Goal: Task Accomplishment & Management: Manage account settings

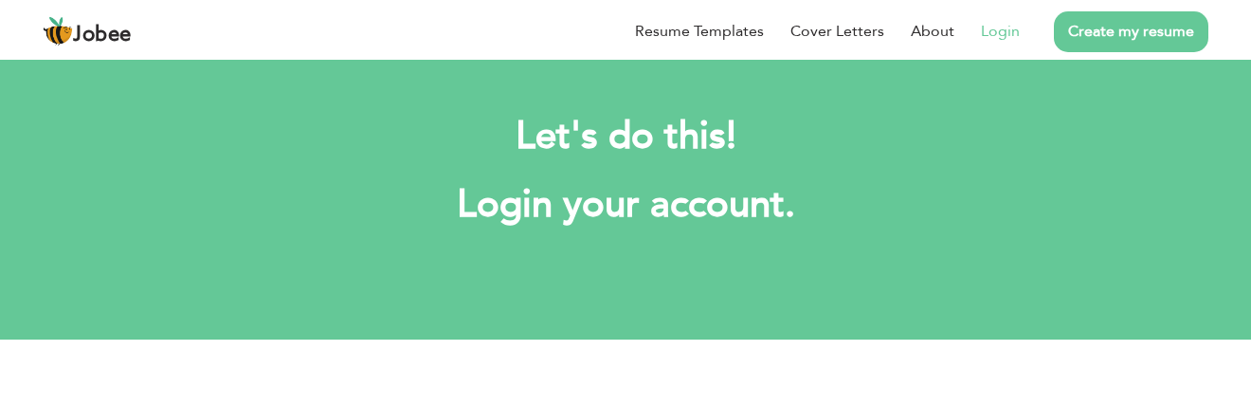
click at [1001, 30] on link "Login" at bounding box center [1000, 31] width 39 height 23
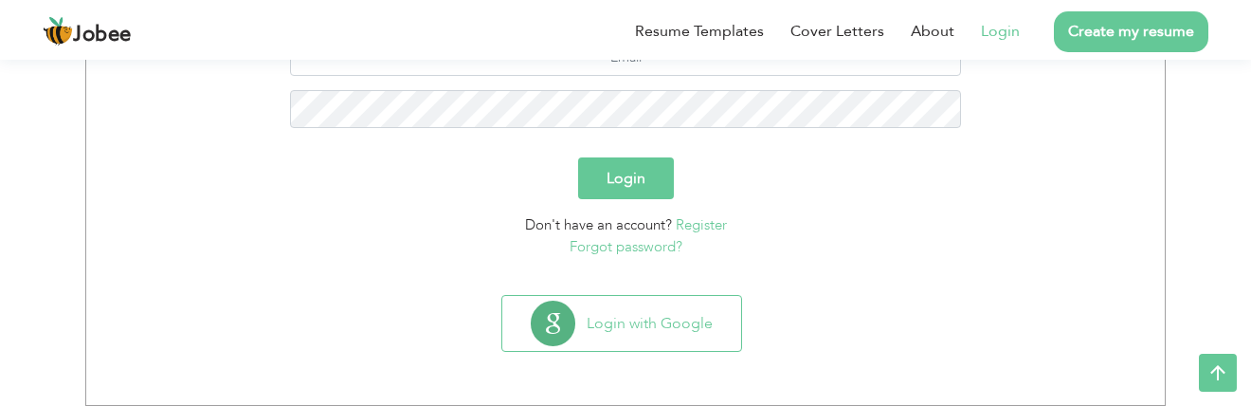
scroll to position [219, 0]
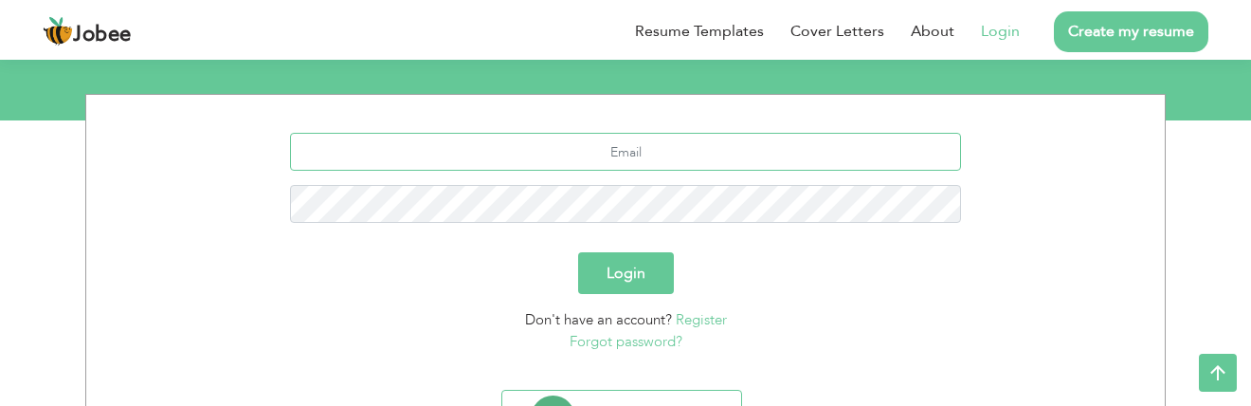
click at [573, 152] on input "text" at bounding box center [626, 152] width 672 height 38
type input "hashaambajwa16@gmail.com"
click at [600, 281] on button "Login" at bounding box center [626, 273] width 96 height 42
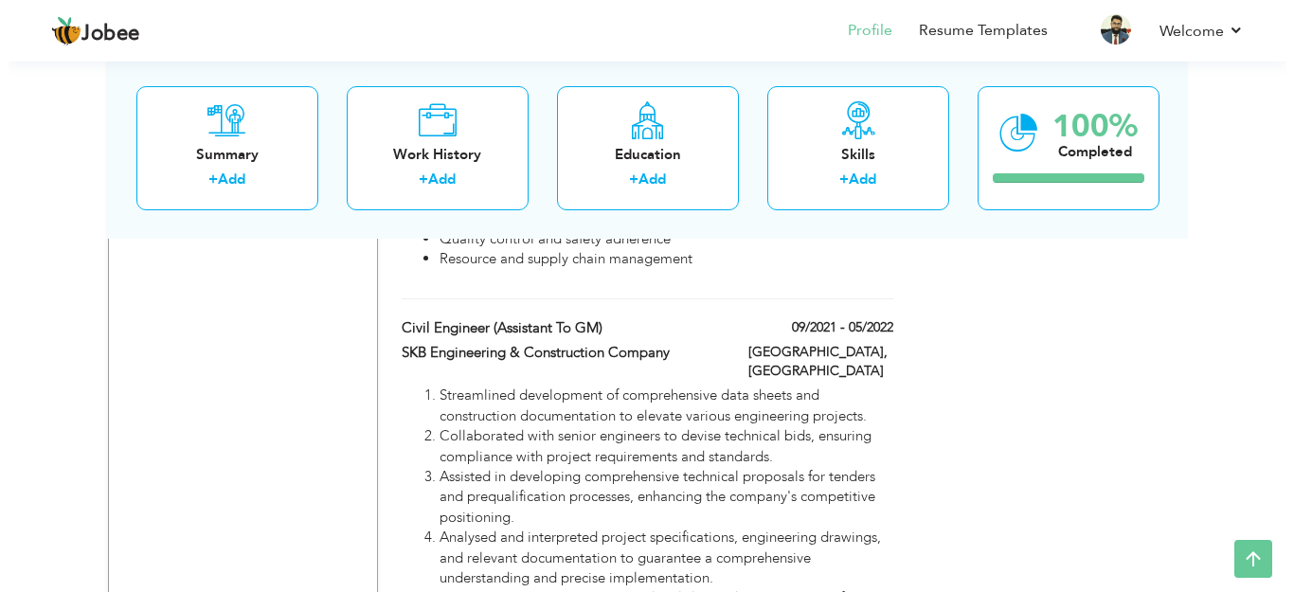
scroll to position [1516, 0]
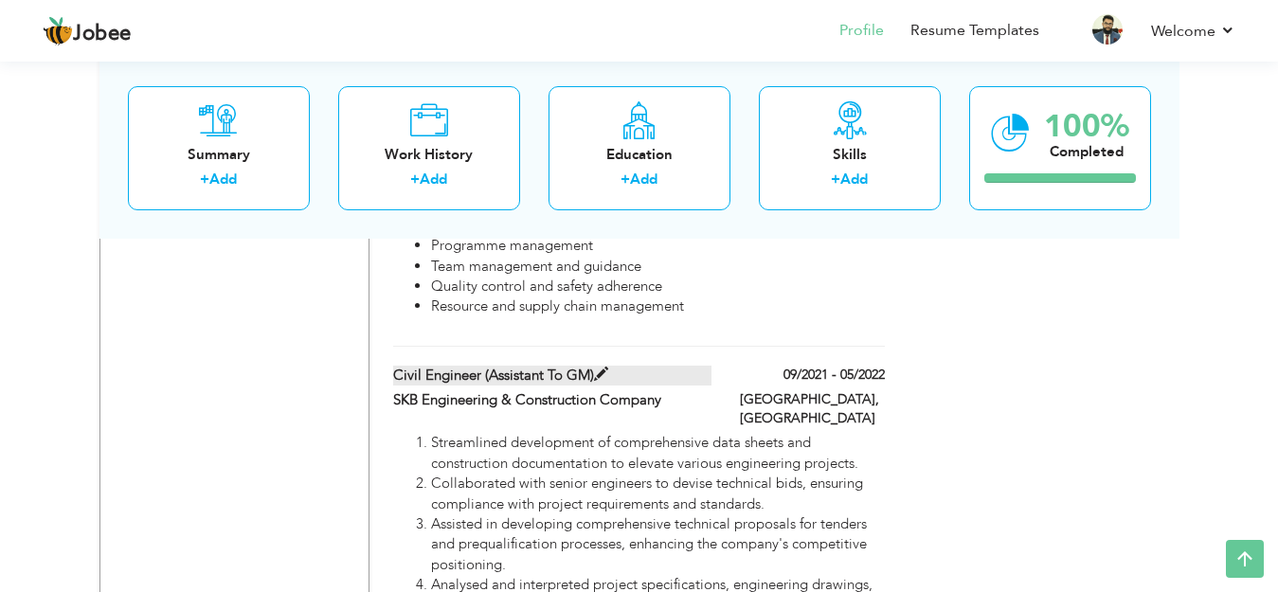
click at [606, 368] on span at bounding box center [601, 375] width 14 height 14
type input "Civil Engineer (Assistant to GM)"
type input "SKB Engineering & Construction Company"
type input "09/2021"
type input "05/2022"
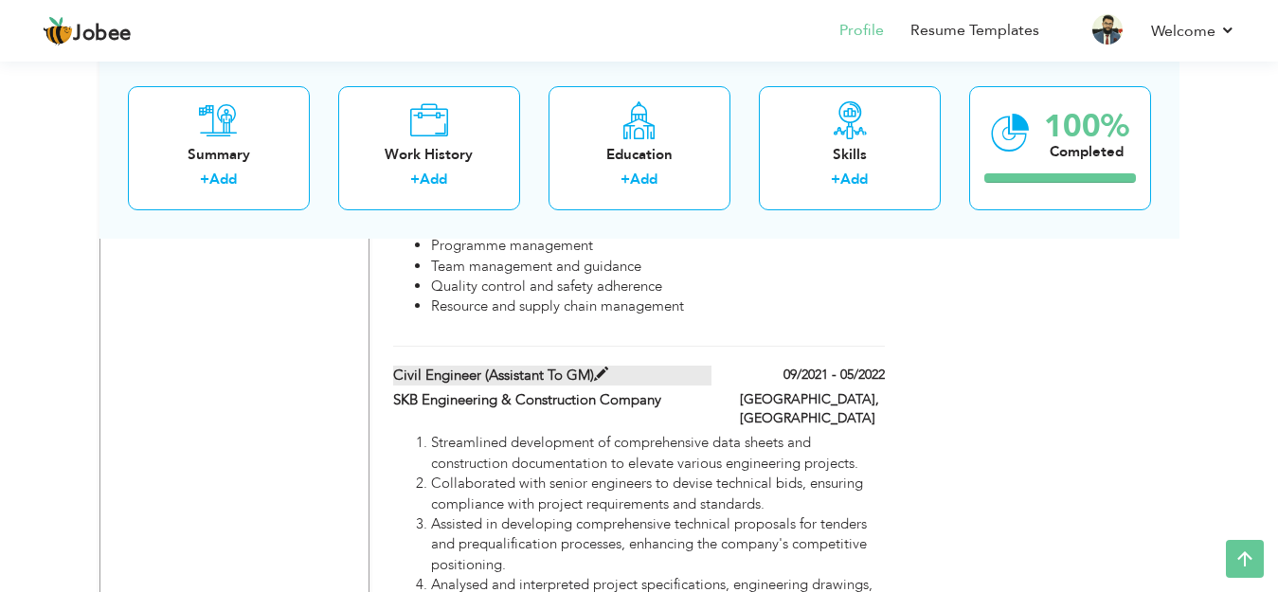
type input "[GEOGRAPHIC_DATA]"
type input "Lahore"
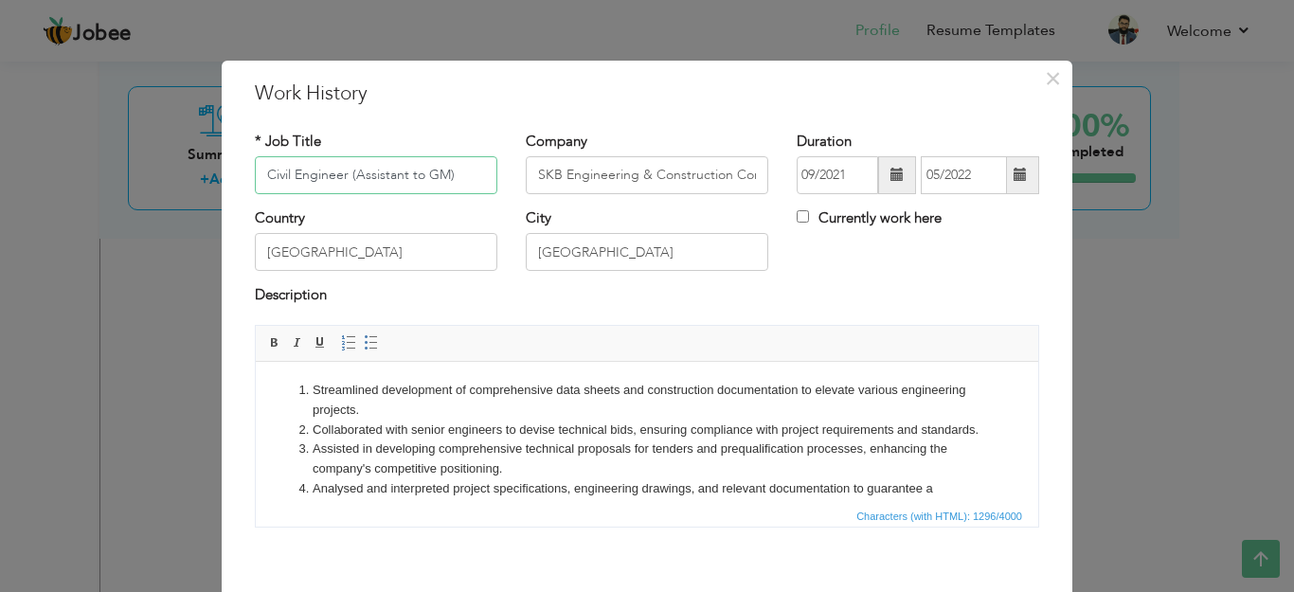
click at [256, 178] on input "Civil Engineer (Assistant to GM)" at bounding box center [376, 175] width 243 height 38
type input "Internee Engineer (Assistant to GM)"
click at [891, 170] on span at bounding box center [897, 174] width 13 height 13
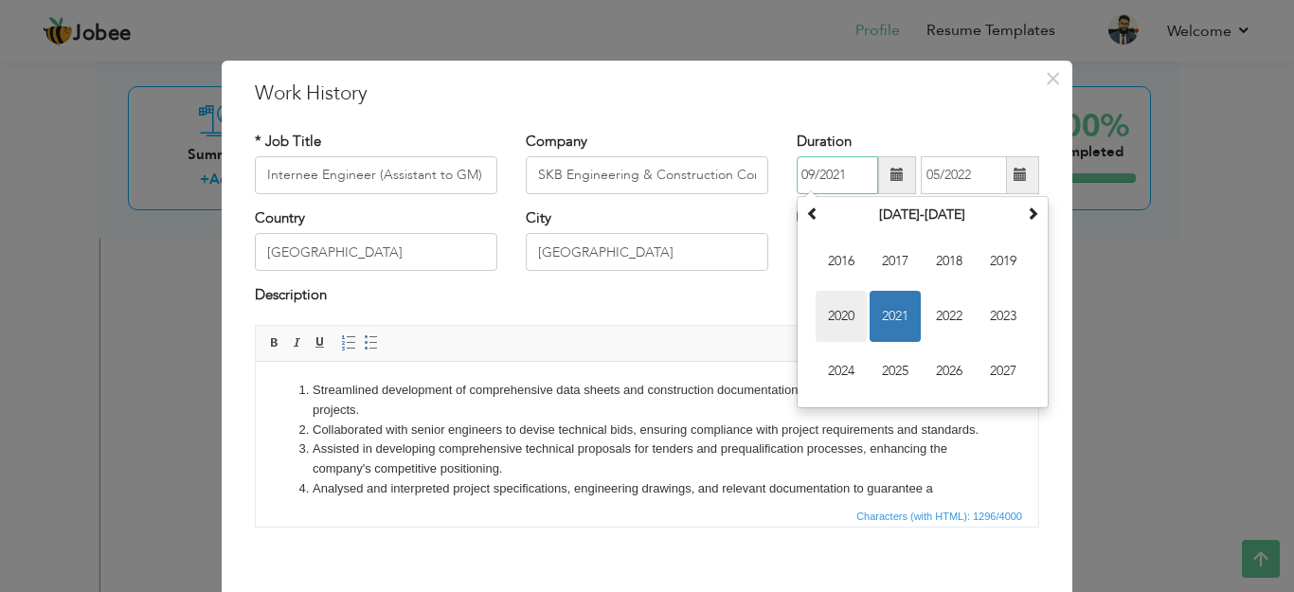
click at [846, 304] on span "2020" at bounding box center [841, 316] width 51 height 51
click at [840, 367] on span "Sep" at bounding box center [841, 371] width 51 height 51
type input "09/2020"
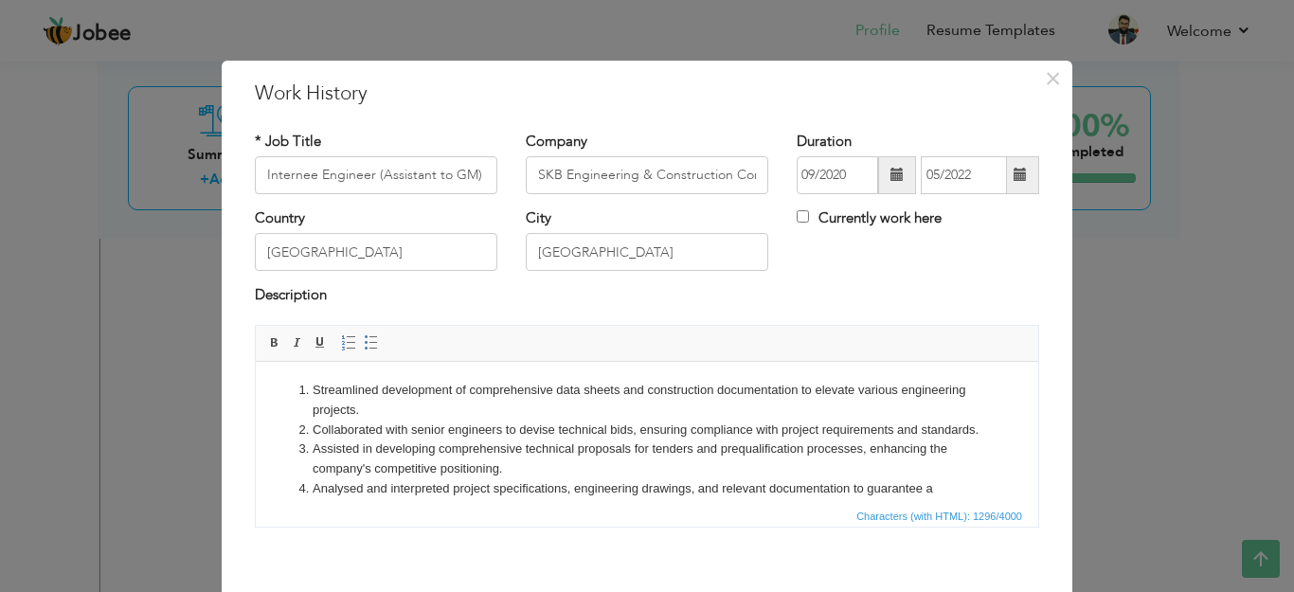
click at [1014, 176] on span at bounding box center [1020, 174] width 13 height 13
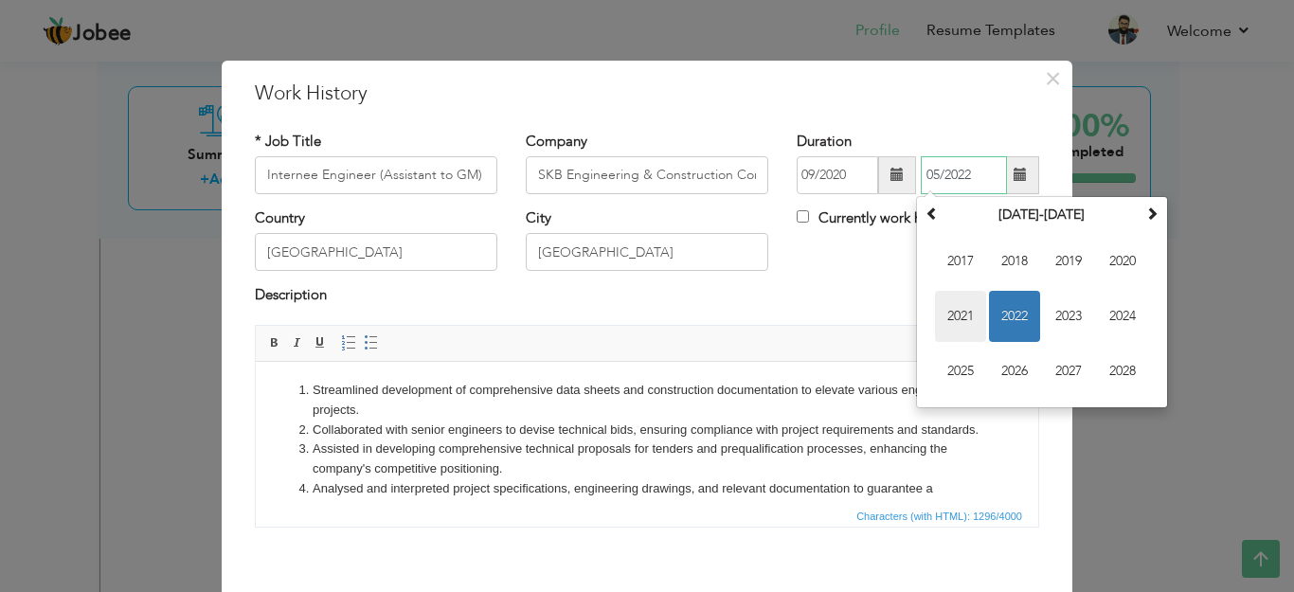
click at [958, 307] on span "2021" at bounding box center [960, 316] width 51 height 51
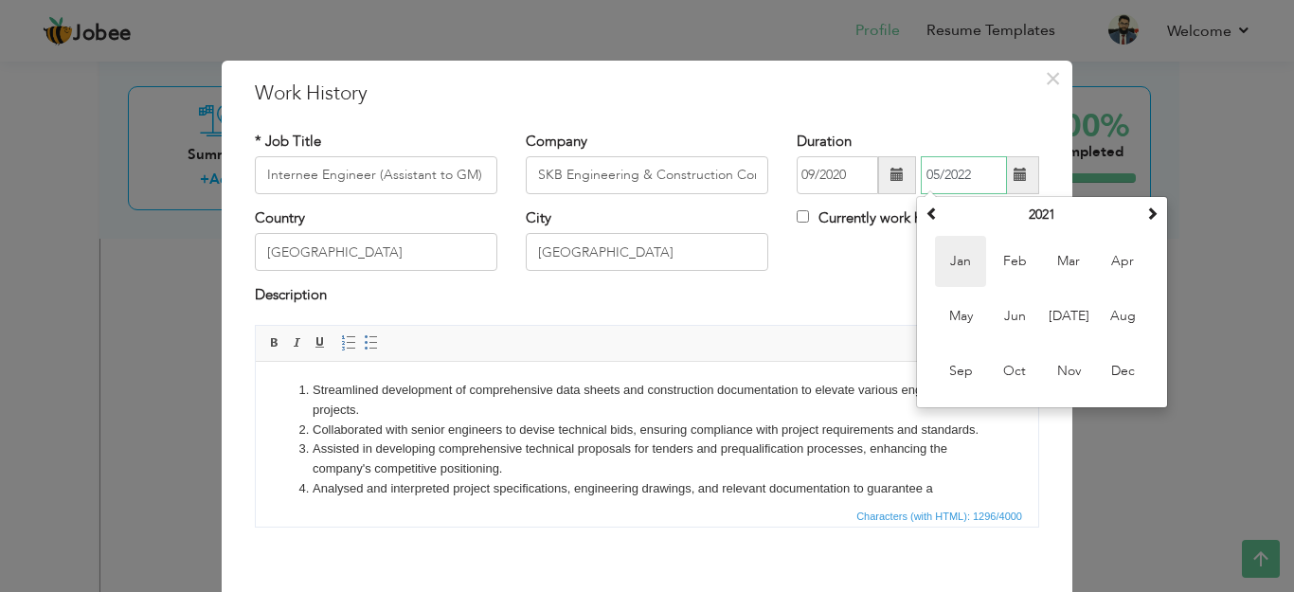
click at [965, 271] on span "Jan" at bounding box center [960, 261] width 51 height 51
type input "01/2021"
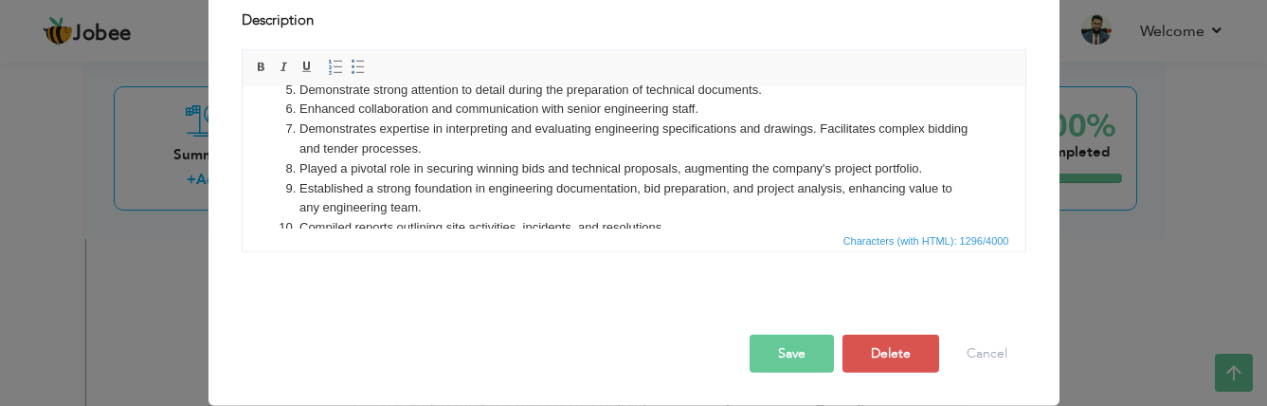
scroll to position [211, 0]
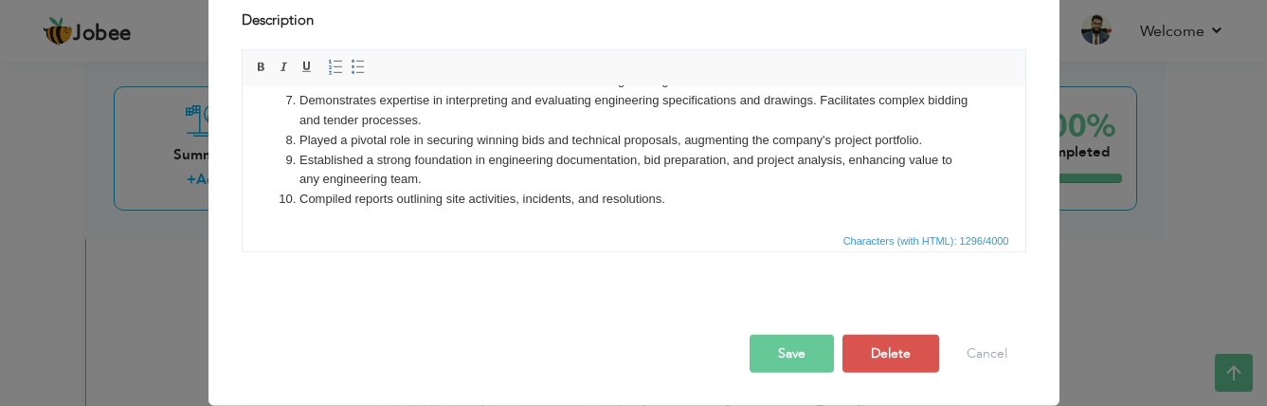
click at [784, 350] on button "Save" at bounding box center [792, 353] width 84 height 38
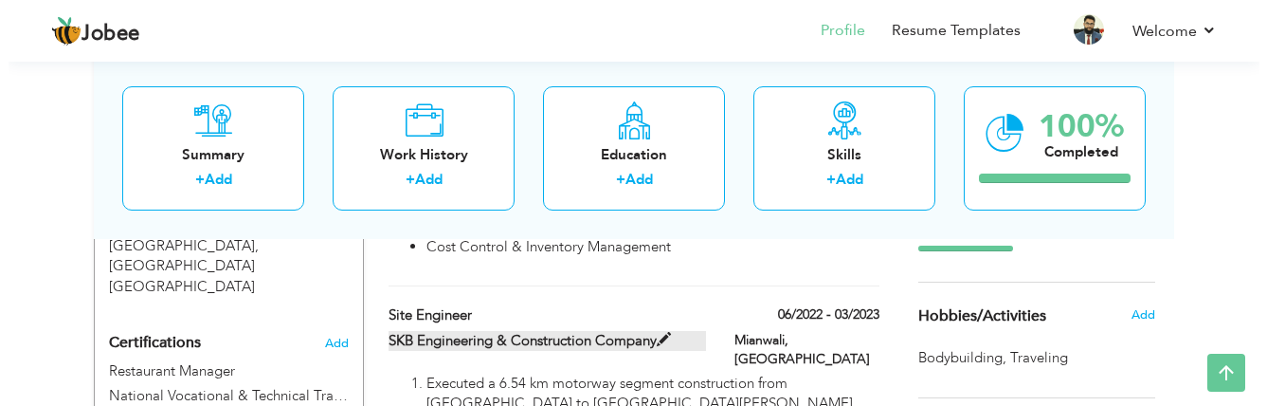
scroll to position [880, 0]
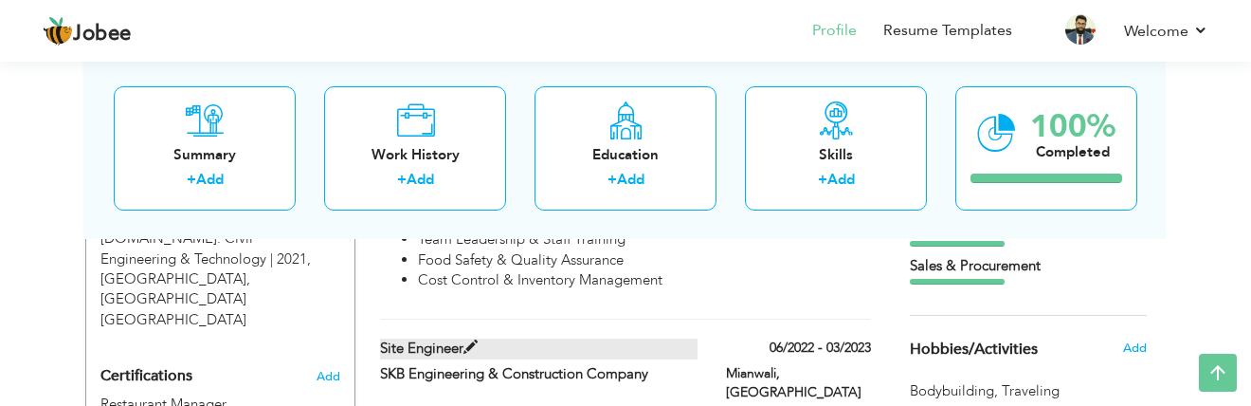
click at [472, 340] on span at bounding box center [470, 347] width 14 height 14
type input "Site Engineer"
type input "06/2022"
type input "03/2023"
type input "Mianwali"
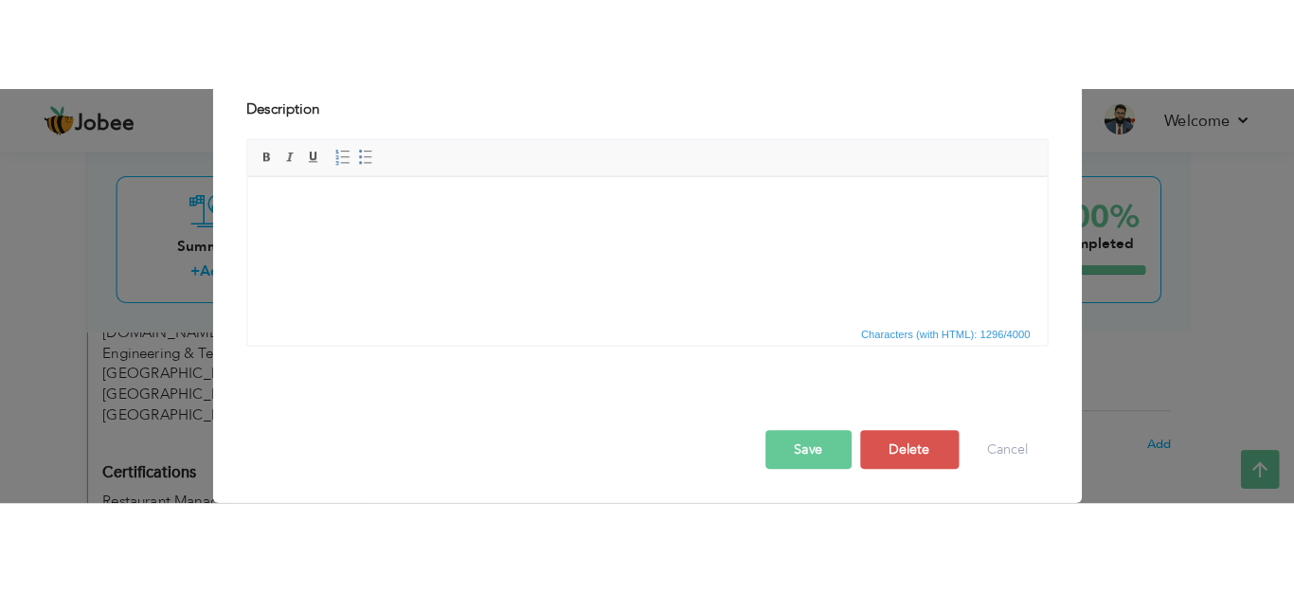
scroll to position [0, 0]
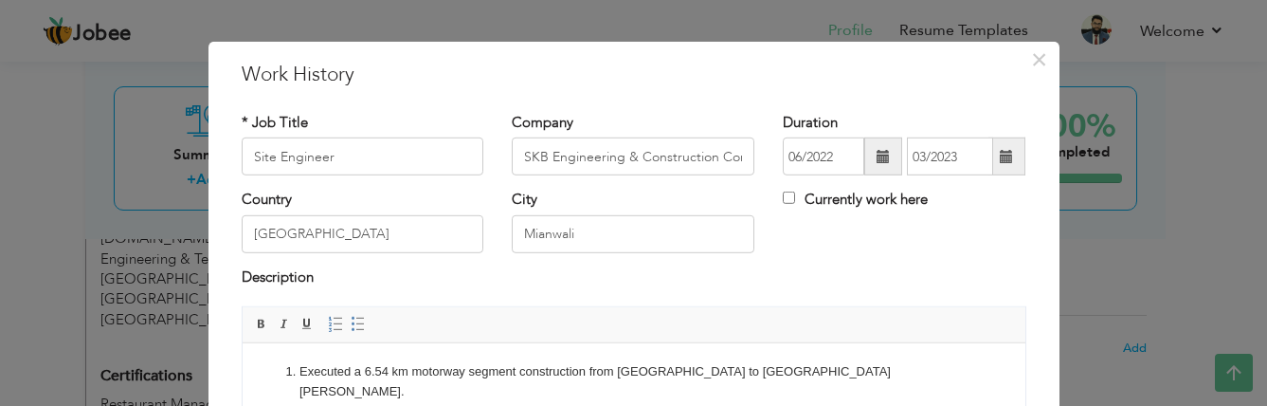
click at [877, 159] on span at bounding box center [883, 156] width 13 height 13
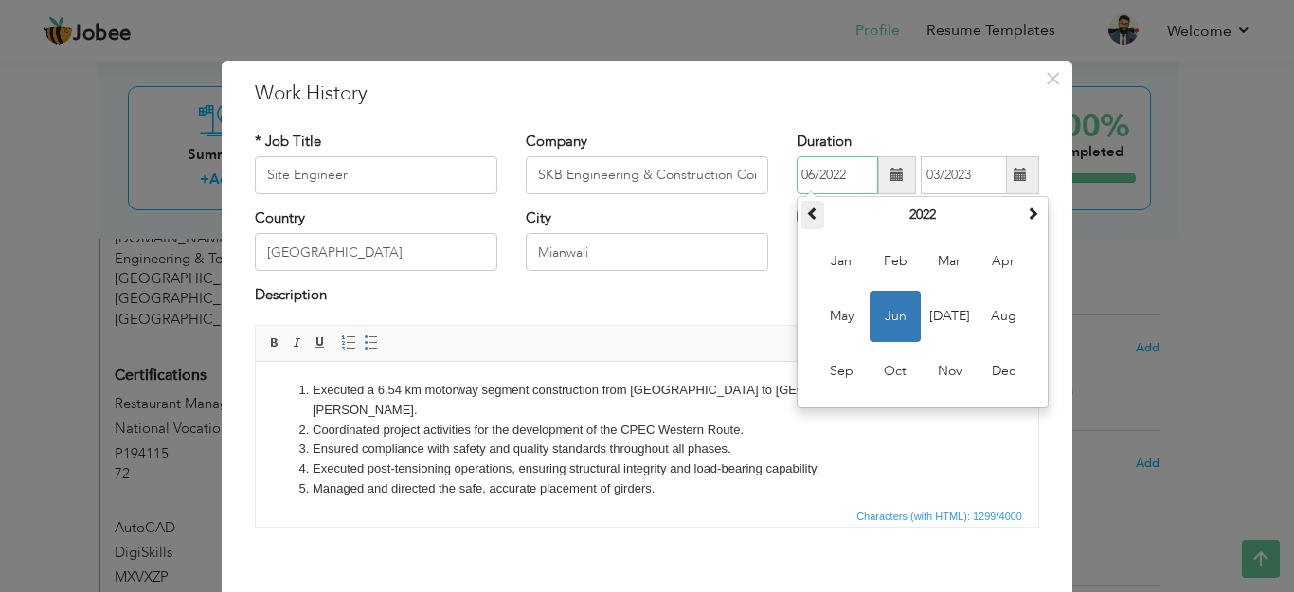
click at [811, 208] on span at bounding box center [812, 213] width 13 height 13
click at [940, 262] on span "Mar" at bounding box center [949, 261] width 51 height 51
type input "03/2021"
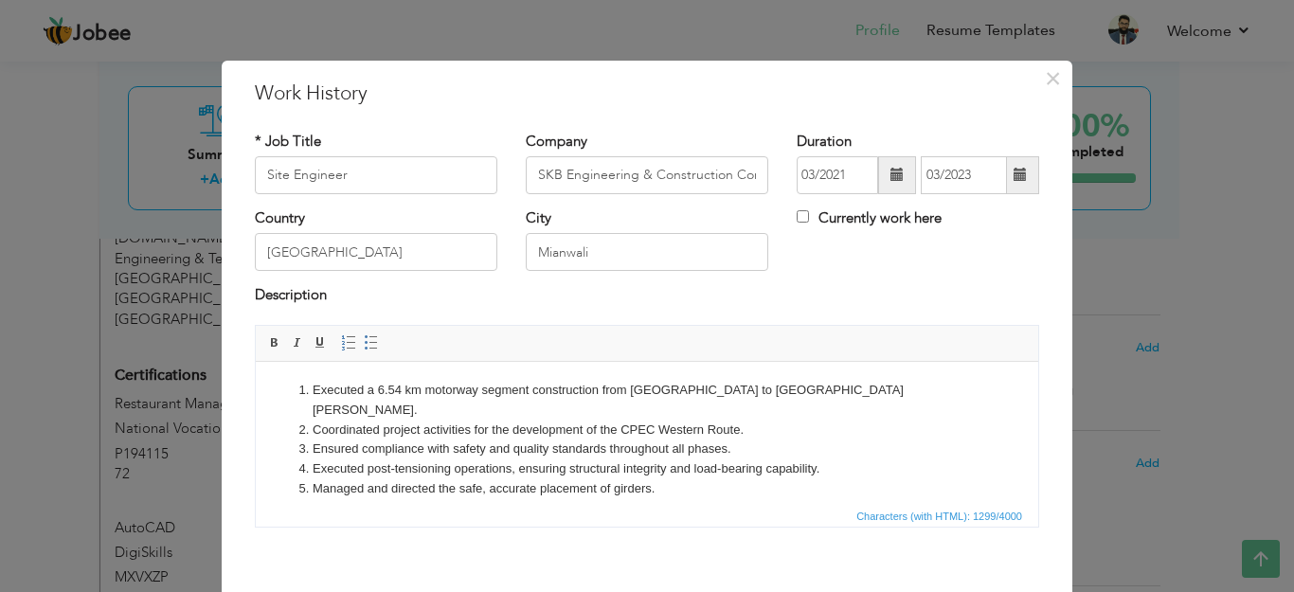
click at [1014, 173] on span at bounding box center [1020, 174] width 13 height 13
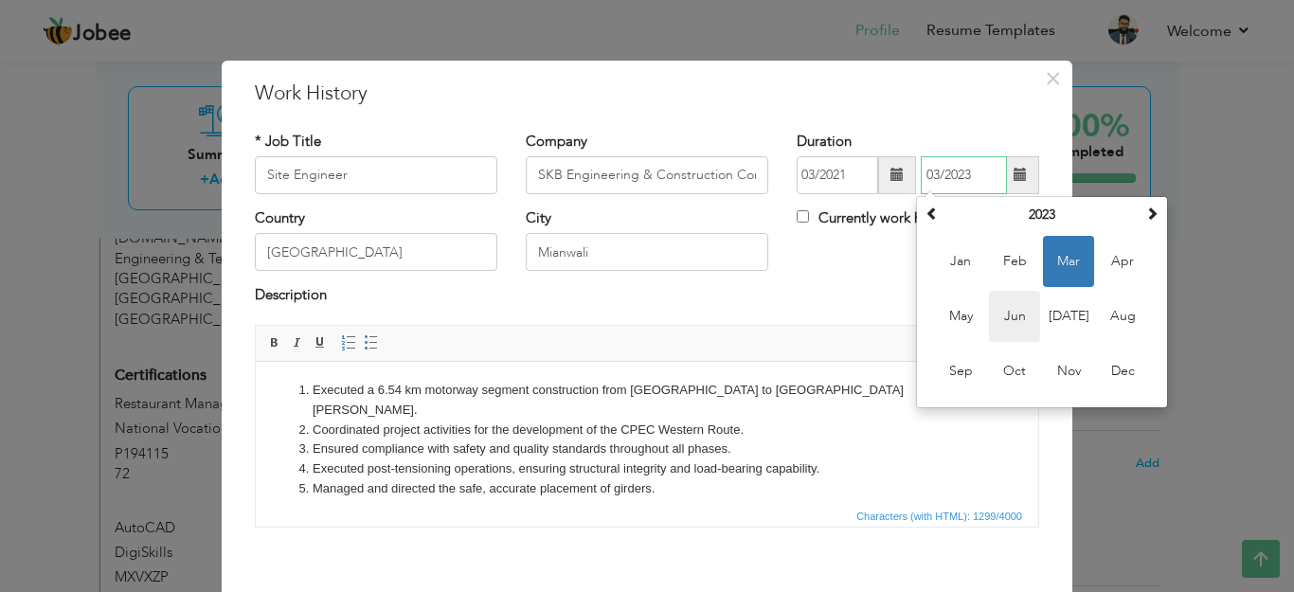
click at [1006, 316] on span "Jun" at bounding box center [1014, 316] width 51 height 51
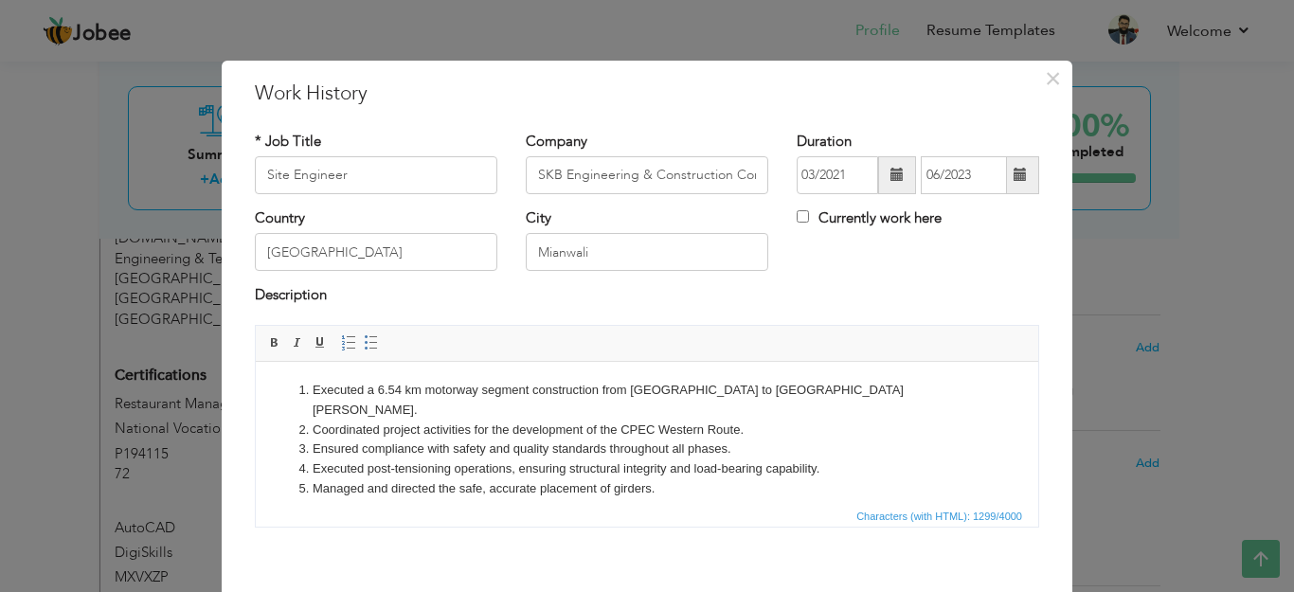
click at [1014, 178] on span at bounding box center [1020, 174] width 13 height 13
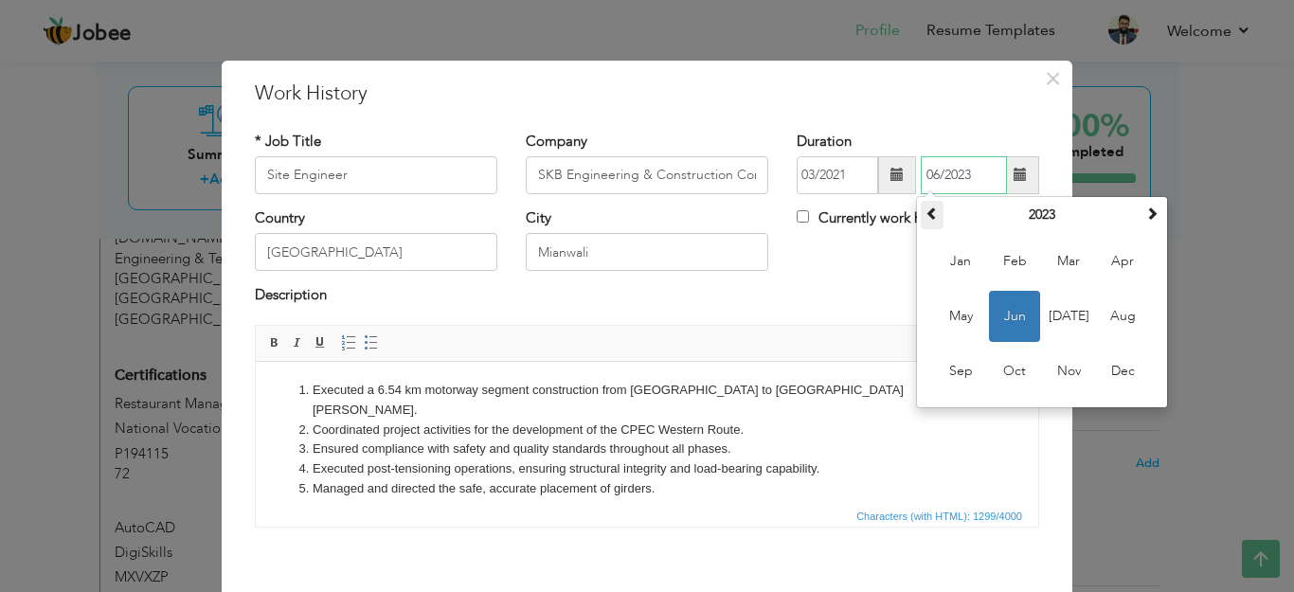
click at [926, 212] on span at bounding box center [932, 213] width 13 height 13
click at [1019, 316] on span "Jun" at bounding box center [1014, 316] width 51 height 51
type input "06/2021"
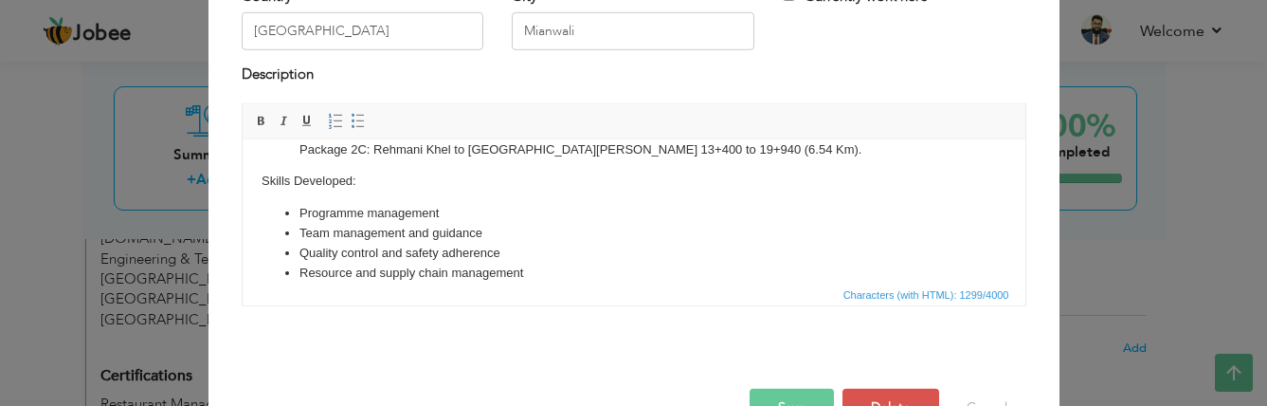
scroll to position [257, 0]
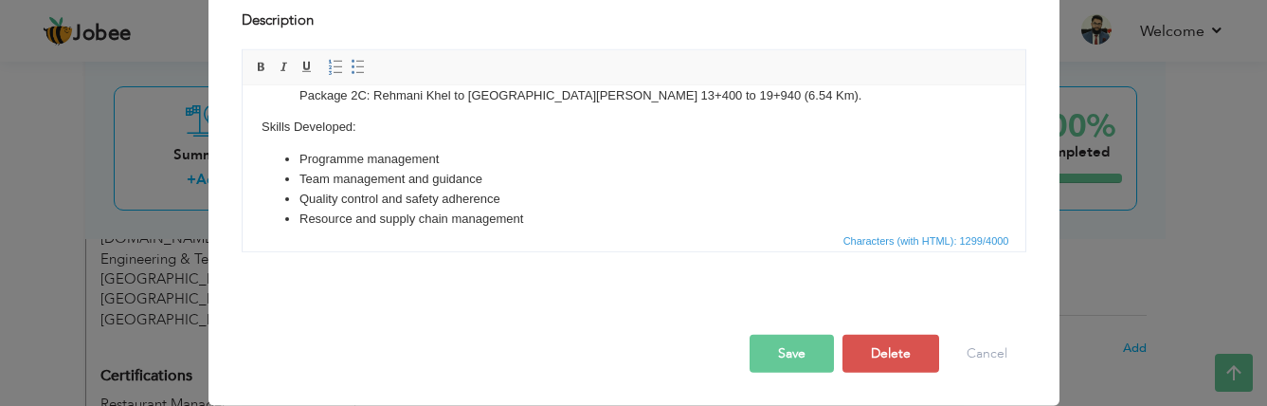
click at [780, 359] on button "Save" at bounding box center [792, 353] width 84 height 38
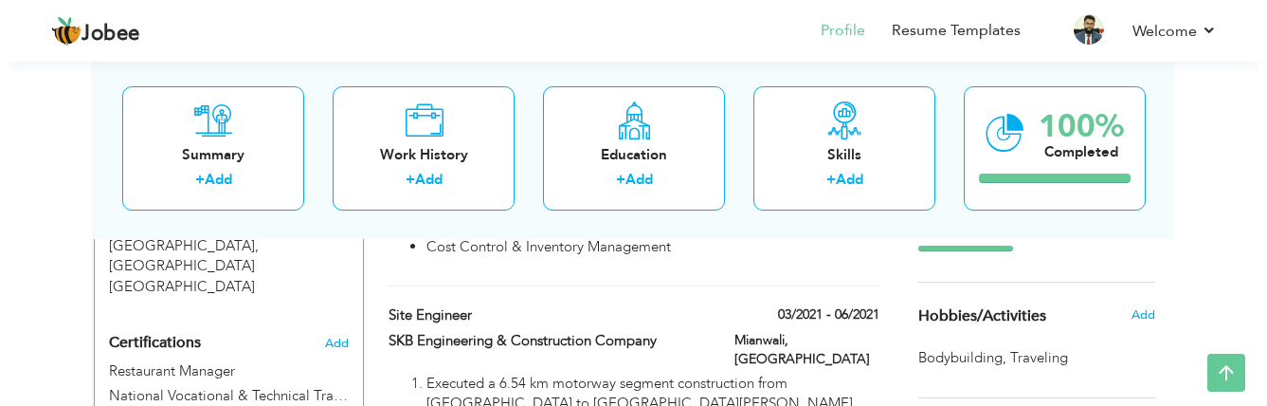
scroll to position [880, 0]
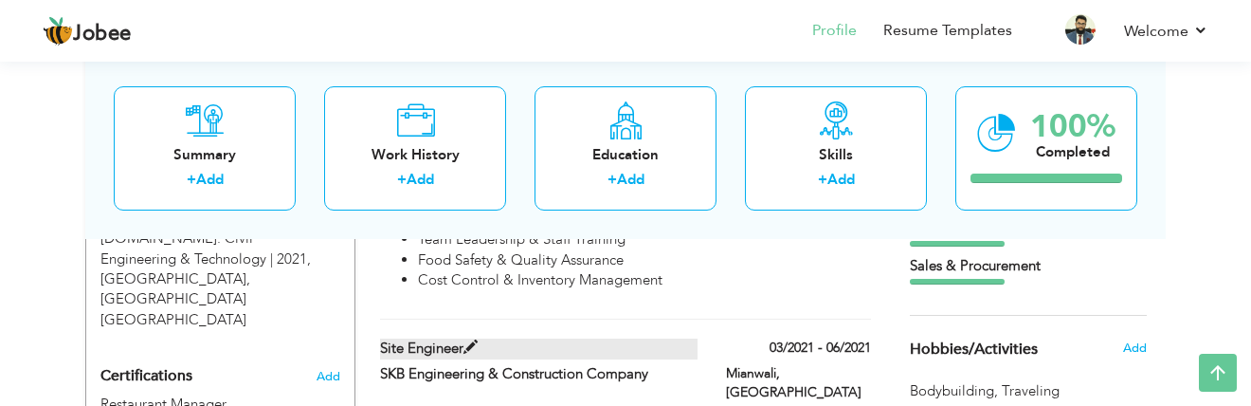
click at [473, 340] on span at bounding box center [470, 347] width 14 height 14
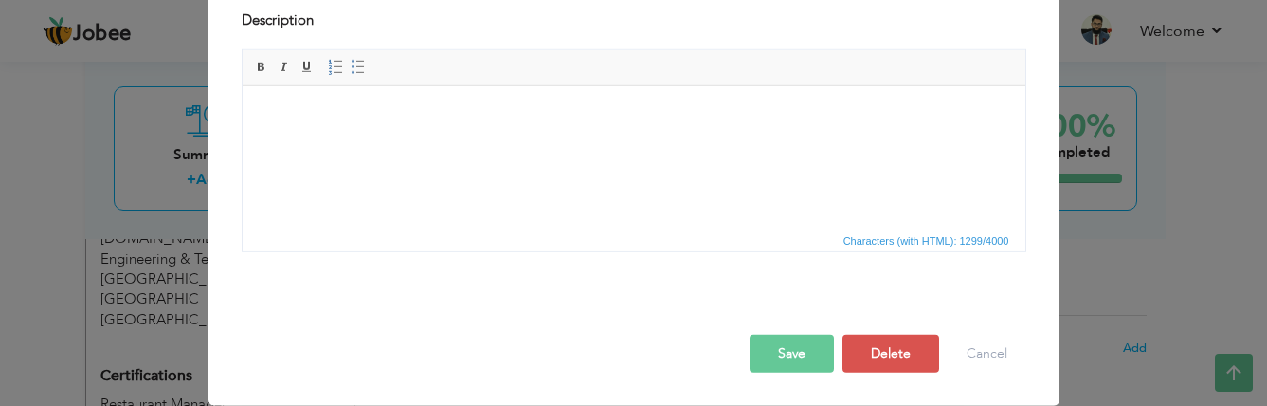
scroll to position [0, 0]
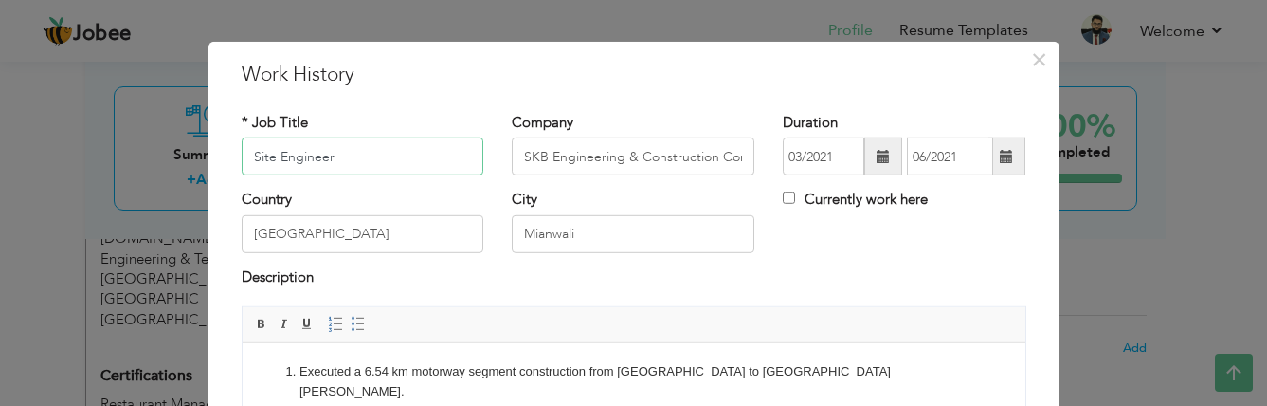
click at [244, 154] on input "Site Engineer" at bounding box center [363, 156] width 243 height 38
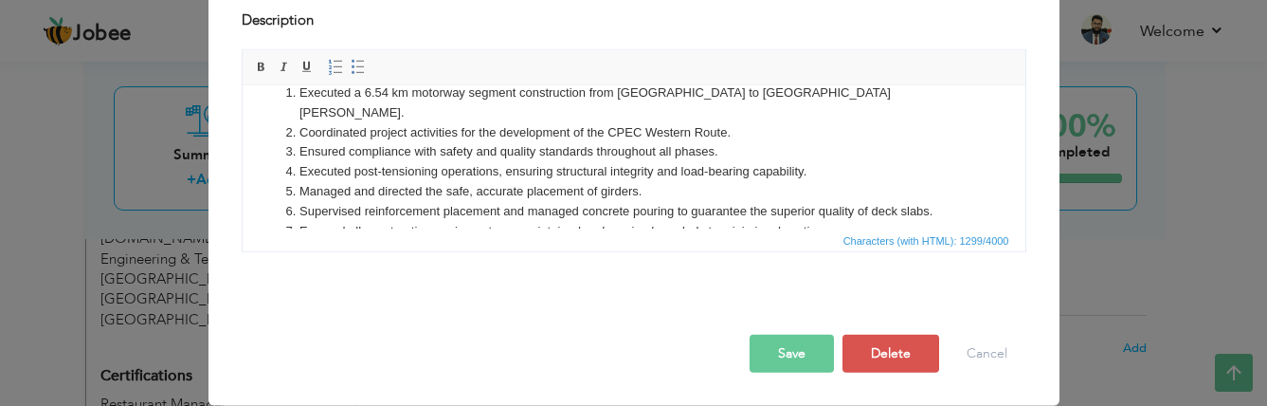
scroll to position [95, 0]
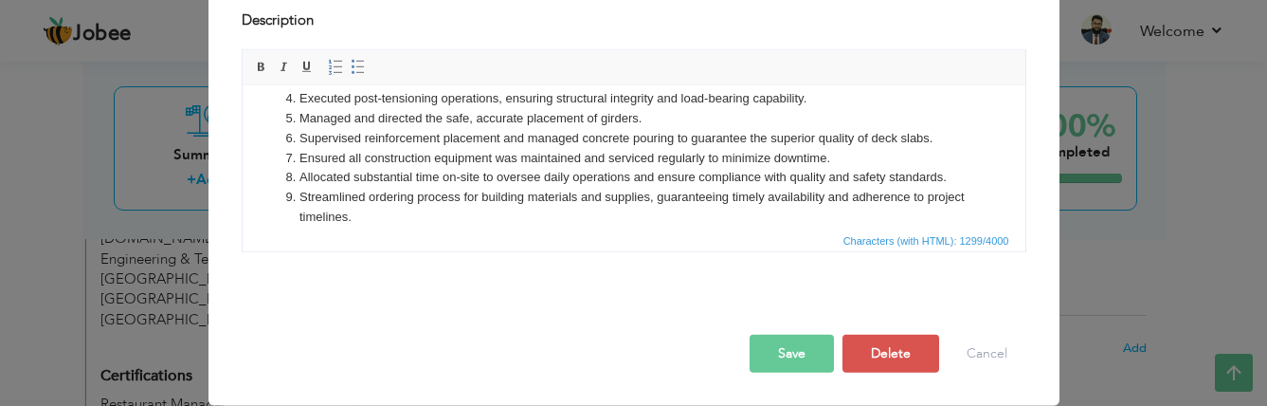
click at [782, 349] on button "Save" at bounding box center [792, 353] width 84 height 38
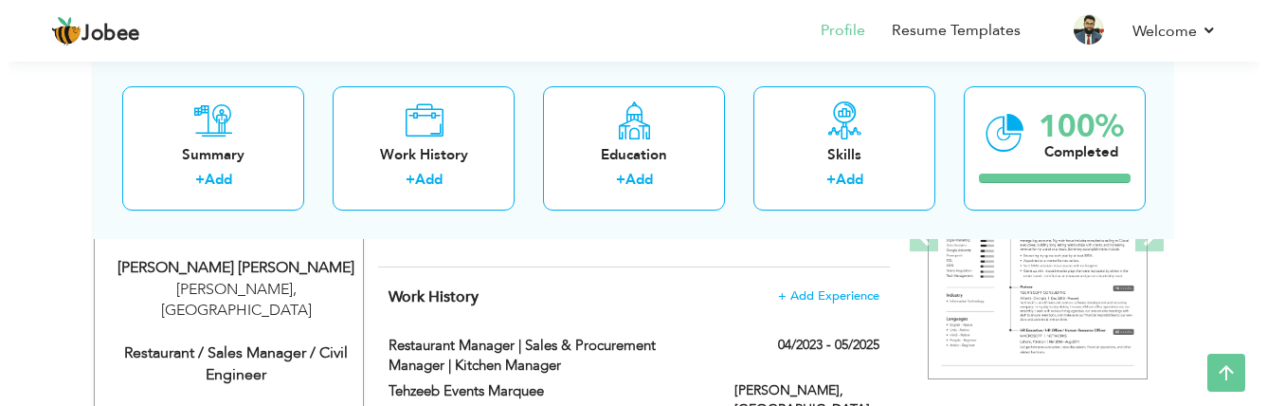
scroll to position [407, 0]
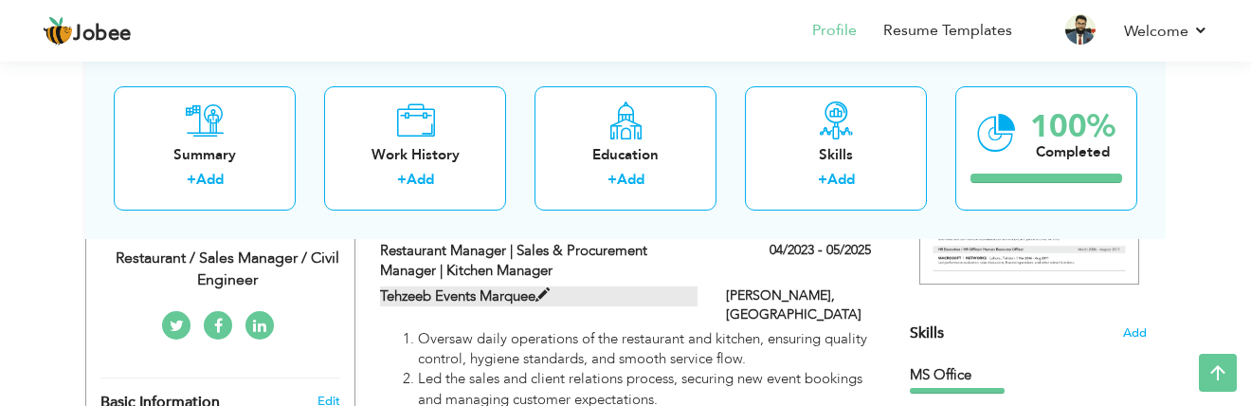
click at [543, 298] on span at bounding box center [542, 295] width 14 height 14
type input "Restaurant Manager | Sales & Procurement Manager | Kitchen Manager"
type input "Tehzeeb Events Marquee"
type input "04/2023"
type input "05/2025"
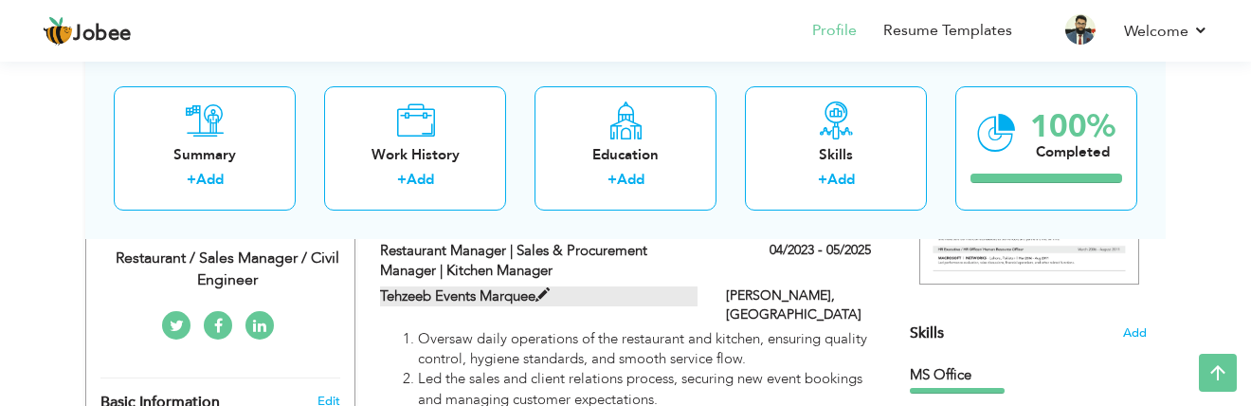
type input "[PERSON_NAME]"
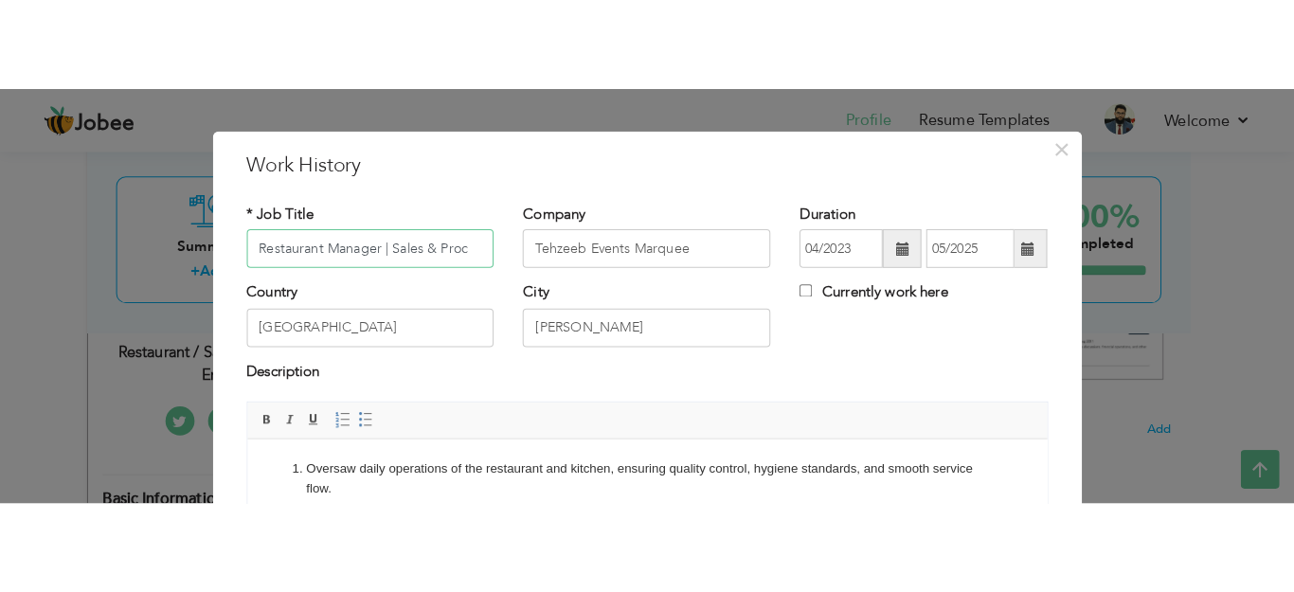
scroll to position [0, 0]
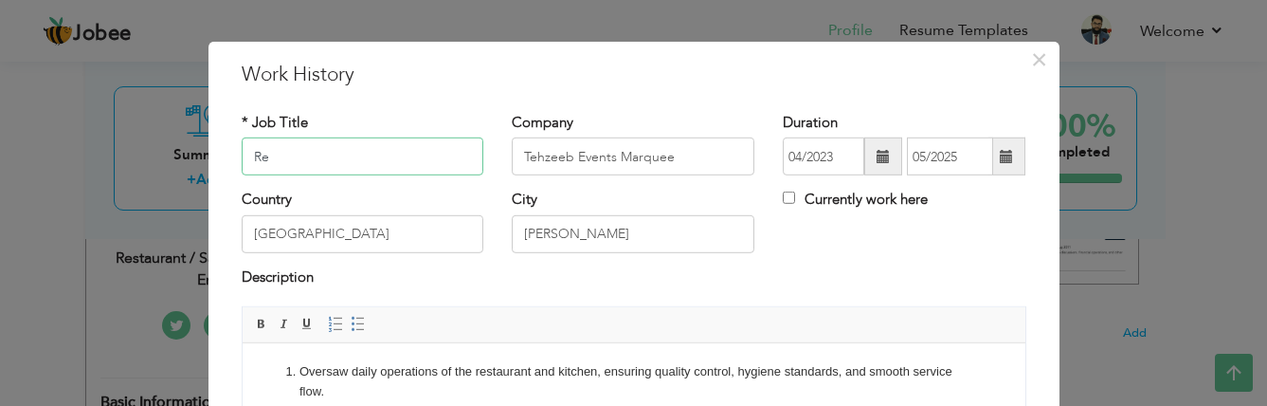
type input "R"
type input "Site Civil Engineer"
click at [877, 157] on span at bounding box center [883, 156] width 13 height 13
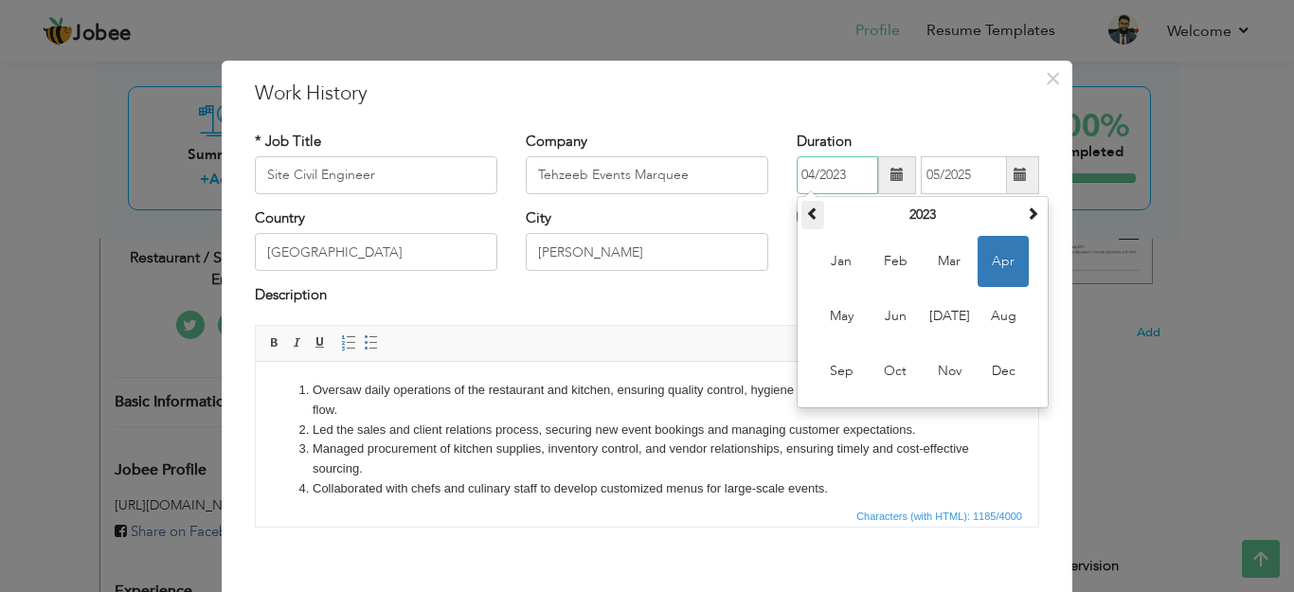
click at [806, 212] on span at bounding box center [812, 213] width 13 height 13
click at [849, 364] on span "Sep" at bounding box center [841, 371] width 51 height 51
type input "09/2021"
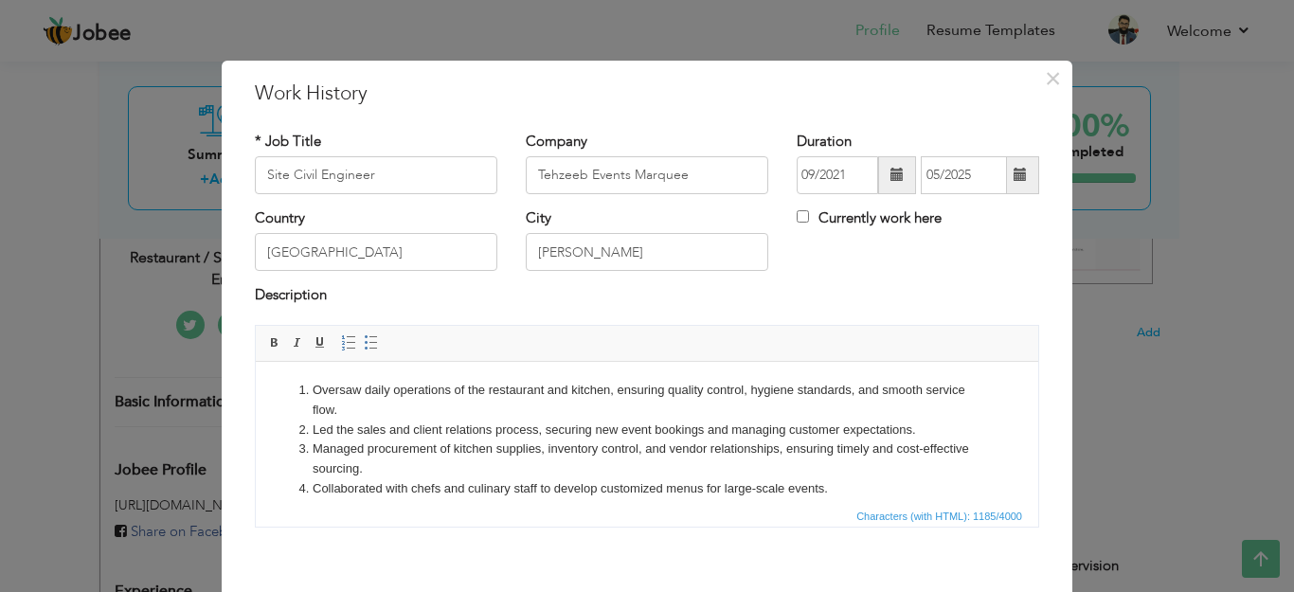
click at [1014, 177] on span at bounding box center [1020, 174] width 13 height 13
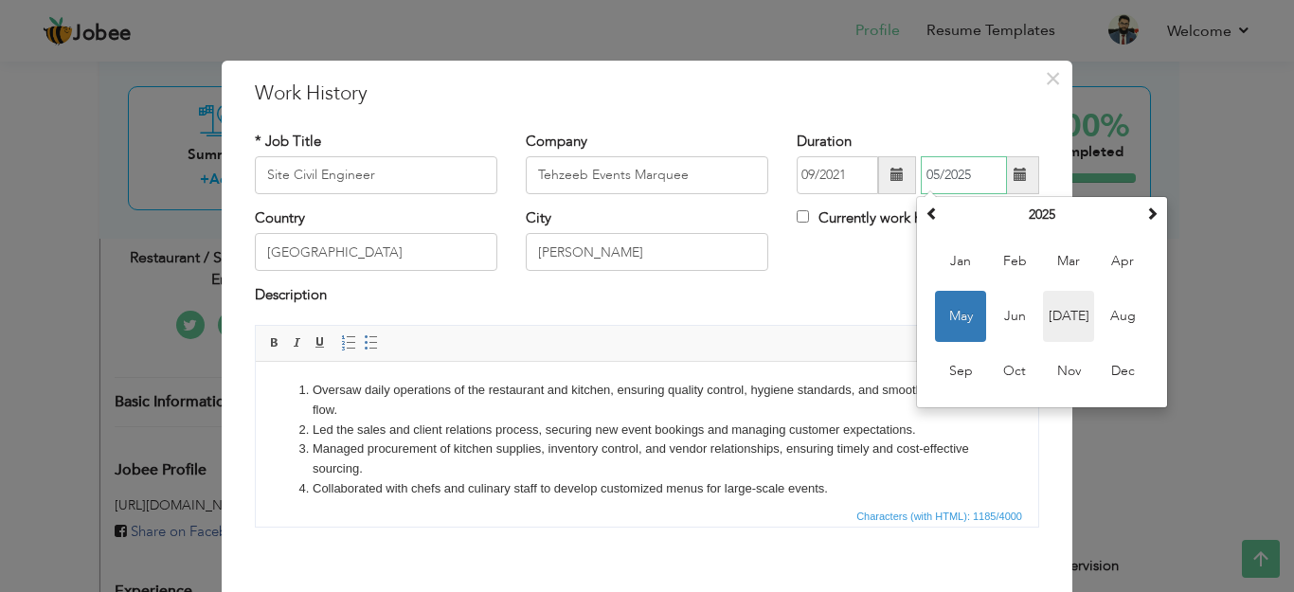
click at [1057, 318] on span "[DATE]" at bounding box center [1068, 316] width 51 height 51
type input "07/2025"
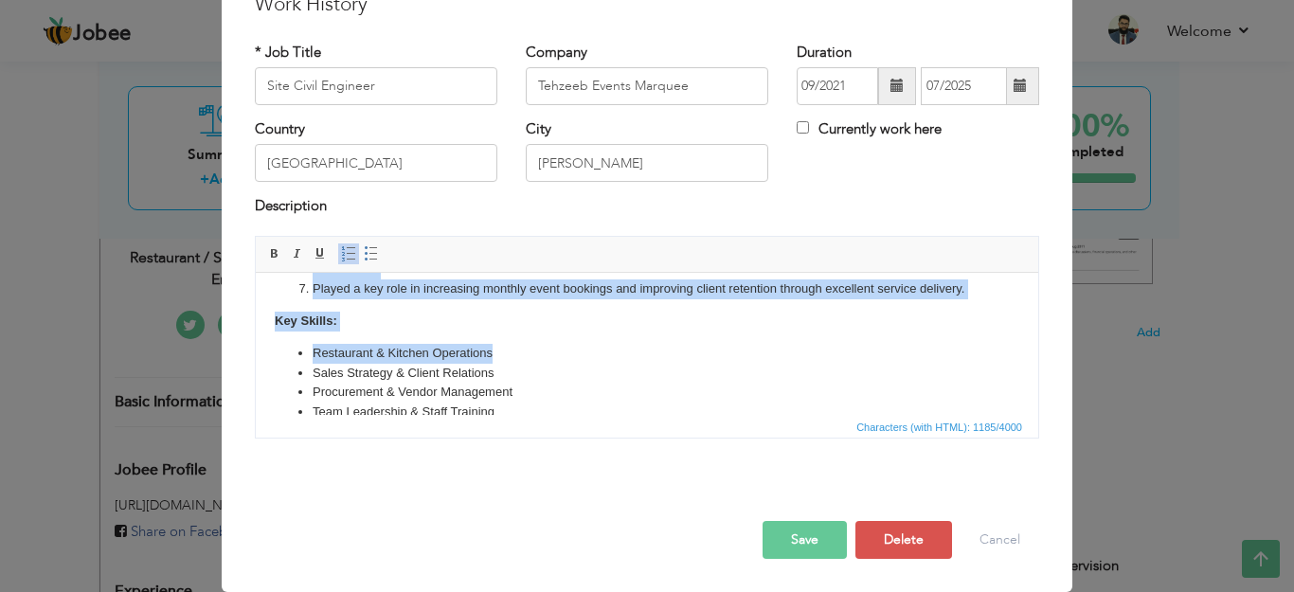
scroll to position [256, 0]
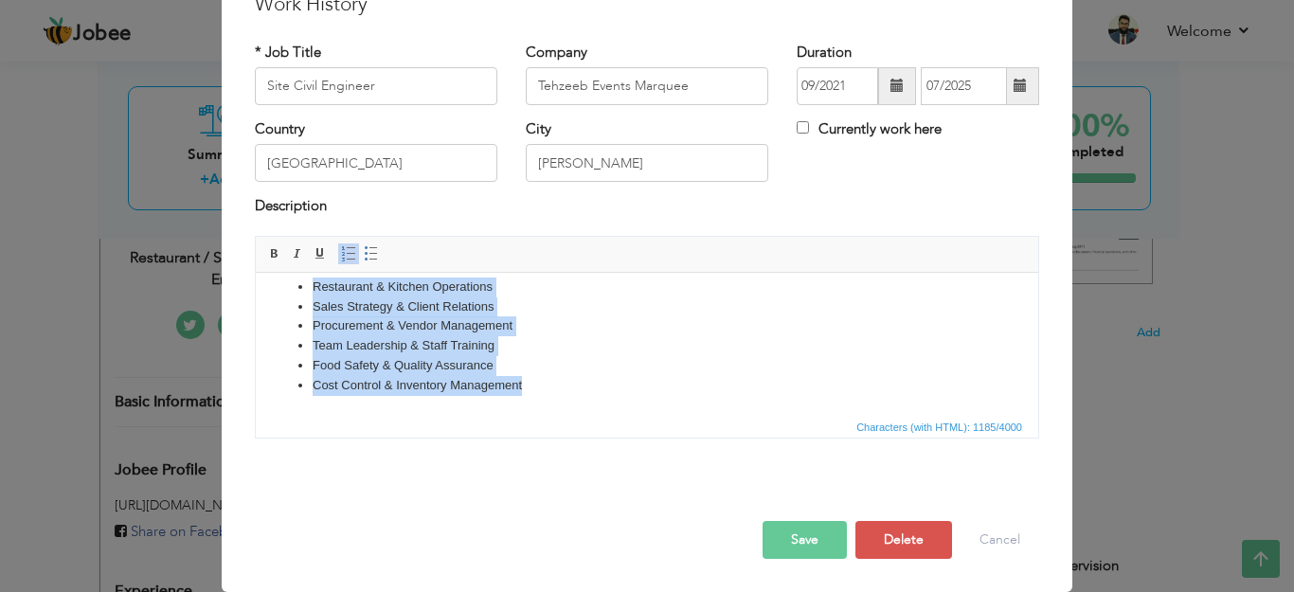
drag, startPoint x: 299, startPoint y: 294, endPoint x: 542, endPoint y: 398, distance: 264.0
click at [542, 398] on html "Oversaw daily operations of the restaurant and kitchen, ensuring quality contro…" at bounding box center [647, 215] width 783 height 398
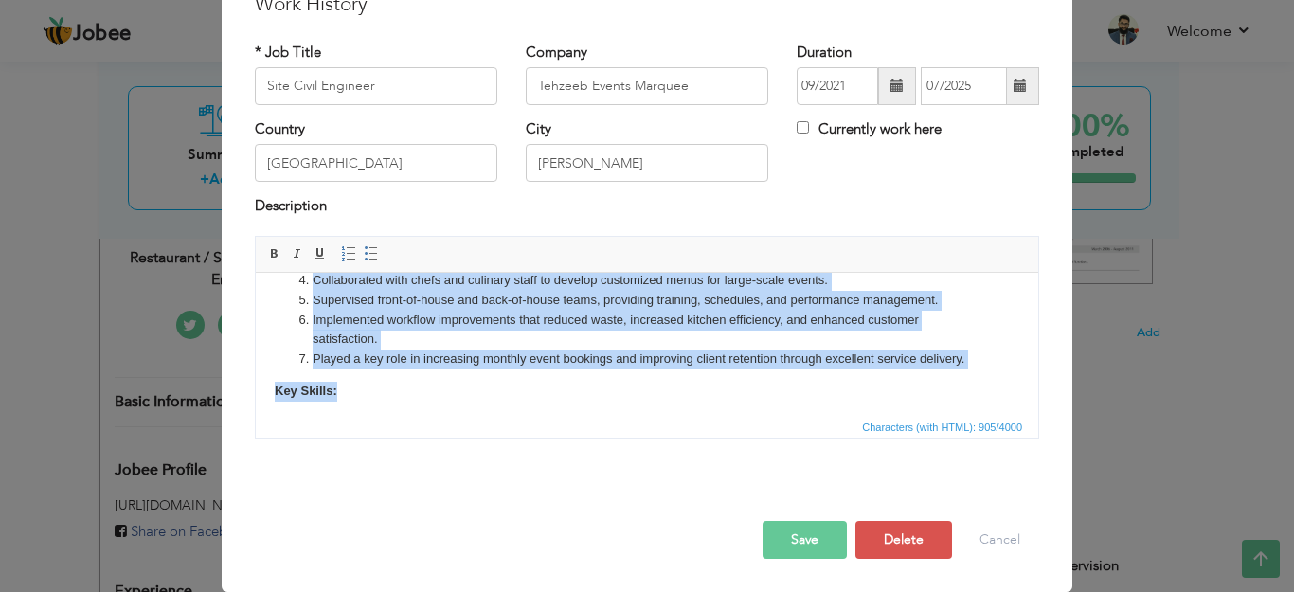
scroll to position [125, 0]
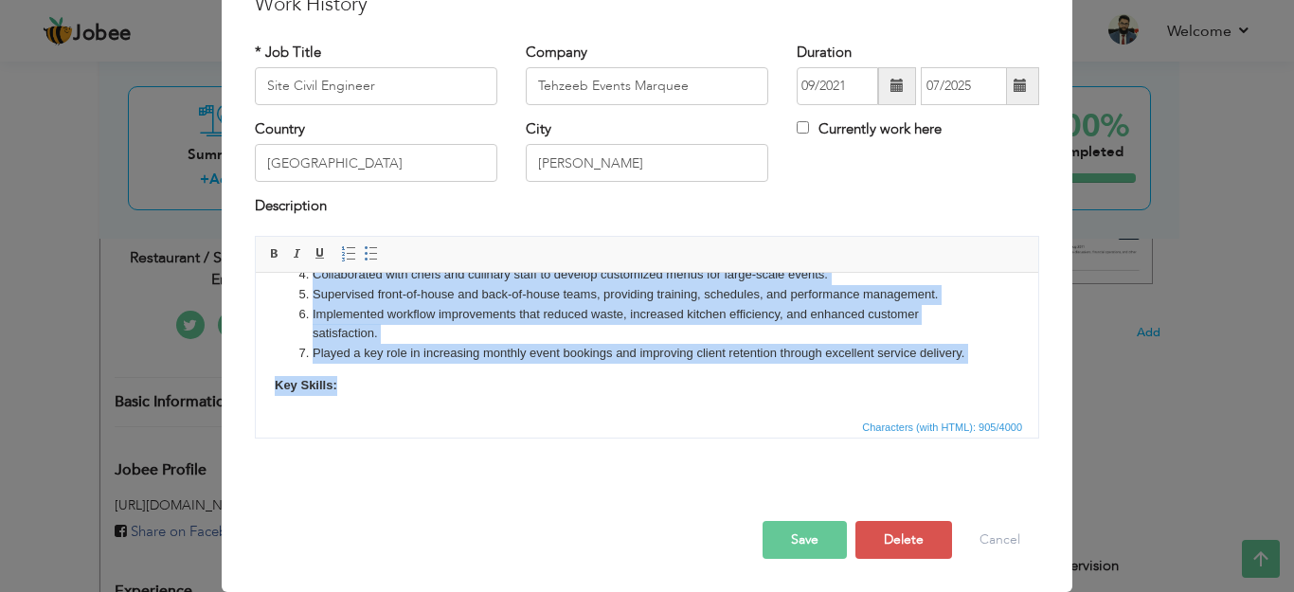
drag, startPoint x: 290, startPoint y: 292, endPoint x: 602, endPoint y: 374, distance: 322.5
click at [602, 374] on body "Oversaw daily operations of the restaurant and kitchen, ensuring quality contro…" at bounding box center [647, 280] width 745 height 229
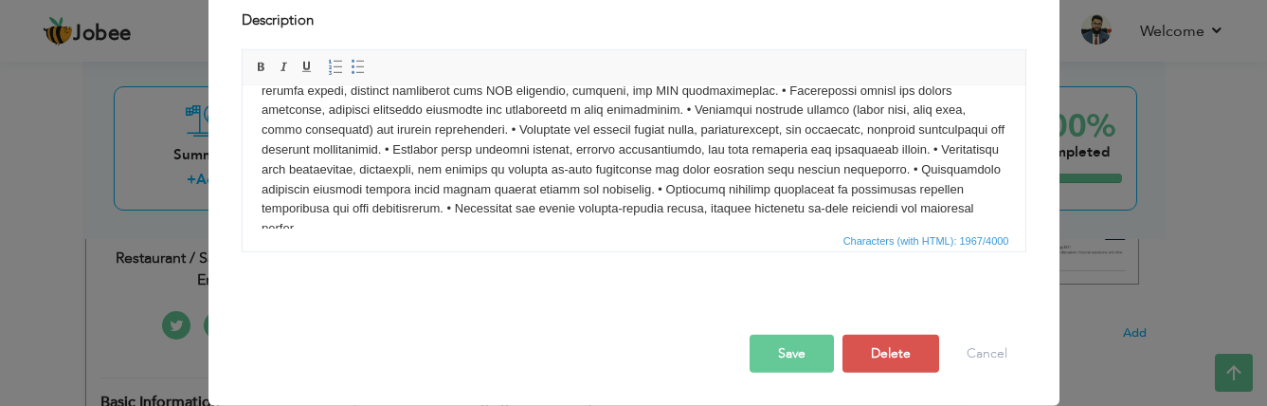
scroll to position [129, 0]
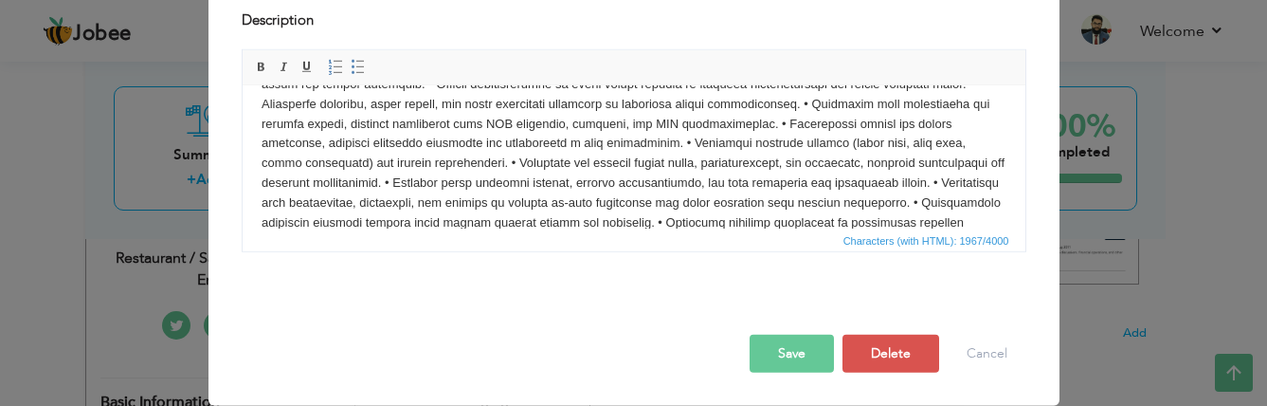
click at [786, 352] on button "Save" at bounding box center [792, 353] width 84 height 38
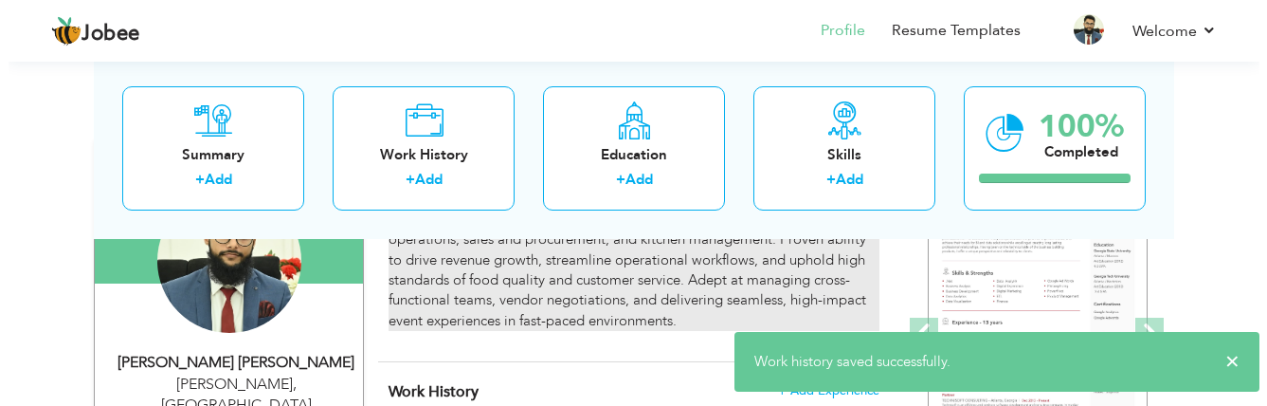
scroll to position [122, 0]
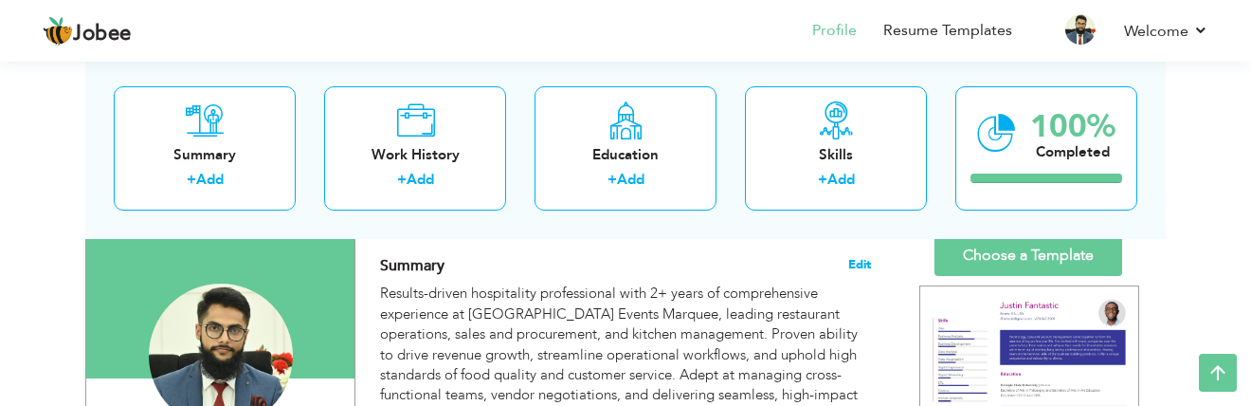
click at [856, 269] on span "Edit" at bounding box center [859, 264] width 23 height 13
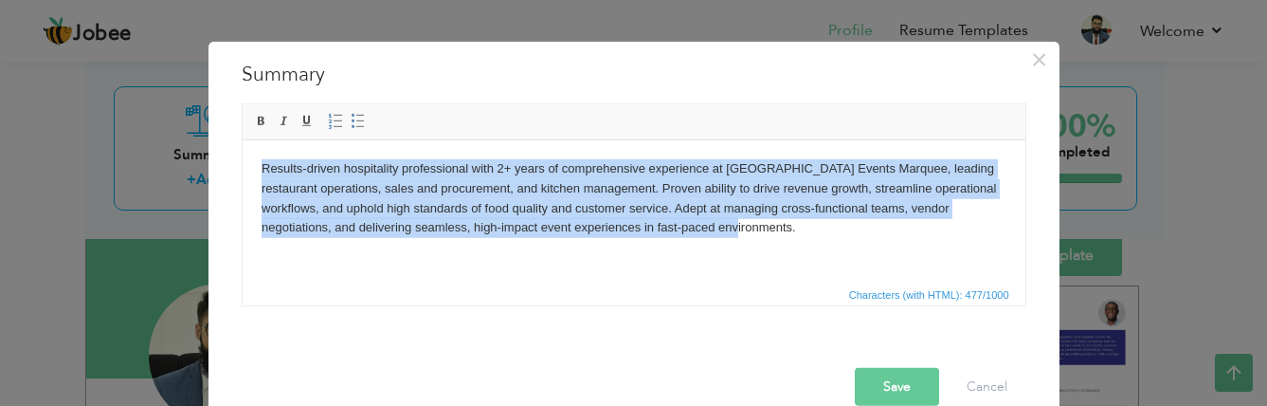
drag, startPoint x: 715, startPoint y: 228, endPoint x: 231, endPoint y: 168, distance: 488.0
click at [242, 168] on html "Results-driven hospitality professional with 2+ years of comprehensive experien…" at bounding box center [633, 197] width 783 height 117
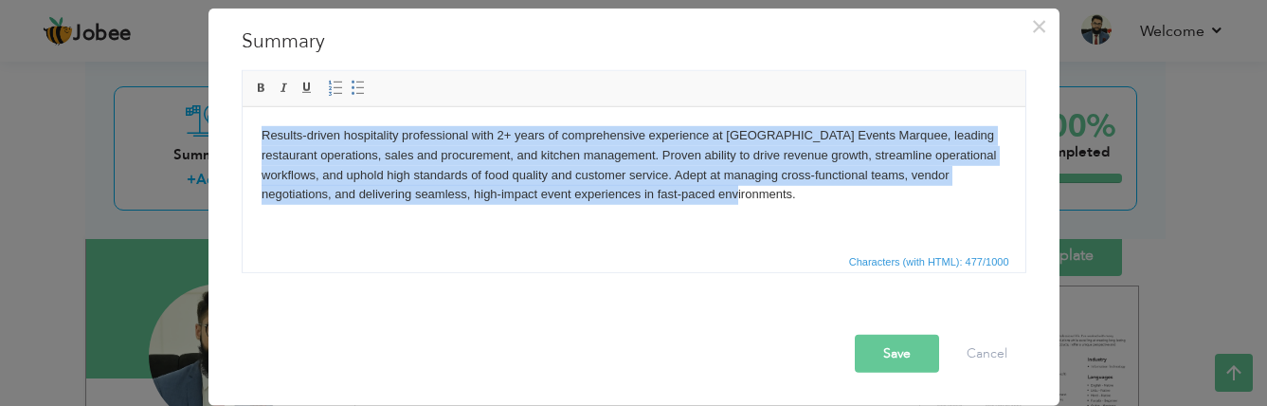
scroll to position [0, 0]
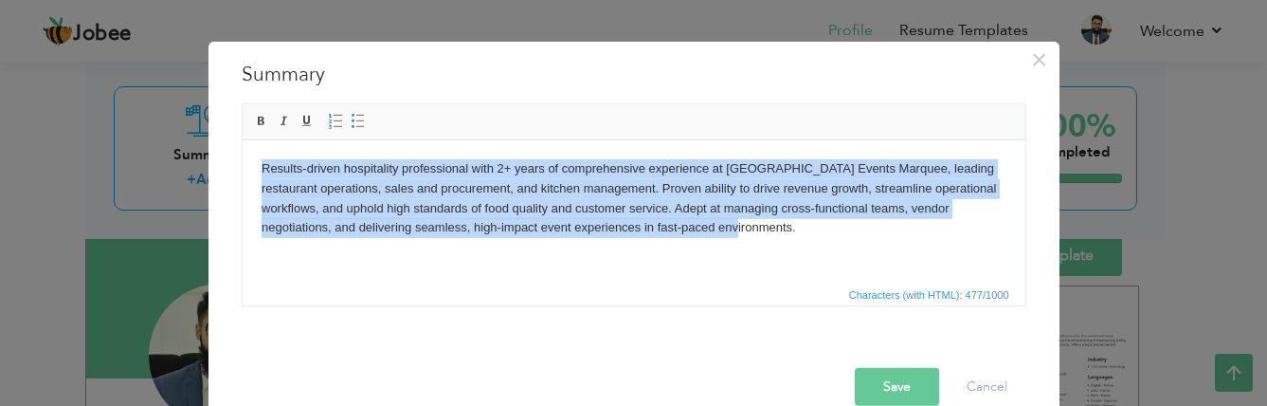
click at [714, 237] on html "Results-driven hospitality professional with 2+ years of comprehensive experien…" at bounding box center [633, 197] width 783 height 117
drag, startPoint x: 713, startPoint y: 237, endPoint x: 279, endPoint y: 160, distance: 440.7
click at [242, 160] on html "Results-driven hospitality professional with 2+ years of comprehensive experien…" at bounding box center [633, 197] width 783 height 117
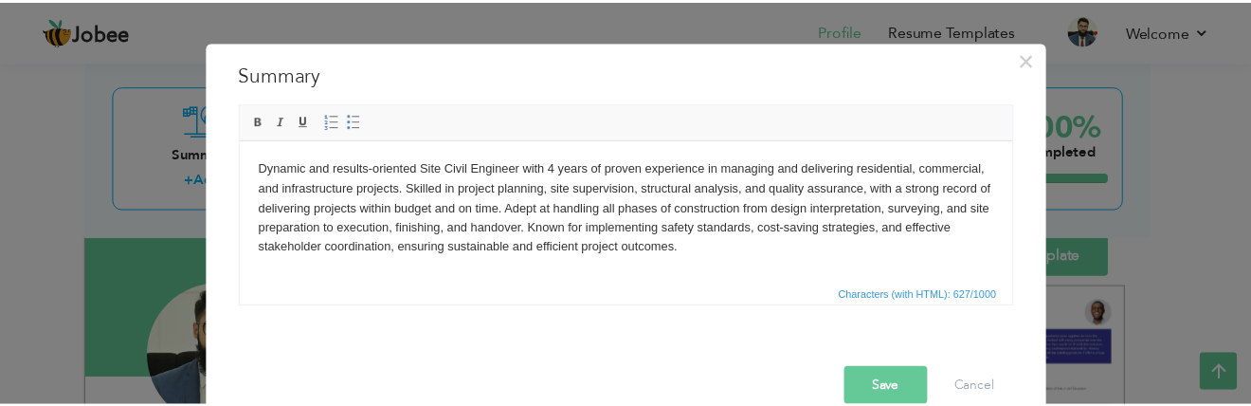
scroll to position [33, 0]
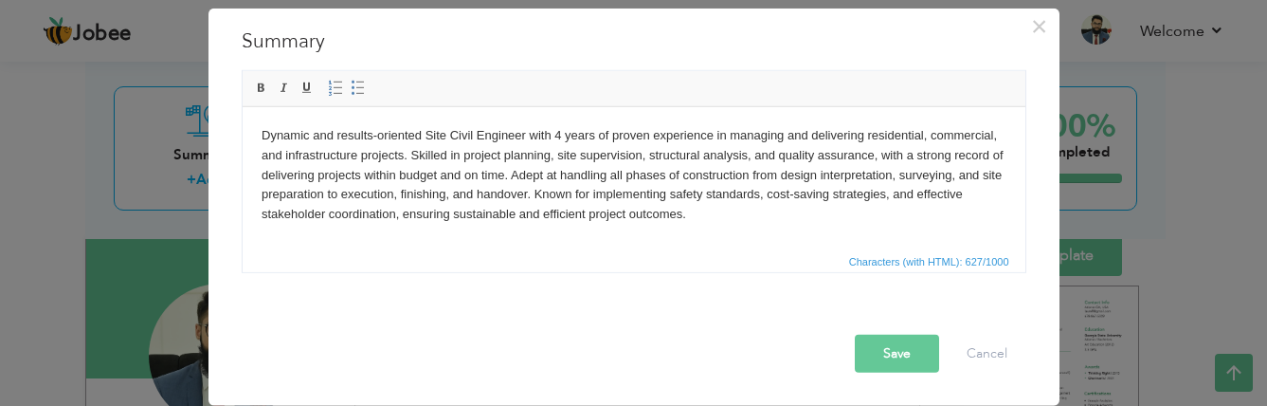
click at [858, 354] on button "Save" at bounding box center [897, 353] width 84 height 38
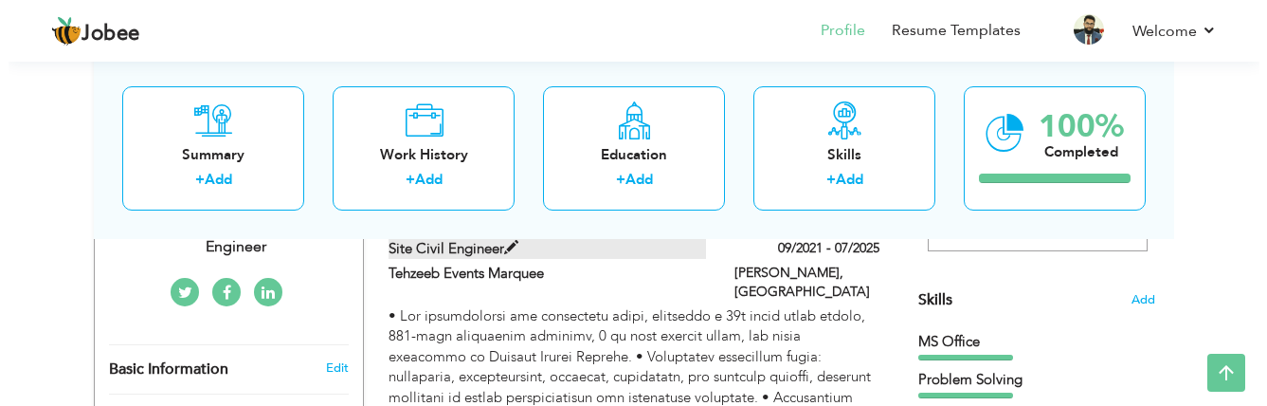
scroll to position [407, 0]
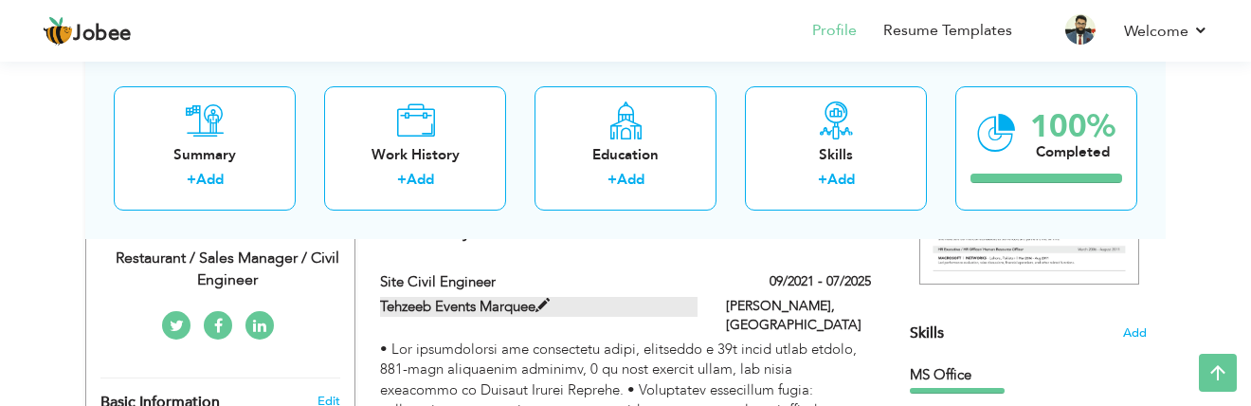
click at [548, 302] on span at bounding box center [542, 305] width 14 height 14
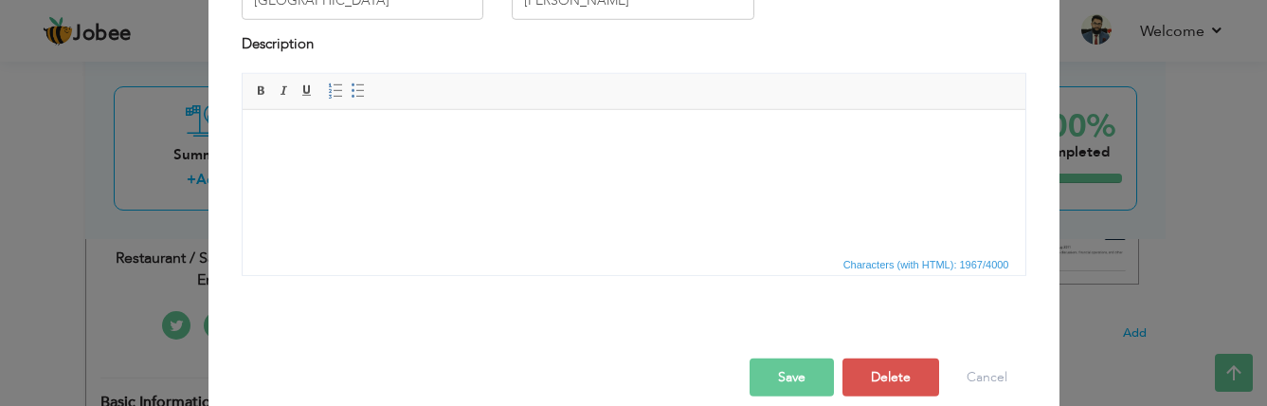
scroll to position [257, 0]
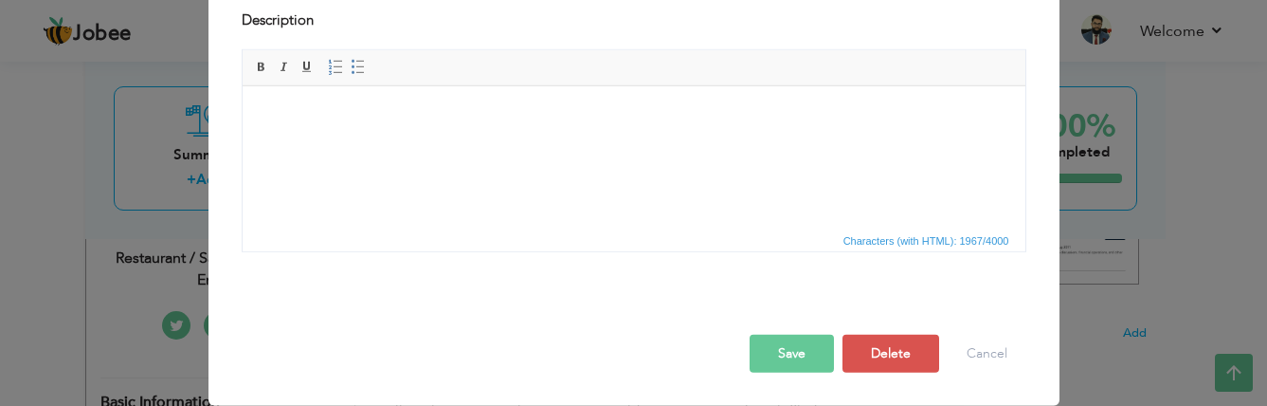
click at [329, 86] on html at bounding box center [633, 86] width 783 height 0
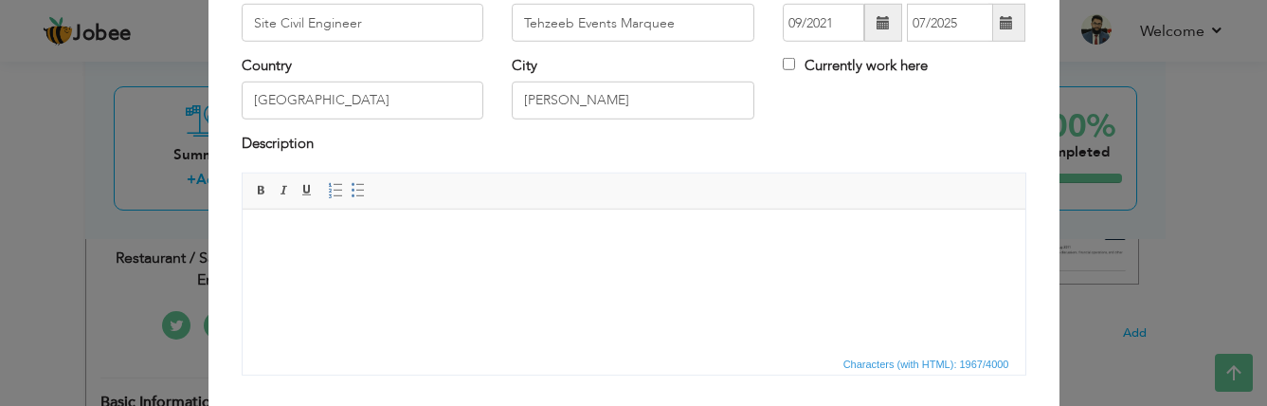
scroll to position [67, 0]
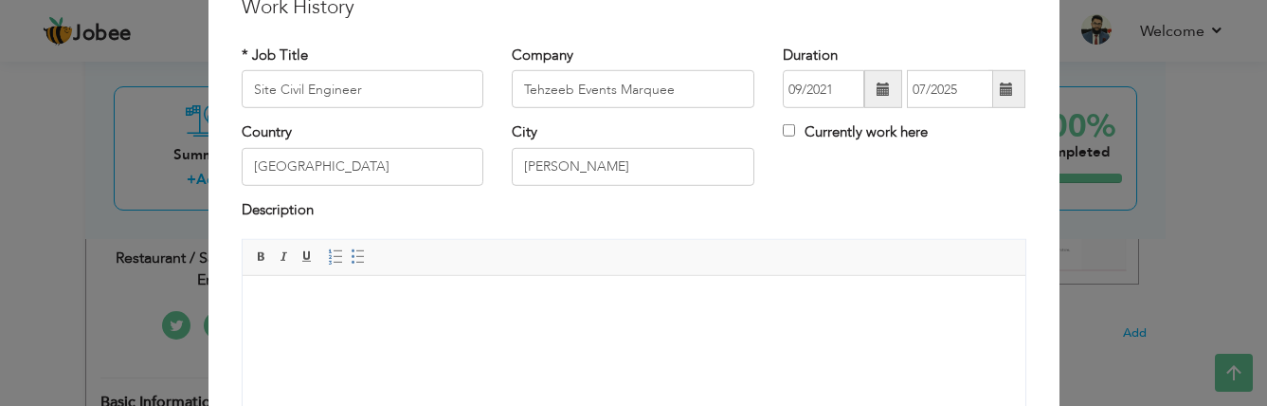
click at [483, 208] on div "Description" at bounding box center [634, 212] width 785 height 25
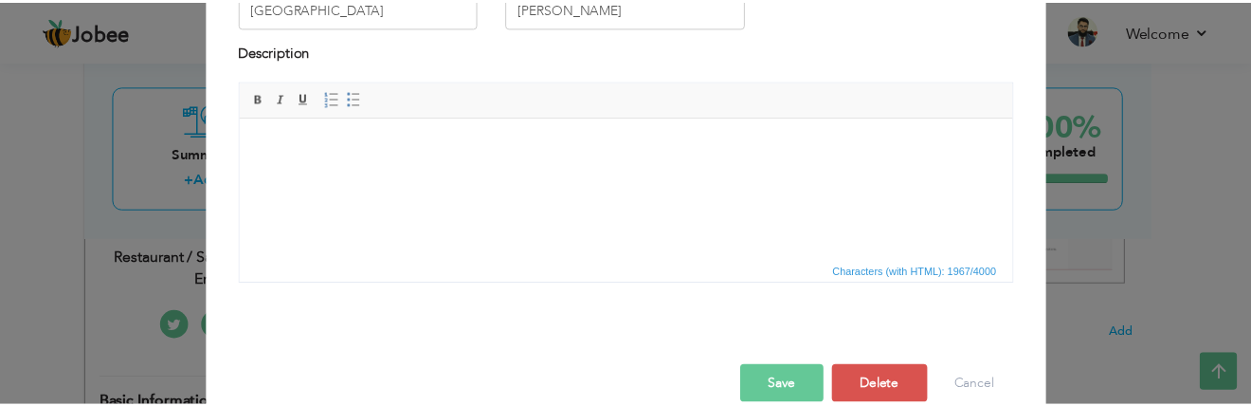
scroll to position [257, 0]
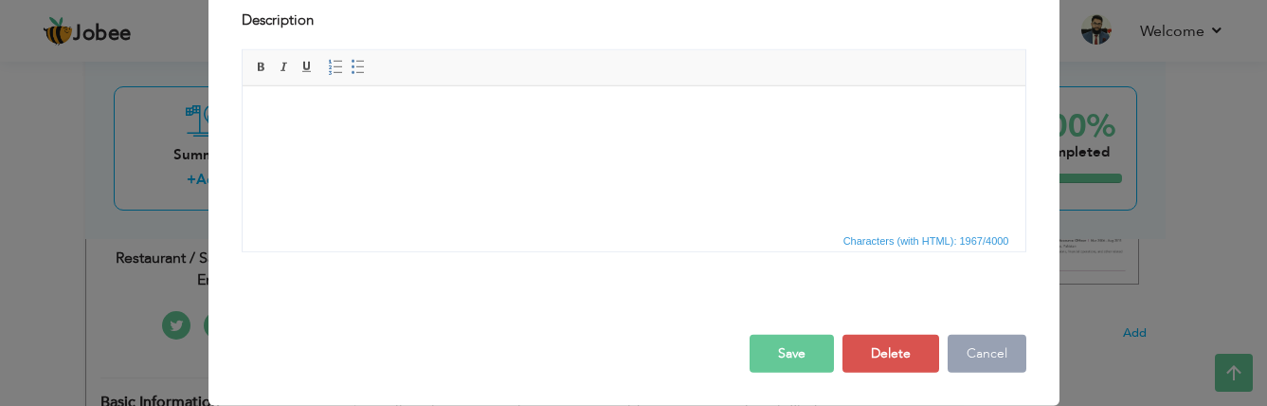
click at [979, 349] on button "Cancel" at bounding box center [987, 353] width 79 height 38
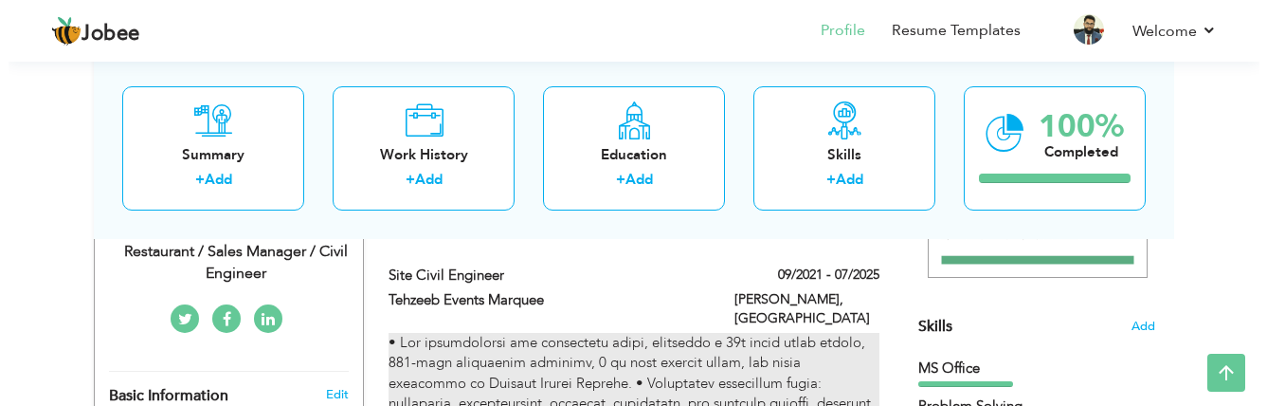
scroll to position [407, 0]
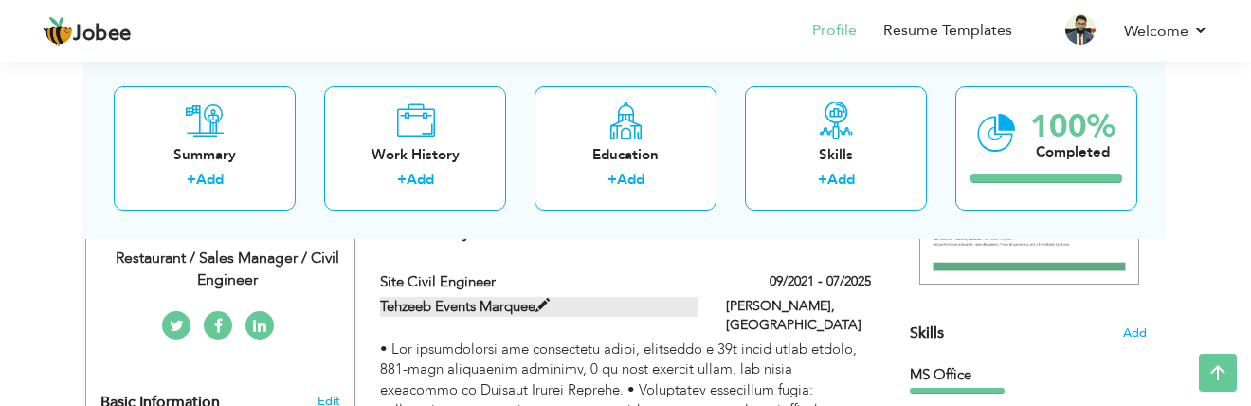
click at [546, 302] on span at bounding box center [542, 305] width 14 height 14
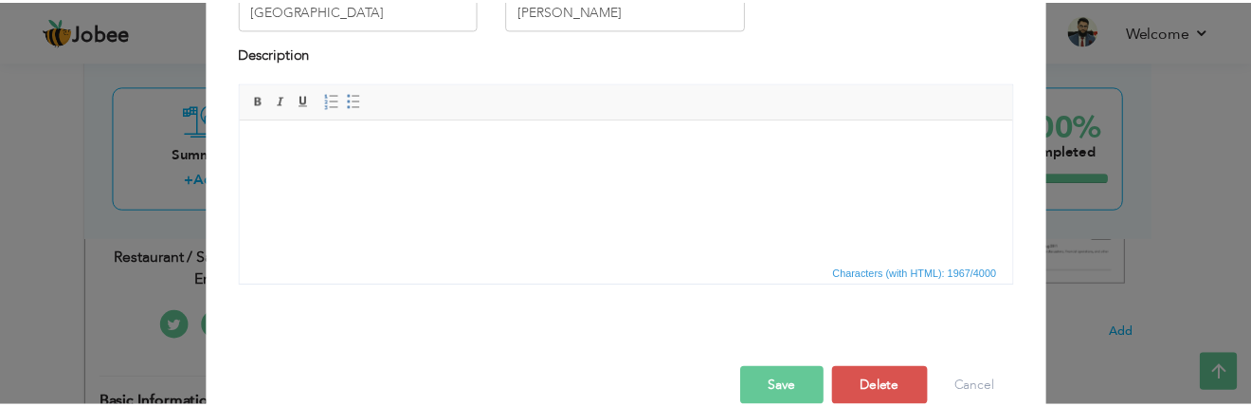
scroll to position [257, 0]
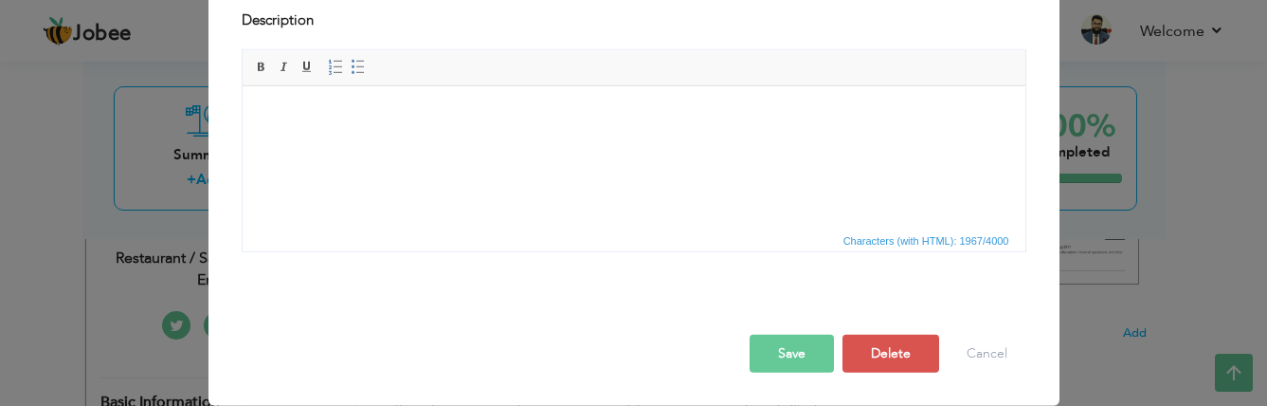
click at [485, 86] on html at bounding box center [633, 86] width 783 height 0
click at [425, 86] on html at bounding box center [633, 86] width 783 height 0
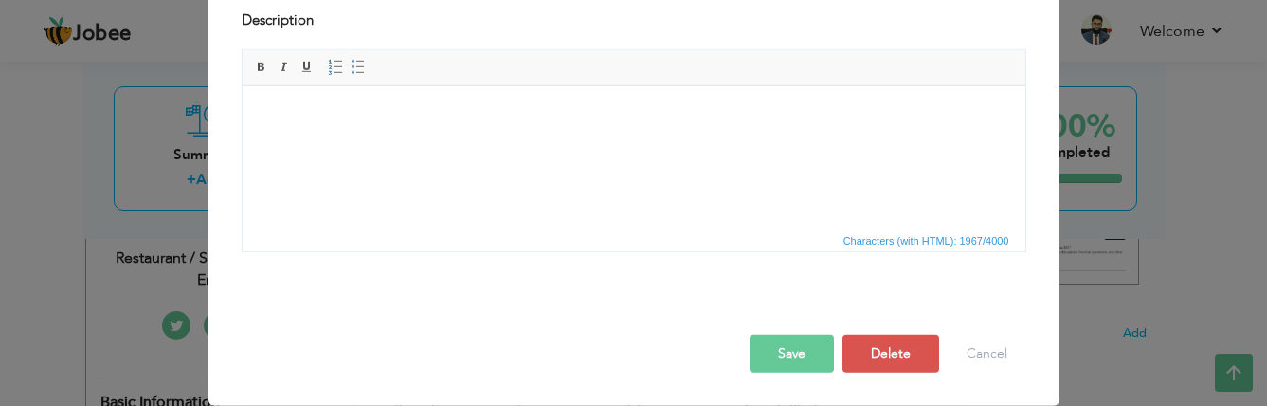
click at [425, 86] on html at bounding box center [633, 86] width 783 height 0
click at [960, 352] on button "Cancel" at bounding box center [987, 353] width 79 height 38
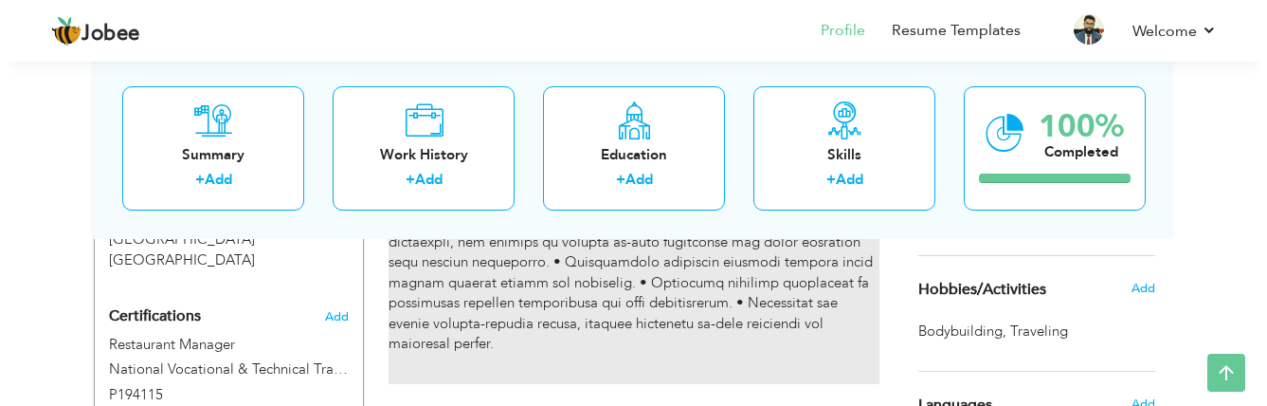
scroll to position [975, 0]
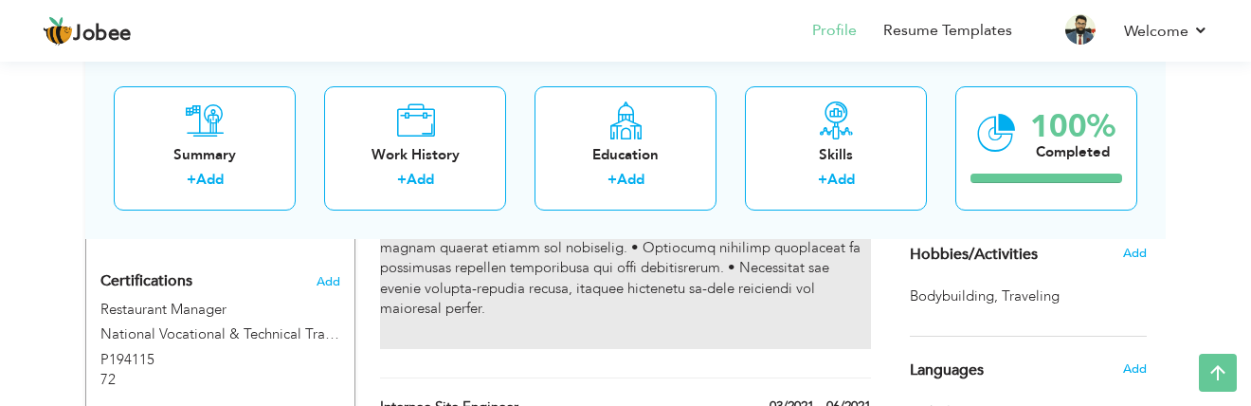
click at [600, 279] on p at bounding box center [625, 45] width 491 height 548
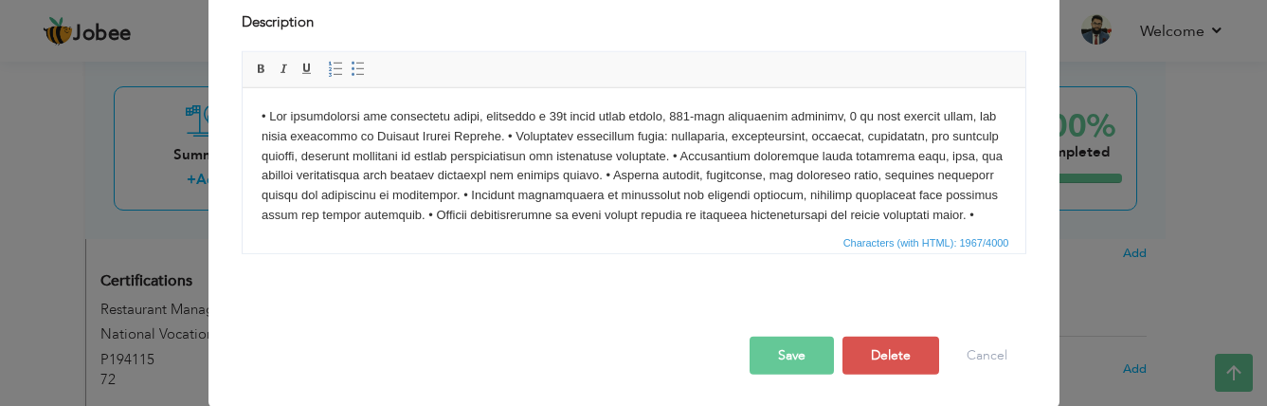
scroll to position [257, 0]
click at [526, 130] on p at bounding box center [633, 253] width 745 height 296
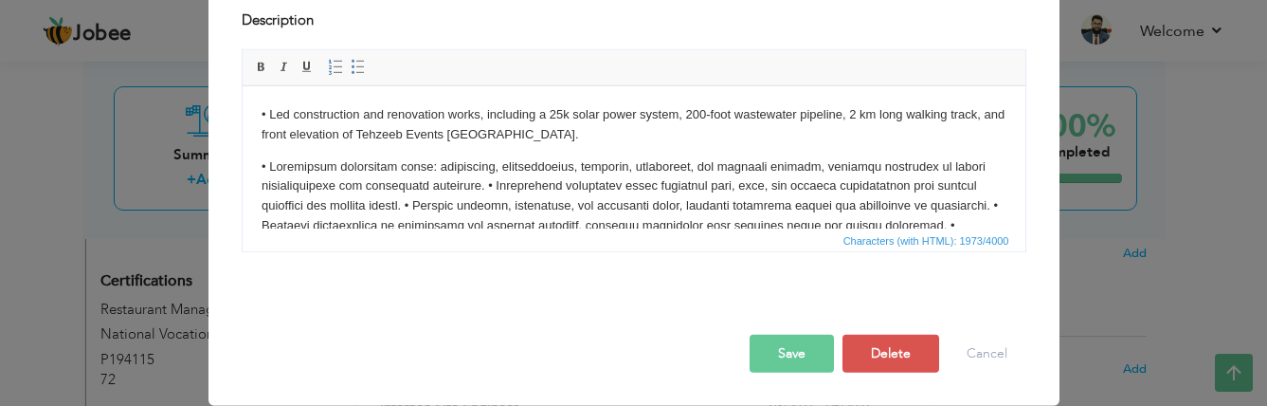
click at [461, 183] on p at bounding box center [633, 295] width 745 height 276
click at [463, 183] on p at bounding box center [633, 295] width 745 height 276
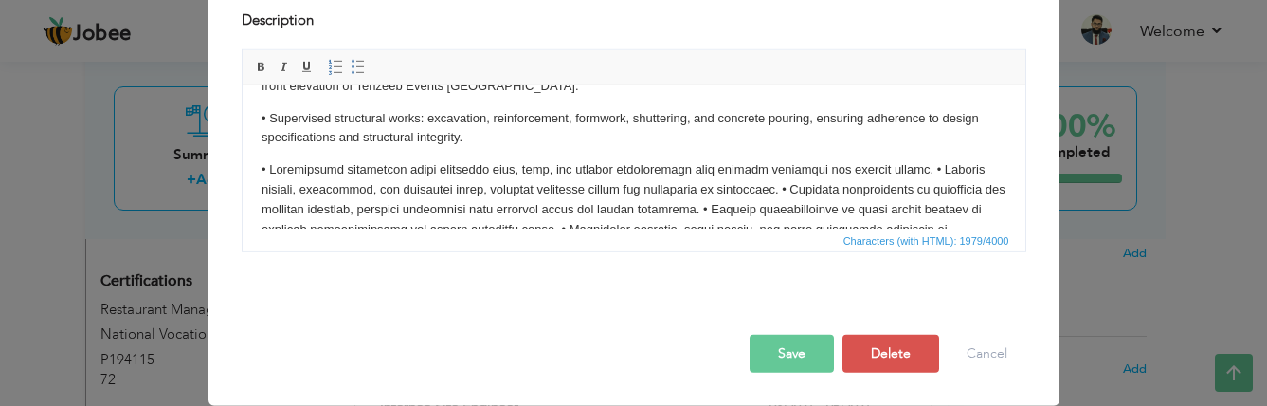
scroll to position [95, 0]
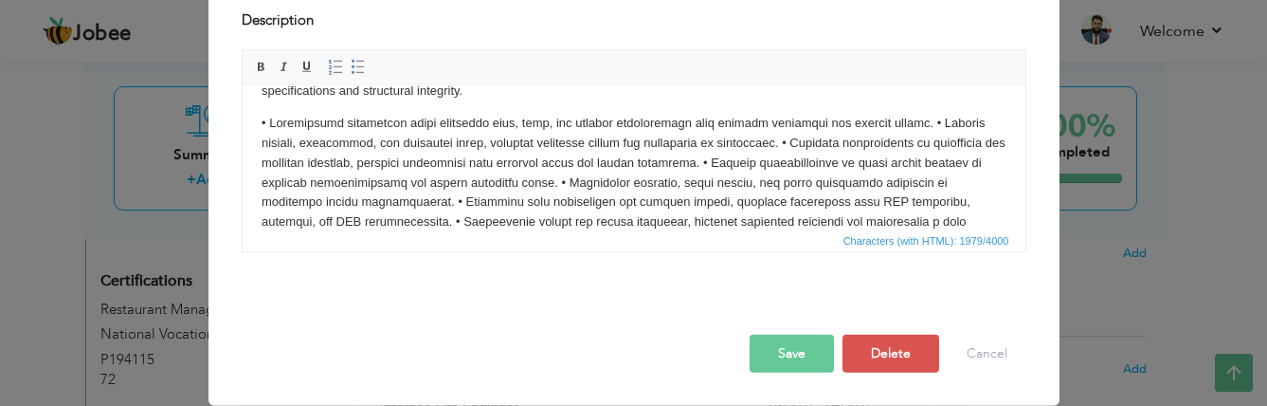
click at [909, 121] on p at bounding box center [633, 232] width 745 height 237
click at [911, 121] on p at bounding box center [633, 232] width 745 height 237
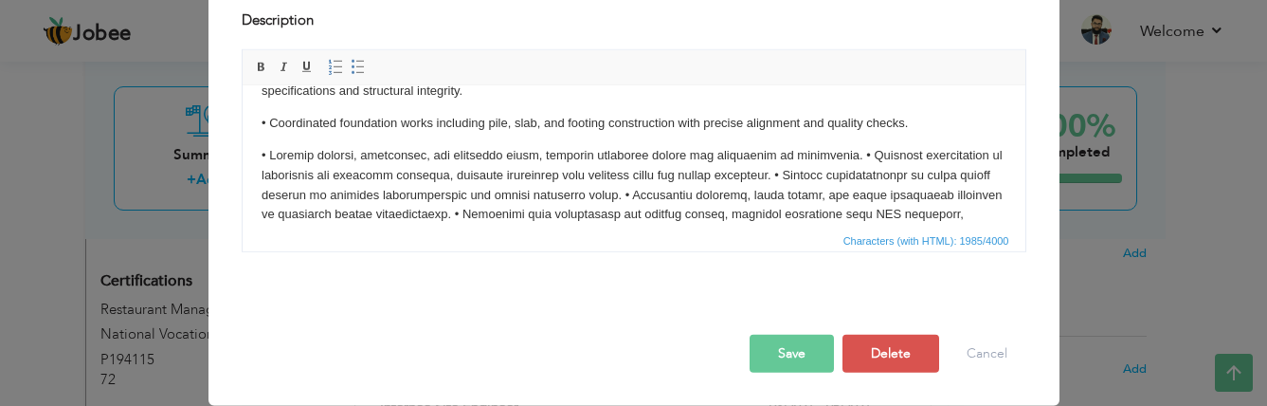
click at [839, 152] on p at bounding box center [633, 254] width 745 height 217
click at [843, 155] on p at bounding box center [633, 254] width 745 height 217
click at [841, 155] on p at bounding box center [633, 254] width 745 height 217
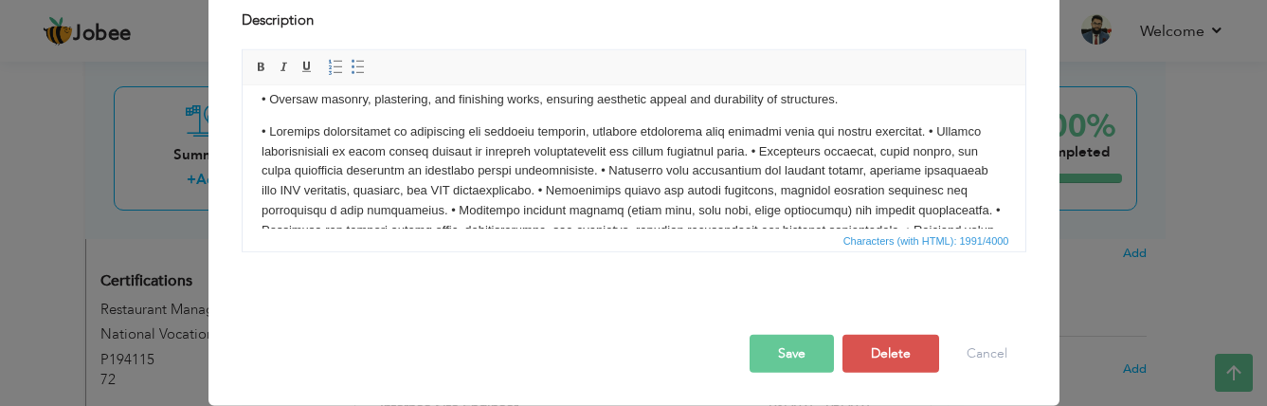
scroll to position [154, 0]
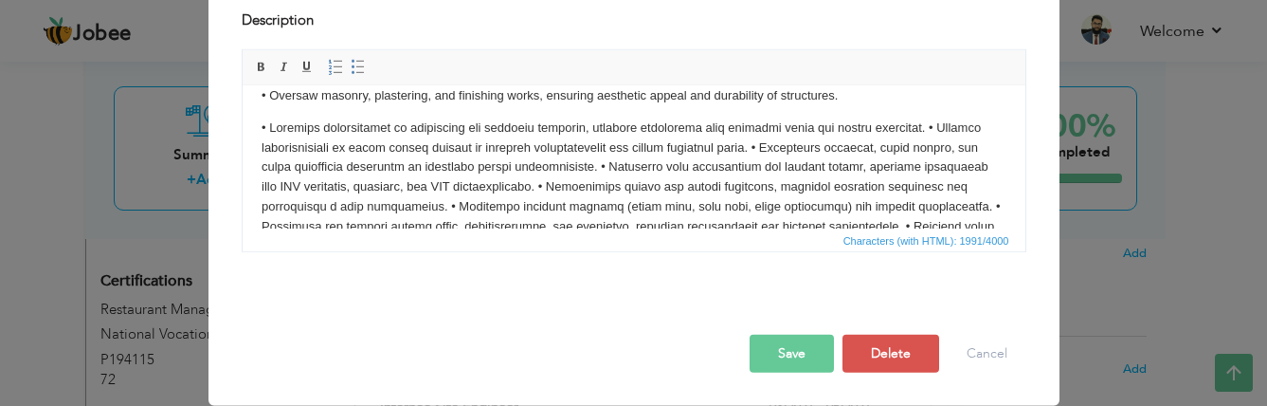
click at [923, 127] on p at bounding box center [633, 216] width 745 height 197
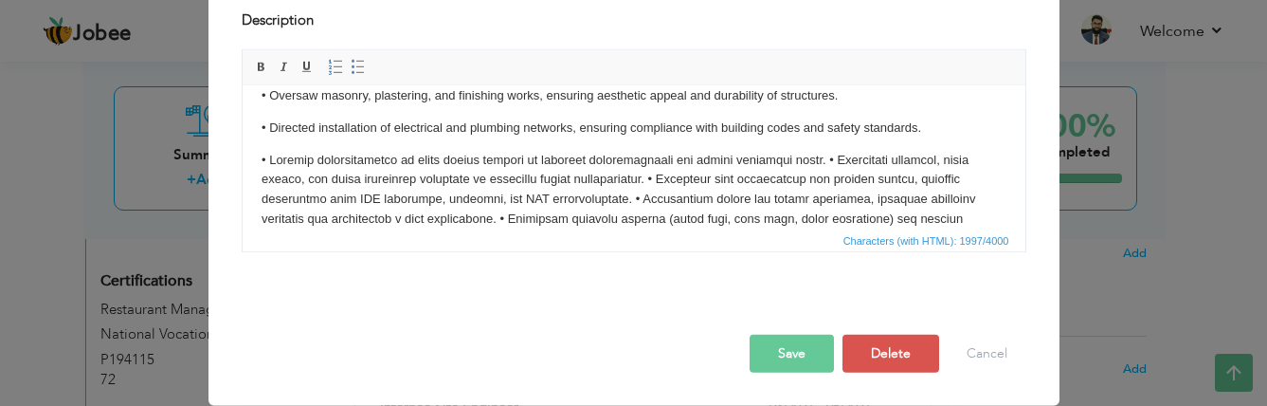
click at [836, 157] on p at bounding box center [633, 249] width 745 height 197
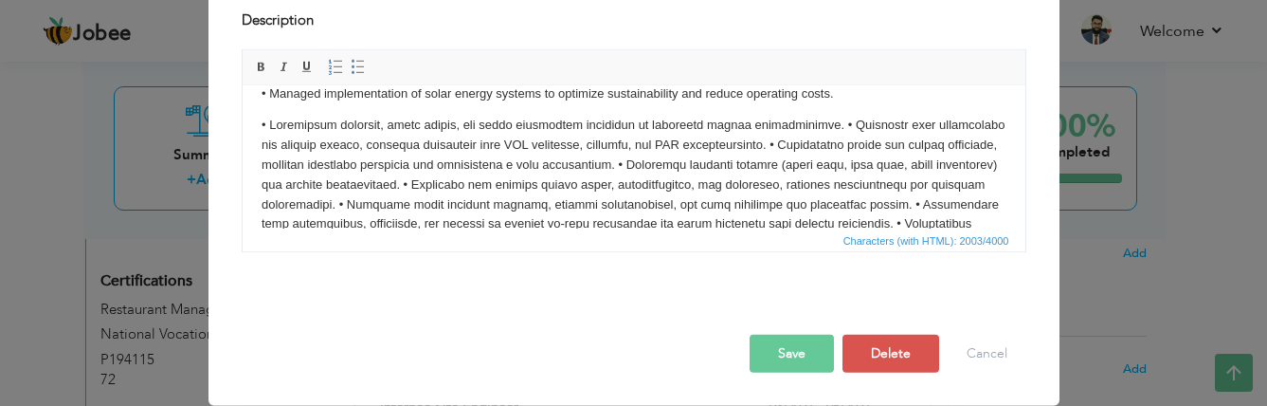
scroll to position [233, 0]
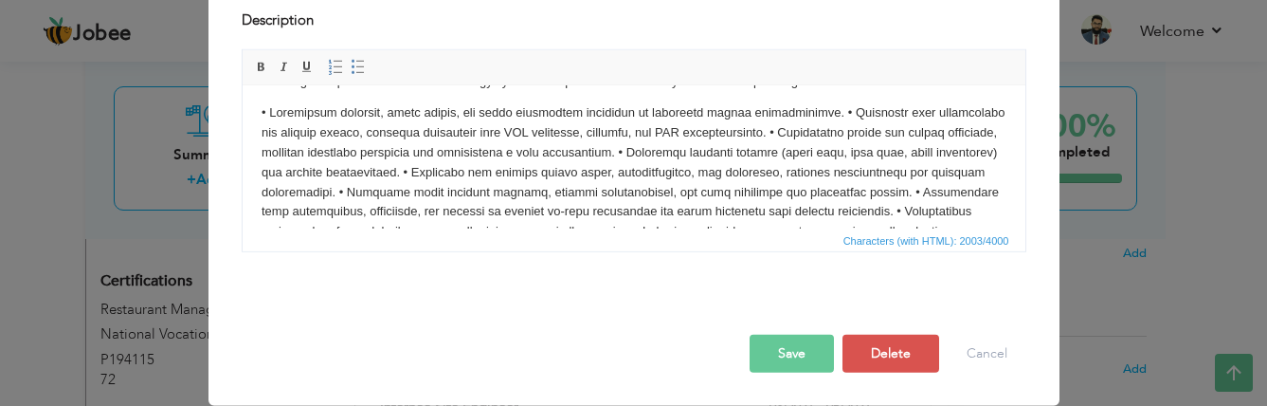
click at [833, 111] on p at bounding box center [633, 191] width 745 height 177
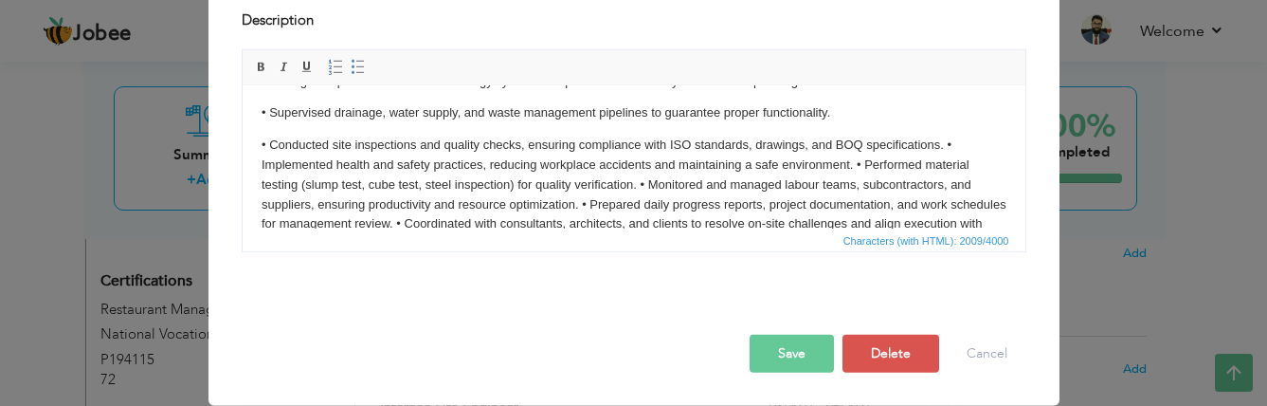
click at [945, 143] on p "• Conducted site inspections and quality checks, ensuring compliance with ISO s…" at bounding box center [633, 214] width 745 height 157
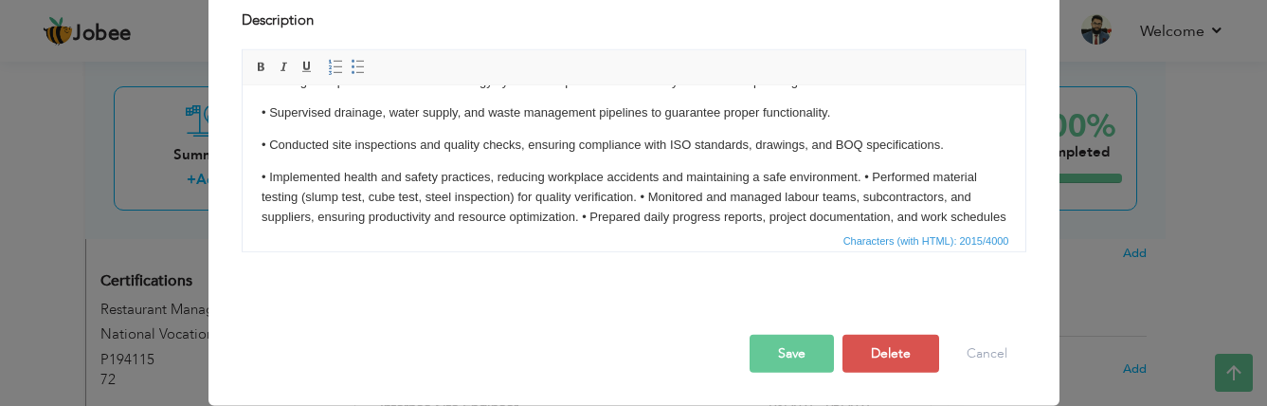
click at [861, 173] on p "• Implemented health and safety practices, reducing workplace accidents and mai…" at bounding box center [633, 237] width 745 height 138
click at [862, 173] on p "• Implemented health and safety practices, reducing workplace accidents and mai…" at bounding box center [633, 237] width 745 height 138
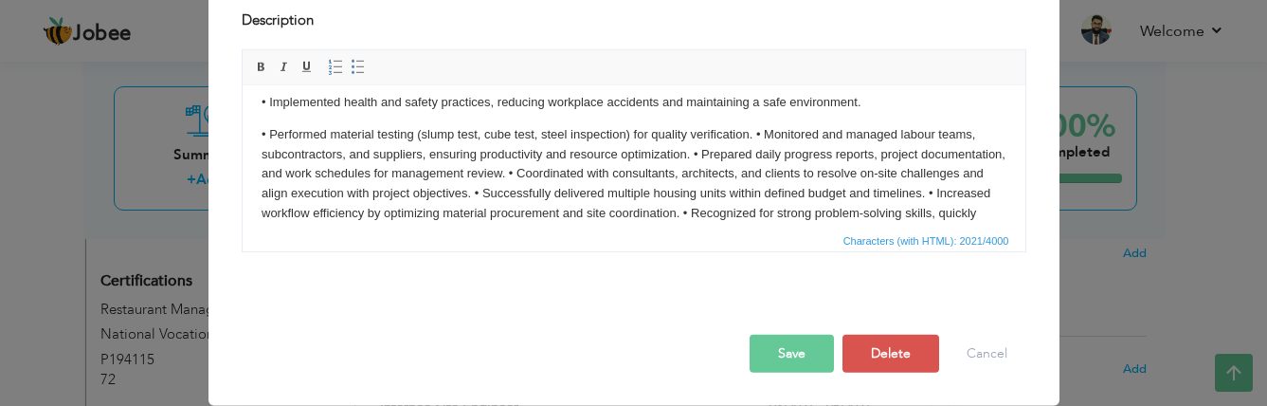
scroll to position [313, 0]
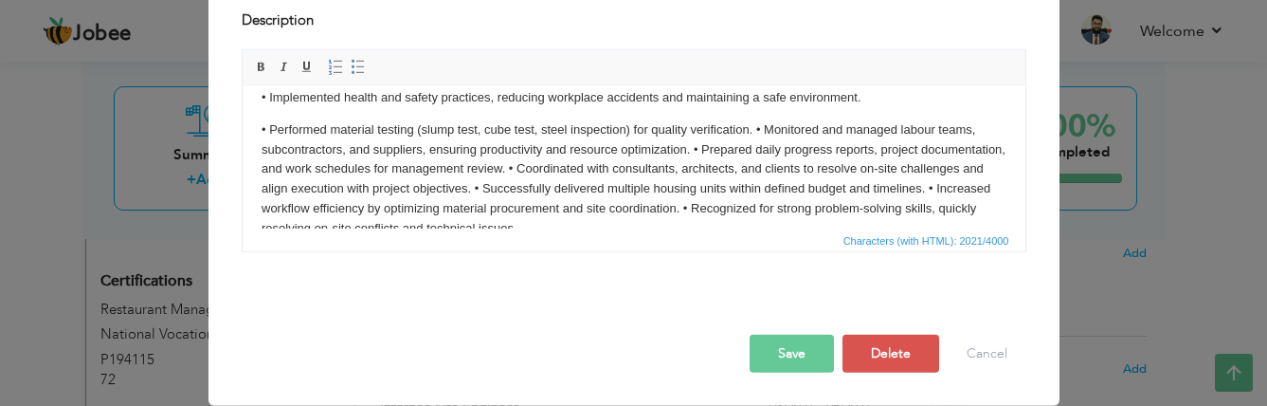
click at [755, 131] on p "• Performed material testing (slump test, cube test, steel inspection) for qual…" at bounding box center [633, 179] width 745 height 118
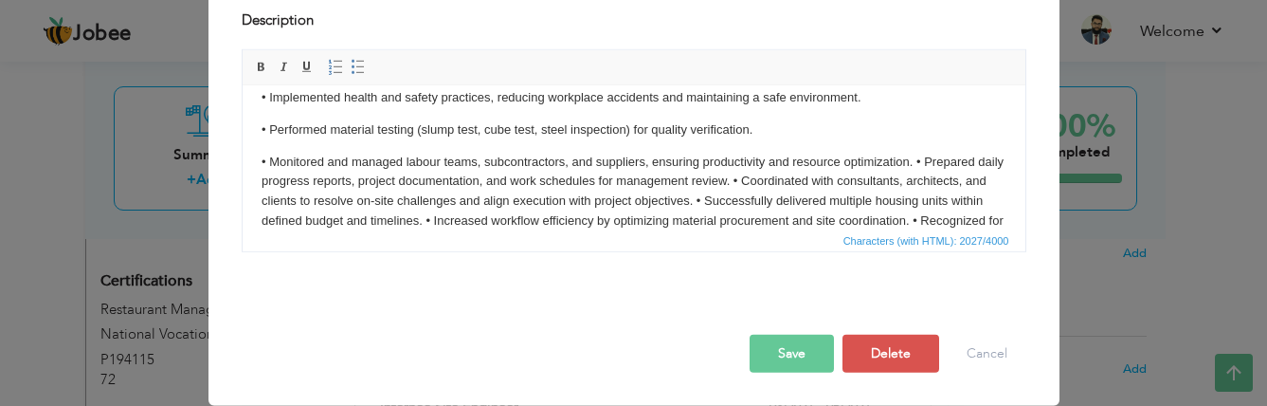
click at [915, 158] on p "• Monitored and managed labour teams, subcontractors, and suppliers, ensuring p…" at bounding box center [633, 202] width 745 height 99
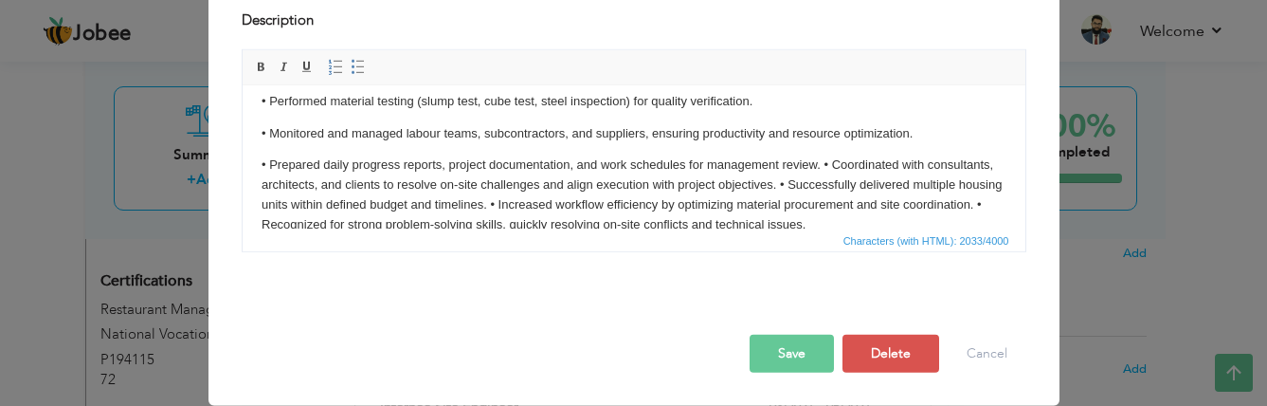
scroll to position [364, 0]
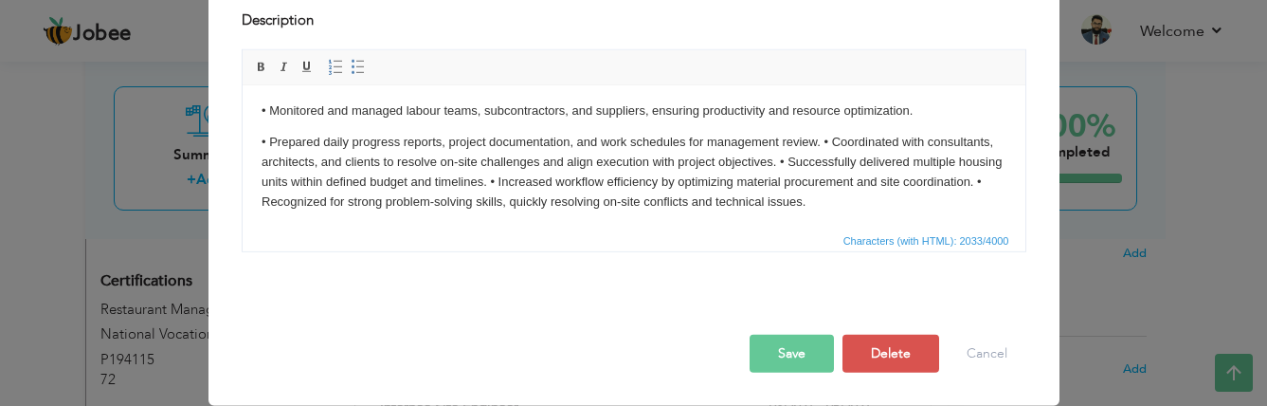
click at [822, 138] on p "• Prepared daily progress reports, project documentation, and work schedules fo…" at bounding box center [633, 172] width 745 height 79
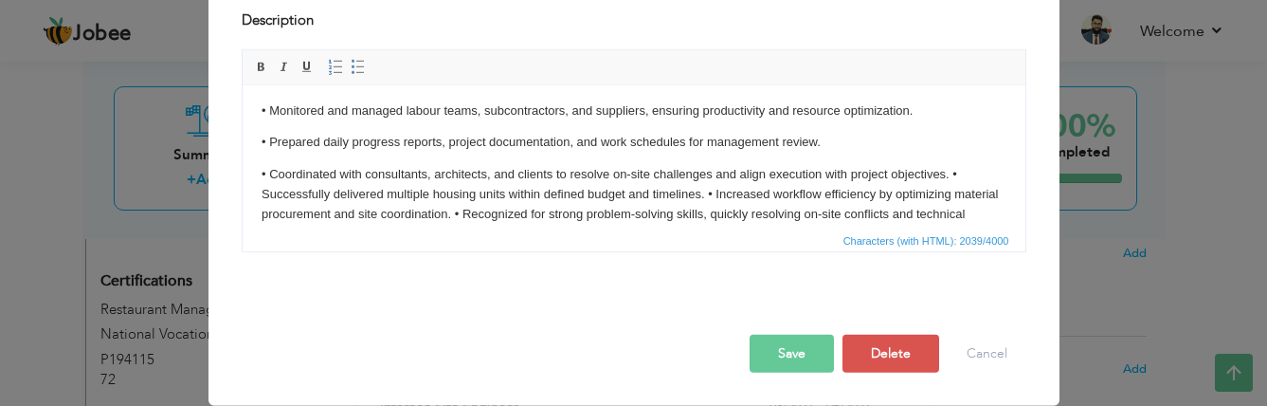
click at [951, 172] on p "• Coordinated with consultants, architects, and clients to resolve on-site chal…" at bounding box center [633, 204] width 745 height 79
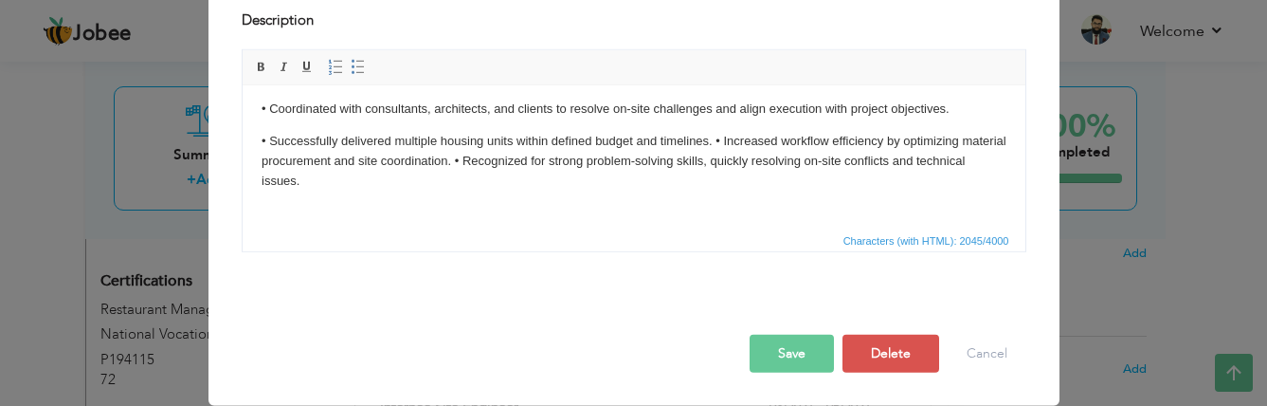
scroll to position [435, 0]
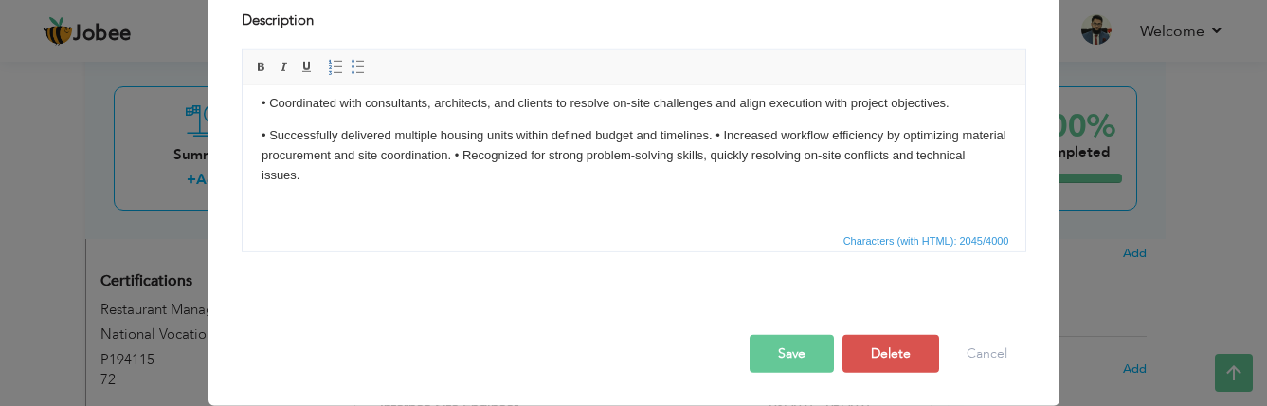
click at [714, 134] on p "• Successfully delivered multiple housing units within defined budget and timel…" at bounding box center [633, 155] width 745 height 59
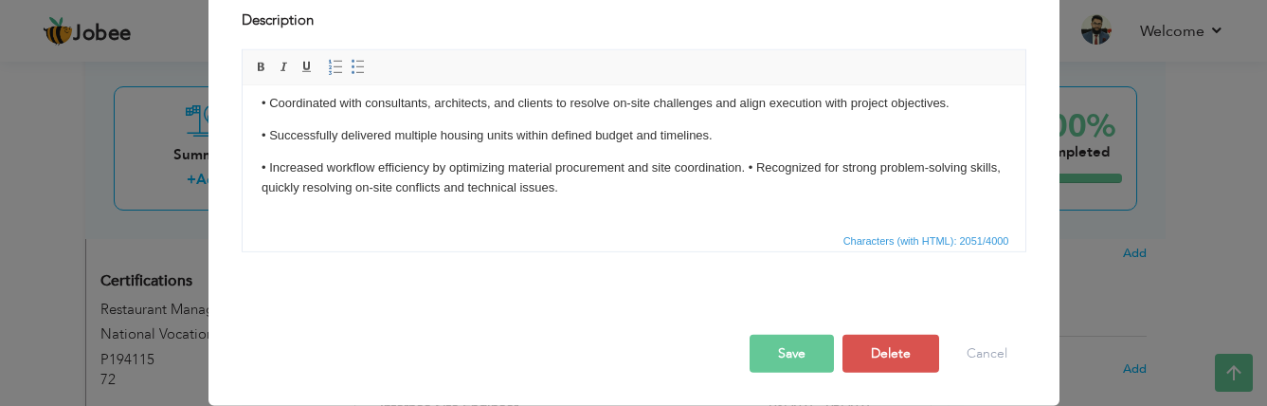
click at [748, 166] on p "• Increased workflow efficiency by optimizing material procurement and site coo…" at bounding box center [633, 178] width 745 height 40
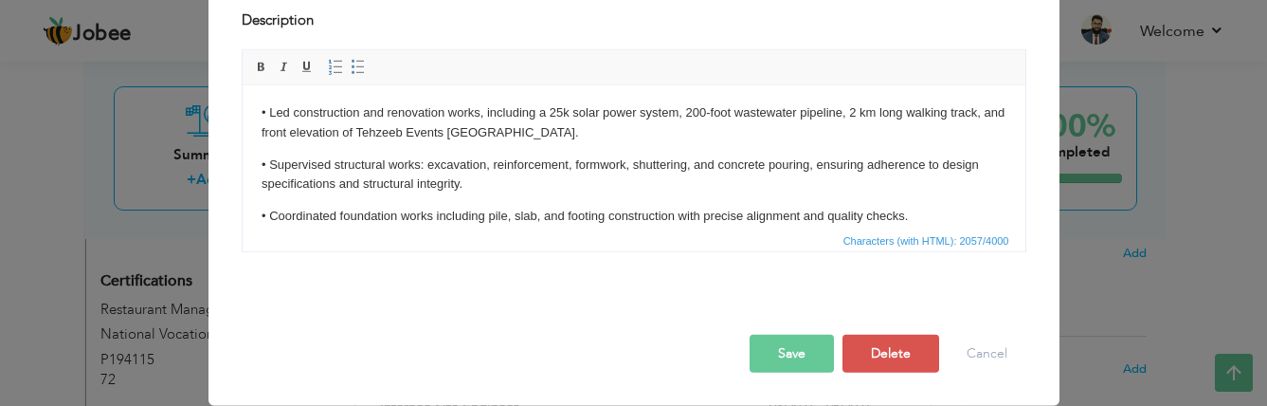
scroll to position [0, 0]
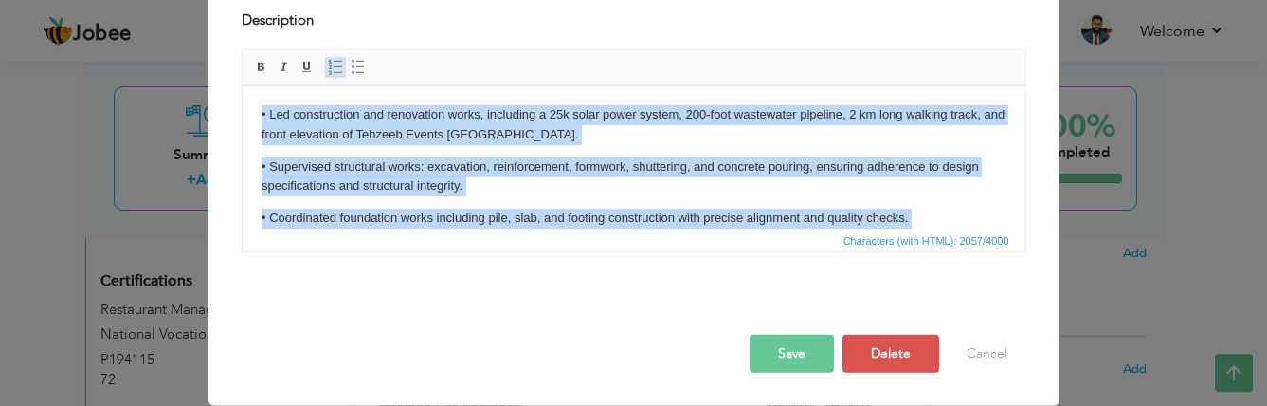
click at [330, 68] on span at bounding box center [335, 67] width 15 height 15
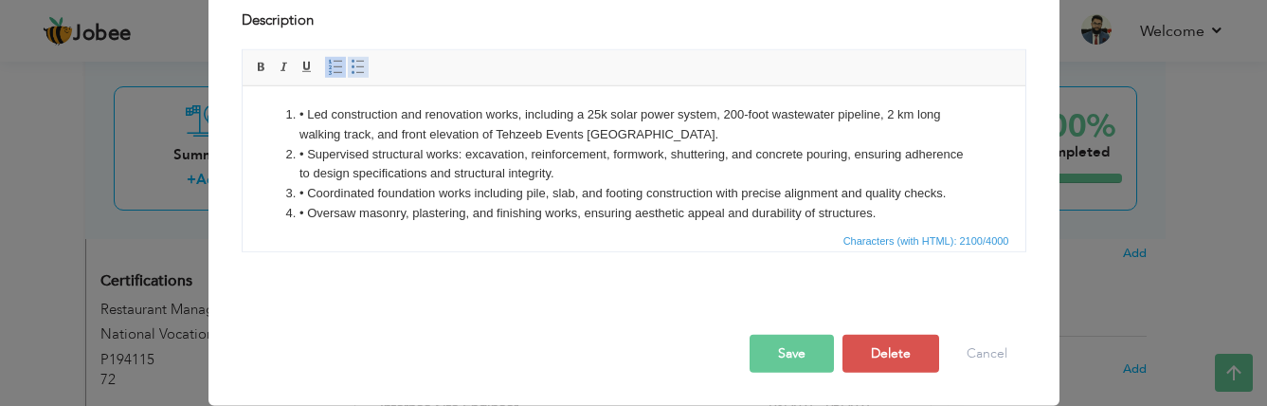
click at [351, 68] on span at bounding box center [358, 67] width 15 height 15
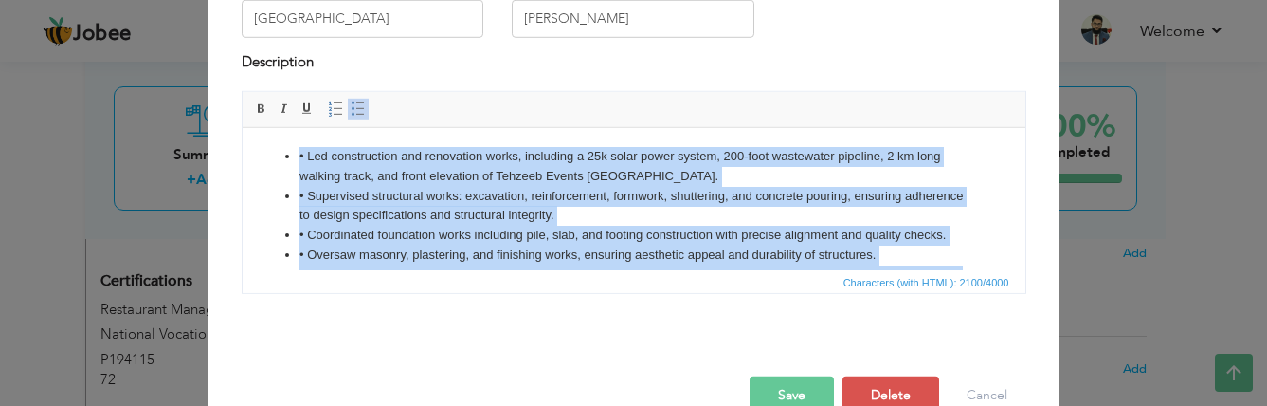
scroll to position [257, 0]
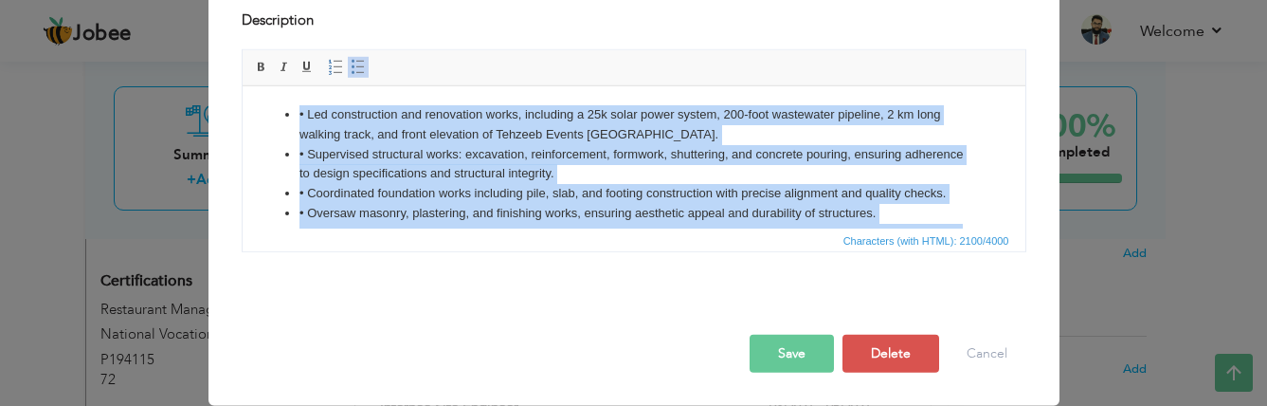
click at [295, 114] on ul "• Led construction and renovation works, including a 25k solar power system, 20…" at bounding box center [633, 312] width 745 height 414
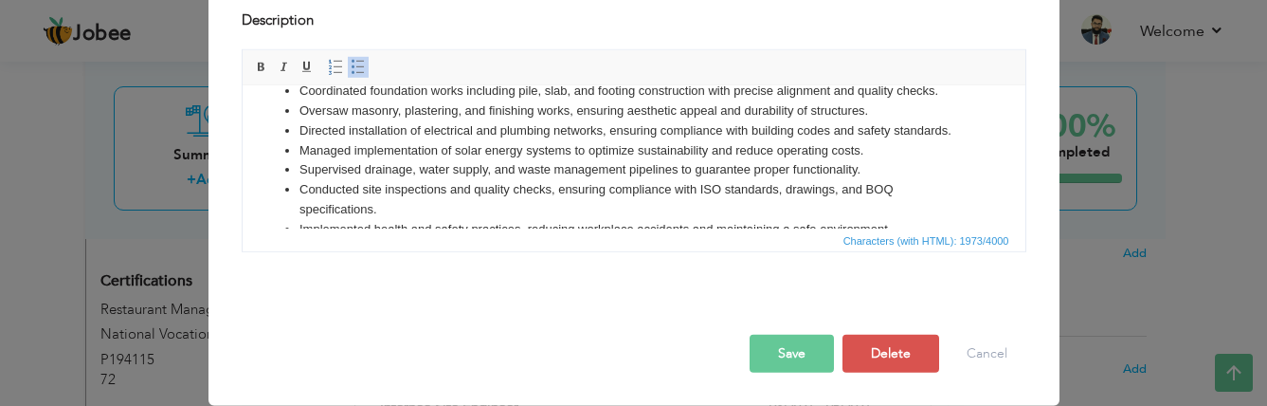
scroll to position [0, 0]
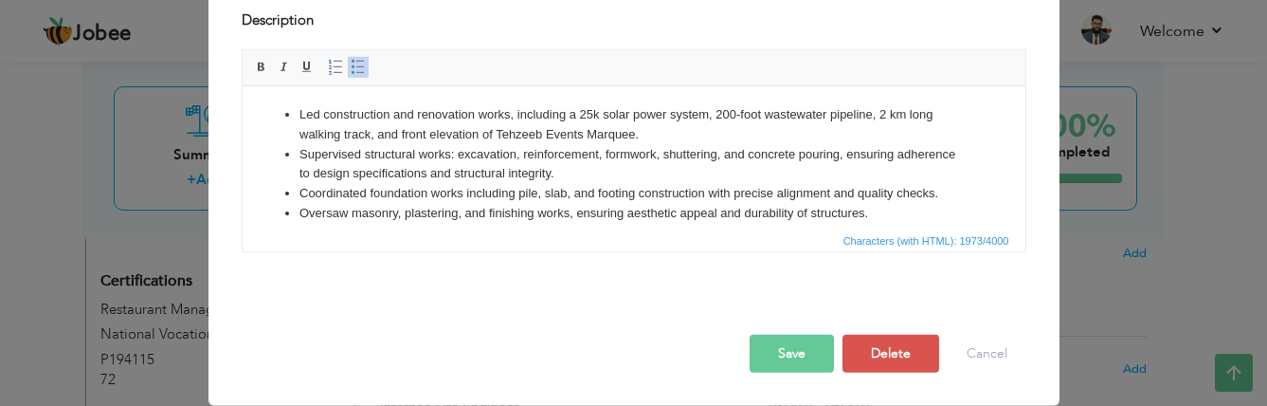
click at [932, 120] on li "Led construction and renovation works, including a 25k solar power system, 200-…" at bounding box center [632, 125] width 669 height 40
click at [899, 155] on li "Supervised structural works: excavation, reinforcement, formwork, shuttering, a…" at bounding box center [632, 165] width 669 height 40
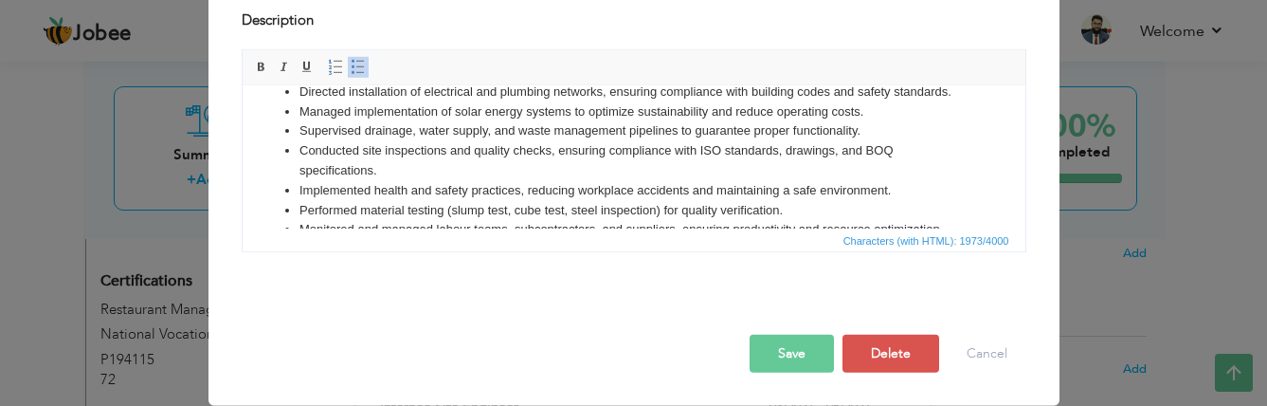
scroll to position [149, 0]
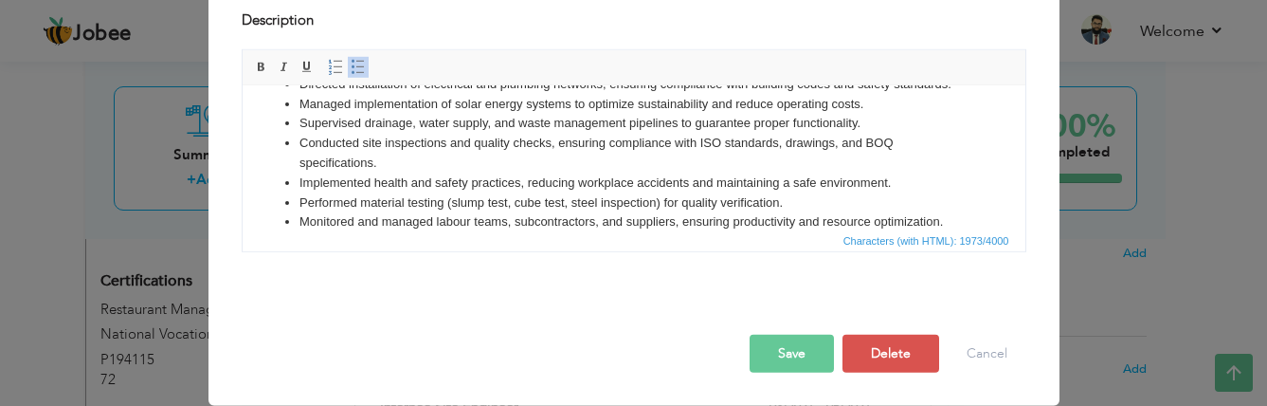
click at [895, 142] on li "Conducted site inspections and quality checks, ensuring compliance with ISO sta…" at bounding box center [632, 154] width 669 height 40
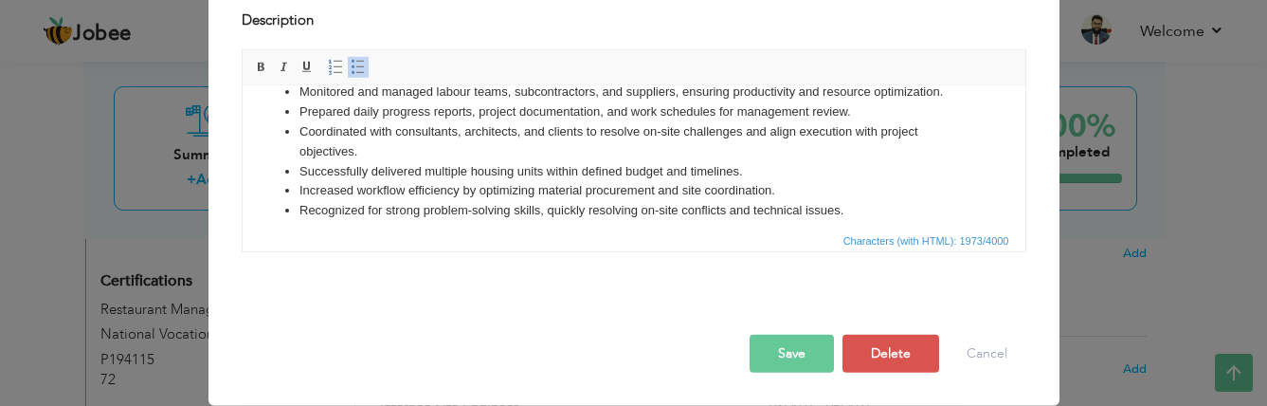
scroll to position [290, 0]
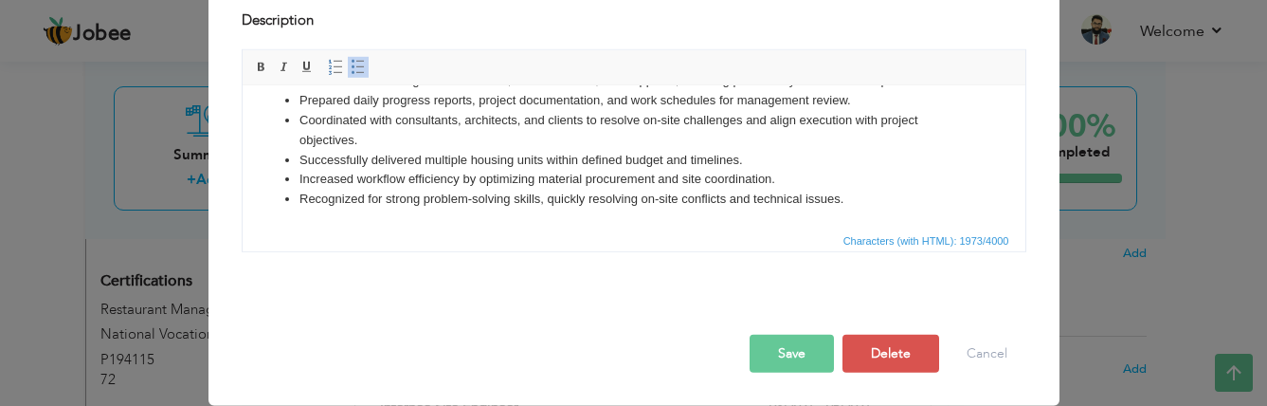
click at [804, 348] on button "Save" at bounding box center [792, 353] width 84 height 38
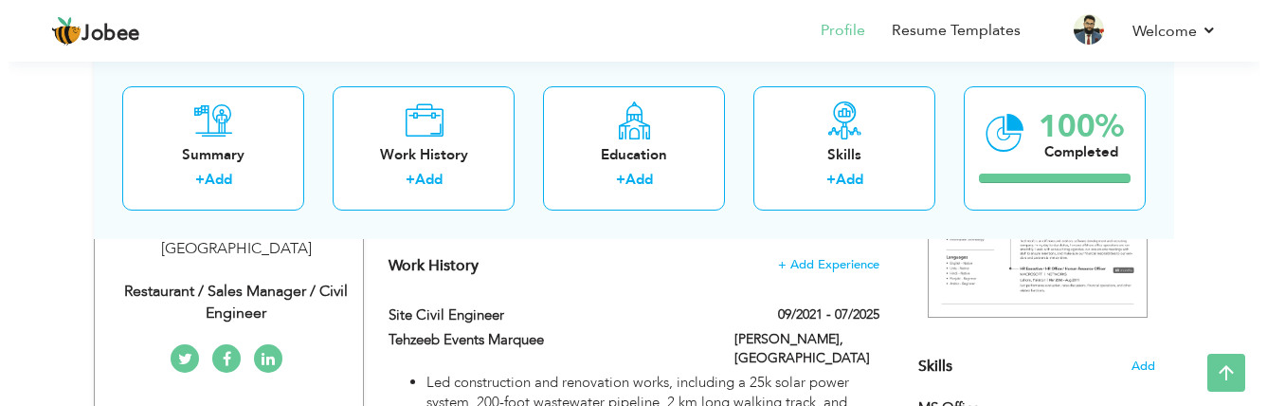
scroll to position [407, 0]
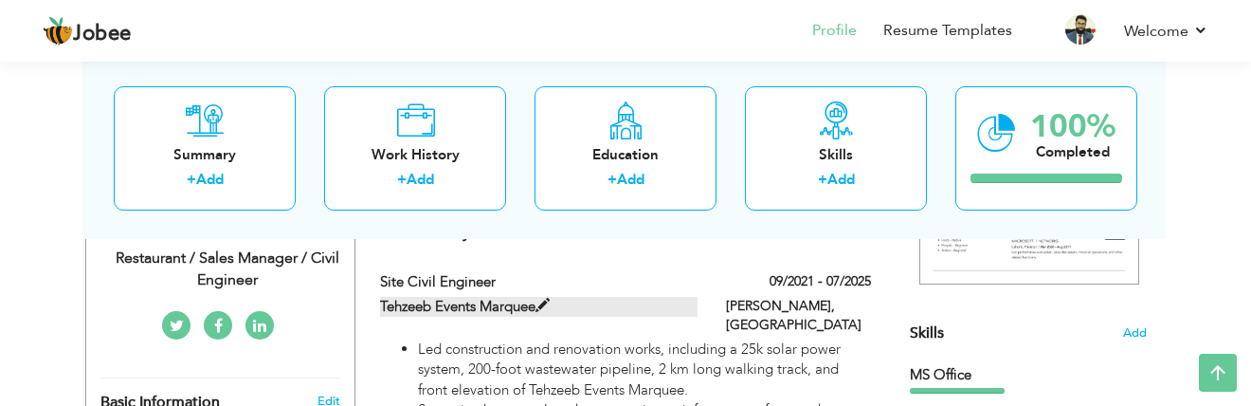
click at [548, 304] on span at bounding box center [542, 305] width 14 height 14
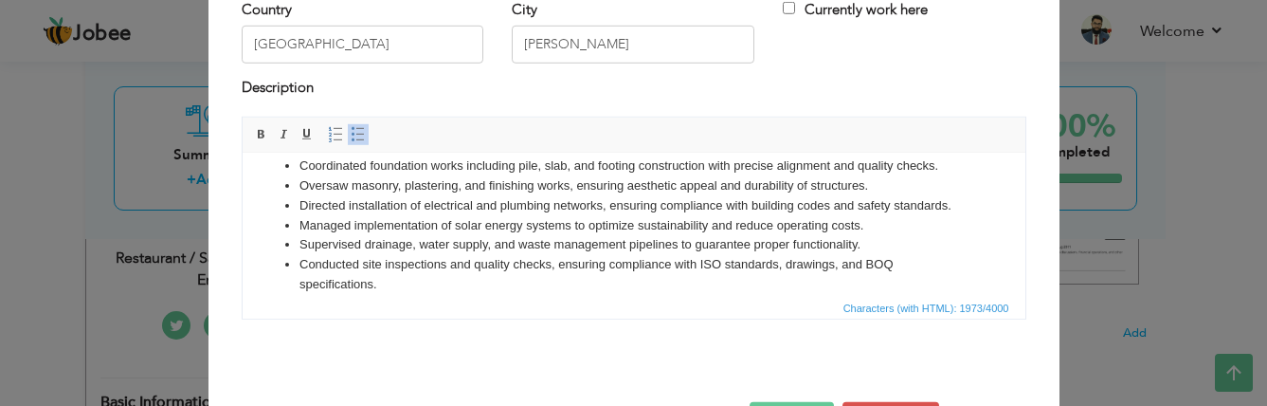
scroll to position [190, 0]
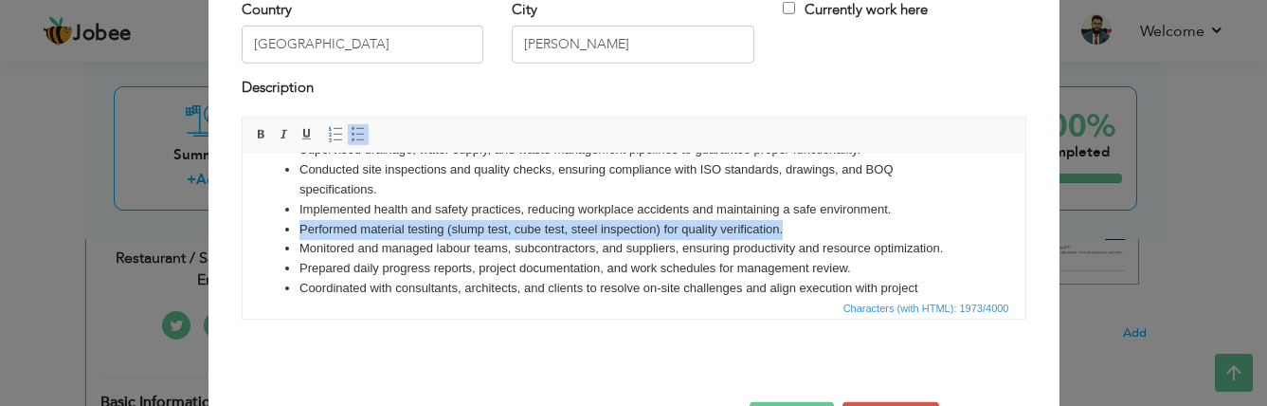
drag, startPoint x: 784, startPoint y: 228, endPoint x: 271, endPoint y: 227, distance: 512.6
click at [271, 227] on ul "Led construction and renovation works, including a 25k solar power system, 200-…" at bounding box center [633, 180] width 745 height 394
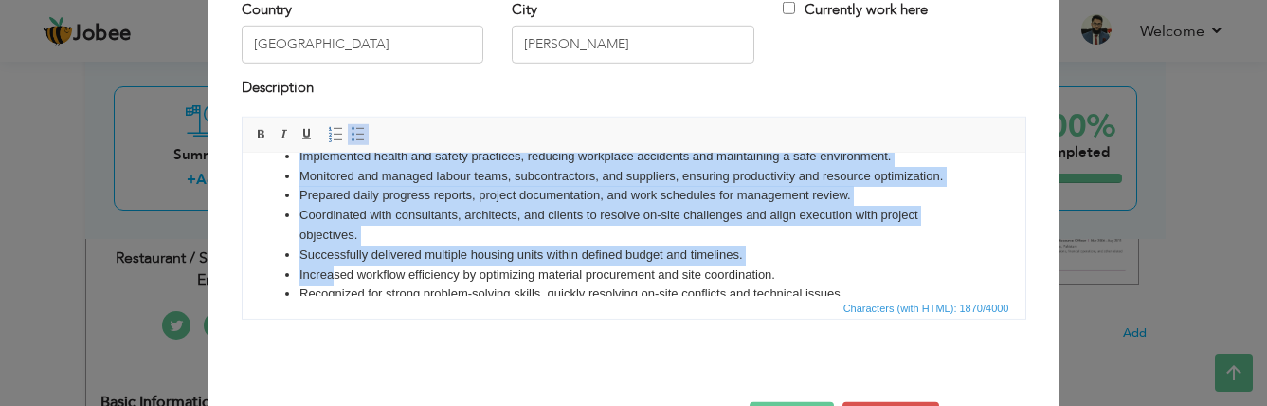
scroll to position [252, 0]
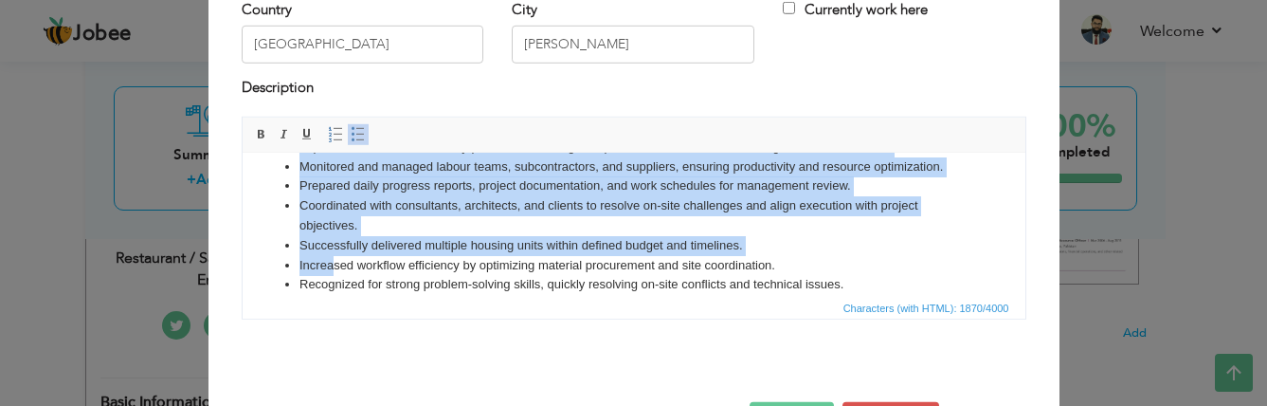
drag, startPoint x: 379, startPoint y: 284, endPoint x: 334, endPoint y: 257, distance: 52.3
click at [334, 257] on ul "Led construction and renovation works, including a 25k solar power system, 200-…" at bounding box center [633, 107] width 745 height 374
click at [335, 257] on li "Increased workflow efficiency by optimizing material procurement and site coord…" at bounding box center [632, 266] width 669 height 20
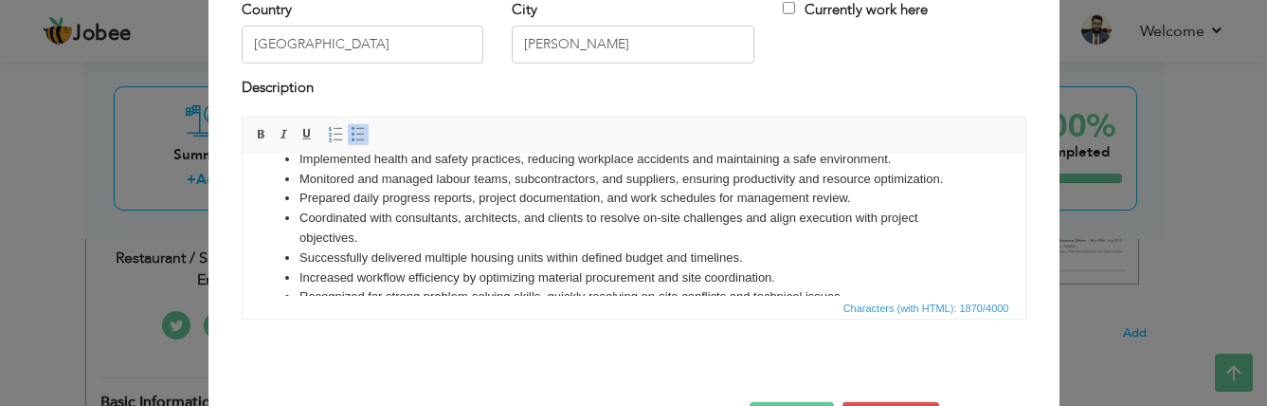
scroll to position [157, 0]
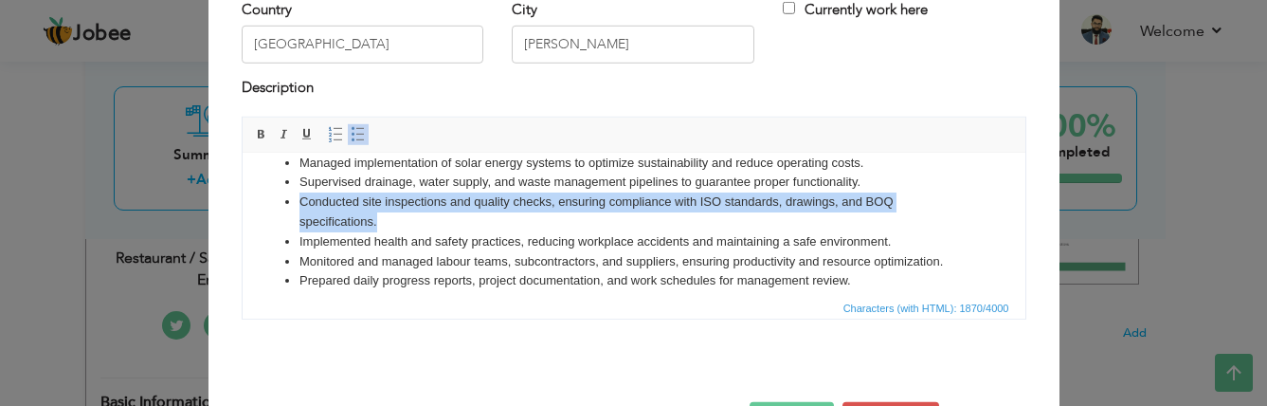
drag, startPoint x: 376, startPoint y: 224, endPoint x: 292, endPoint y: 203, distance: 86.9
click at [292, 203] on ul "Led construction and renovation works, including a 25k solar power system, 200-…" at bounding box center [633, 202] width 745 height 374
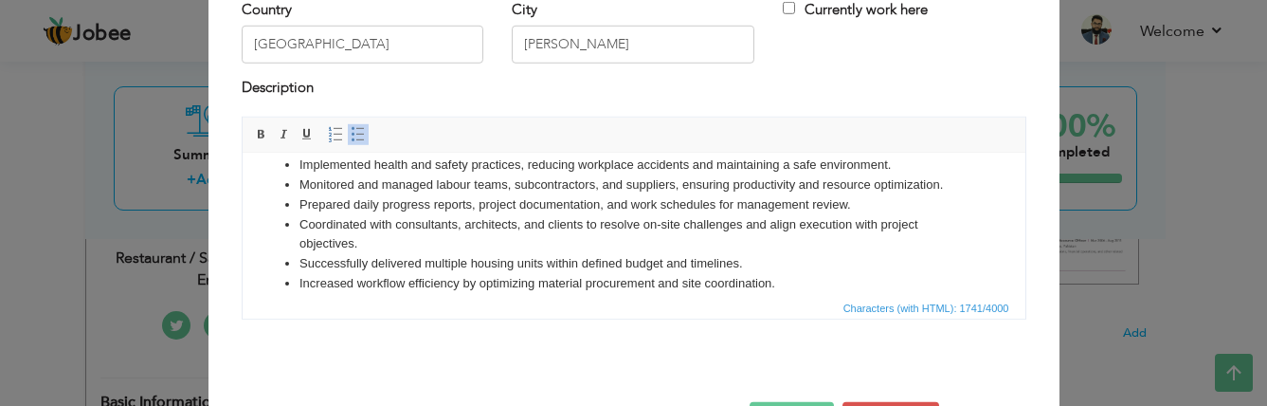
scroll to position [231, 0]
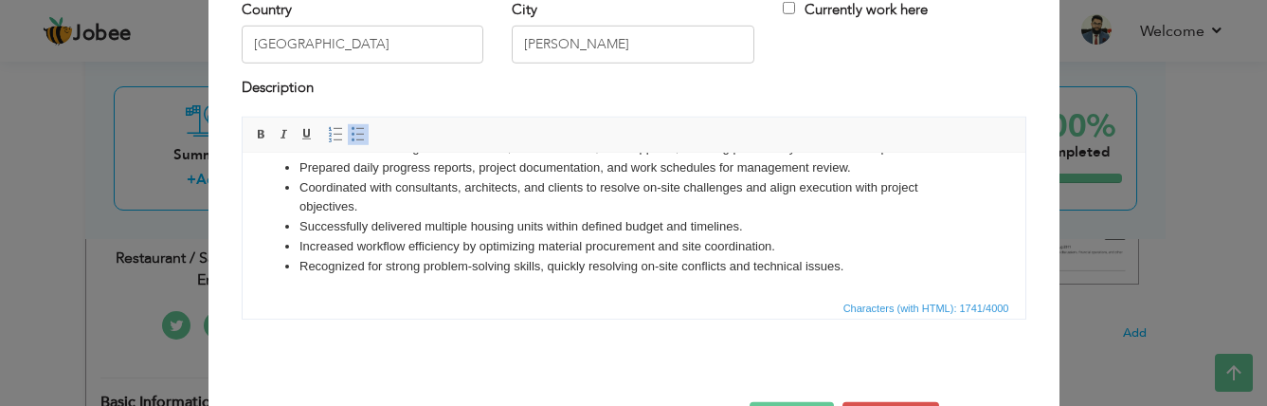
click at [456, 184] on li "Coordinated with consultants, architects, and clients to resolve on-site challe…" at bounding box center [632, 198] width 669 height 40
drag, startPoint x: 464, startPoint y: 188, endPoint x: 397, endPoint y: 189, distance: 67.3
click at [397, 189] on li "Coordinated with consultants, architects, and clients to resolve on-site challe…" at bounding box center [632, 198] width 669 height 40
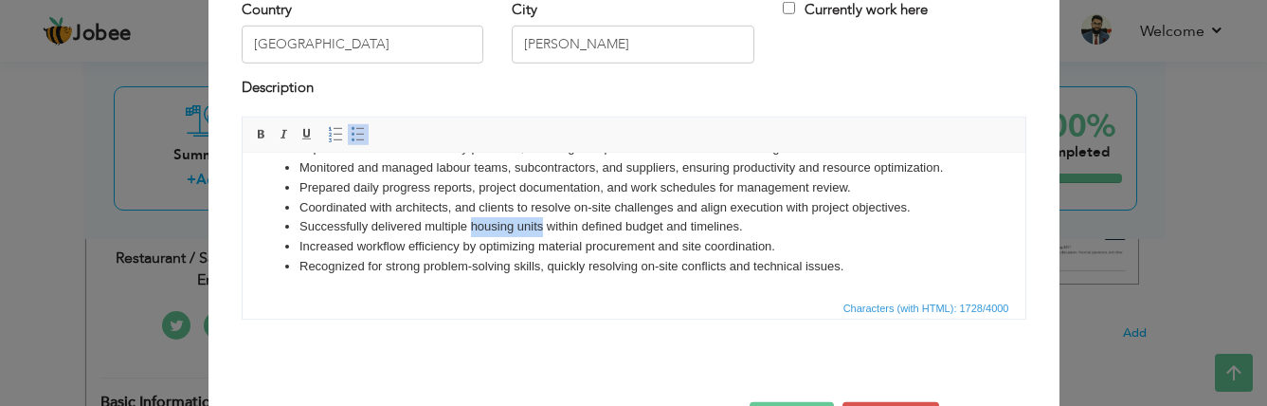
drag, startPoint x: 468, startPoint y: 226, endPoint x: 541, endPoint y: 226, distance: 73.0
click at [541, 226] on li "Successfully delivered multiple housing units within defined budget and timelin…" at bounding box center [632, 227] width 669 height 20
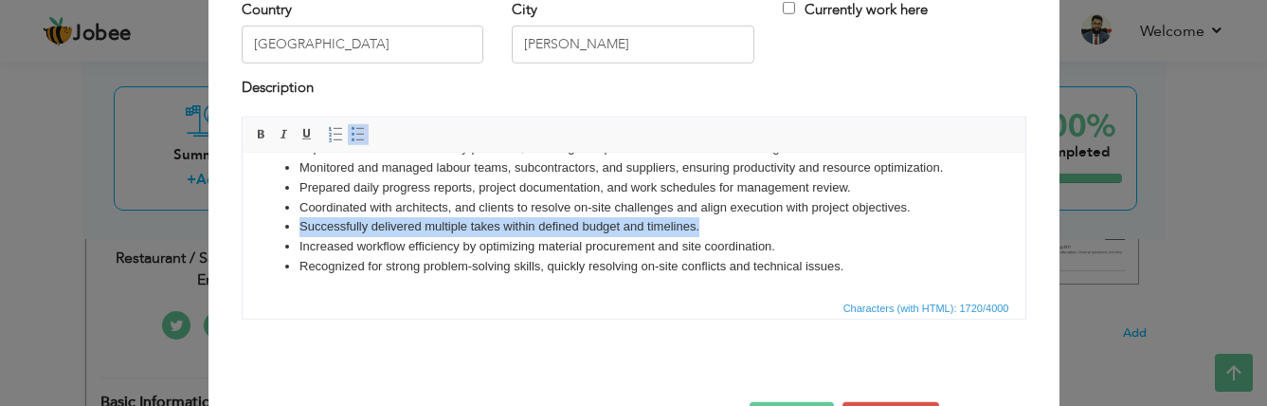
drag, startPoint x: 697, startPoint y: 225, endPoint x: 280, endPoint y: 221, distance: 417.0
click at [280, 221] on ul "Led construction and renovation works, including a 25k solar power system, 200-…" at bounding box center [633, 119] width 745 height 316
copy li "Successfully delivered multiple takes within defined budget and timelines."
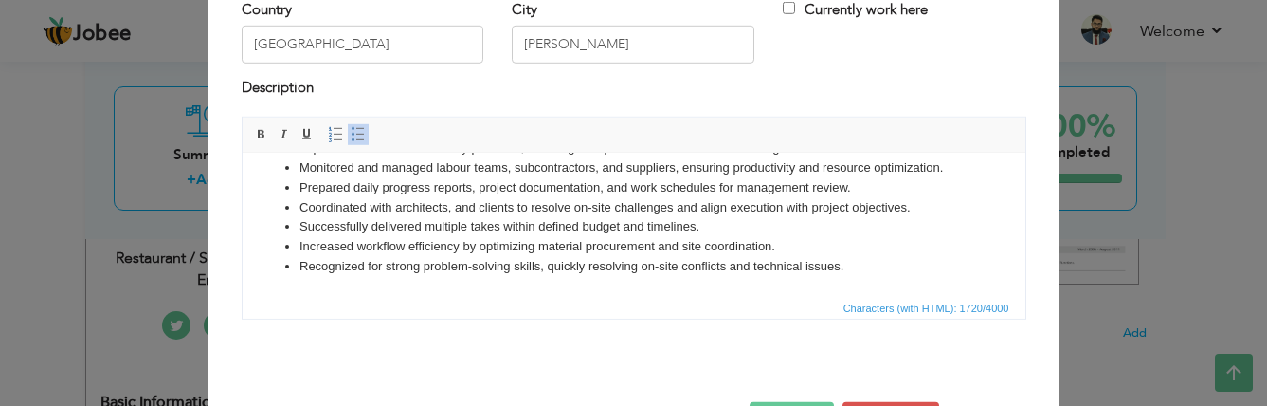
scroll to position [247, 0]
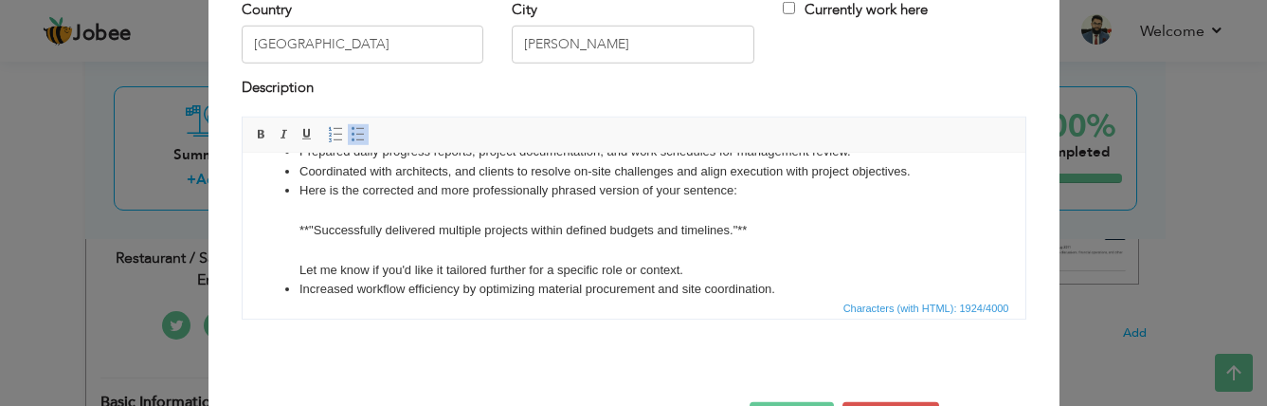
click at [315, 225] on li "Here is the corrected and more professionally phrased version of your sentence:…" at bounding box center [632, 230] width 669 height 99
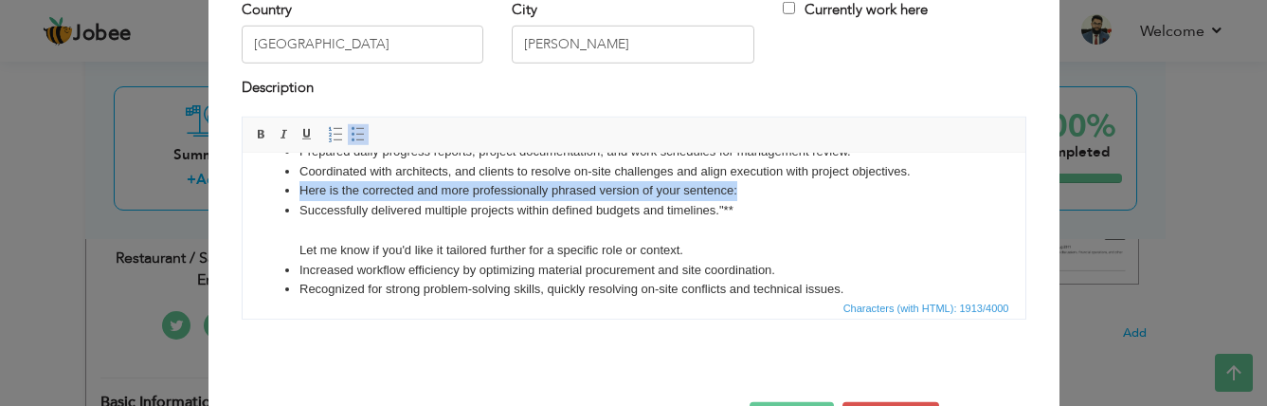
drag, startPoint x: 740, startPoint y: 191, endPoint x: 290, endPoint y: 187, distance: 450.1
click at [290, 187] on ul "Led construction and renovation works, including a 25k solar power system, 200-…" at bounding box center [633, 112] width 745 height 374
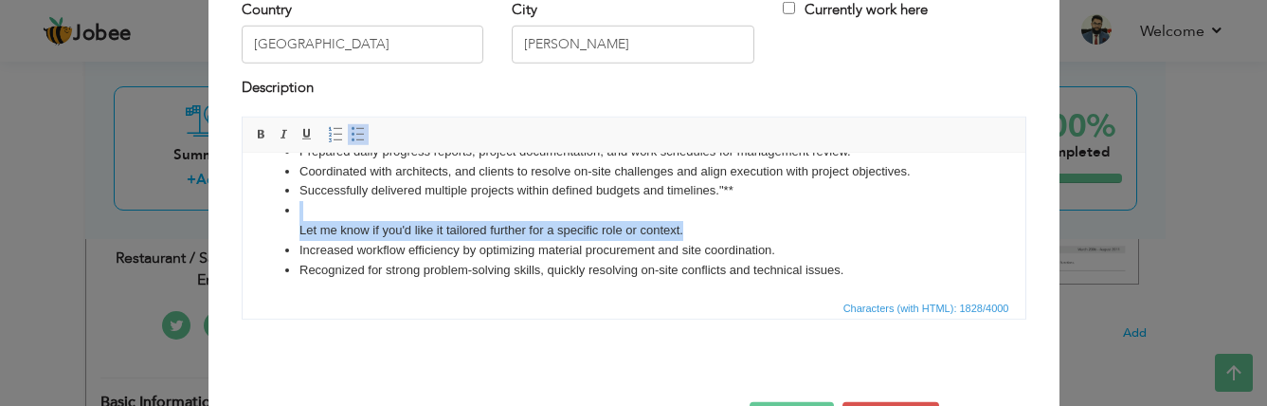
drag, startPoint x: 683, startPoint y: 227, endPoint x: 287, endPoint y: 216, distance: 396.3
click at [298, 216] on li "Let me know if you'd like it tailored further for a specific role or context." at bounding box center [632, 221] width 669 height 40
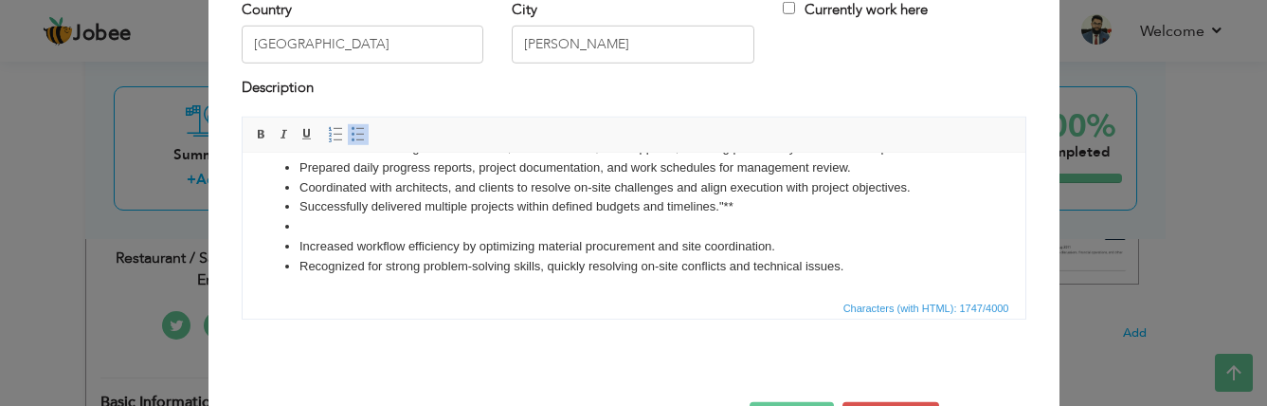
scroll to position [211, 0]
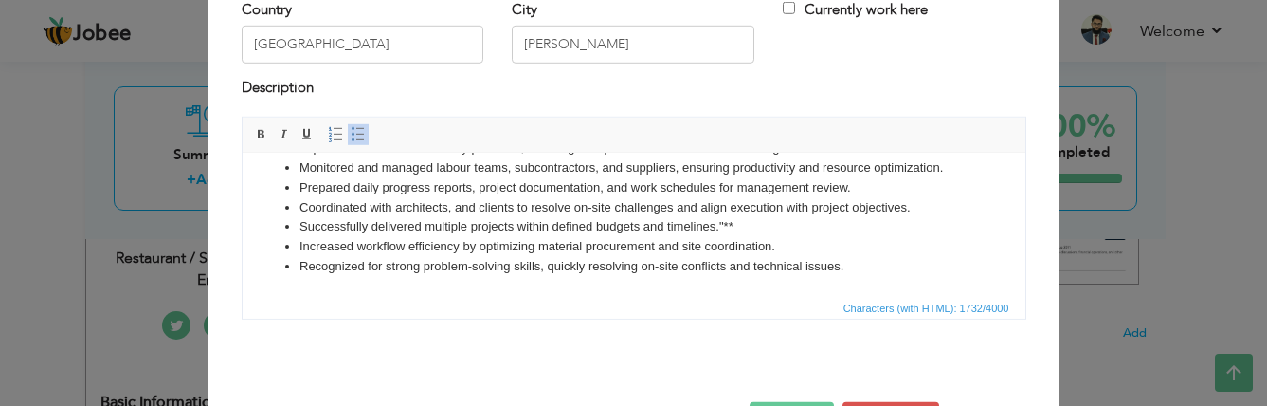
click at [733, 222] on li "Successfully delivered multiple projects within defined budgets and timelines."…" at bounding box center [632, 227] width 669 height 20
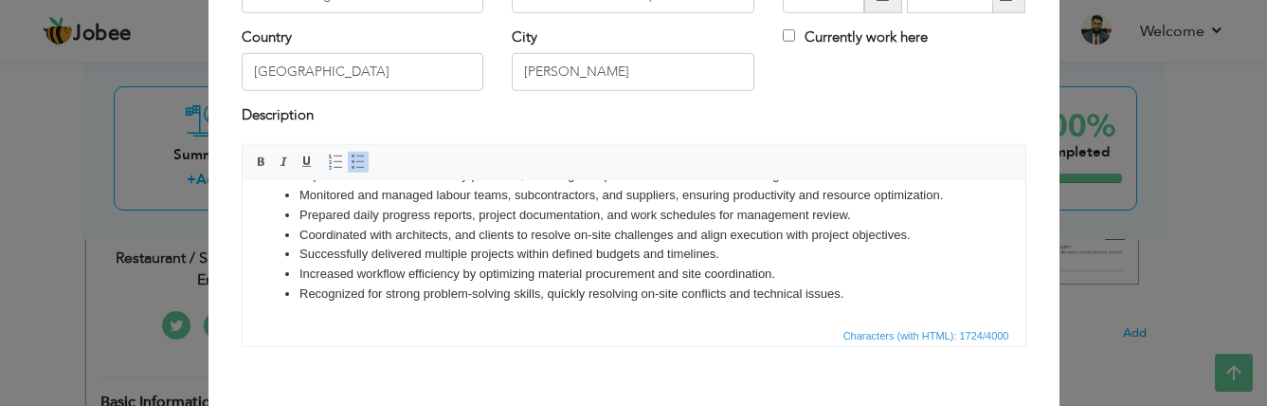
scroll to position [257, 0]
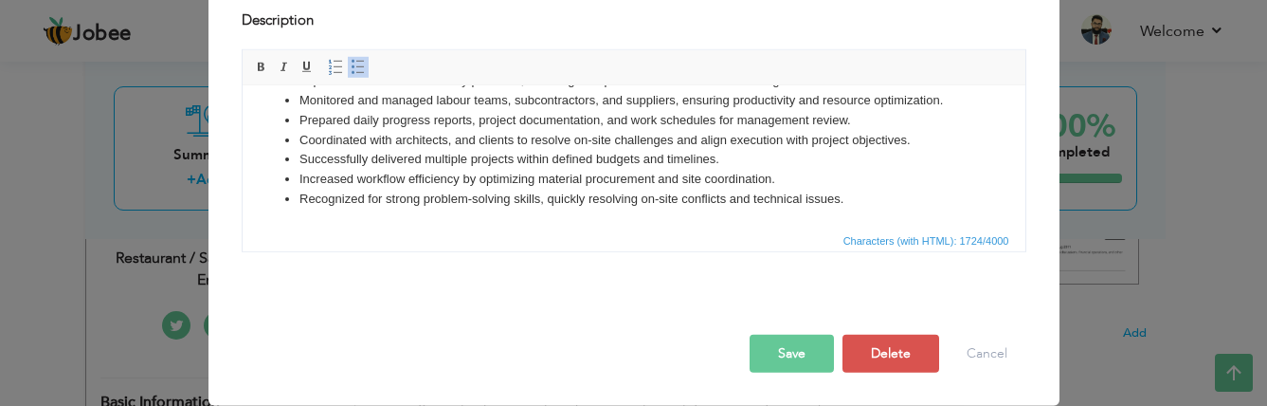
click at [785, 352] on button "Save" at bounding box center [792, 353] width 84 height 38
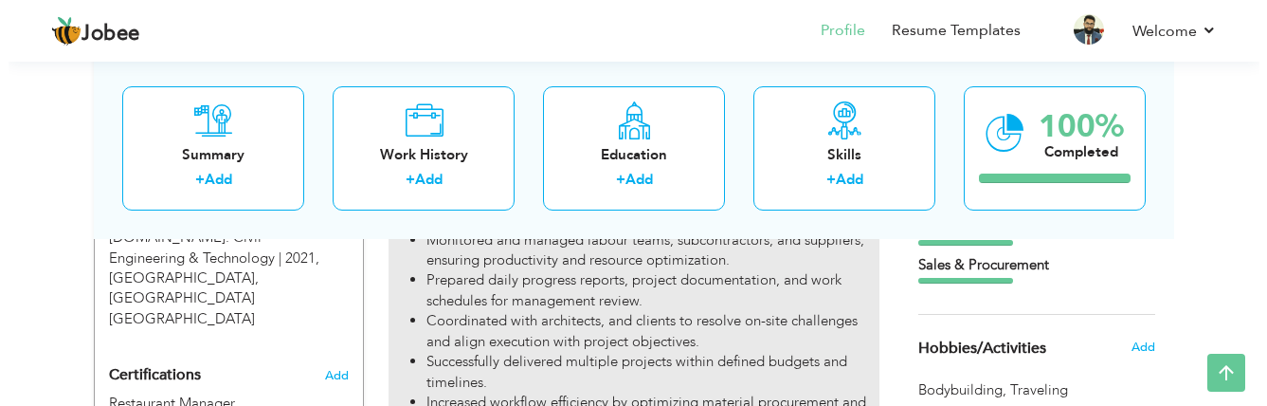
scroll to position [880, 0]
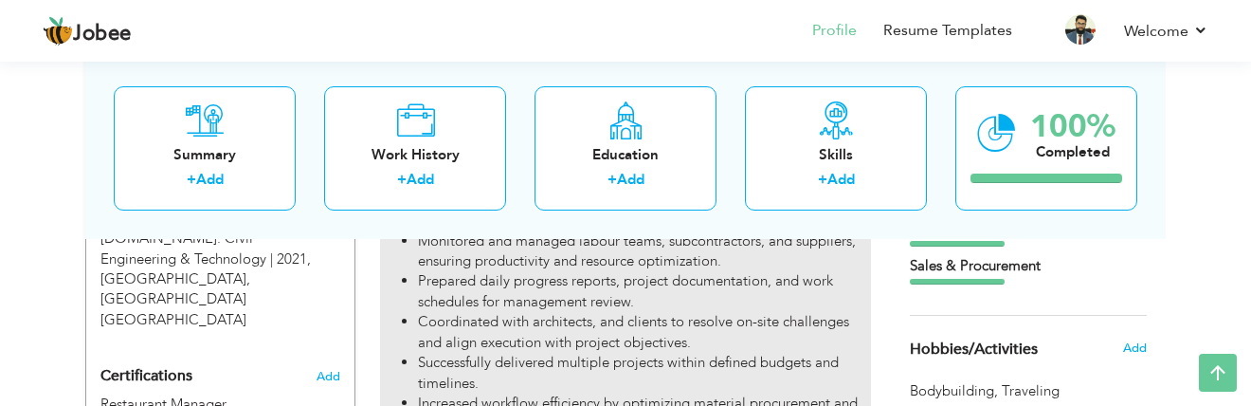
click at [550, 276] on li "Prepared daily progress reports, project documentation, and work schedules for …" at bounding box center [644, 291] width 453 height 41
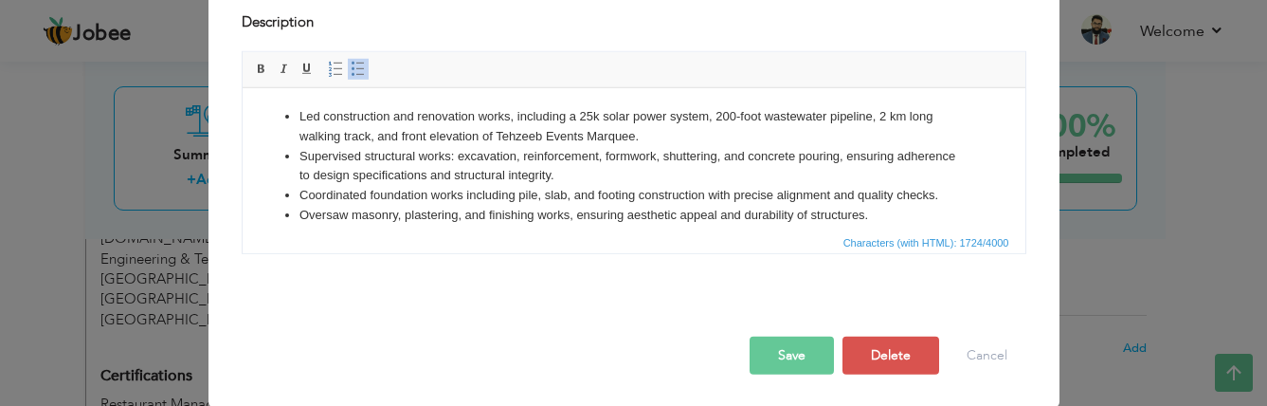
scroll to position [257, 0]
click at [571, 192] on li "Coordinated foundation works including pile, slab, and footing construction wit…" at bounding box center [632, 194] width 669 height 20
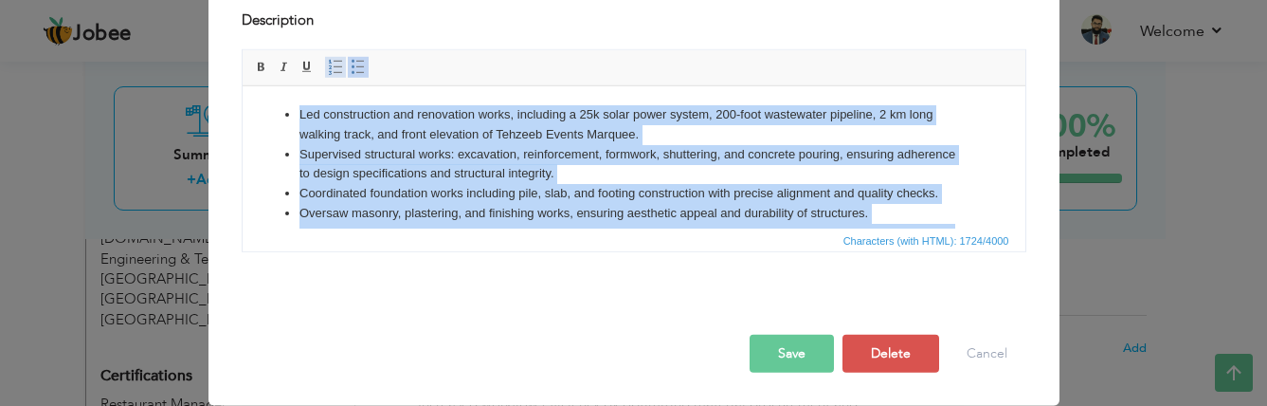
click at [328, 66] on span at bounding box center [335, 67] width 15 height 15
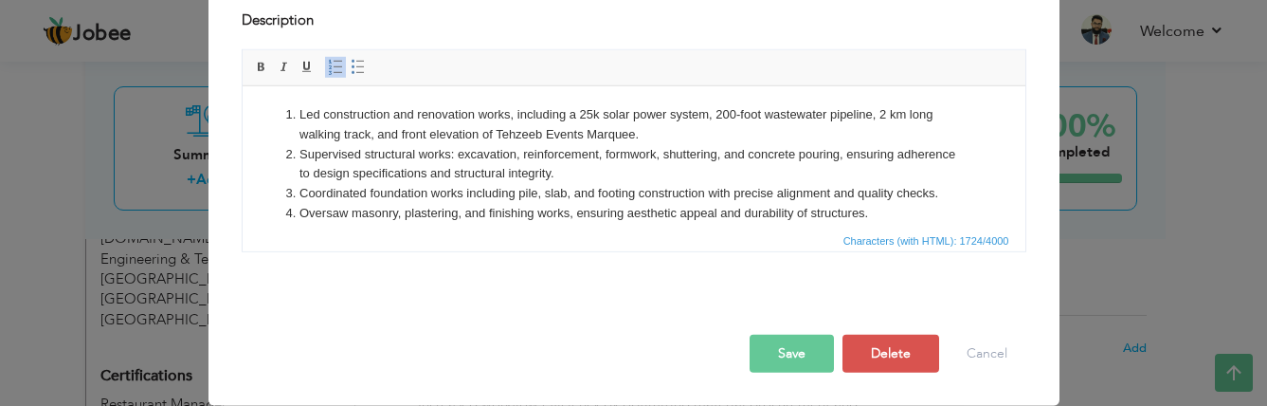
click at [652, 166] on li "Supervised structural works: excavation, reinforcement, formwork, shuttering, a…" at bounding box center [632, 165] width 669 height 40
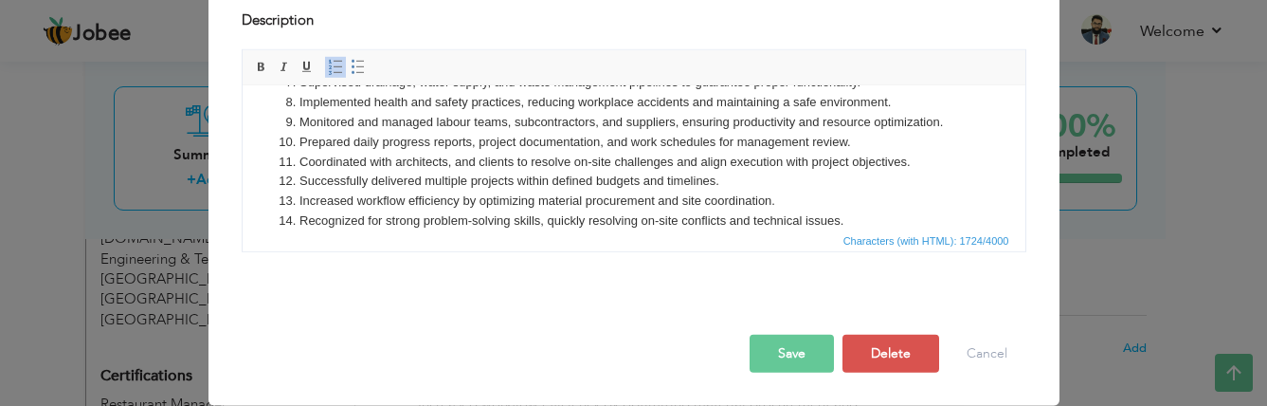
scroll to position [211, 0]
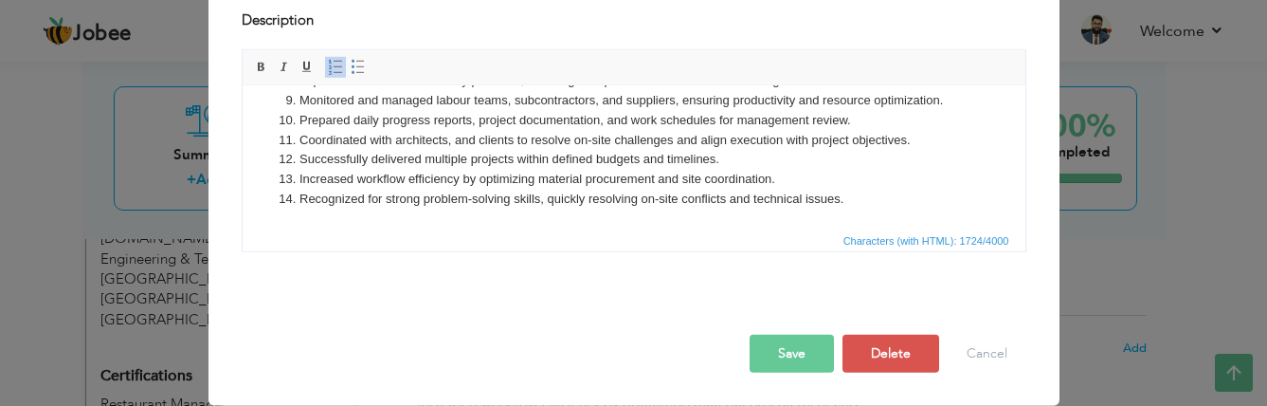
click at [847, 208] on html "Led construction and renovation works, including a 25k solar power system, 200-…" at bounding box center [633, 51] width 783 height 353
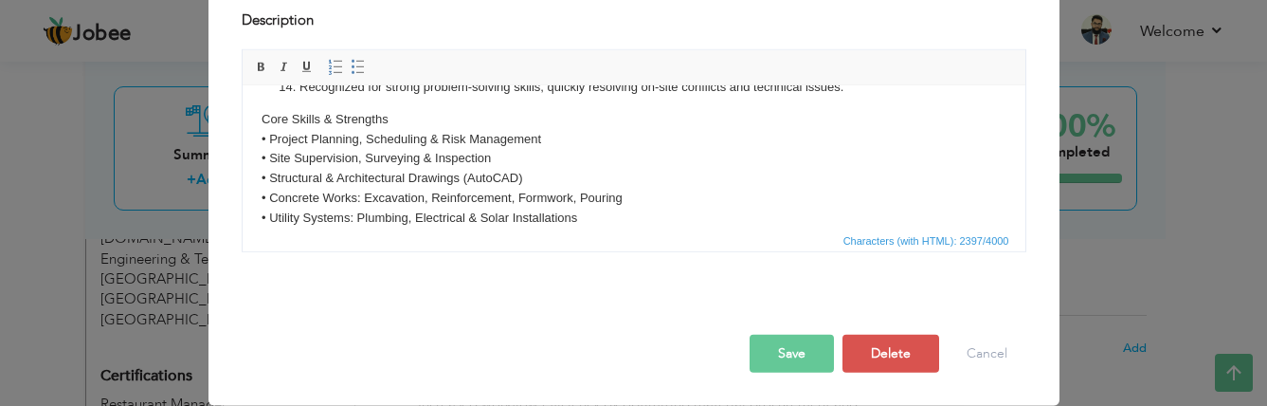
scroll to position [322, 0]
drag, startPoint x: 389, startPoint y: 119, endPoint x: 260, endPoint y: 118, distance: 129.8
click at [260, 118] on html "Led construction and renovation works, including a 25k solar power system, 200-…" at bounding box center [633, 55] width 783 height 583
click at [254, 68] on span at bounding box center [261, 67] width 15 height 15
click at [457, 114] on body "Led construction and renovation works, including a 25k solar power system, 200-…" at bounding box center [633, 55] width 745 height 545
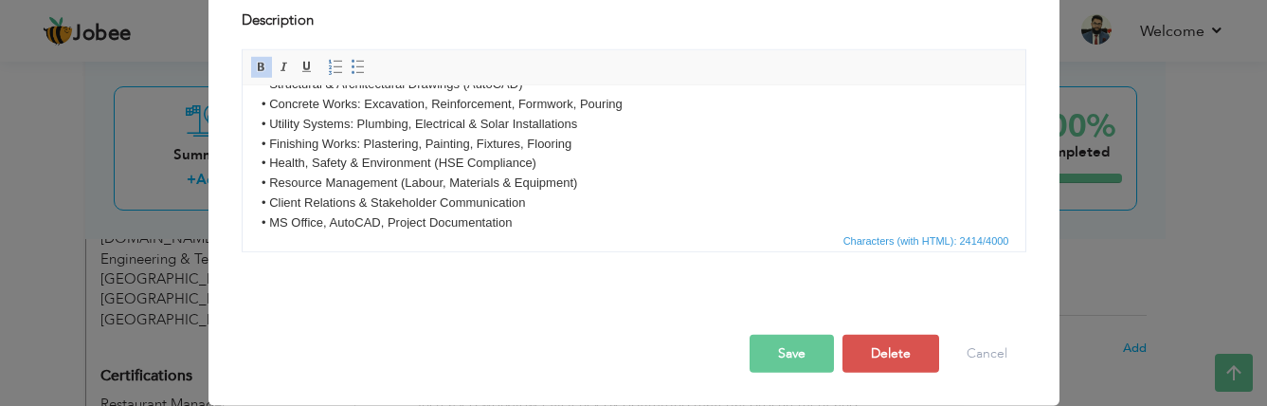
scroll to position [162, 0]
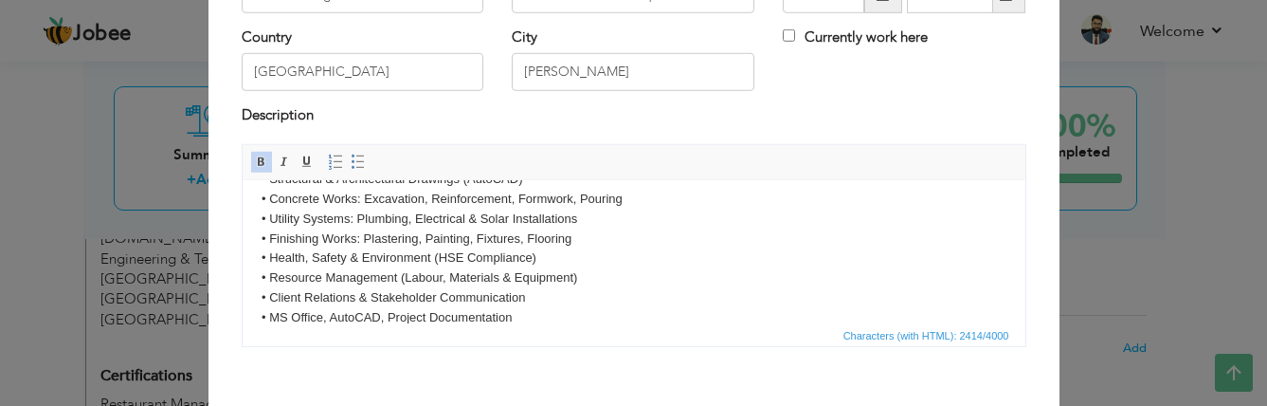
click at [517, 228] on body "Led construction and renovation works, including a 25k solar power system, 200-…" at bounding box center [633, 55] width 745 height 545
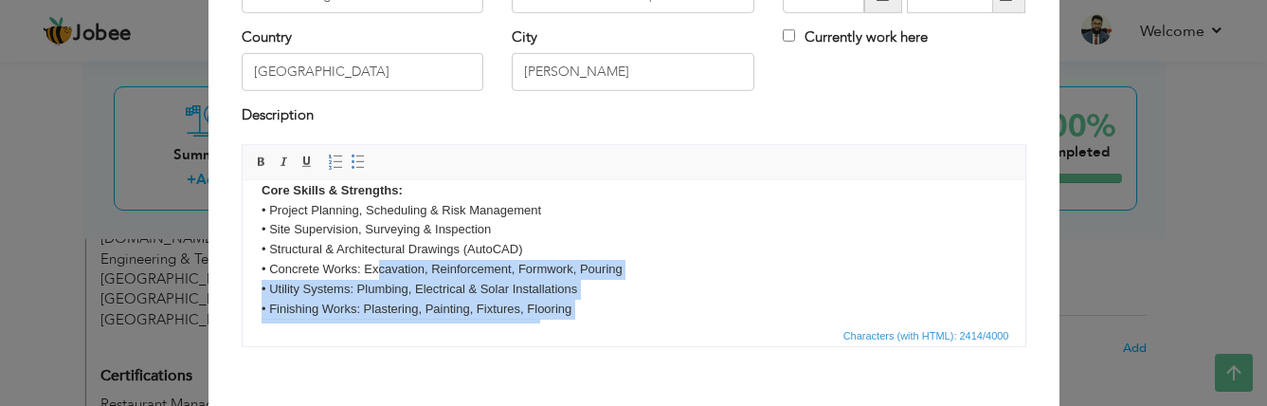
scroll to position [346, 0]
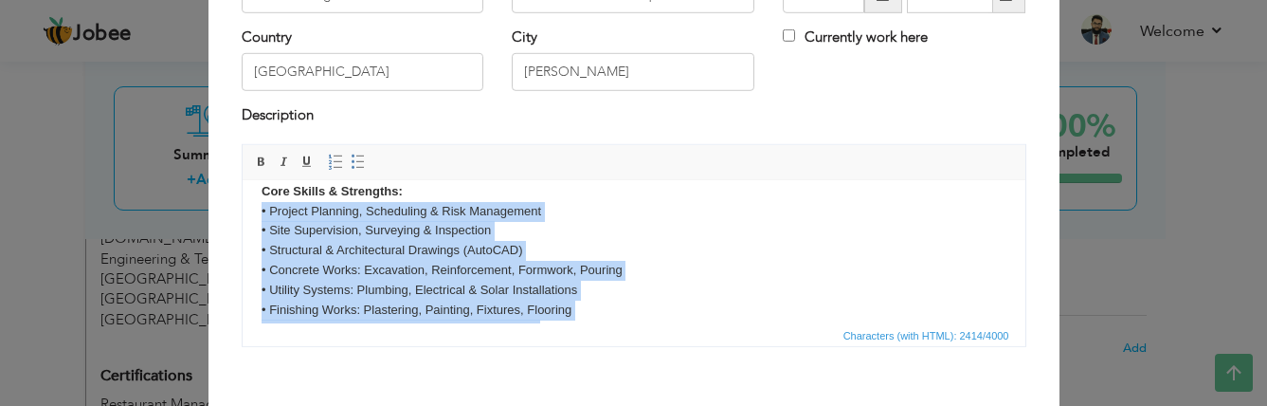
drag, startPoint x: 522, startPoint y: 299, endPoint x: 260, endPoint y: 212, distance: 276.6
click at [260, 212] on html "Led construction and renovation works, including a 25k solar power system, 200-…" at bounding box center [633, 126] width 783 height 583
click at [354, 162] on span at bounding box center [358, 161] width 15 height 15
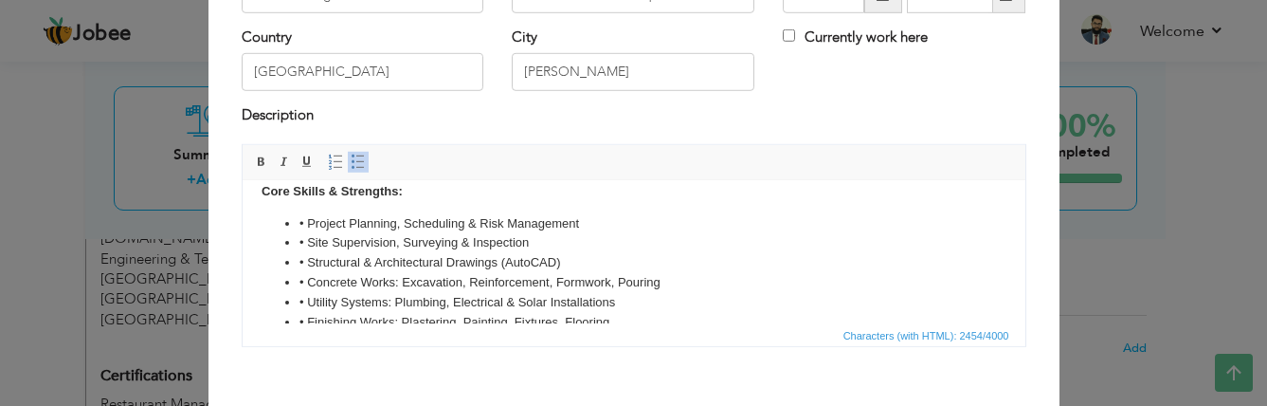
click at [467, 209] on body "Led construction and renovation works, including a 25k solar power system, 200-…" at bounding box center [633, 132] width 745 height 557
click at [298, 220] on ul "• Project Planning, Scheduling & Risk Management • Site Supervision, Surveying …" at bounding box center [633, 312] width 745 height 197
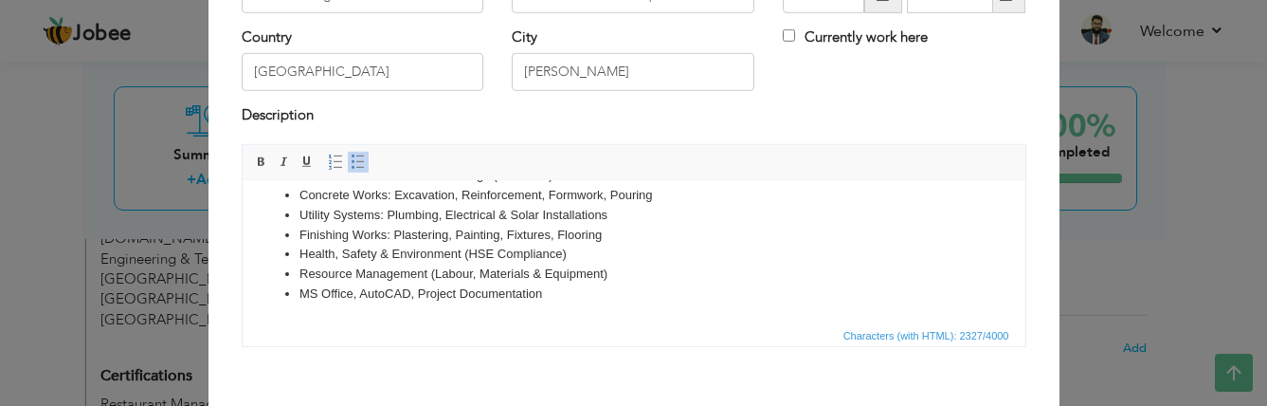
scroll to position [257, 0]
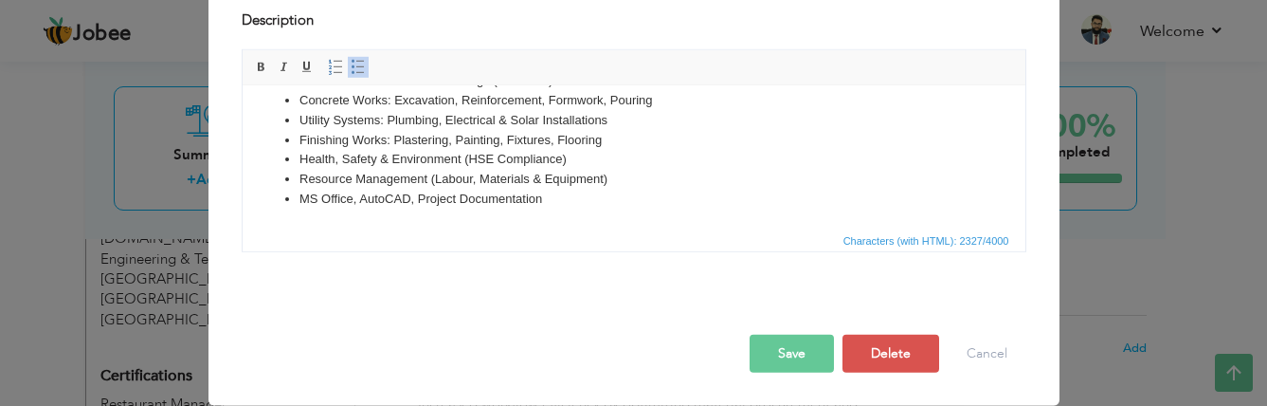
click at [782, 354] on button "Save" at bounding box center [792, 353] width 84 height 38
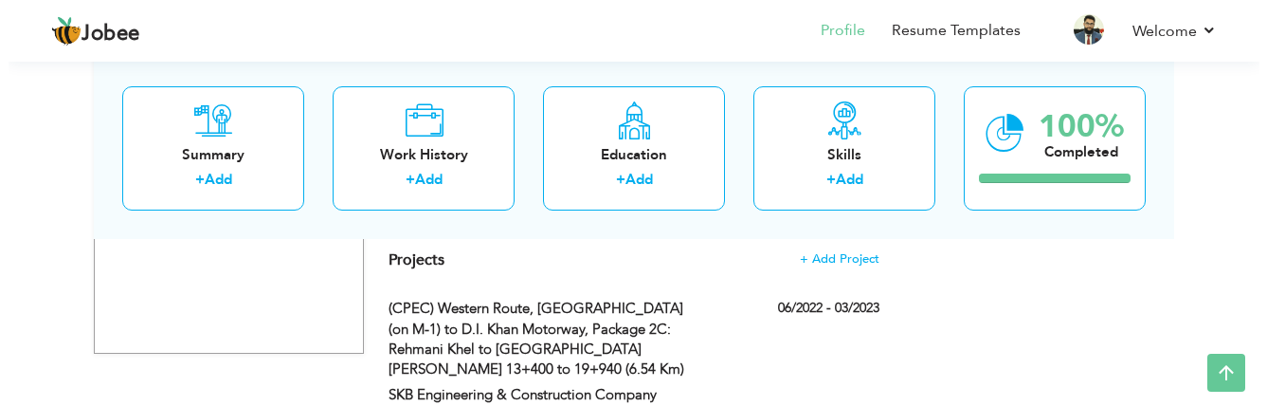
scroll to position [2508, 0]
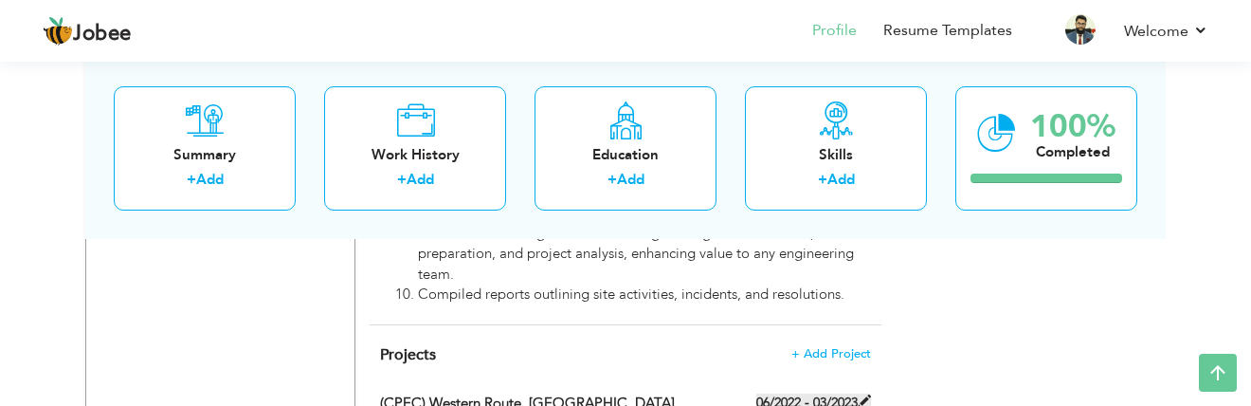
click at [788, 393] on label "06/2022 - 03/2023" at bounding box center [813, 402] width 115 height 19
type input "(CPEC) Western Route, Hakla (on M-1) to D.I. Khan Motorway, Package 2C: Rehmani…"
type input "SKB Engineering & Construction Company"
type input "06/2022"
type input "03/2023"
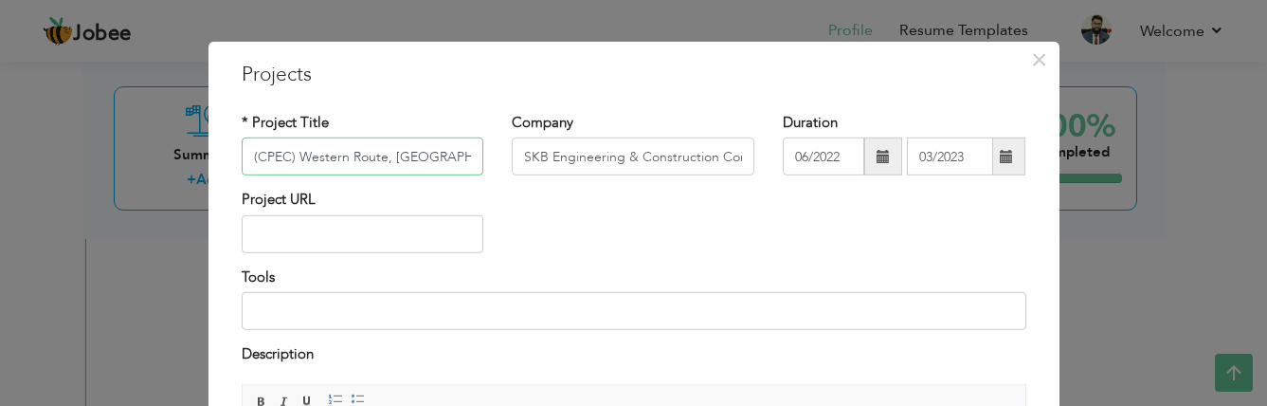
scroll to position [0, 575]
click at [808, 159] on input "06/2022" at bounding box center [823, 156] width 81 height 38
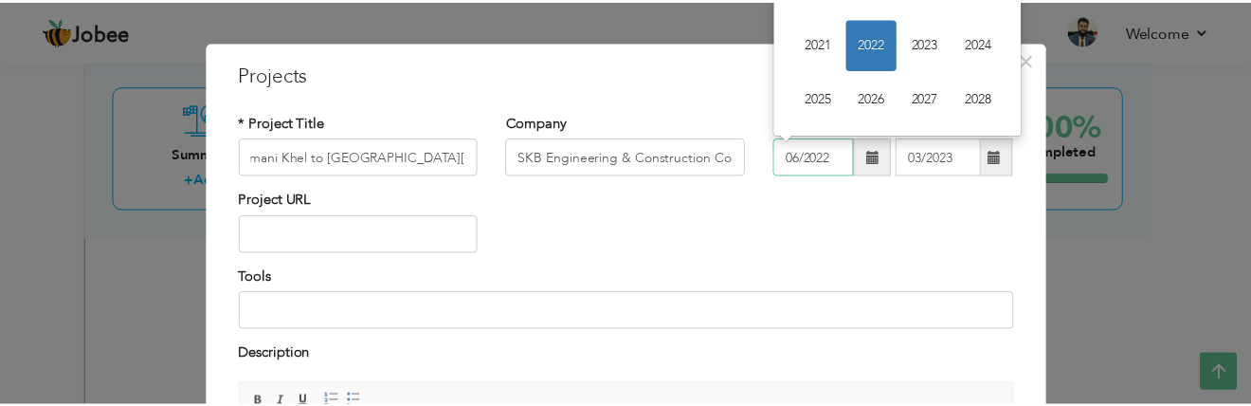
scroll to position [0, 0]
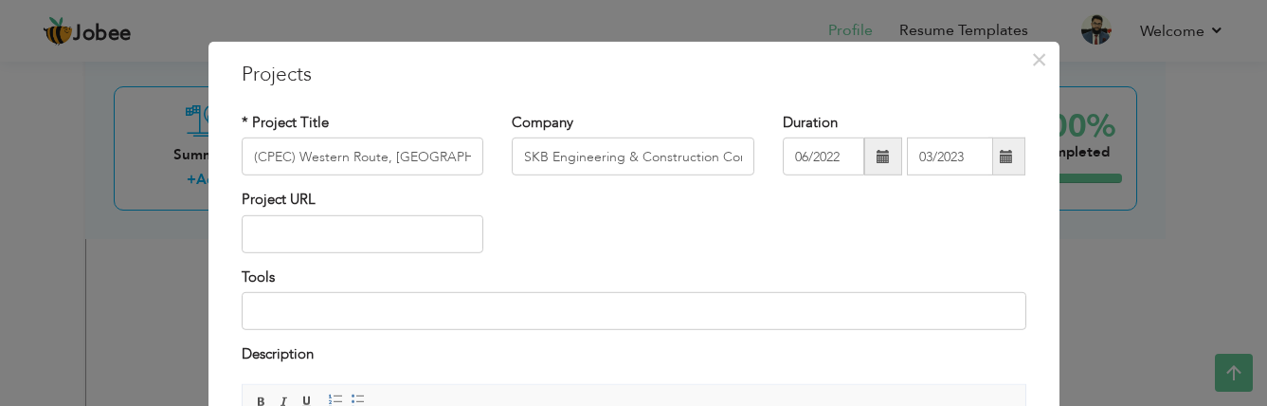
click at [1039, 91] on div "× Projects * Project Title (CPEC) Western Route, Hakla (on M-1) to D.I. Khan Mo…" at bounding box center [633, 391] width 851 height 698
click at [1031, 62] on span "×" at bounding box center [1039, 60] width 16 height 34
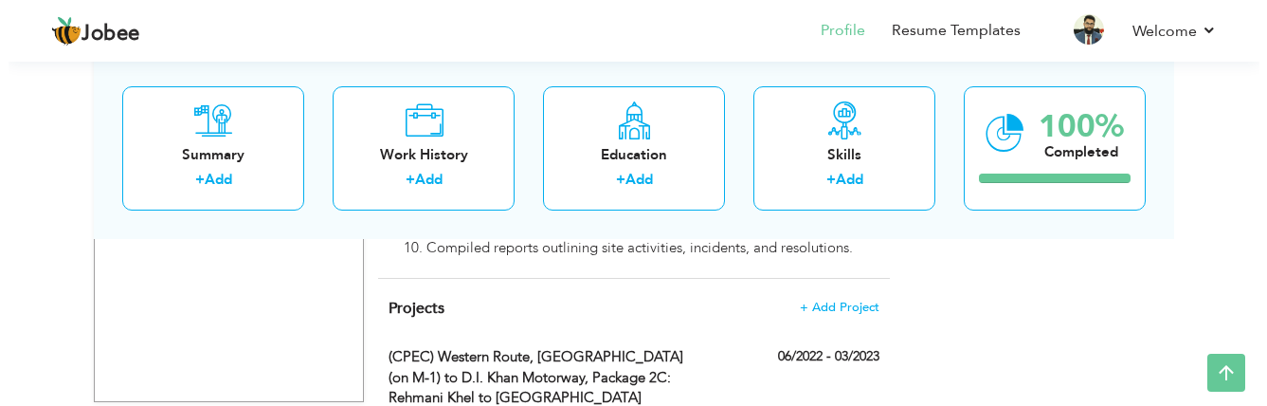
scroll to position [2508, 0]
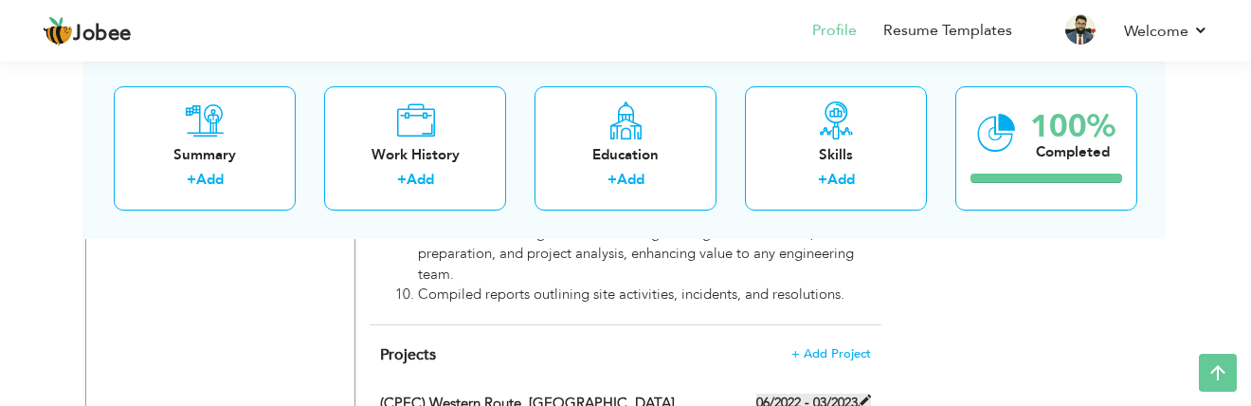
click at [802, 393] on label "06/2022 - 03/2023" at bounding box center [813, 402] width 115 height 19
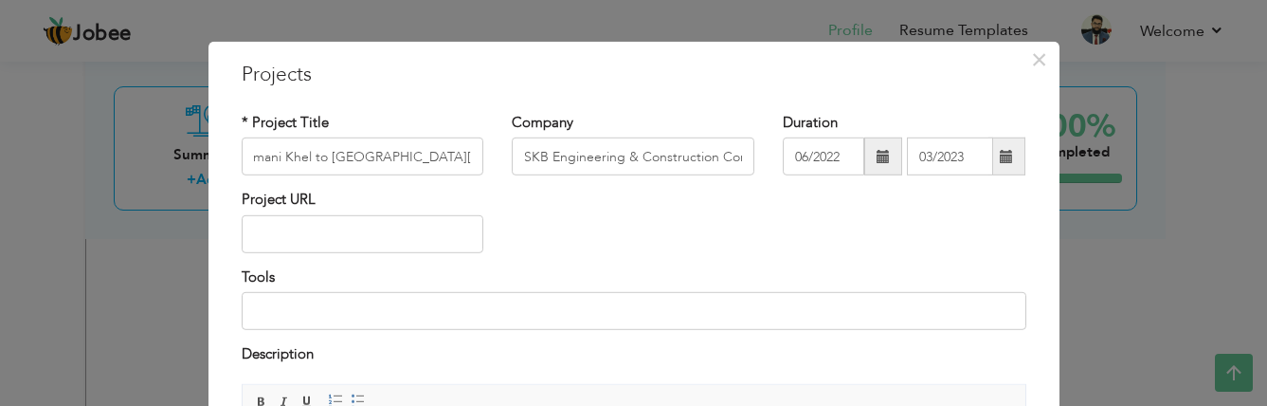
scroll to position [0, 0]
click at [877, 157] on span at bounding box center [883, 156] width 13 height 13
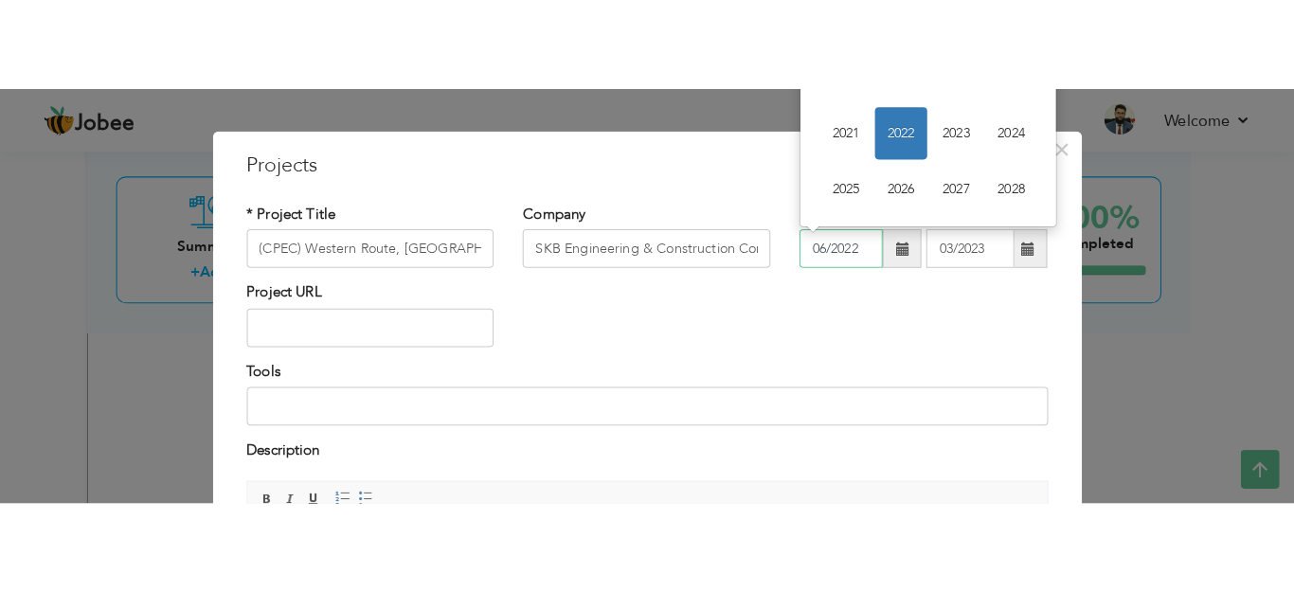
scroll to position [2416, 0]
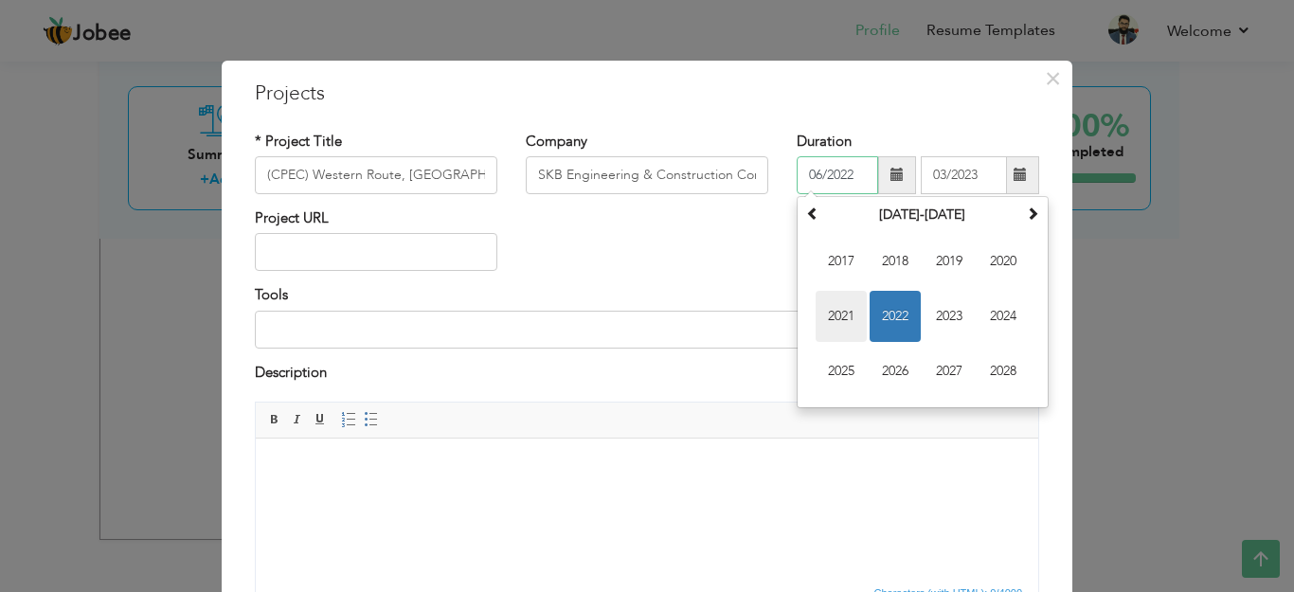
click at [839, 305] on span "2021" at bounding box center [841, 316] width 51 height 51
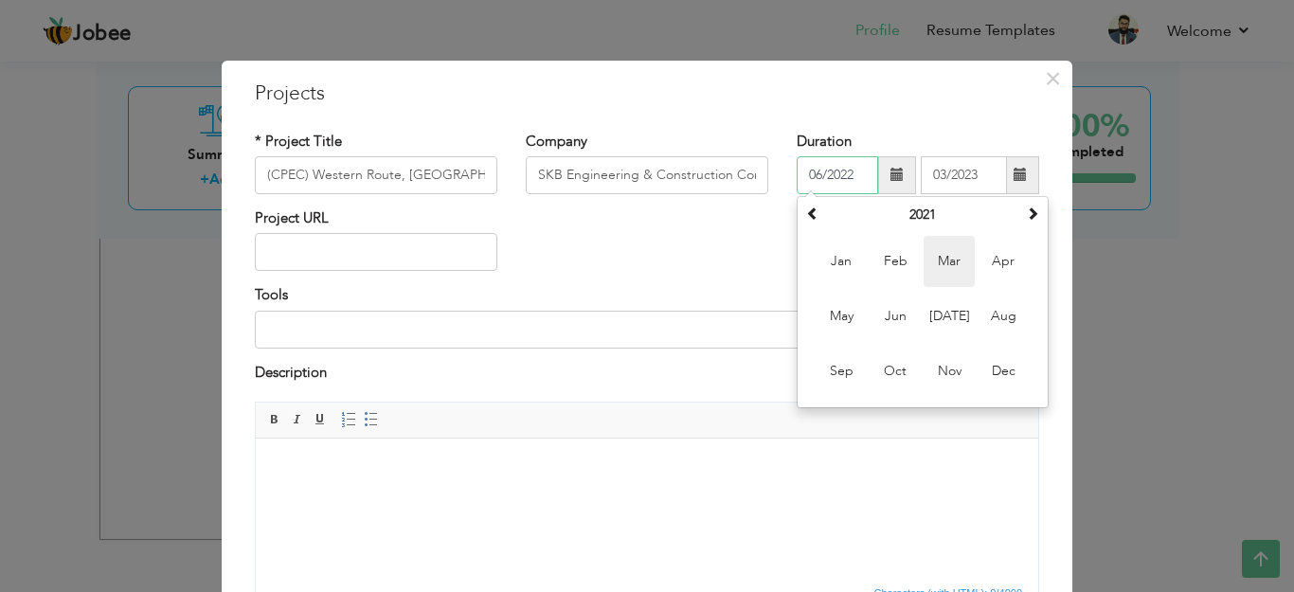
click at [941, 261] on span "Mar" at bounding box center [949, 261] width 51 height 51
type input "03/2021"
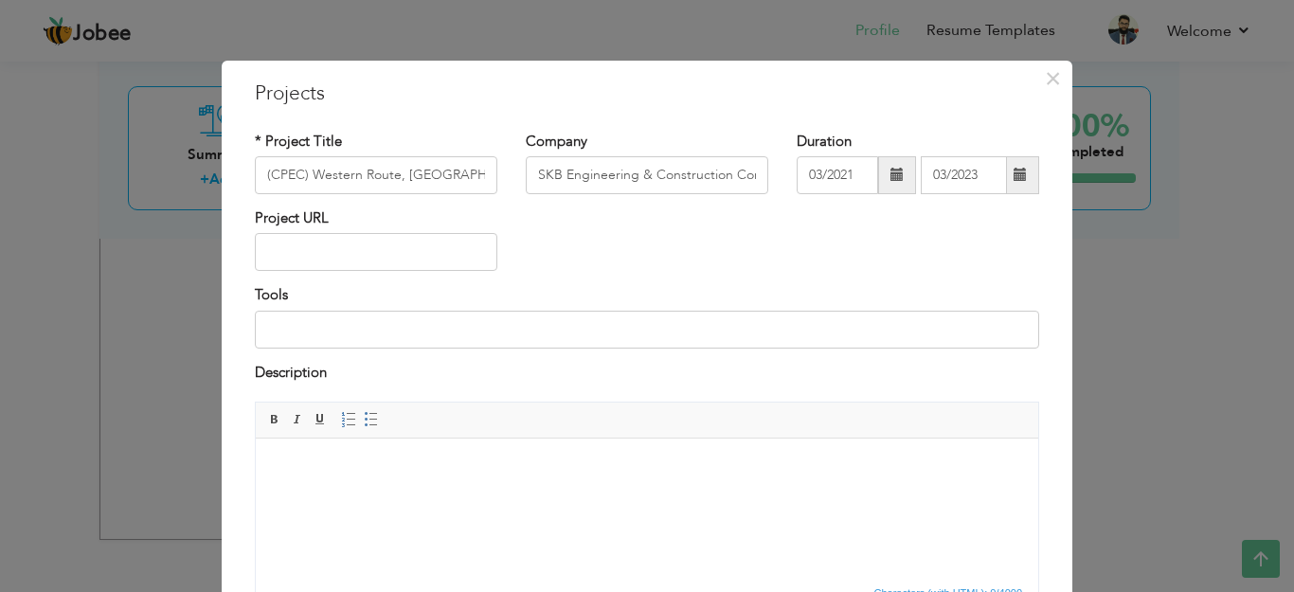
click at [1014, 174] on span at bounding box center [1020, 174] width 13 height 13
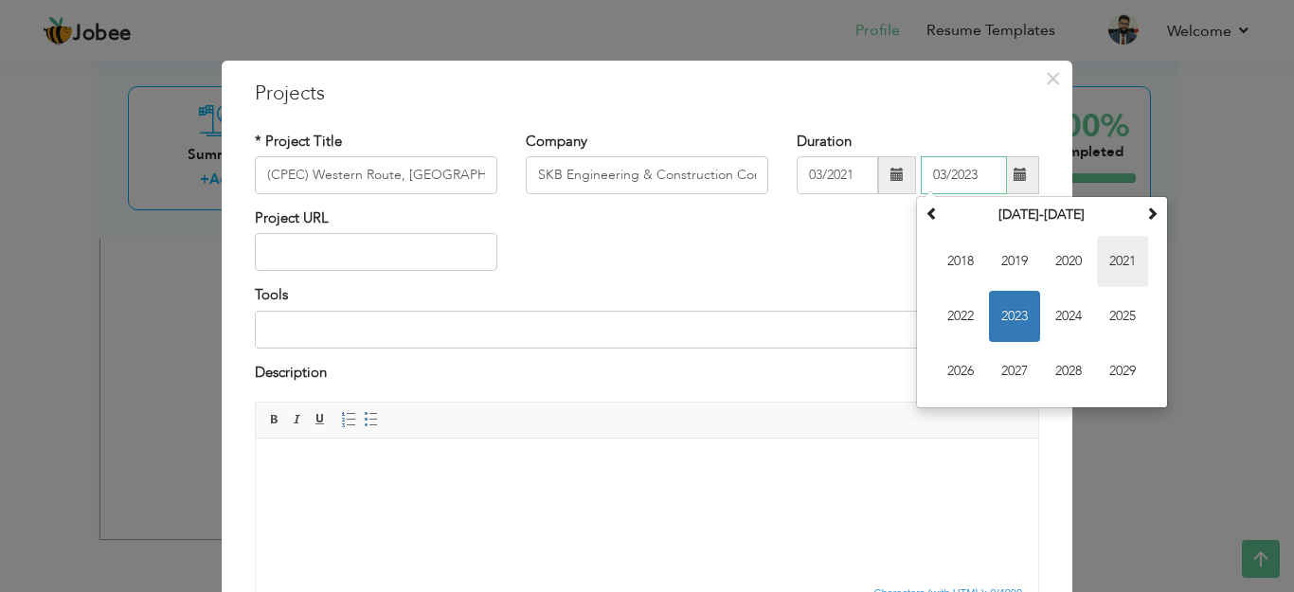
click at [1113, 256] on span "2021" at bounding box center [1122, 261] width 51 height 51
click at [1015, 316] on span "Jun" at bounding box center [1014, 316] width 51 height 51
type input "06/2021"
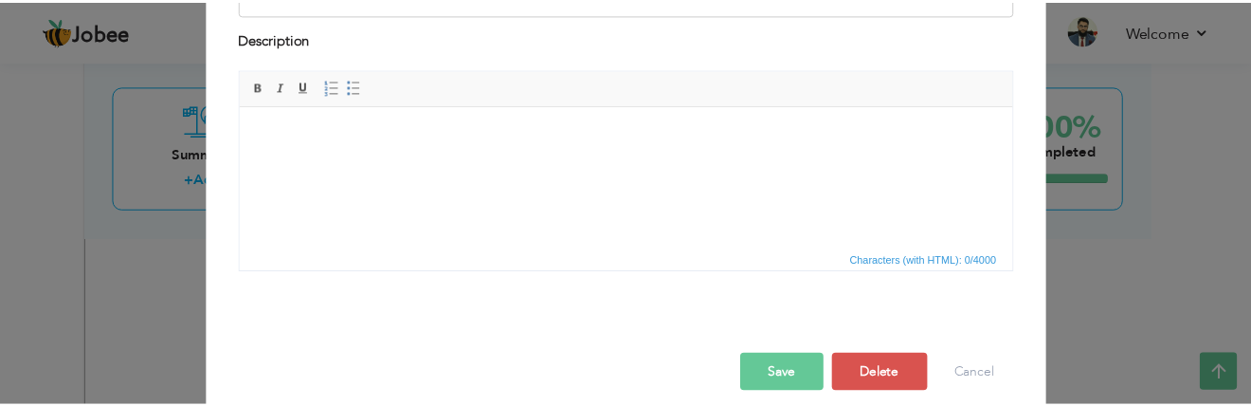
scroll to position [334, 0]
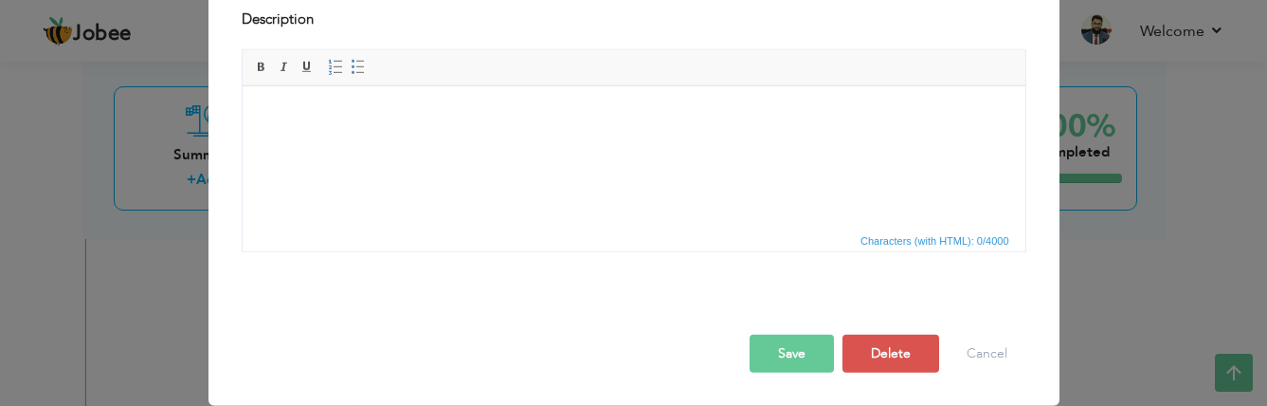
click at [786, 361] on button "Save" at bounding box center [792, 353] width 84 height 38
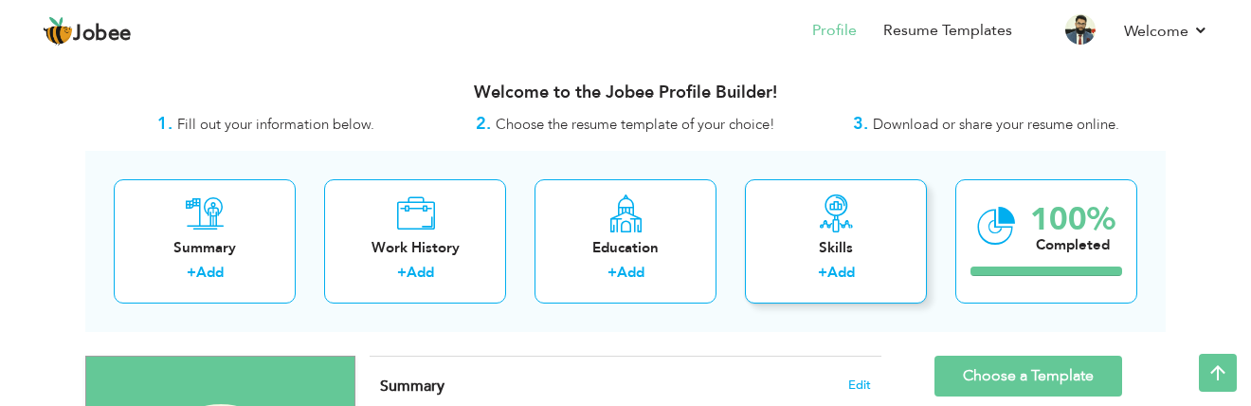
scroll to position [0, 0]
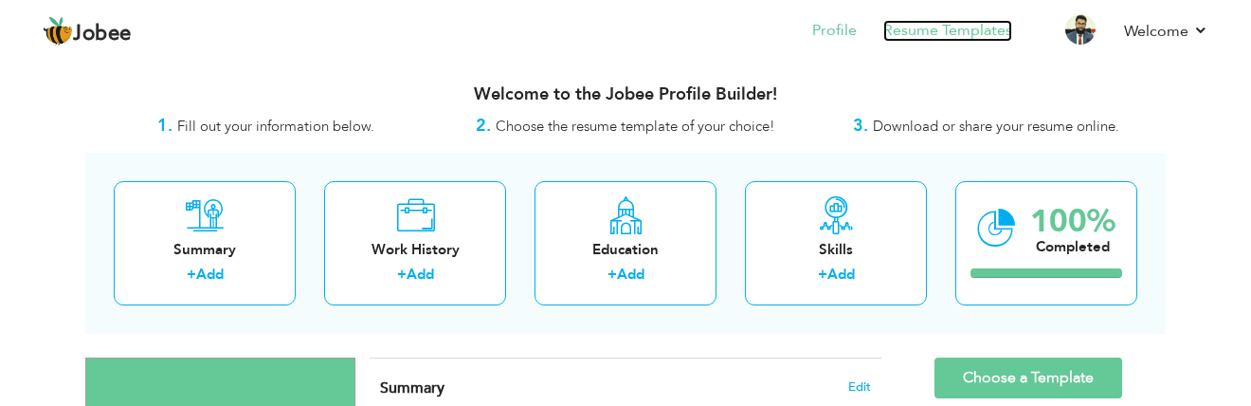
click at [933, 28] on link "Resume Templates" at bounding box center [947, 31] width 129 height 22
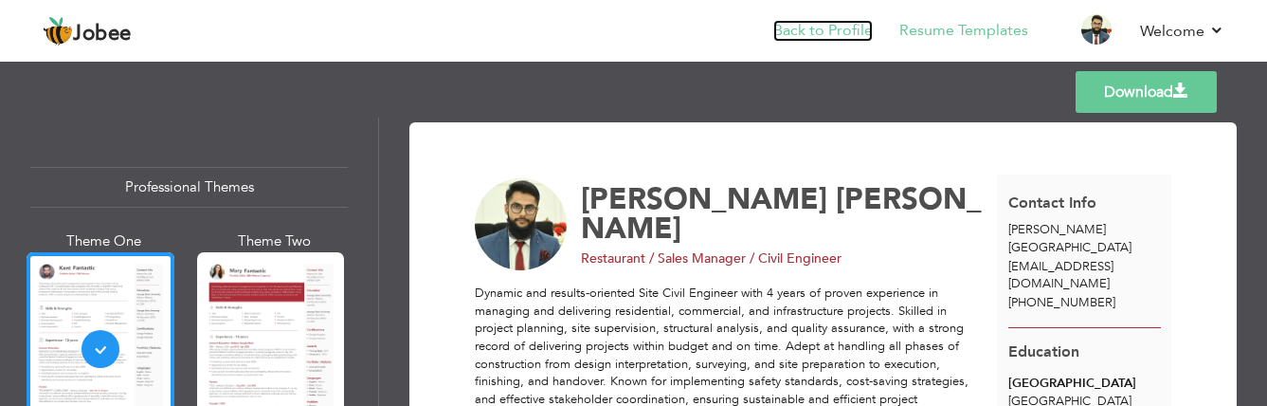
click at [816, 21] on link "Back to Profile" at bounding box center [822, 31] width 99 height 22
click at [836, 32] on link "Back to Profile" at bounding box center [822, 31] width 99 height 22
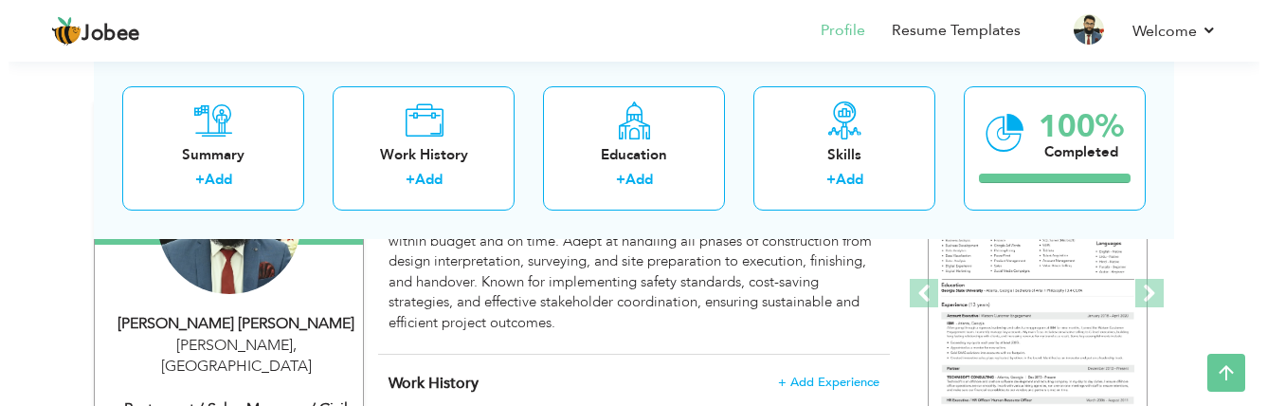
scroll to position [284, 0]
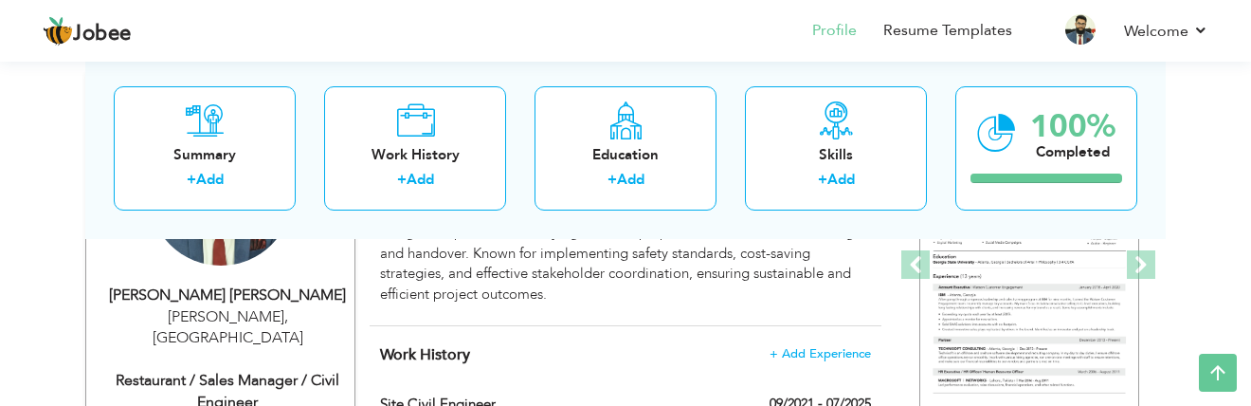
click at [287, 370] on div "Restaurant / Sales Manager / Civil Engineer" at bounding box center [227, 392] width 254 height 44
type input "[PERSON_NAME]"
type input "[PHONE_NUMBER]"
select select "number:166"
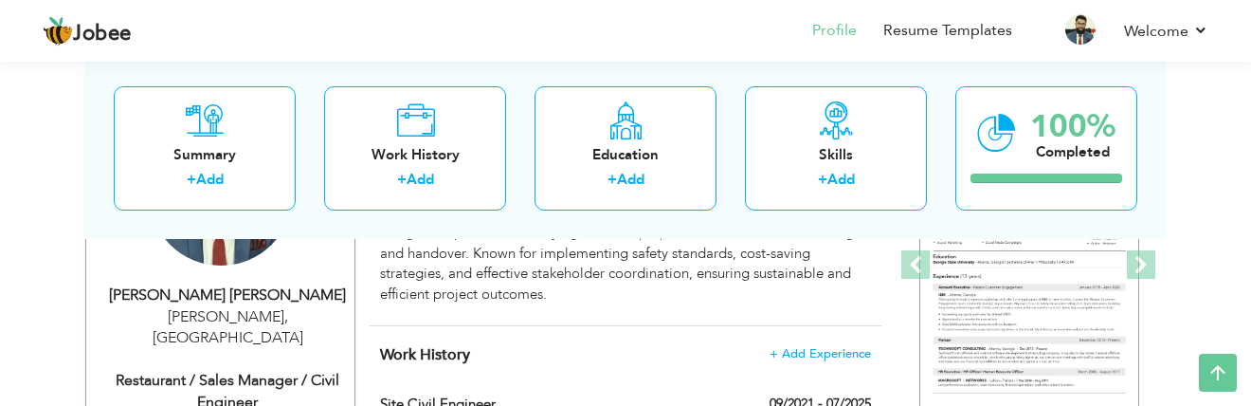
type input "[PERSON_NAME]"
select select "number:6"
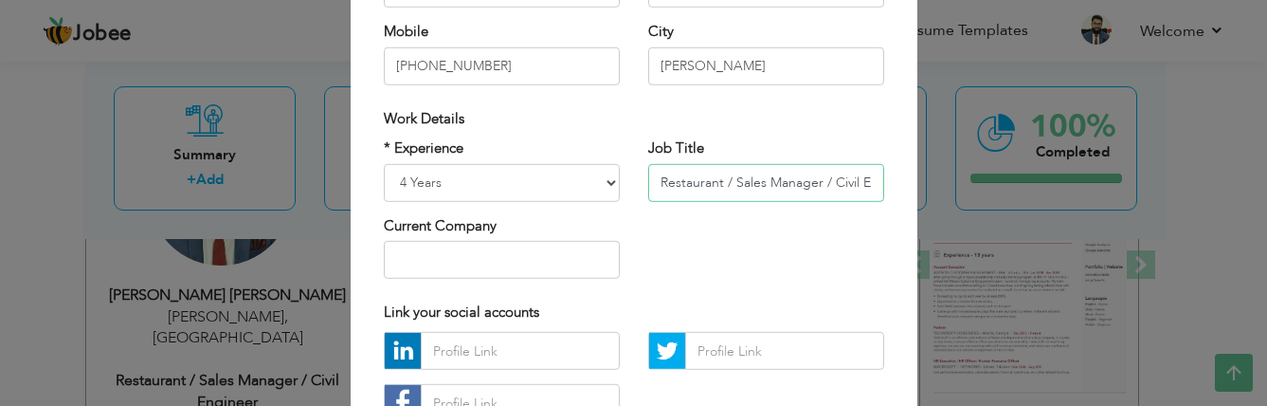
drag, startPoint x: 649, startPoint y: 179, endPoint x: 825, endPoint y: 182, distance: 176.3
click at [825, 182] on input "Restaurant / Sales Manager / Civil Engineer" at bounding box center [766, 182] width 236 height 38
click at [678, 179] on input "Civil Engineer" at bounding box center [766, 182] width 236 height 38
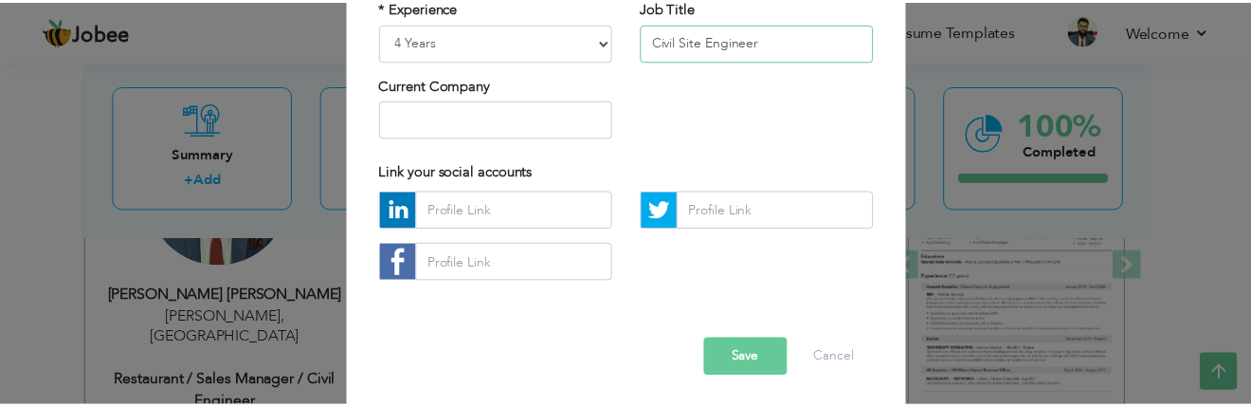
scroll to position [429, 0]
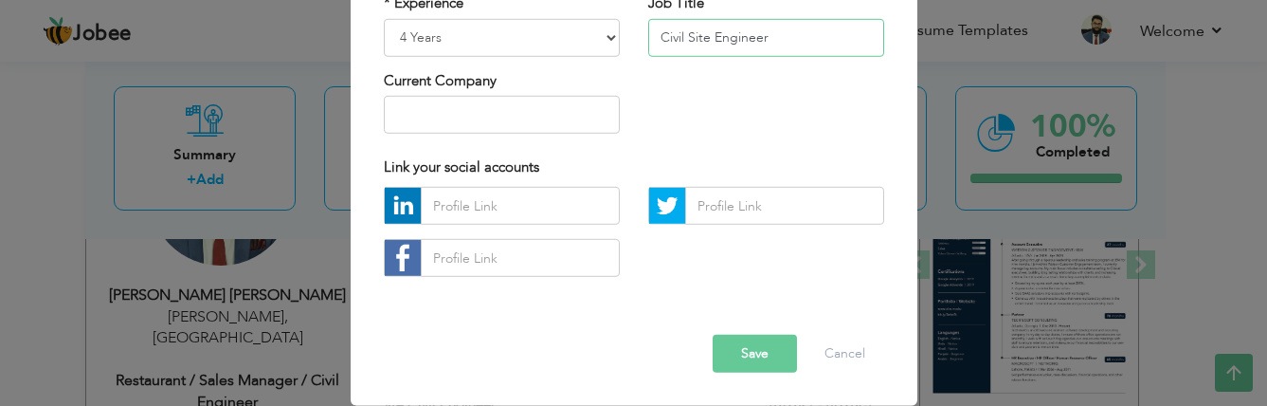
type input "Civil Site Engineer"
click at [754, 356] on button "Save" at bounding box center [755, 353] width 84 height 38
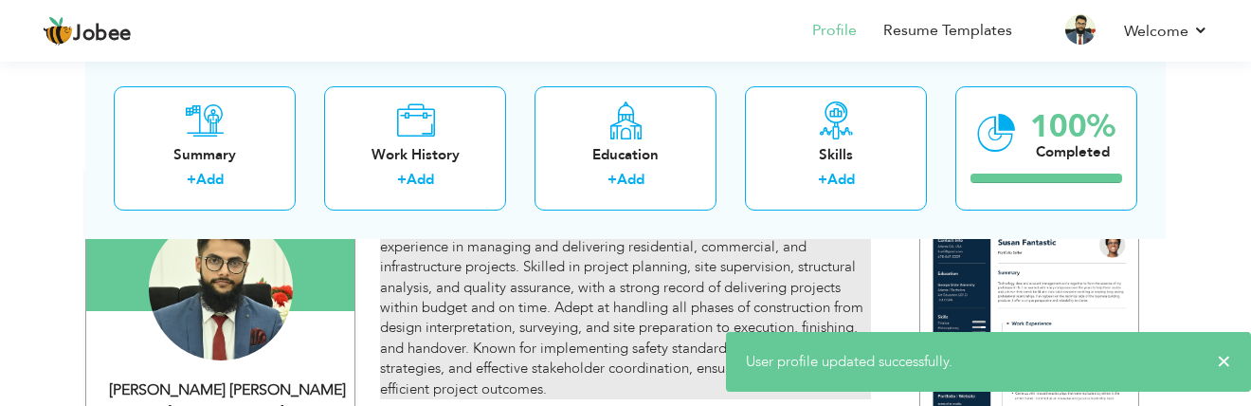
scroll to position [95, 0]
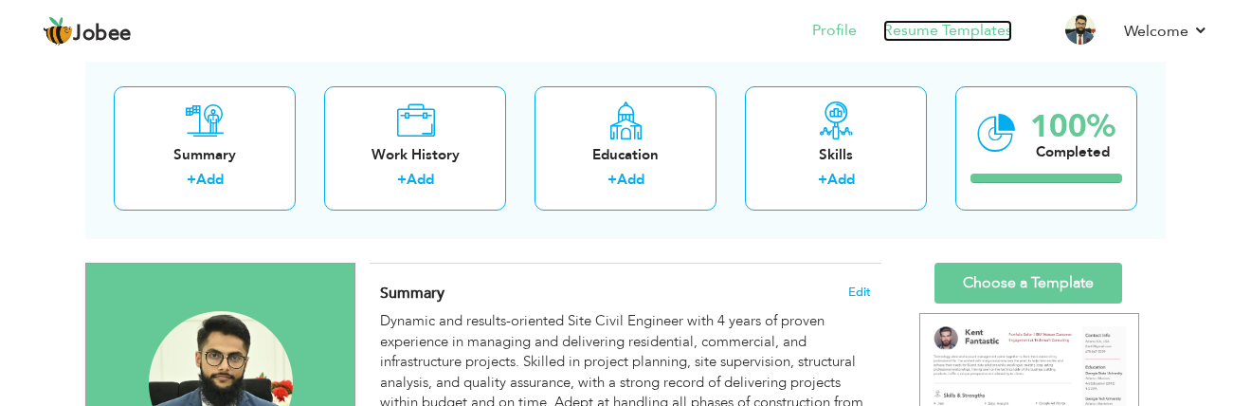
click at [920, 34] on link "Resume Templates" at bounding box center [947, 31] width 129 height 22
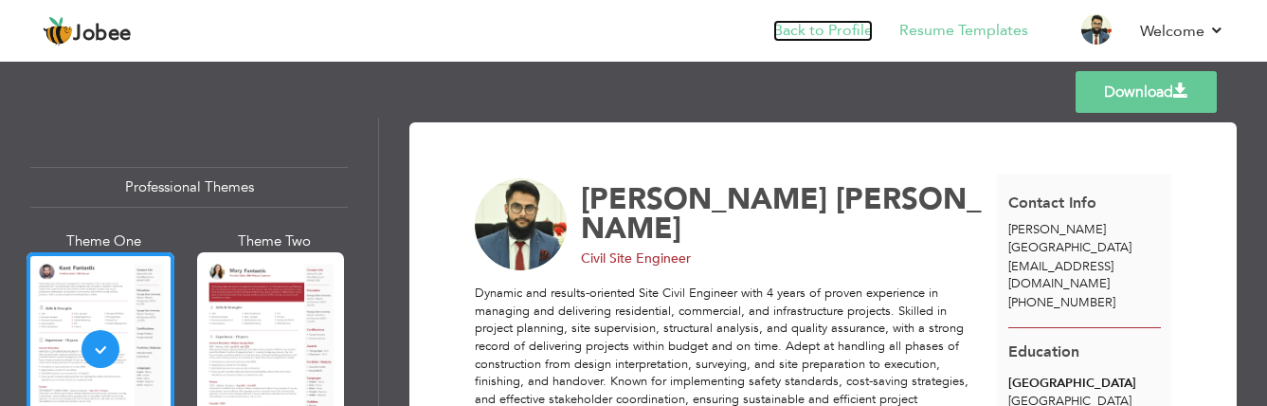
click at [797, 26] on link "Back to Profile" at bounding box center [822, 31] width 99 height 22
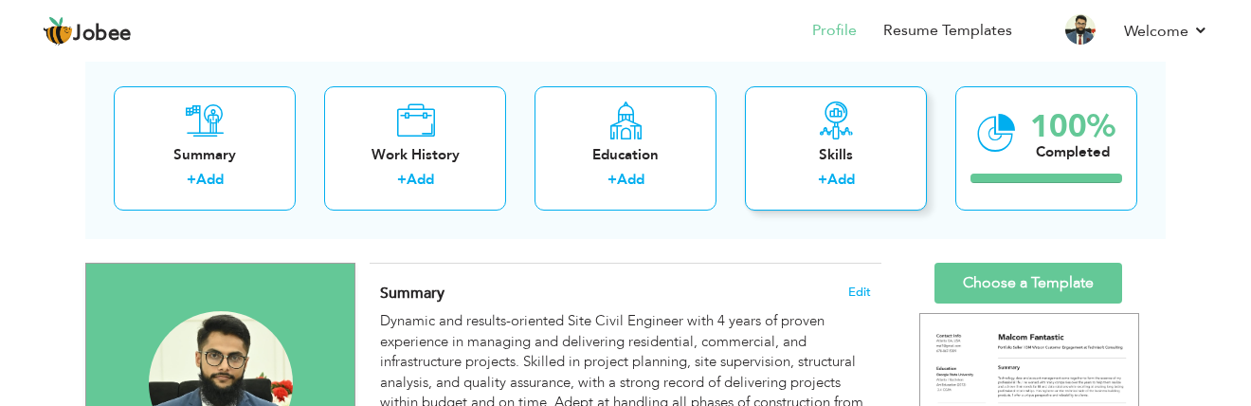
click at [808, 155] on div "Skills" at bounding box center [836, 155] width 152 height 20
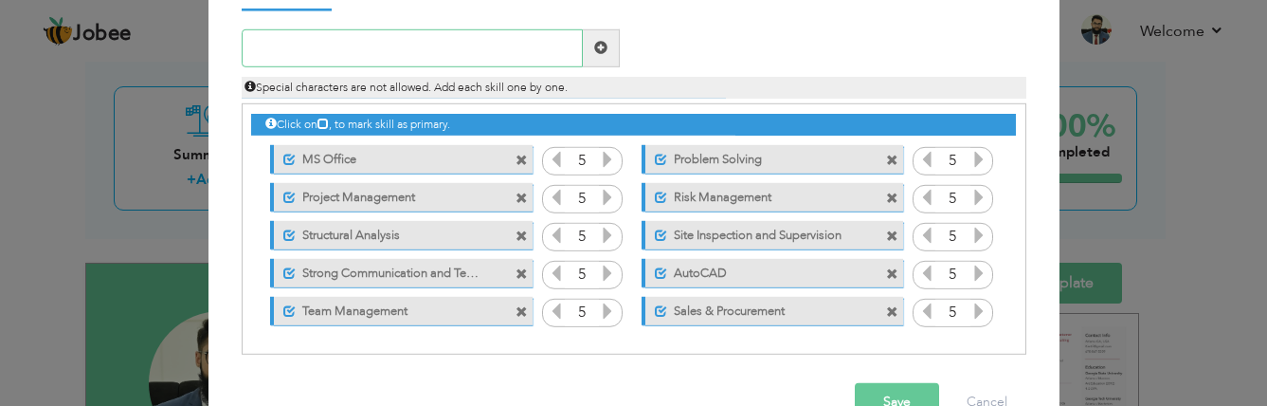
scroll to position [82, 0]
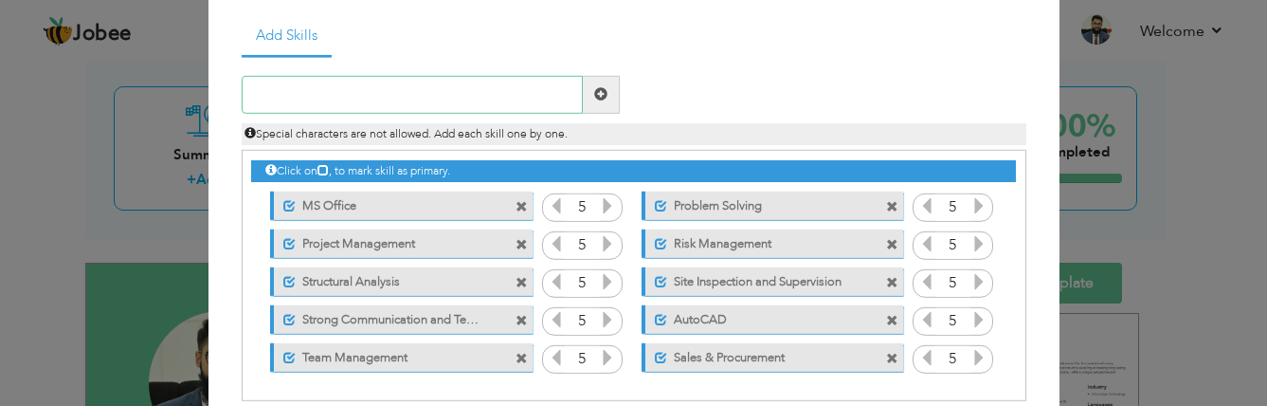
click at [339, 96] on input "text" at bounding box center [412, 95] width 341 height 38
paste input "Site Supervision"
type input "Site Supervision"
click at [594, 90] on span at bounding box center [600, 93] width 13 height 13
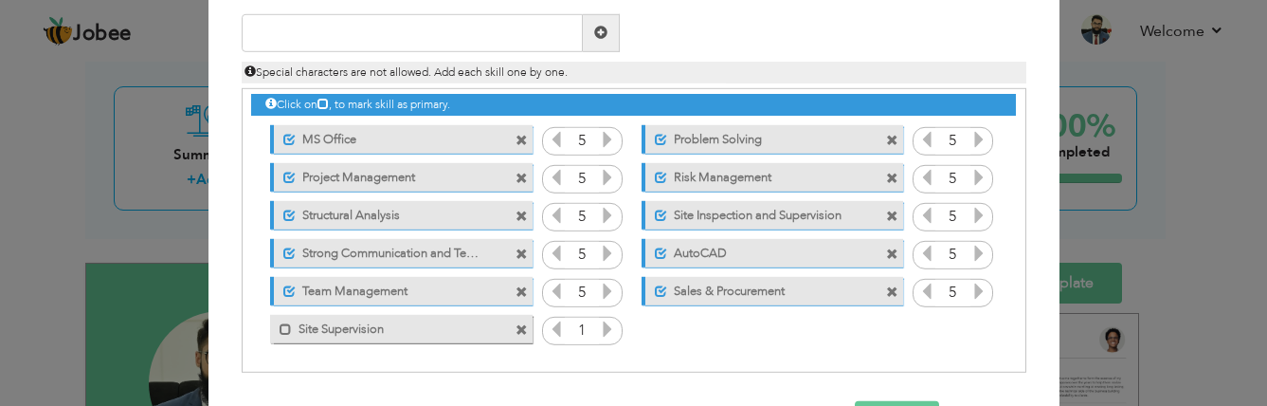
scroll to position [177, 0]
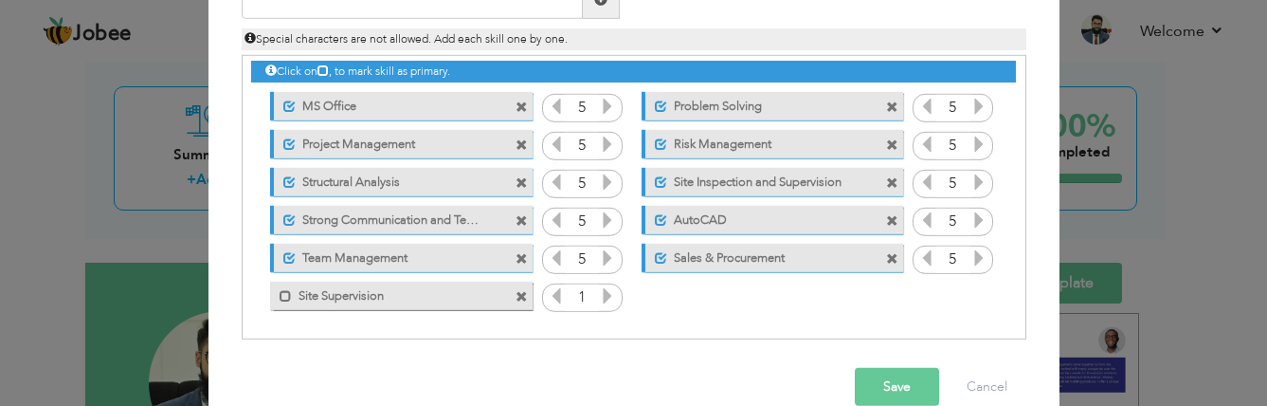
click at [515, 291] on span at bounding box center [521, 297] width 12 height 12
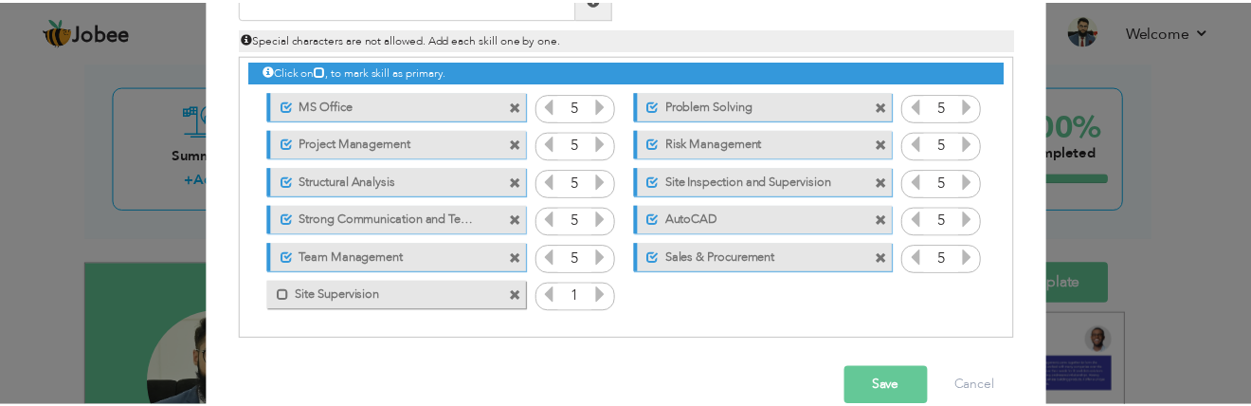
scroll to position [0, 0]
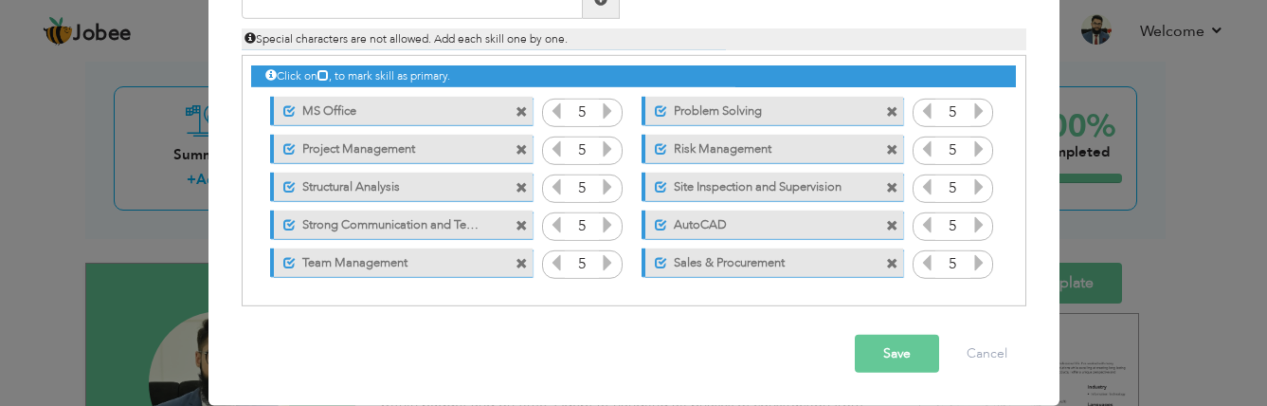
click at [878, 350] on button "Save" at bounding box center [897, 353] width 84 height 38
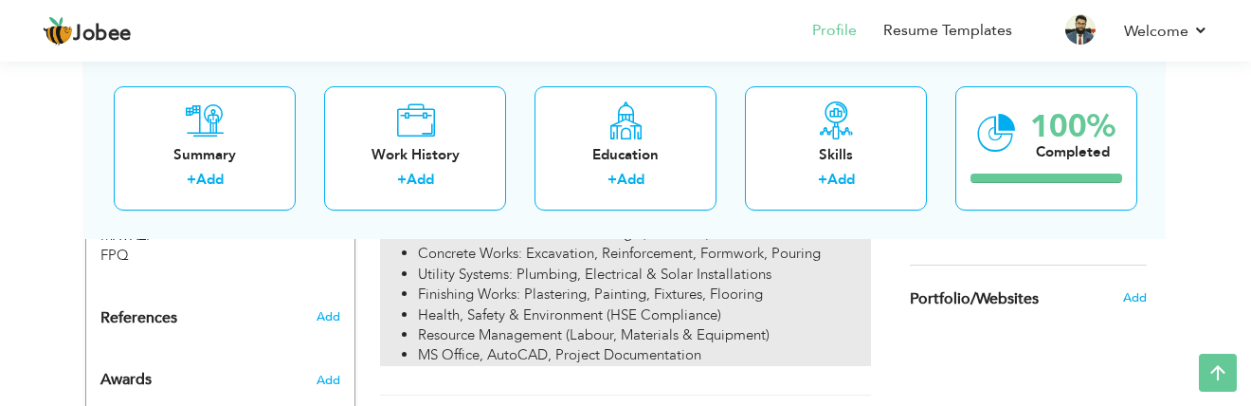
scroll to position [1232, 0]
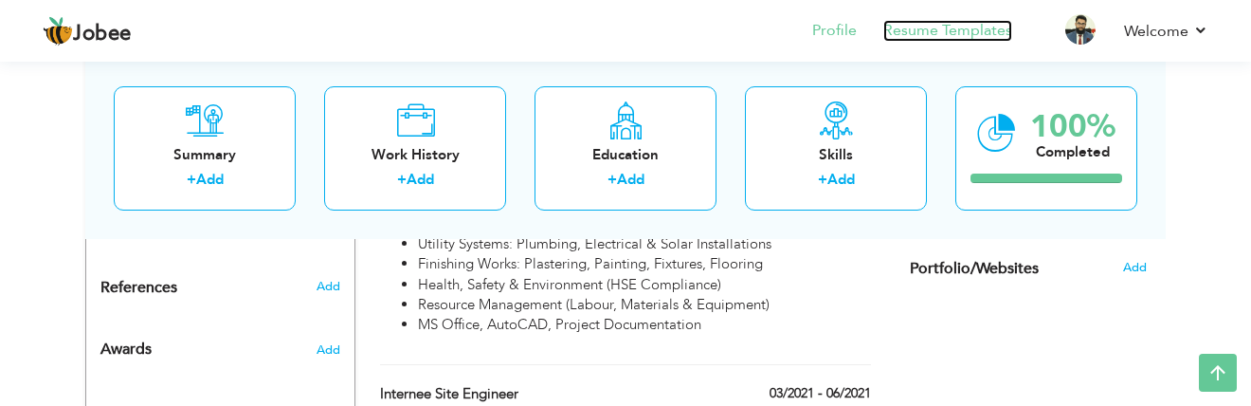
click at [921, 22] on link "Resume Templates" at bounding box center [947, 31] width 129 height 22
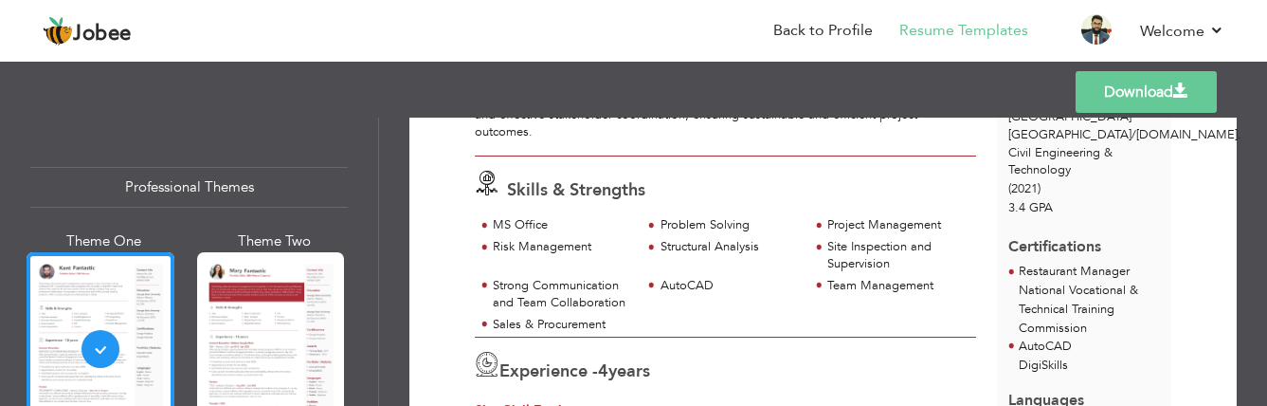
scroll to position [379, 0]
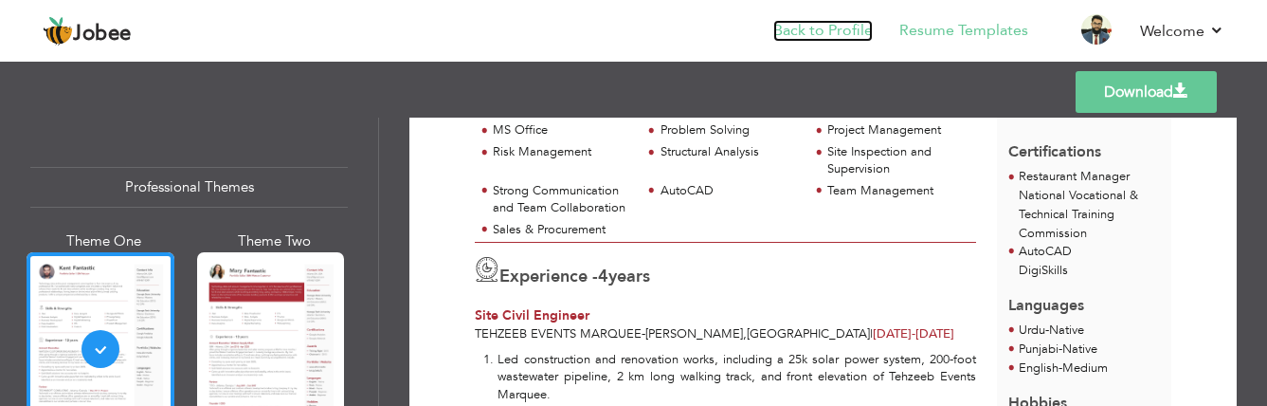
click at [815, 20] on link "Back to Profile" at bounding box center [822, 31] width 99 height 22
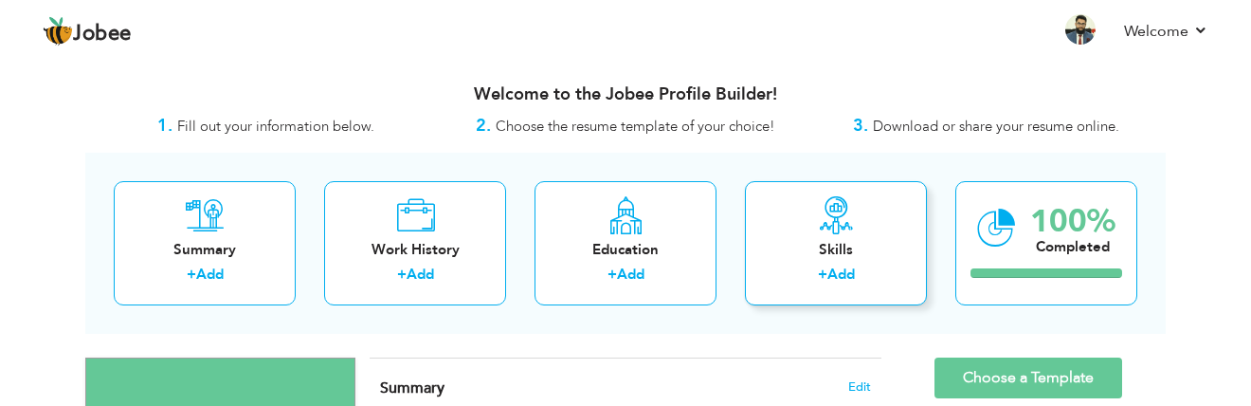
click at [833, 230] on icon at bounding box center [836, 215] width 38 height 38
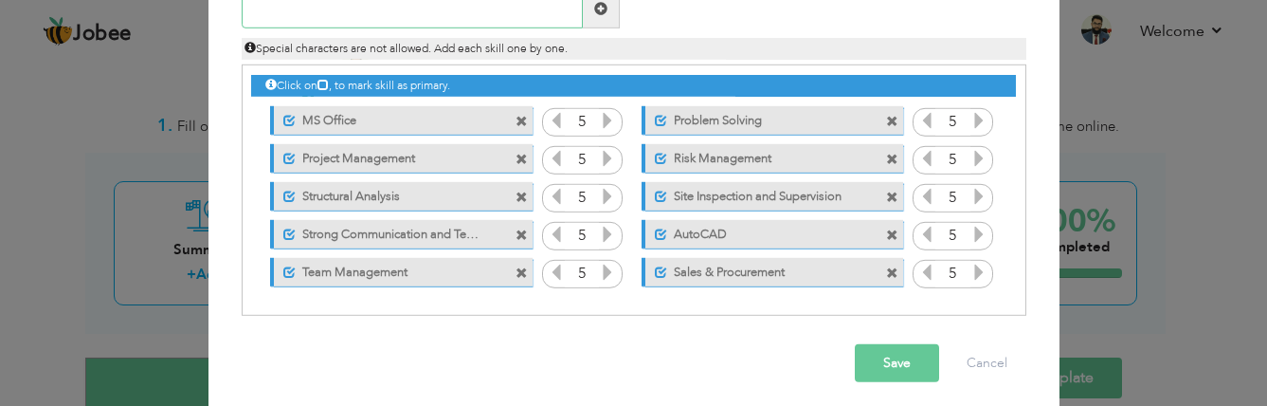
scroll to position [177, 0]
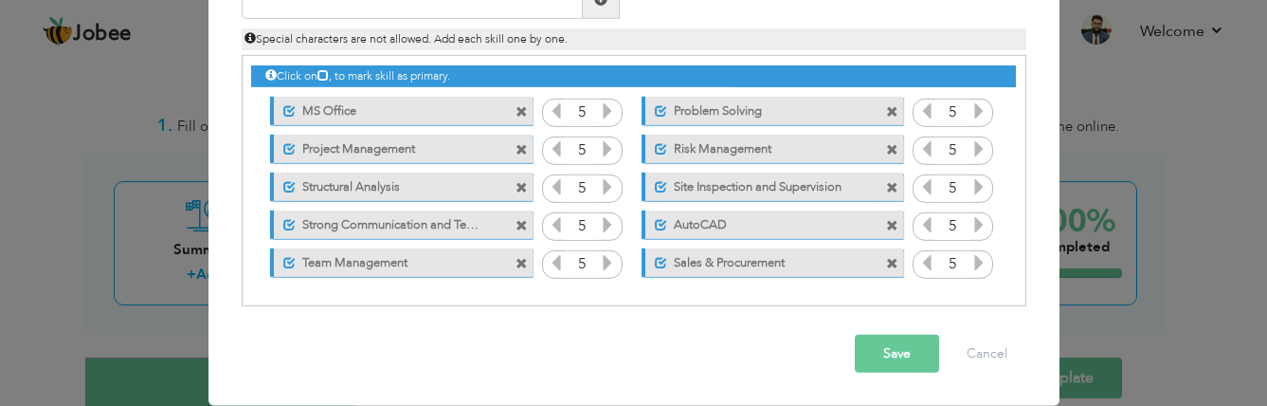
click at [886, 263] on span at bounding box center [892, 264] width 12 height 12
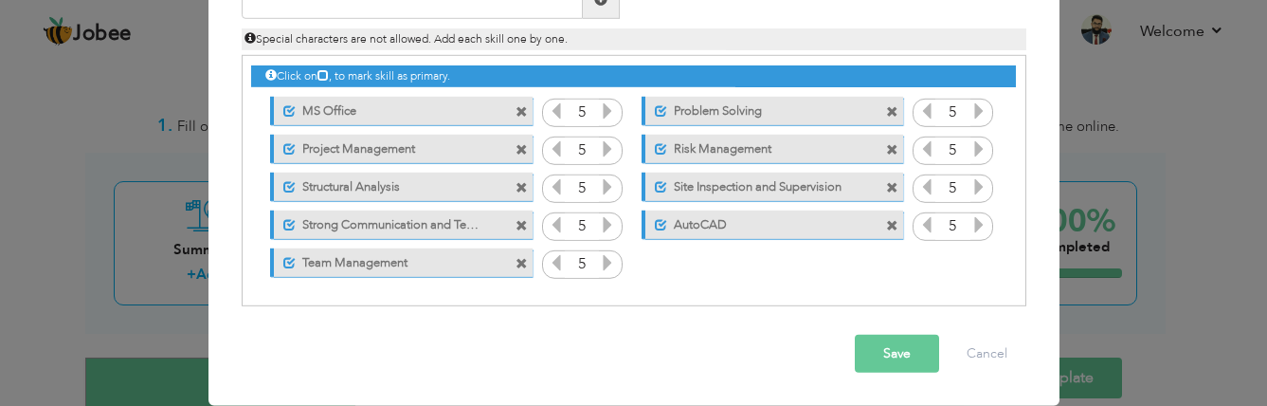
scroll to position [82, 0]
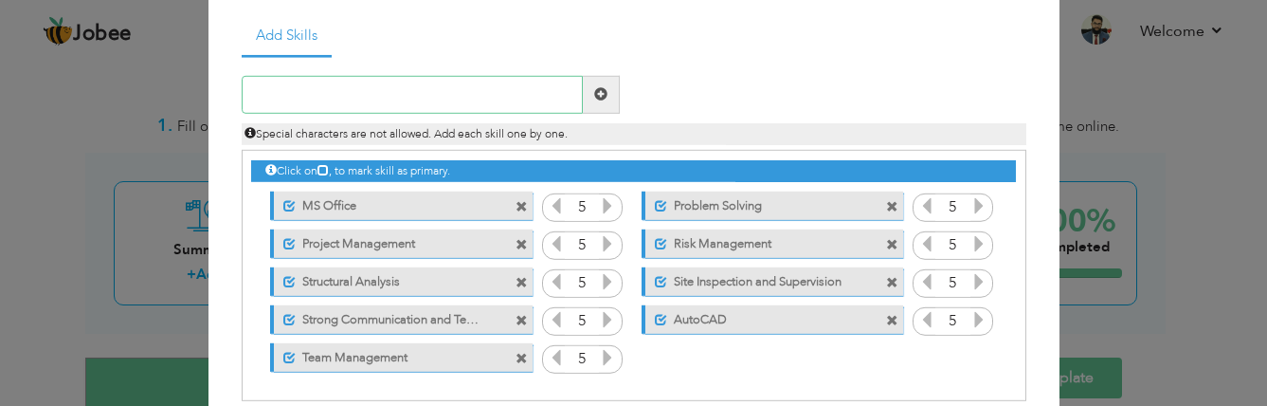
click at [311, 91] on input "text" at bounding box center [412, 95] width 341 height 38
paste input "Resource Management"
type input "Resource Management"
click at [596, 99] on span at bounding box center [600, 93] width 13 height 13
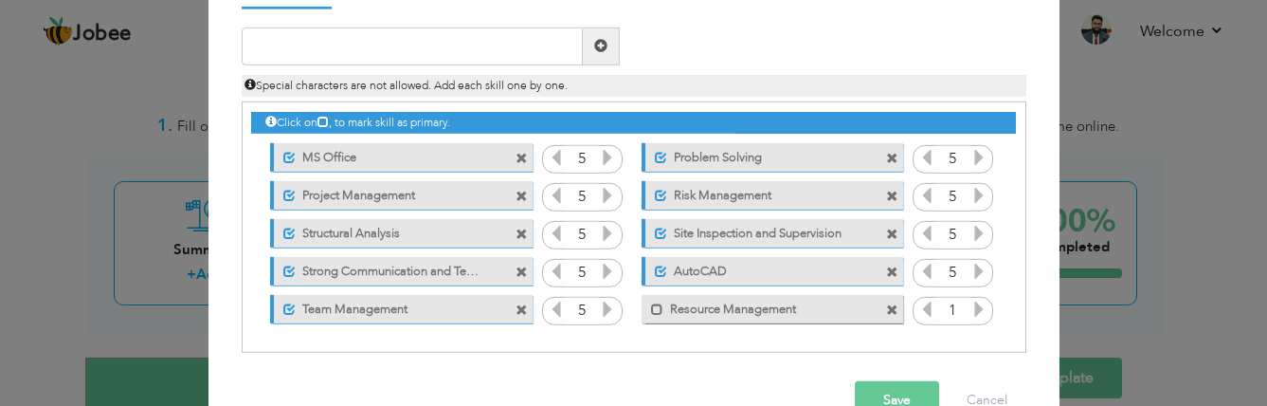
scroll to position [177, 0]
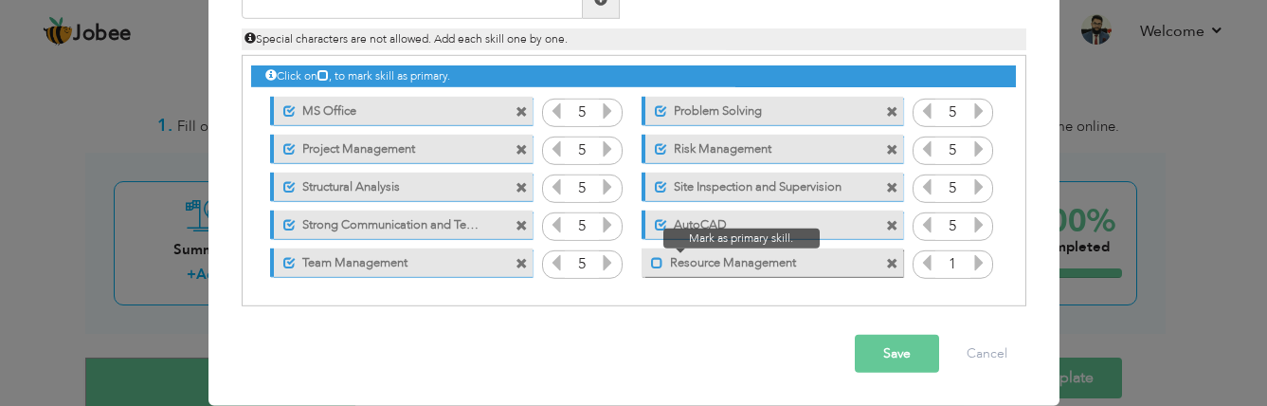
click at [653, 257] on span at bounding box center [657, 263] width 12 height 12
click at [970, 264] on icon at bounding box center [978, 262] width 17 height 17
click at [970, 263] on icon at bounding box center [978, 262] width 17 height 17
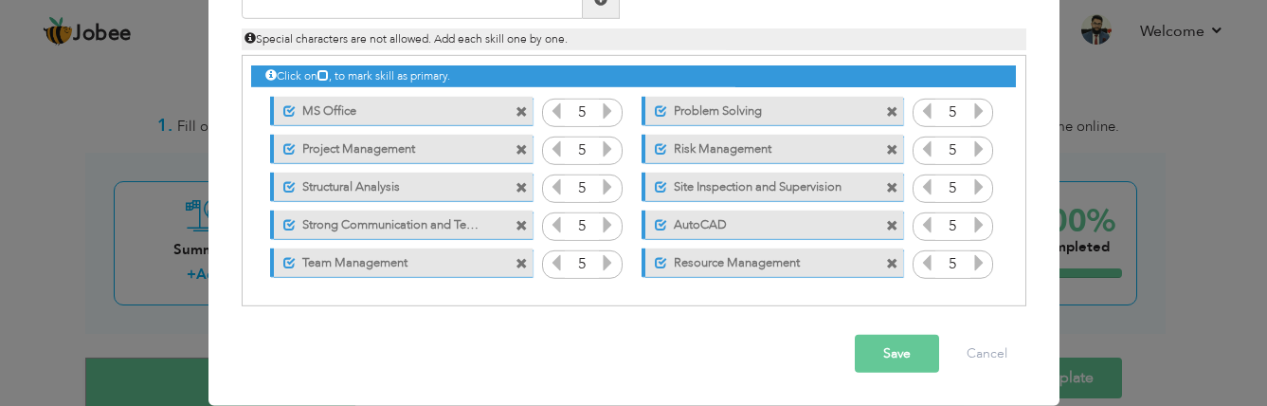
click at [970, 263] on icon at bounding box center [978, 262] width 17 height 17
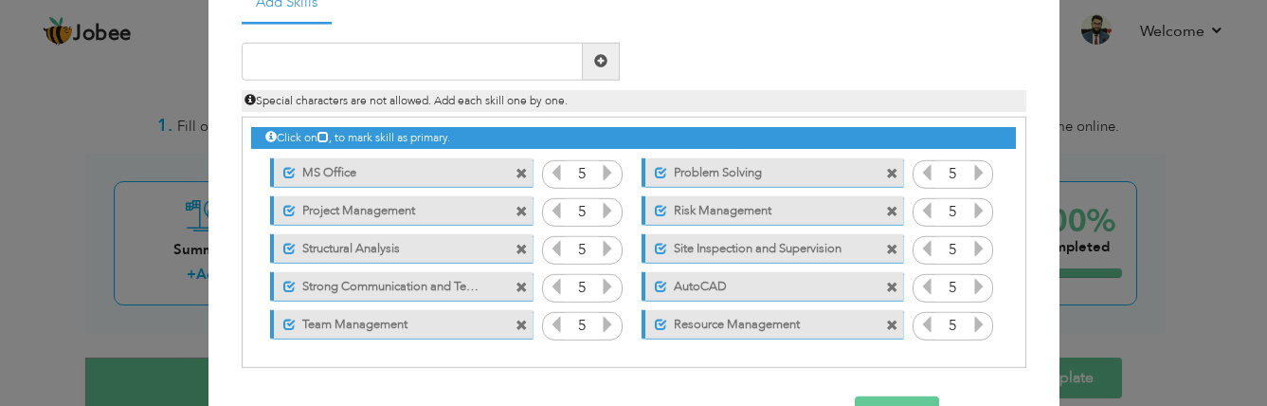
scroll to position [82, 0]
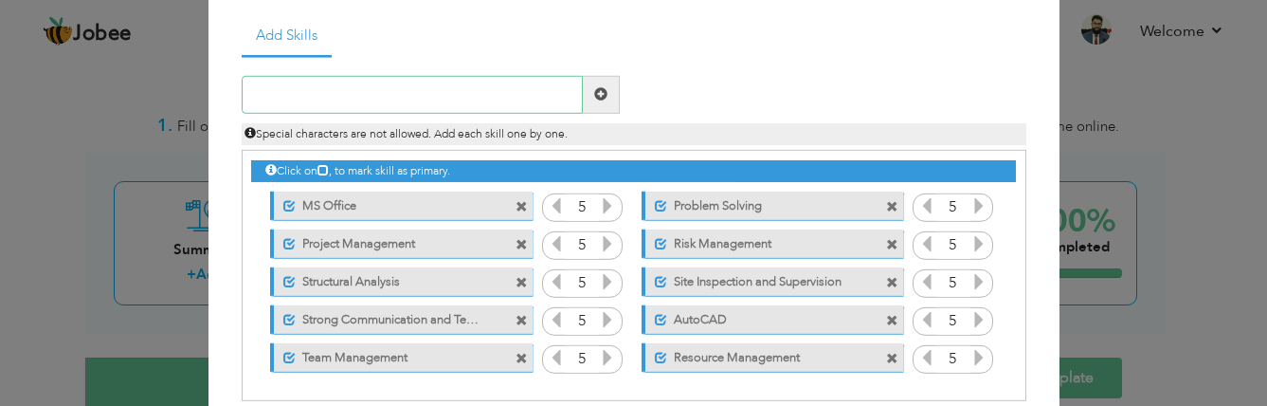
click at [339, 100] on input "text" at bounding box center [412, 95] width 341 height 38
paste input "Project Documentation"
type input "Project Documentation"
click at [594, 96] on span at bounding box center [600, 93] width 13 height 13
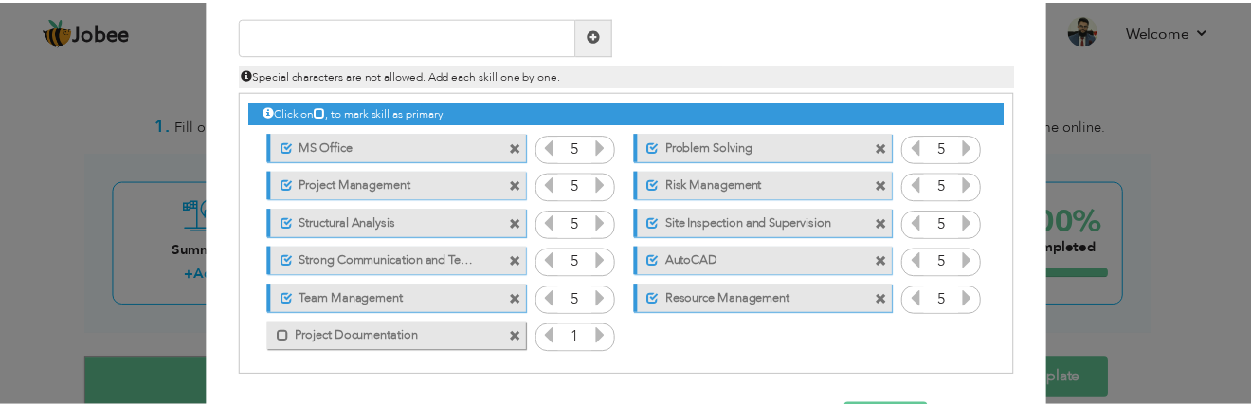
scroll to position [210, 0]
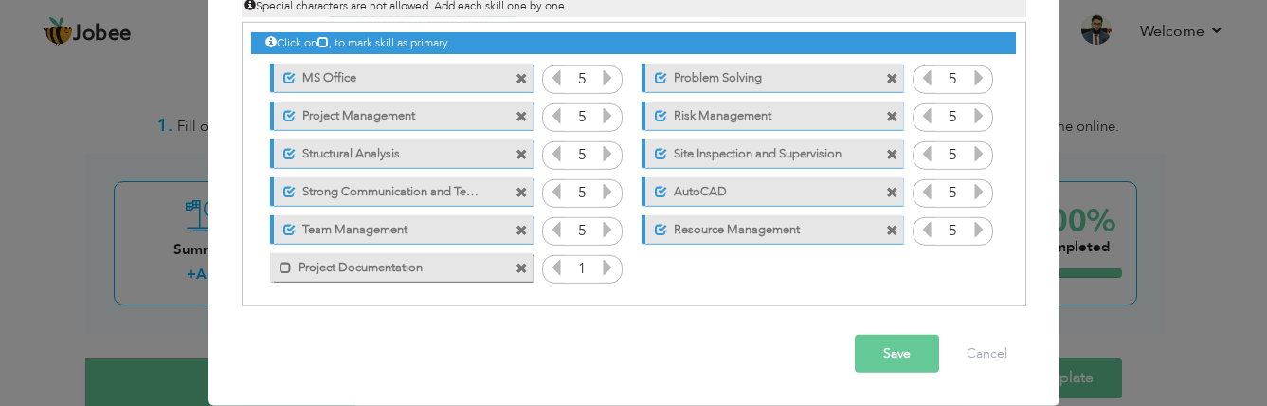
click at [599, 269] on icon at bounding box center [607, 267] width 17 height 17
click at [599, 268] on icon at bounding box center [607, 267] width 17 height 17
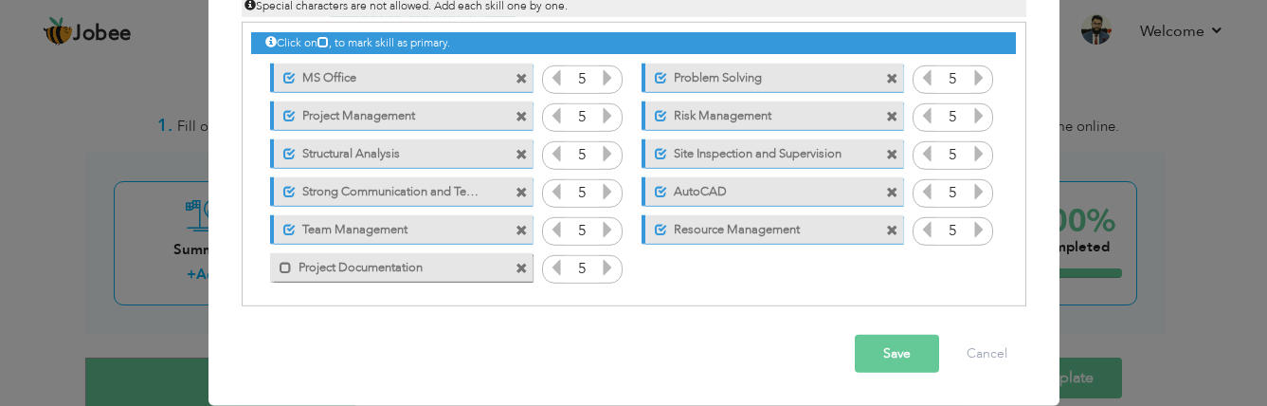
click at [599, 268] on icon at bounding box center [607, 267] width 17 height 17
drag, startPoint x: 598, startPoint y: 268, endPoint x: 477, endPoint y: 265, distance: 121.3
click at [599, 268] on icon at bounding box center [607, 267] width 17 height 17
click at [280, 262] on span at bounding box center [286, 268] width 12 height 12
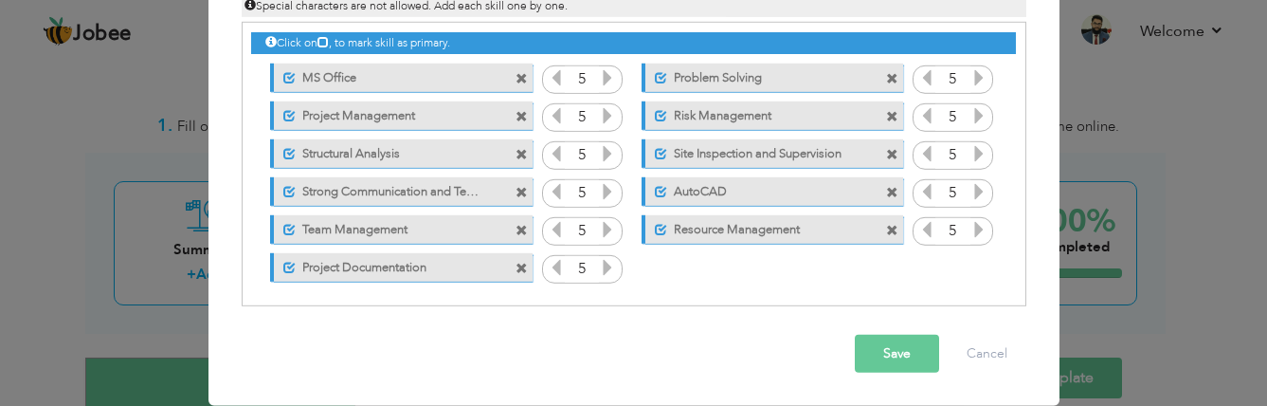
click at [879, 350] on button "Save" at bounding box center [897, 353] width 84 height 38
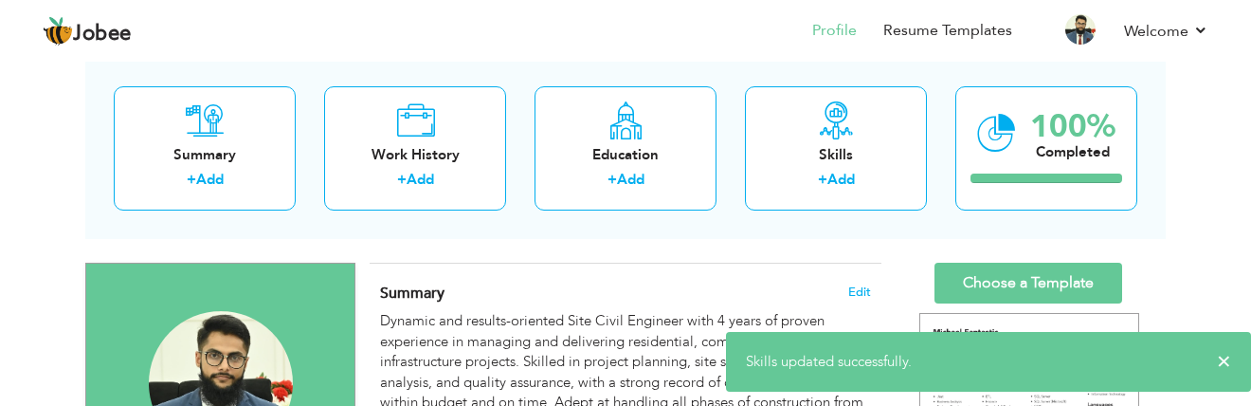
scroll to position [0, 0]
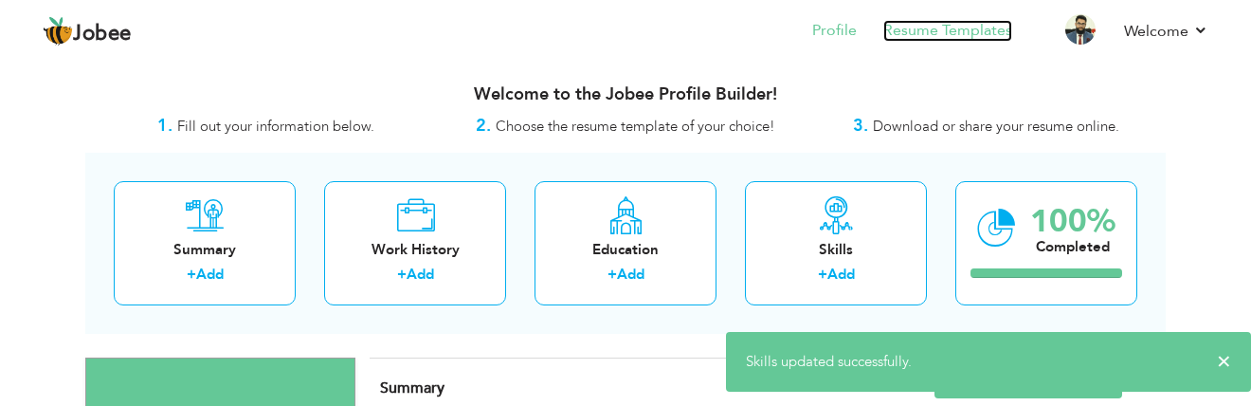
click at [941, 24] on link "Resume Templates" at bounding box center [947, 31] width 129 height 22
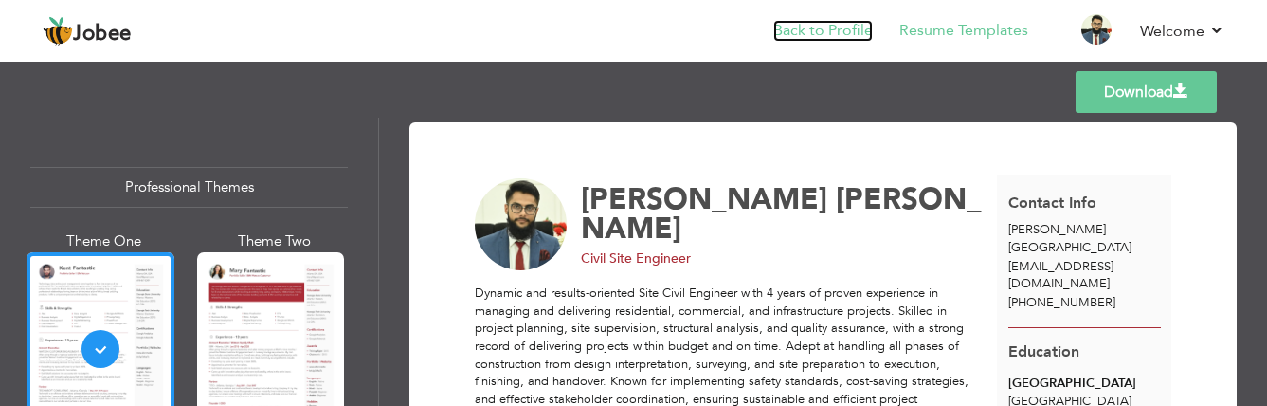
click at [815, 29] on link "Back to Profile" at bounding box center [822, 31] width 99 height 22
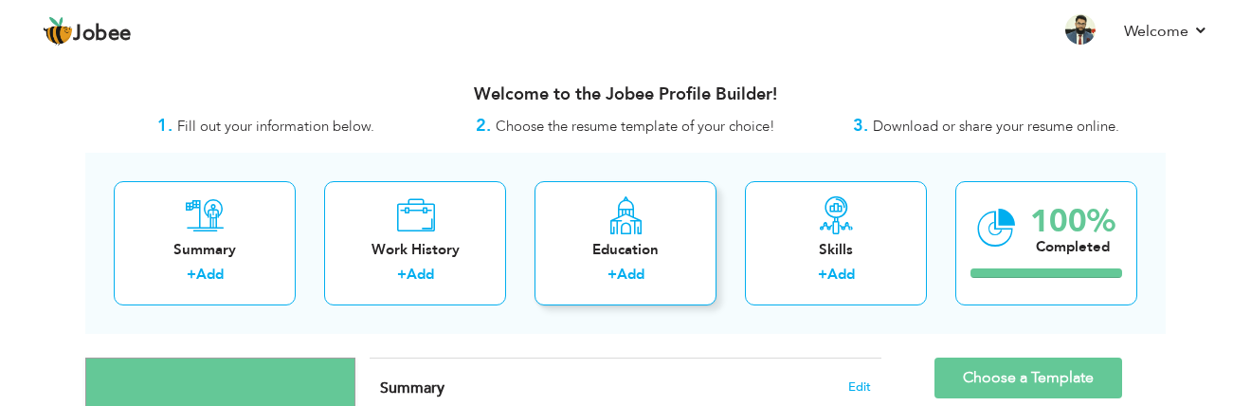
click at [637, 240] on div "Education" at bounding box center [626, 250] width 152 height 20
radio input "true"
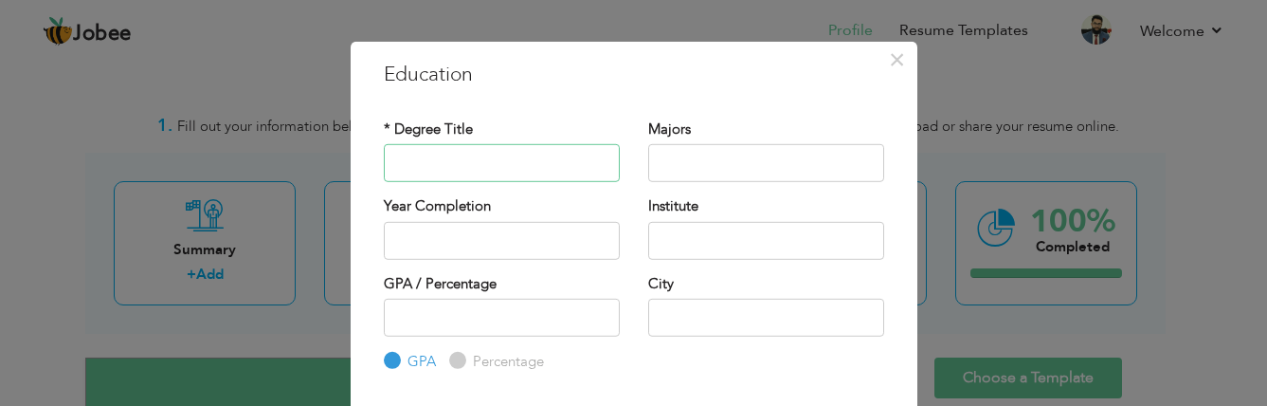
scroll to position [95, 0]
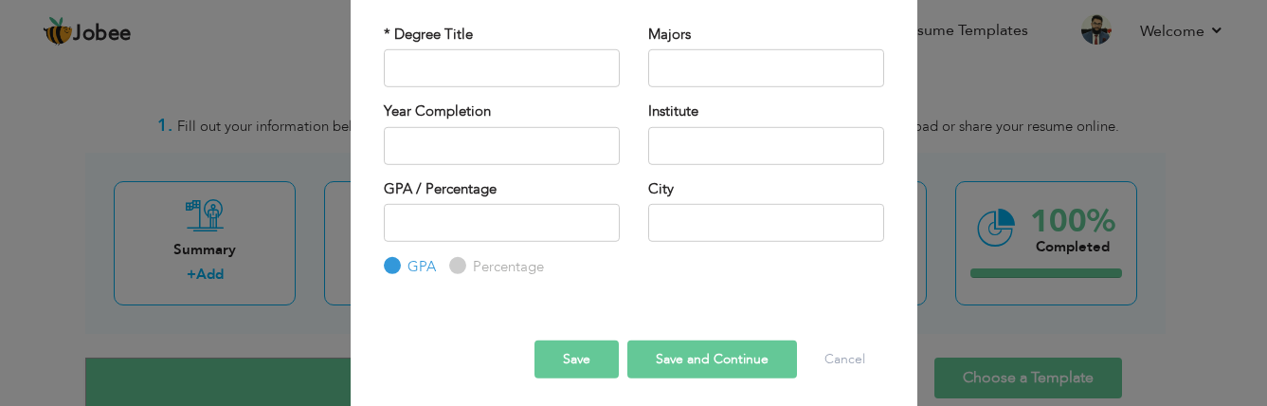
click at [449, 263] on input "Percentage" at bounding box center [455, 266] width 12 height 12
radio input "true"
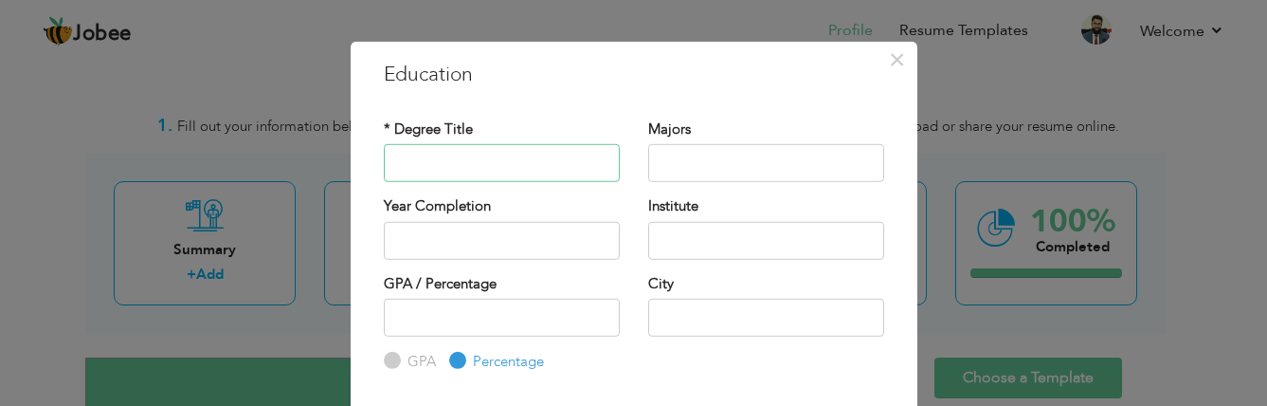
click at [443, 157] on input "text" at bounding box center [502, 163] width 236 height 38
drag, startPoint x: 601, startPoint y: 159, endPoint x: 561, endPoint y: 159, distance: 39.8
click at [561, 159] on input "Diploma of Associate Engineer (CIVIL)" at bounding box center [502, 163] width 236 height 38
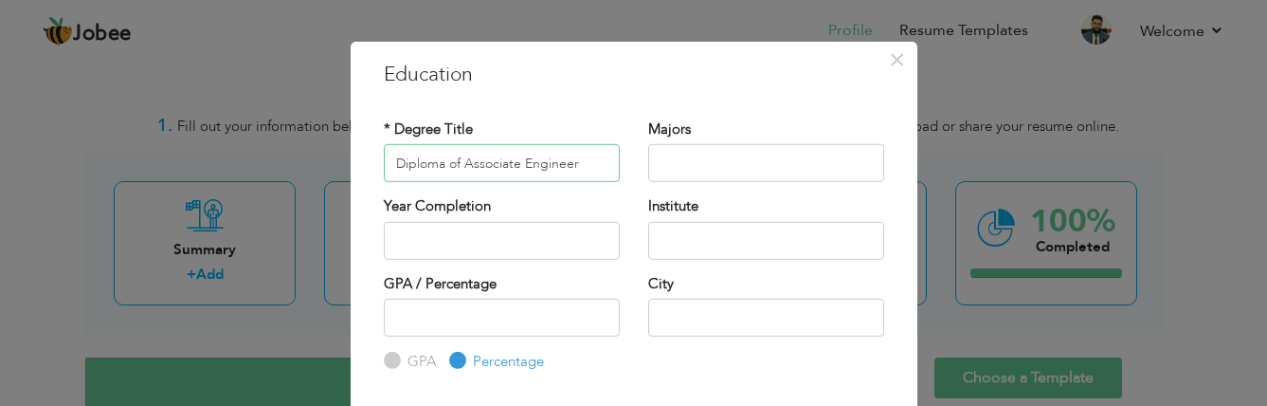
type input "Diploma of Associate Engineer"
click at [660, 160] on input "text" at bounding box center [766, 163] width 236 height 38
paste input "(CIVIL)"
type input "Civil Technology"
click at [434, 230] on input "2025" at bounding box center [502, 240] width 236 height 38
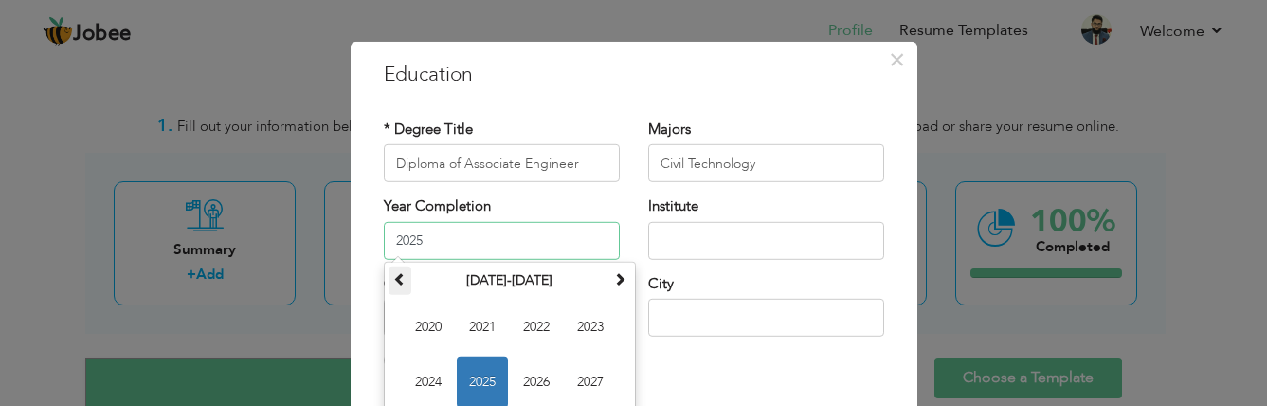
click at [393, 278] on span at bounding box center [399, 277] width 13 height 13
click at [585, 381] on span "2017" at bounding box center [590, 380] width 51 height 51
type input "2017"
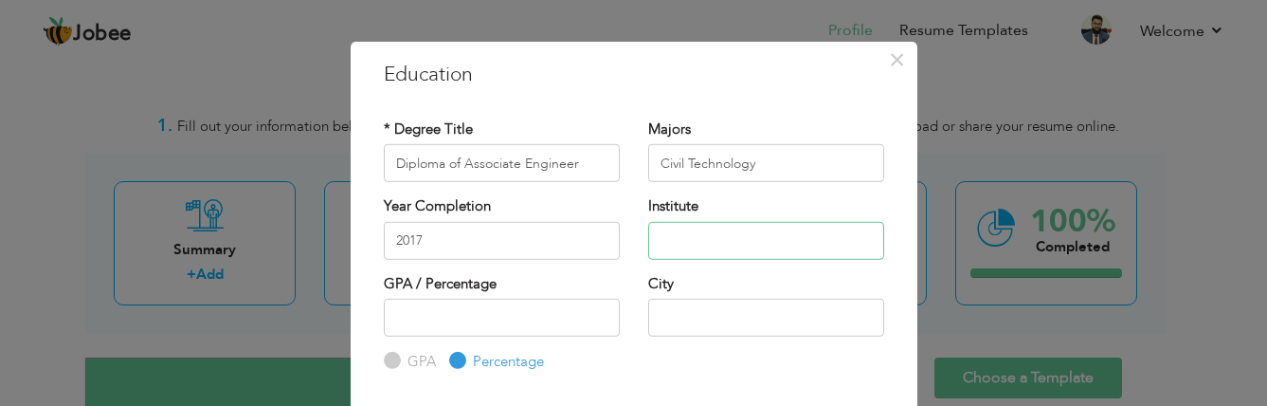
click at [677, 250] on input "text" at bounding box center [766, 240] width 236 height 38
type input "[PERSON_NAME][GEOGRAPHIC_DATA]"
click at [693, 315] on input "text" at bounding box center [766, 317] width 236 height 38
type input "[PERSON_NAME]"
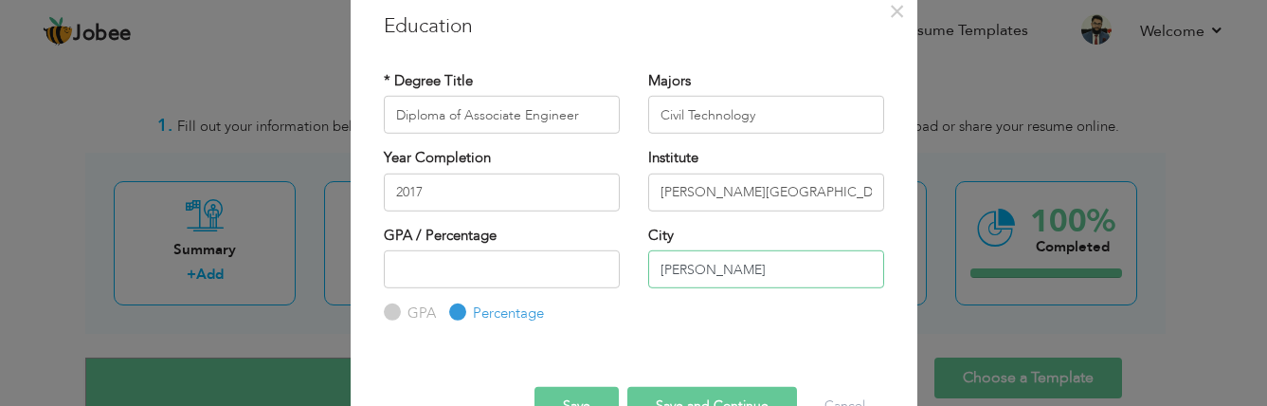
scroll to position [99, 0]
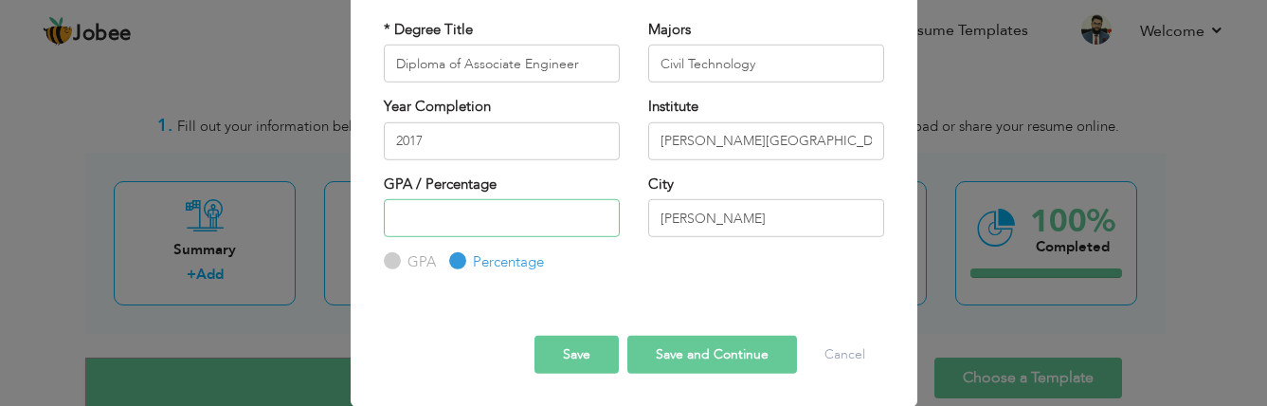
click at [463, 220] on input "number" at bounding box center [502, 218] width 236 height 38
type input "77.74"
click at [579, 349] on button "Save" at bounding box center [576, 353] width 84 height 38
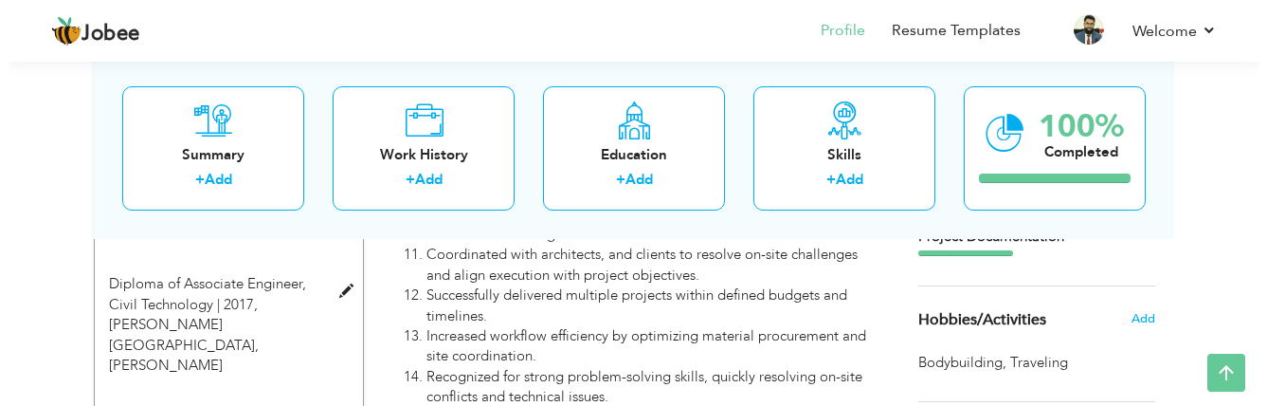
scroll to position [853, 0]
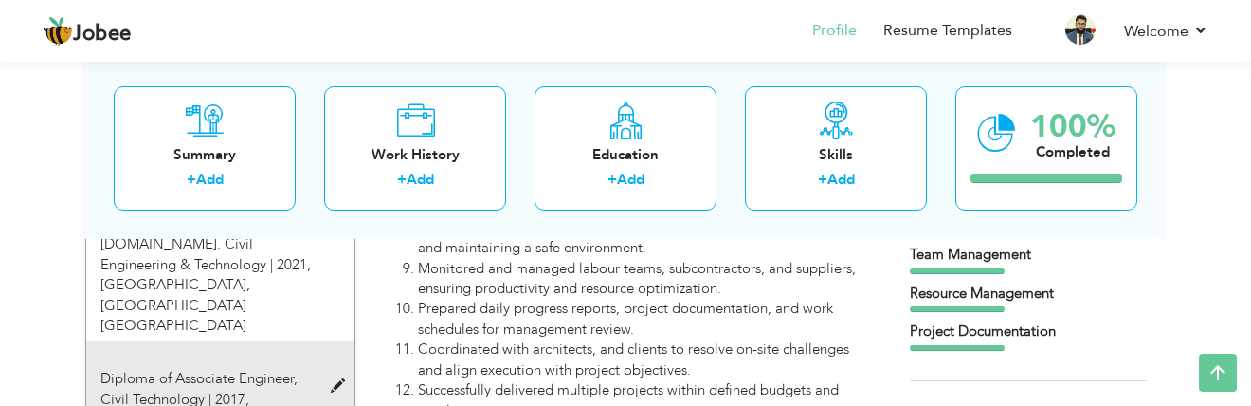
click at [337, 379] on span at bounding box center [343, 386] width 24 height 14
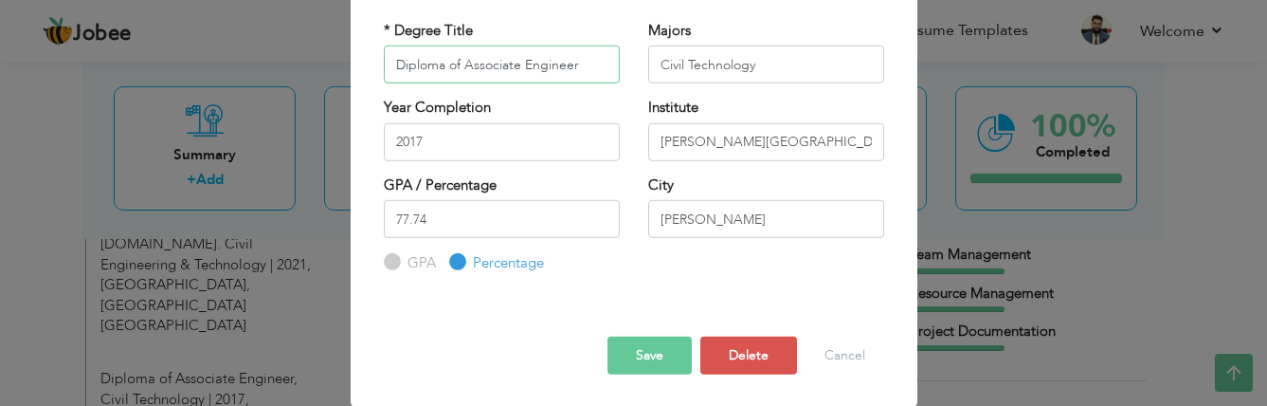
scroll to position [99, 0]
click at [384, 256] on input "GPA" at bounding box center [390, 261] width 12 height 12
radio input "true"
click at [449, 260] on input "Percentage" at bounding box center [455, 261] width 12 height 12
radio input "true"
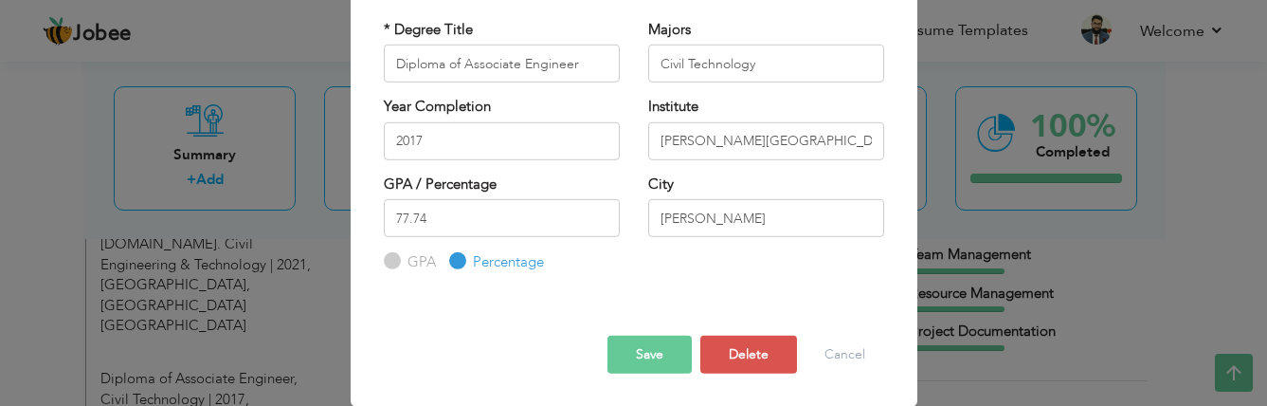
click at [630, 354] on button "Save" at bounding box center [649, 353] width 84 height 38
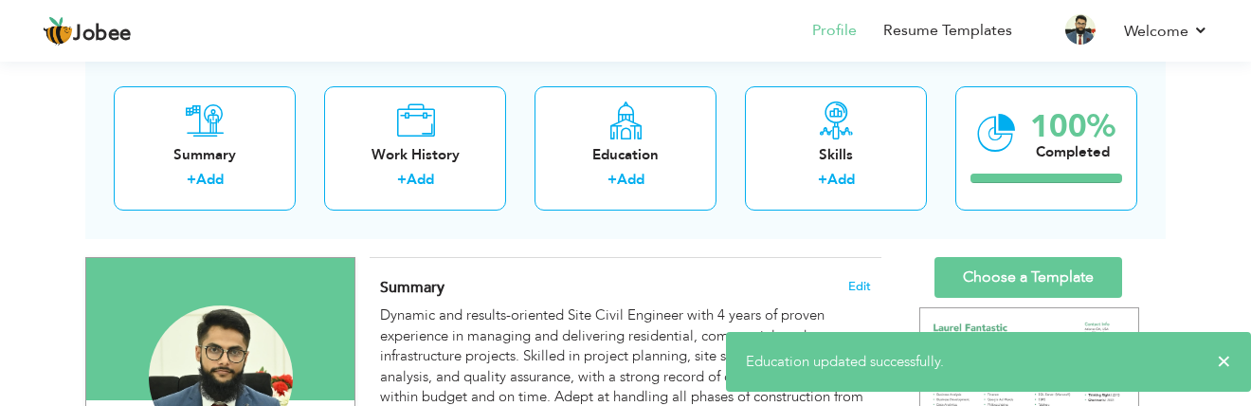
scroll to position [95, 0]
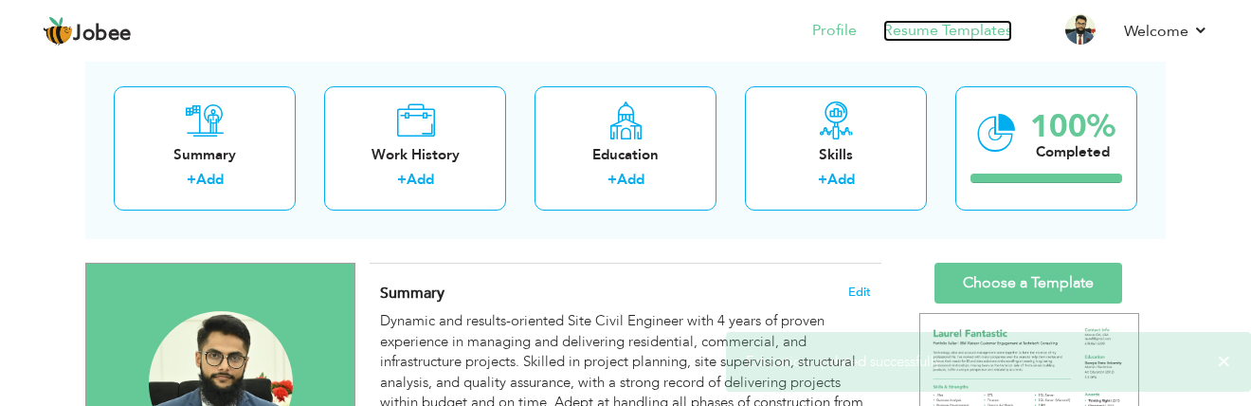
click at [935, 30] on link "Resume Templates" at bounding box center [947, 31] width 129 height 22
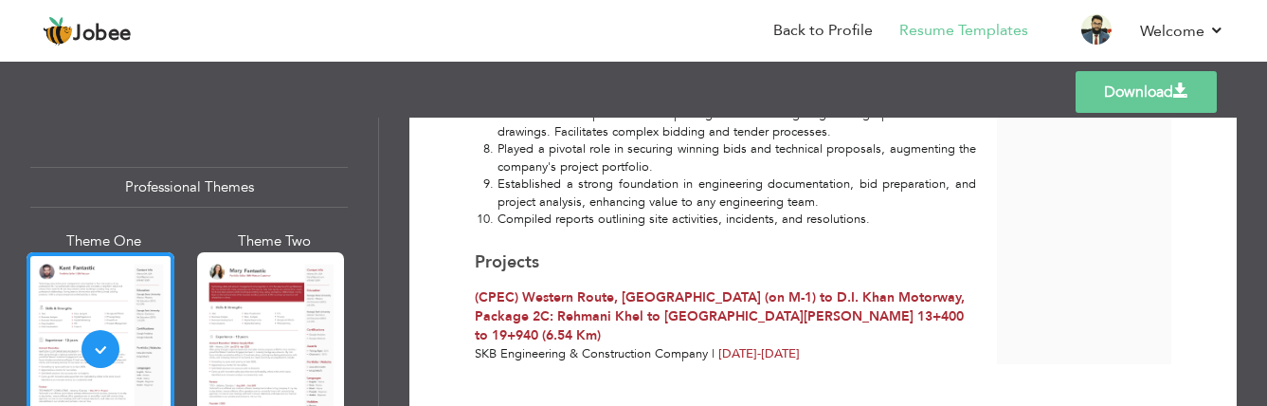
scroll to position [2115, 0]
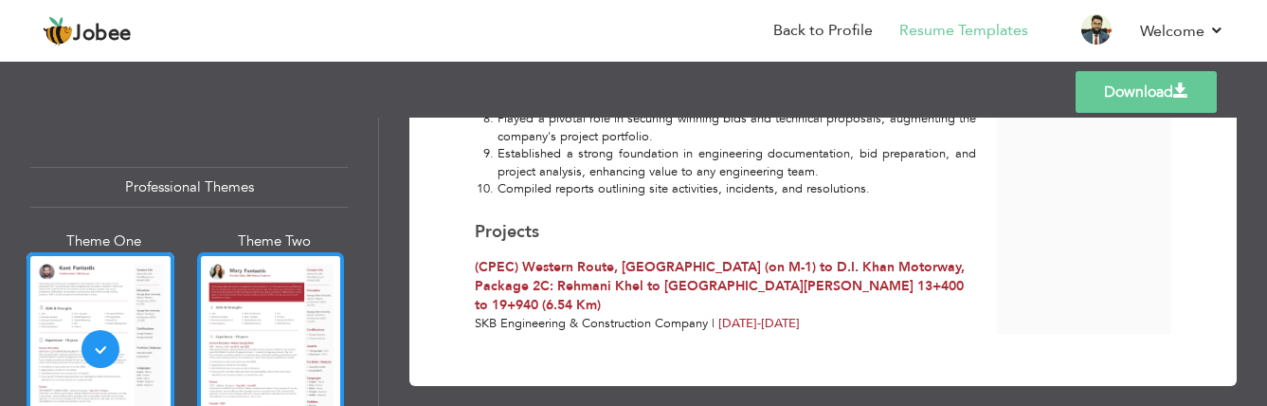
click at [246, 263] on div at bounding box center [271, 349] width 148 height 194
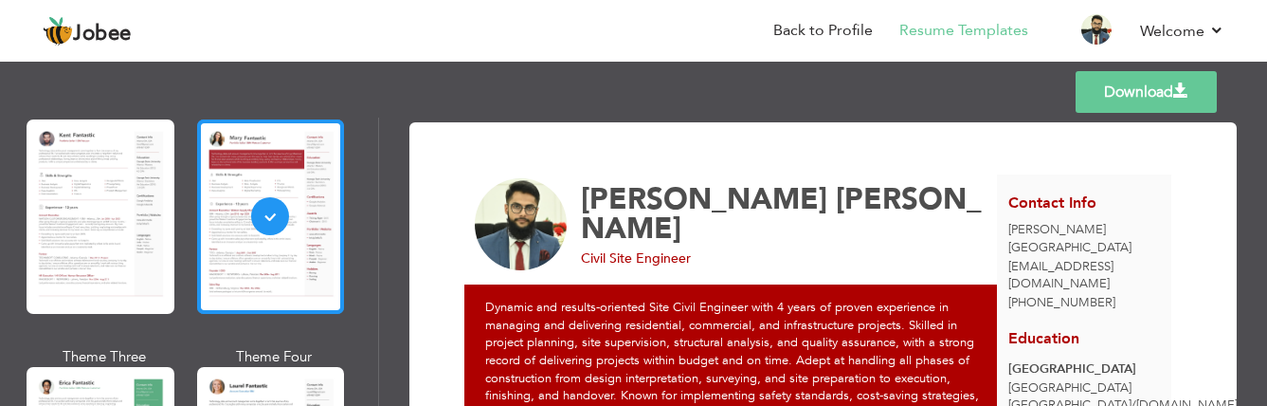
scroll to position [284, 0]
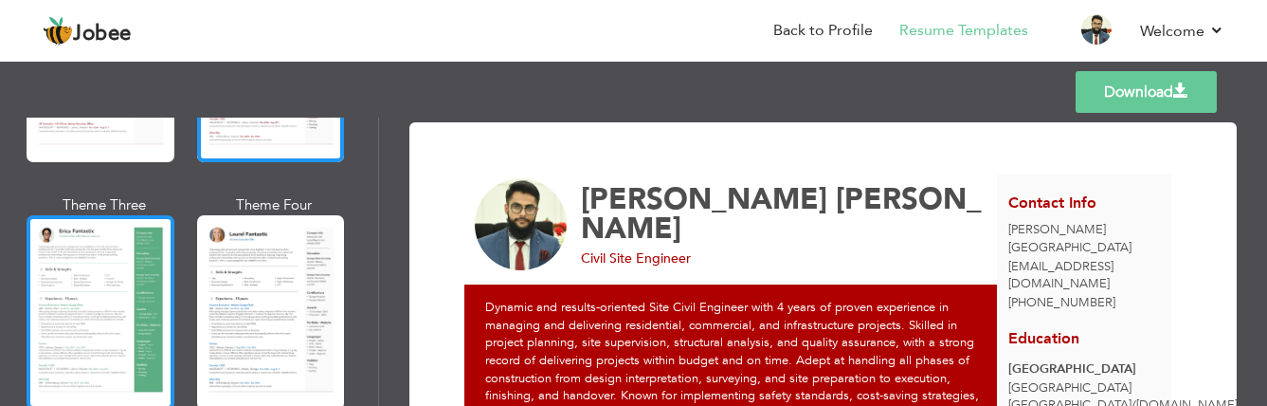
click at [85, 251] on div at bounding box center [101, 312] width 148 height 194
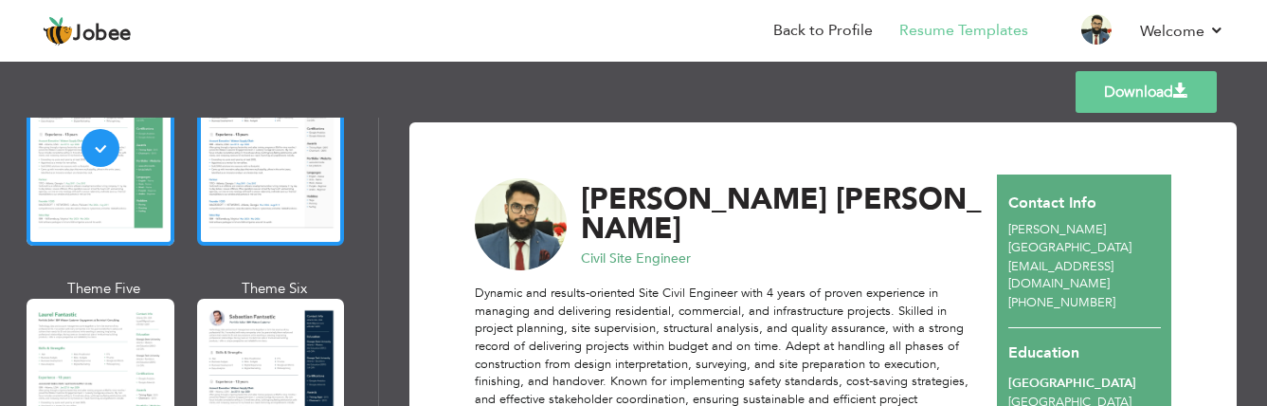
scroll to position [474, 0]
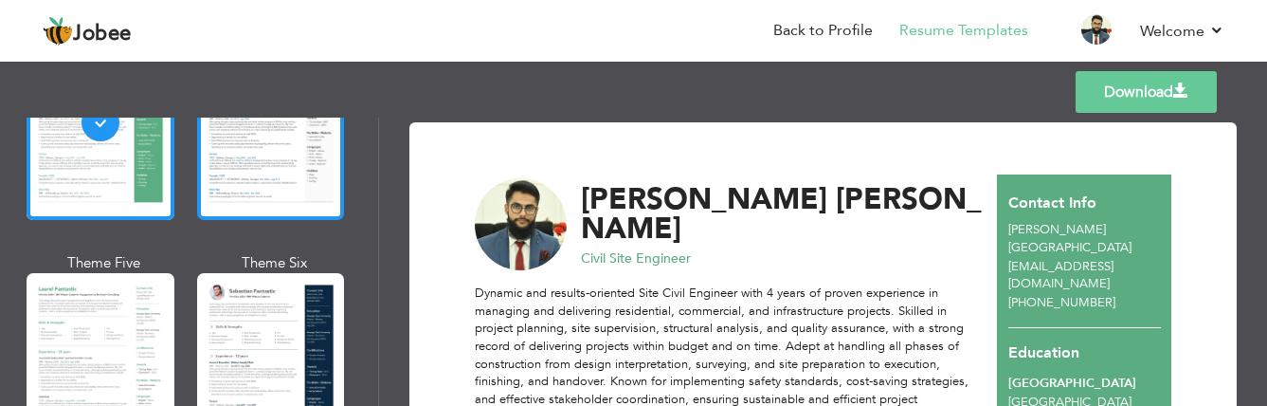
click at [278, 188] on div at bounding box center [271, 123] width 148 height 194
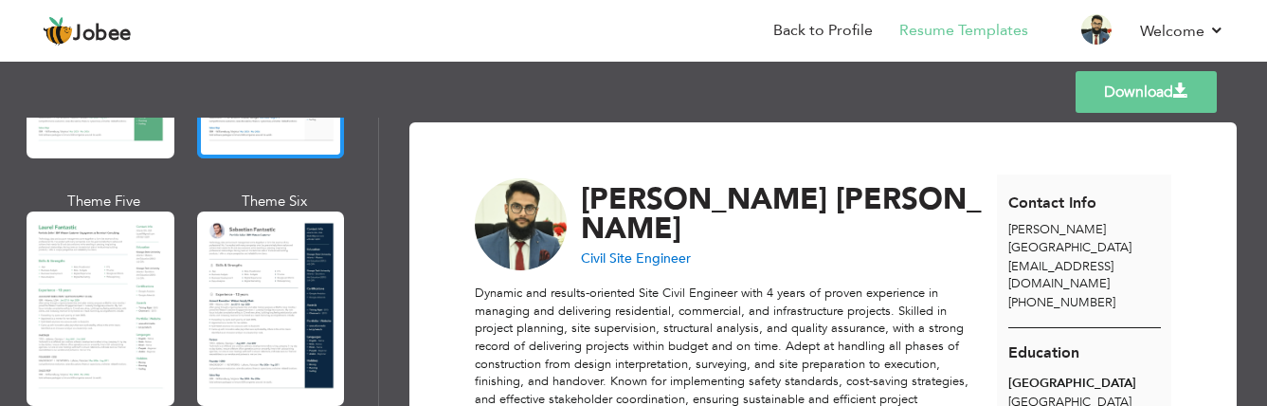
scroll to position [569, 0]
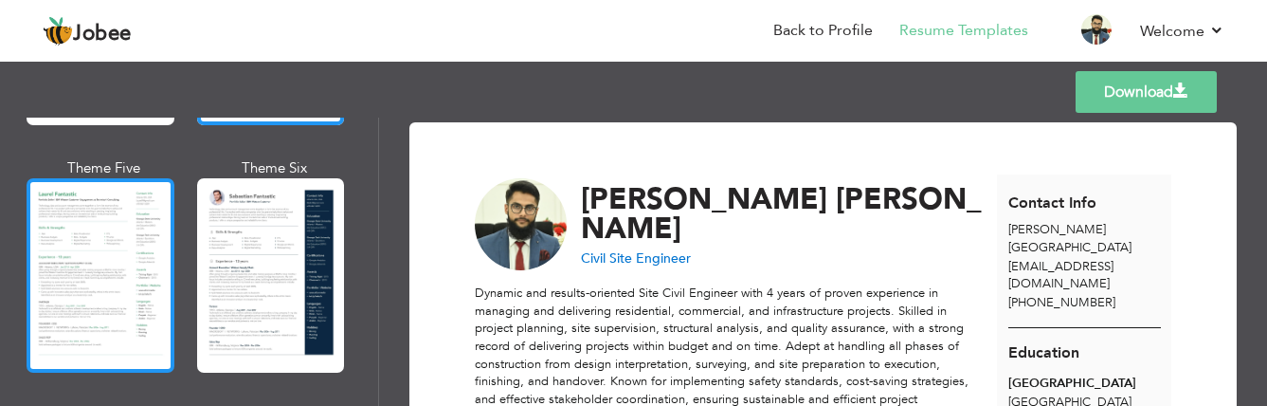
click at [133, 240] on div at bounding box center [101, 275] width 148 height 194
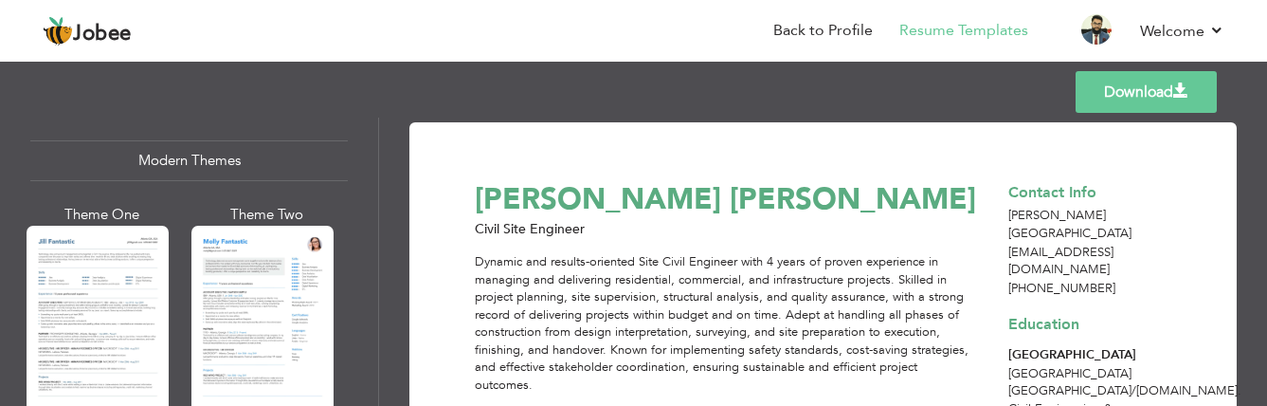
scroll to position [948, 0]
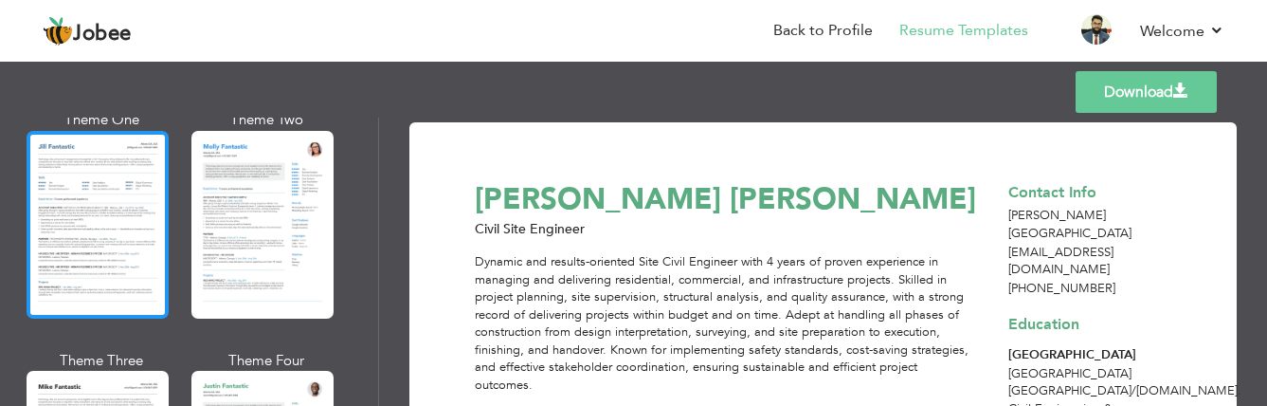
click at [115, 210] on div at bounding box center [98, 225] width 142 height 188
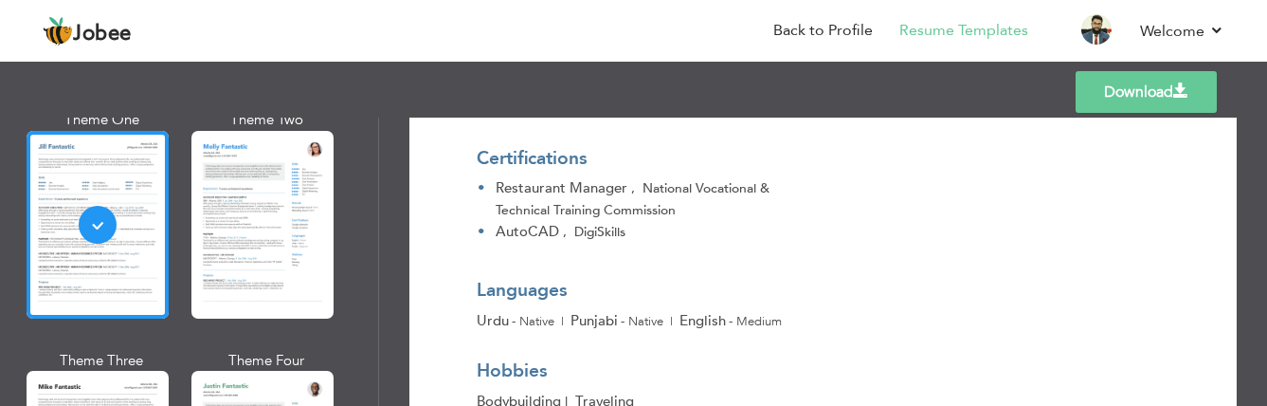
scroll to position [2410, 0]
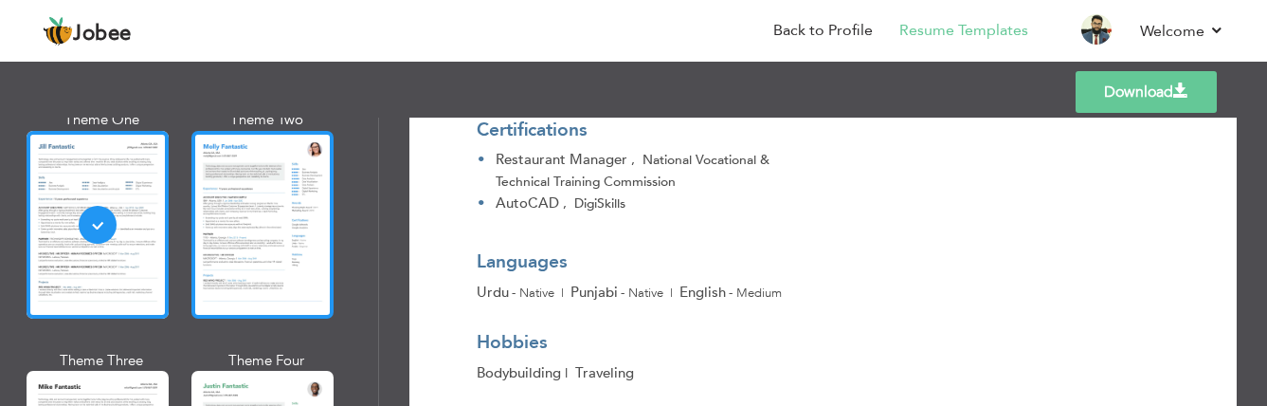
click at [262, 223] on div at bounding box center [262, 225] width 142 height 188
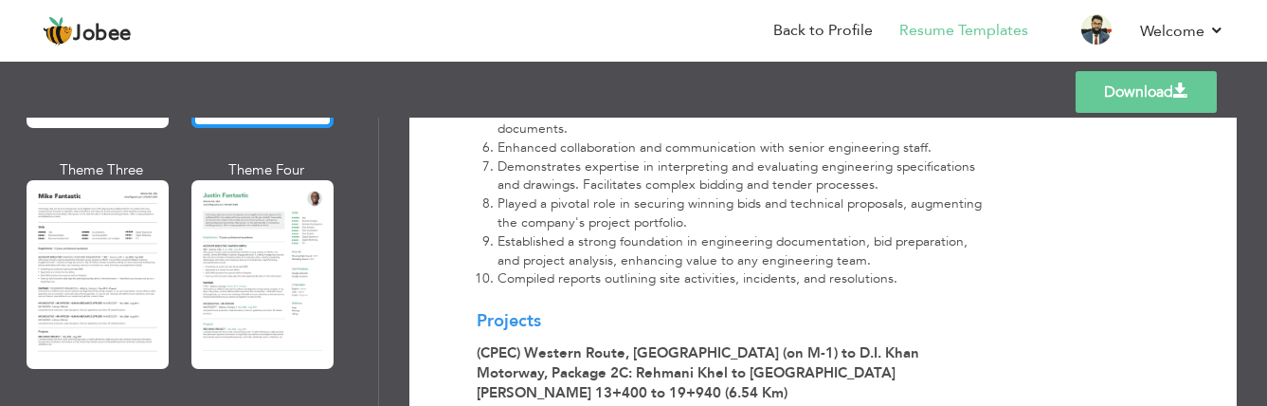
scroll to position [1137, 0]
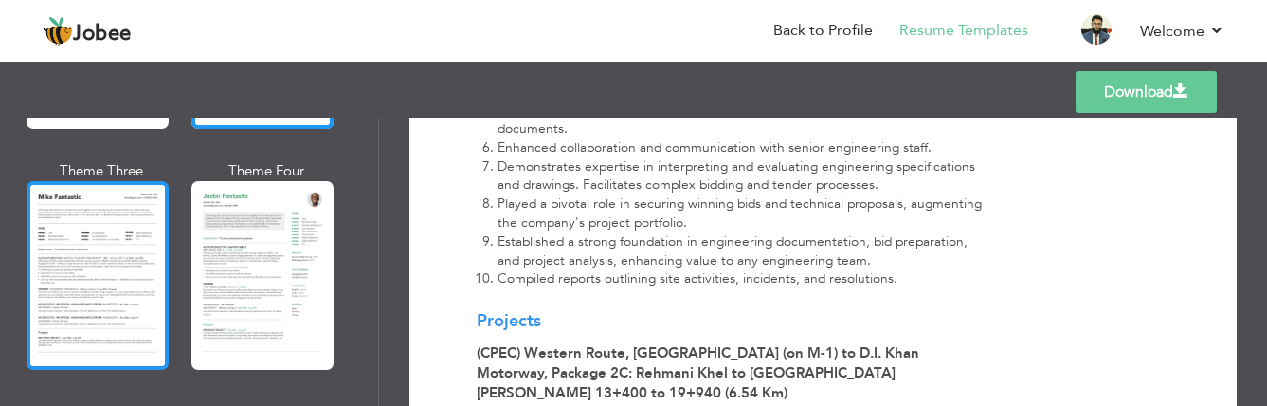
click at [117, 221] on div at bounding box center [98, 275] width 142 height 188
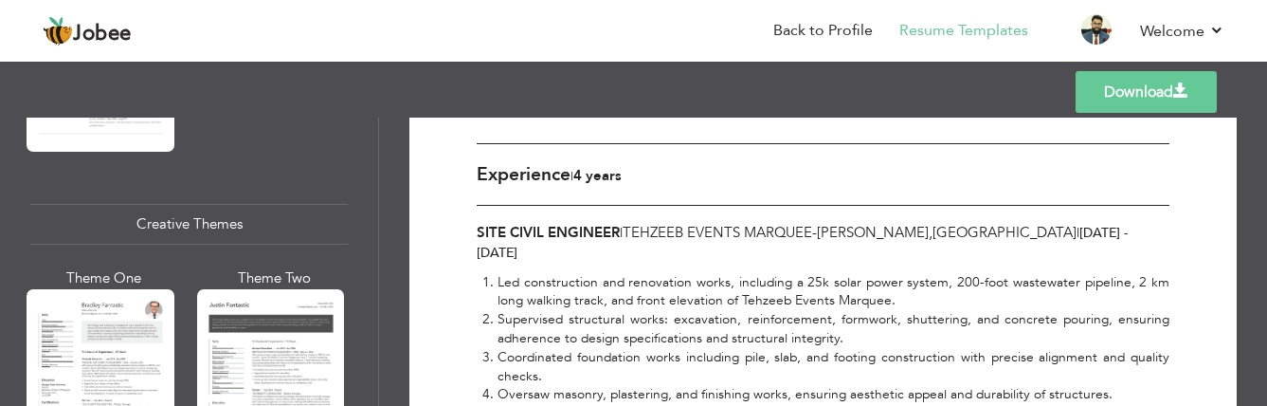
scroll to position [2274, 0]
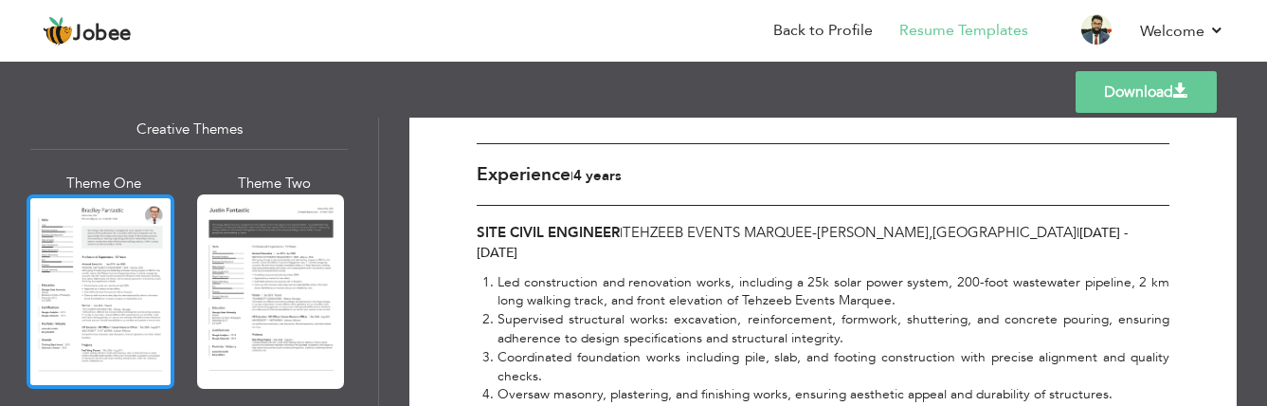
click at [133, 226] on div at bounding box center [101, 291] width 148 height 194
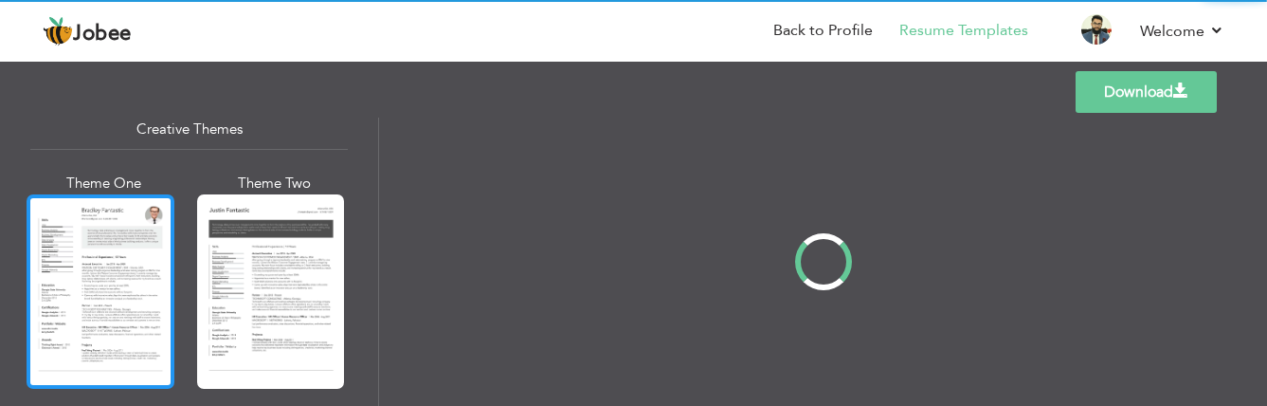
scroll to position [0, 0]
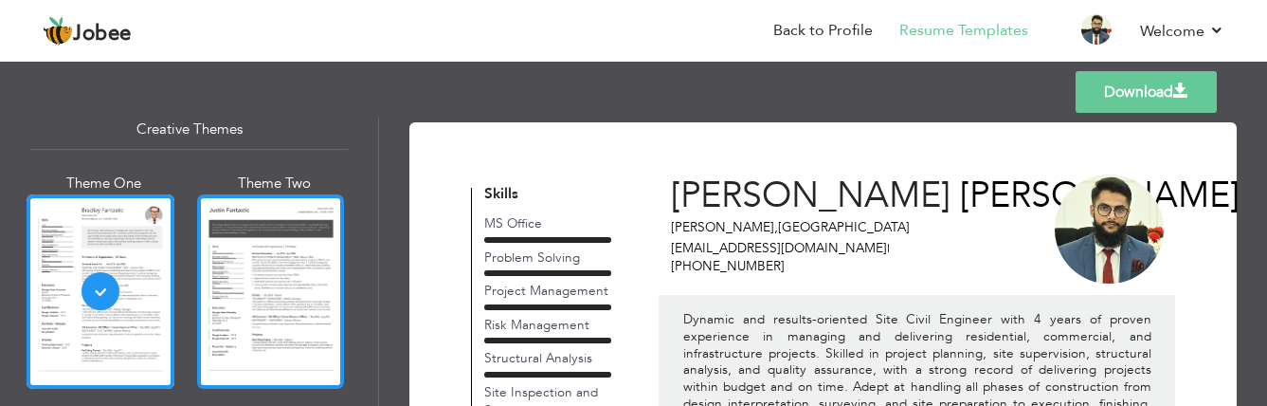
click at [204, 230] on div at bounding box center [271, 291] width 148 height 194
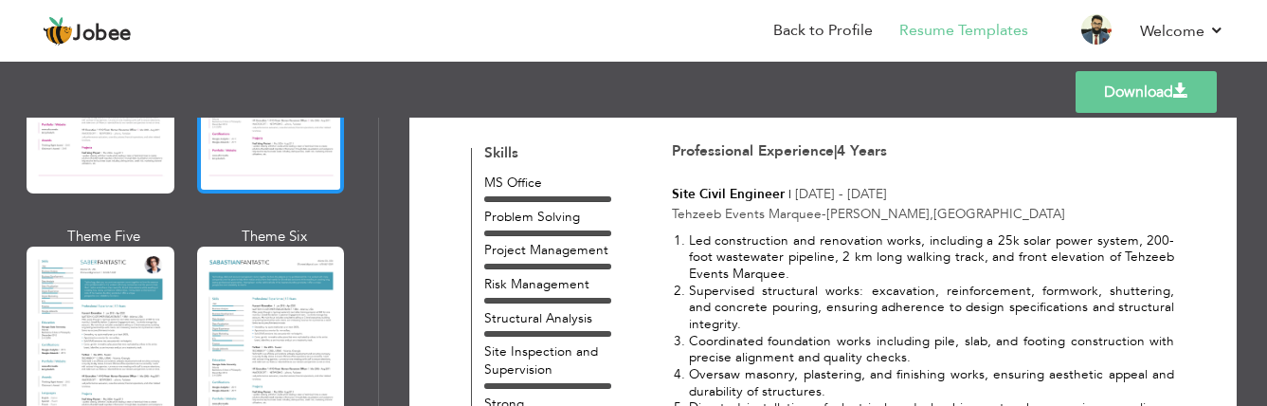
scroll to position [2748, 0]
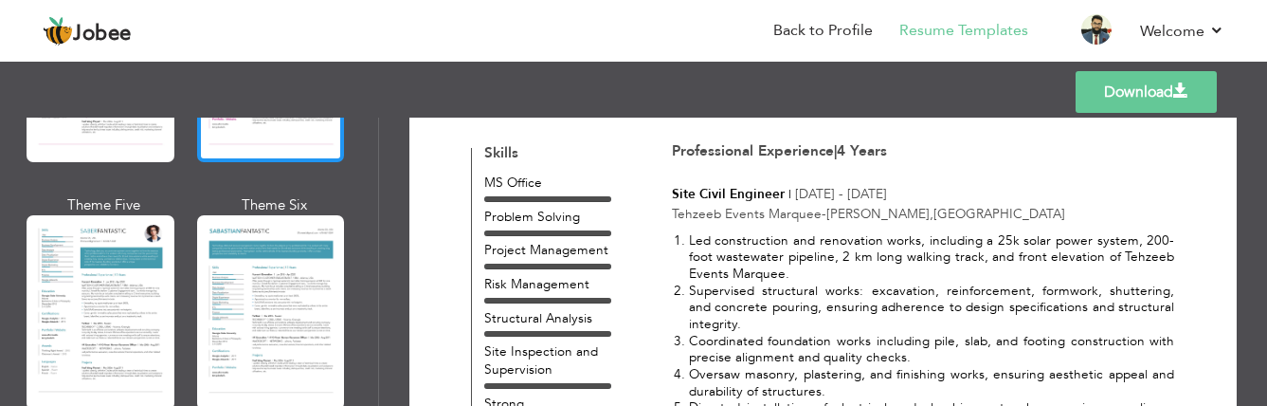
click at [307, 233] on div at bounding box center [271, 312] width 148 height 194
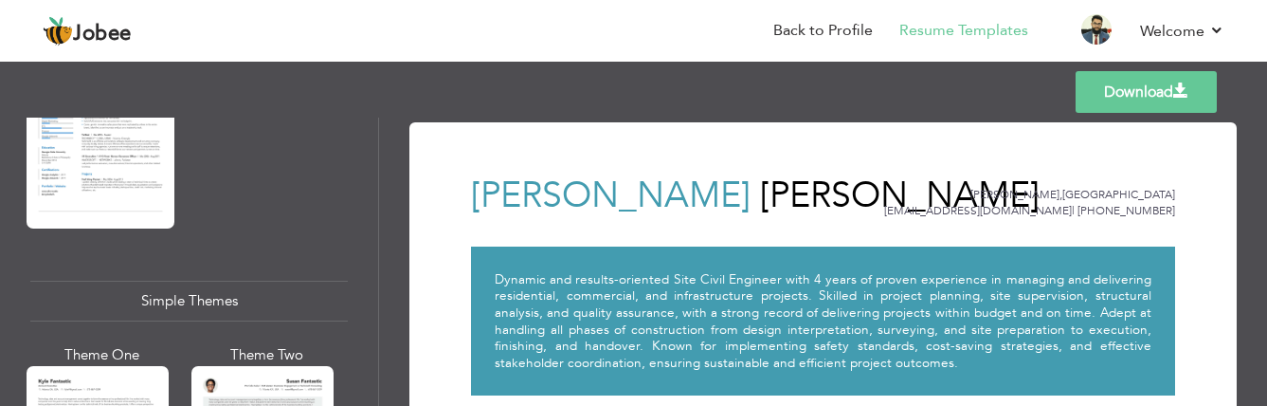
scroll to position [3317, 0]
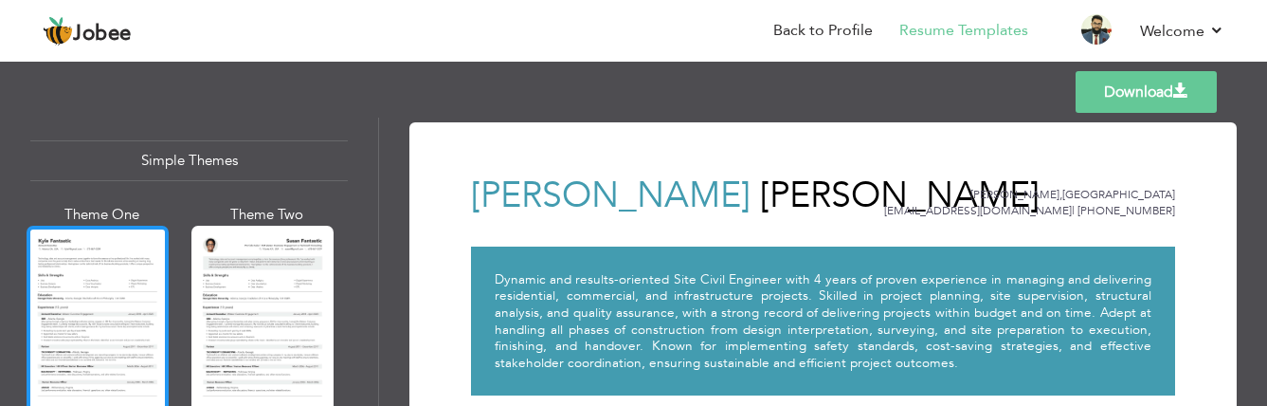
click at [143, 231] on div at bounding box center [98, 320] width 142 height 188
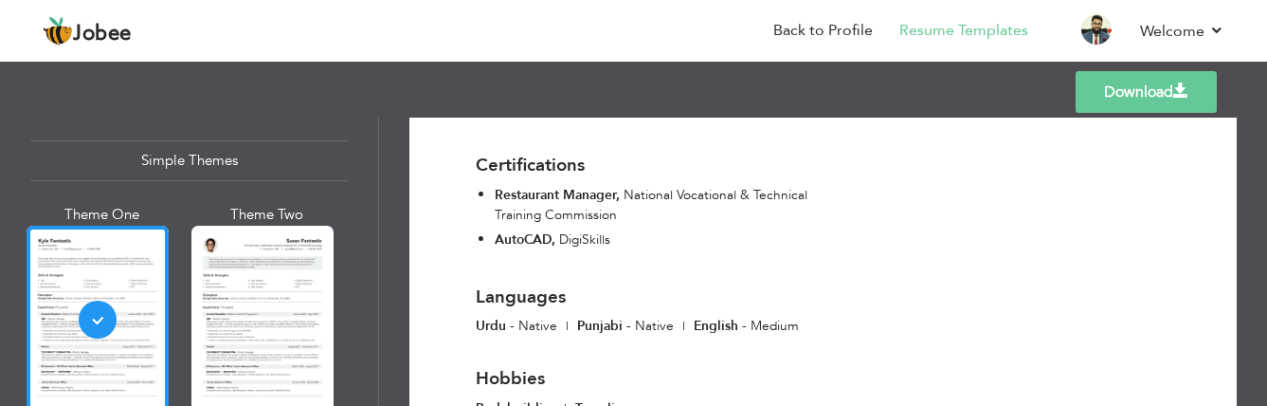
scroll to position [2625, 0]
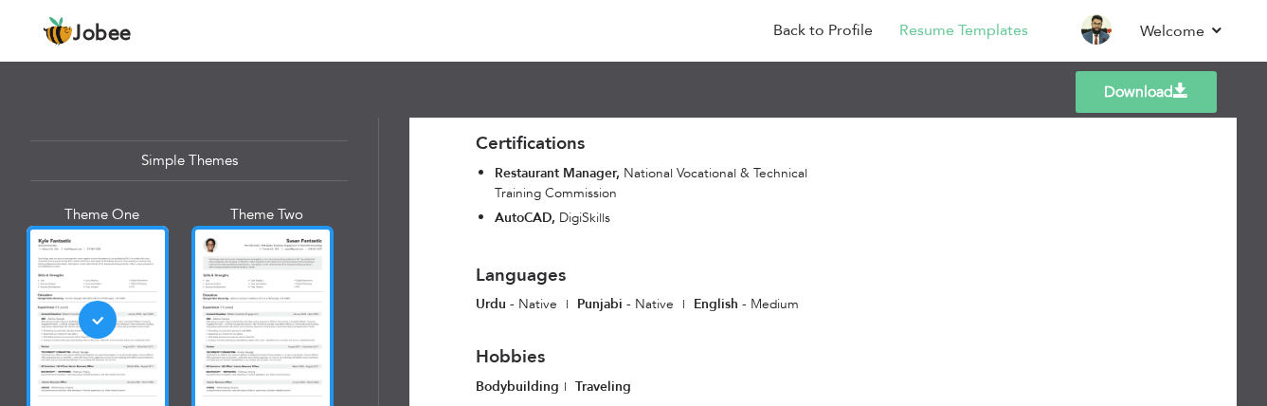
click at [261, 241] on div at bounding box center [262, 320] width 142 height 188
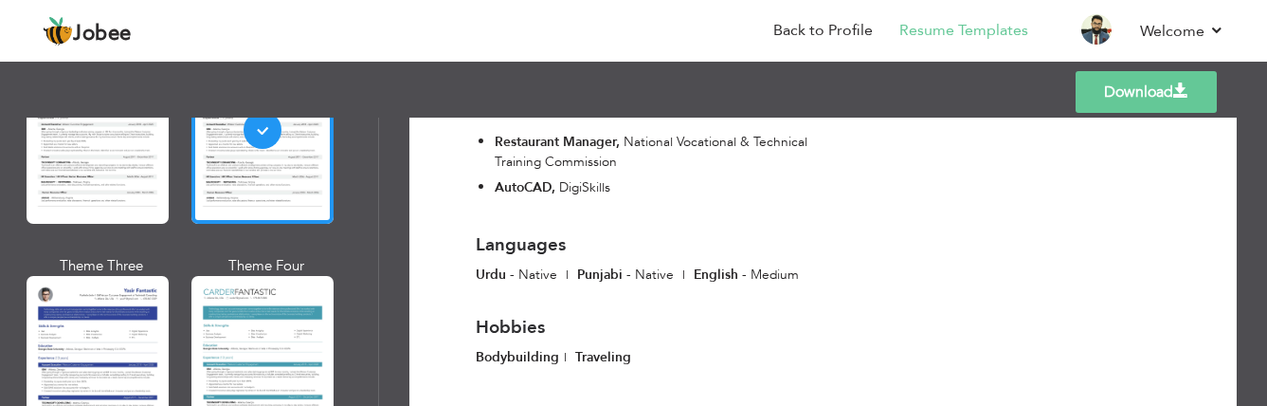
scroll to position [3575, 0]
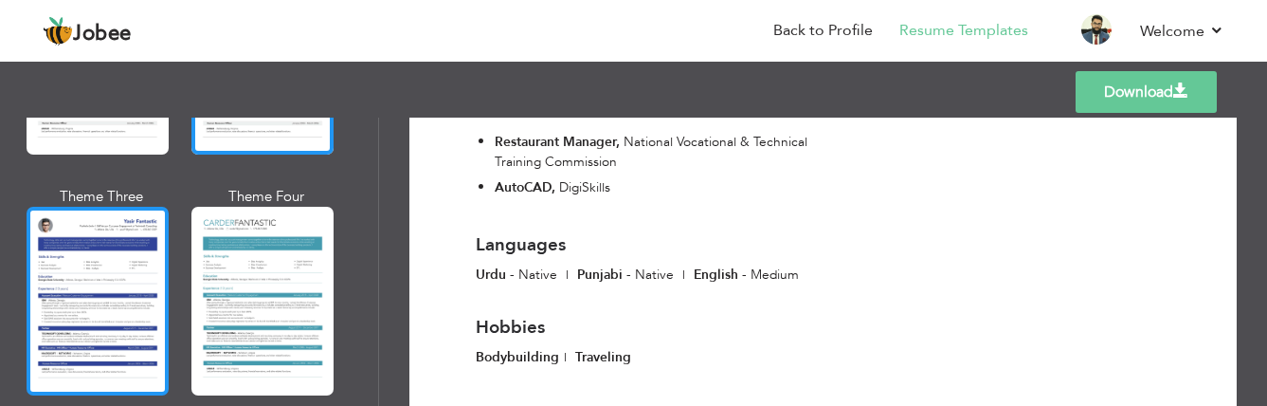
click at [136, 233] on div at bounding box center [98, 301] width 142 height 188
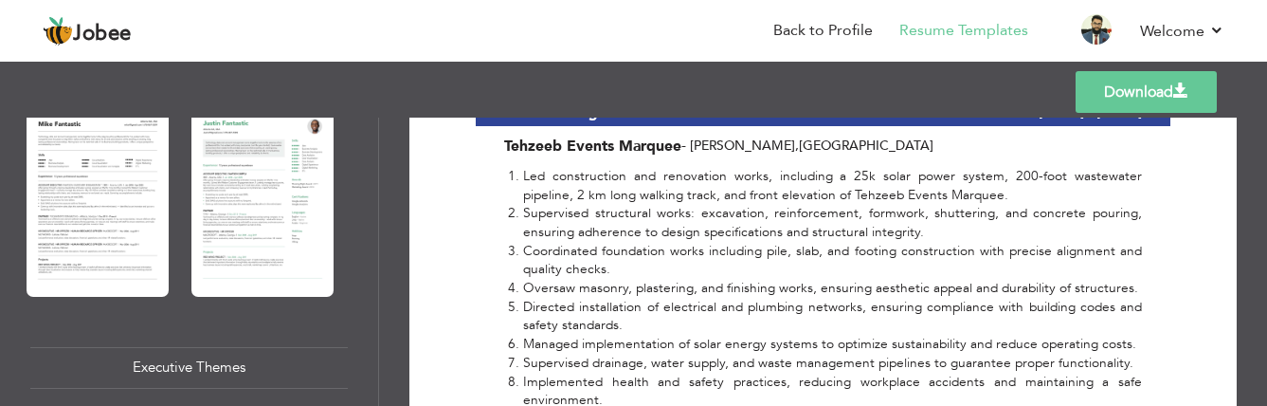
scroll to position [1112, 0]
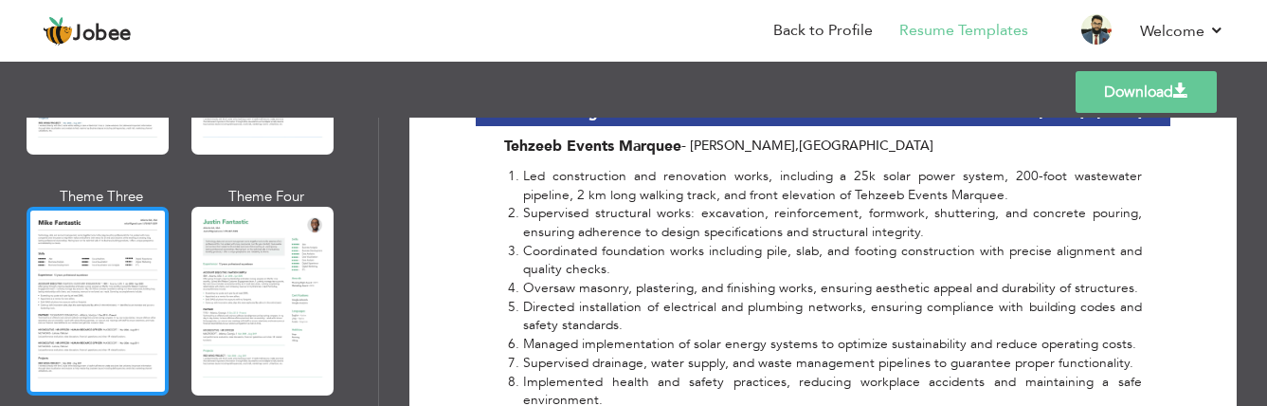
click at [132, 240] on div at bounding box center [98, 301] width 142 height 188
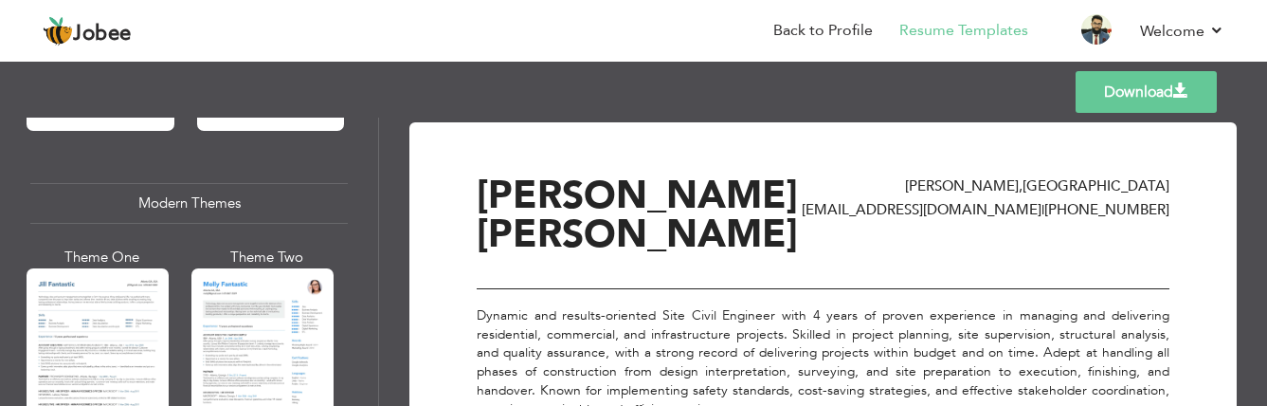
scroll to position [853, 0]
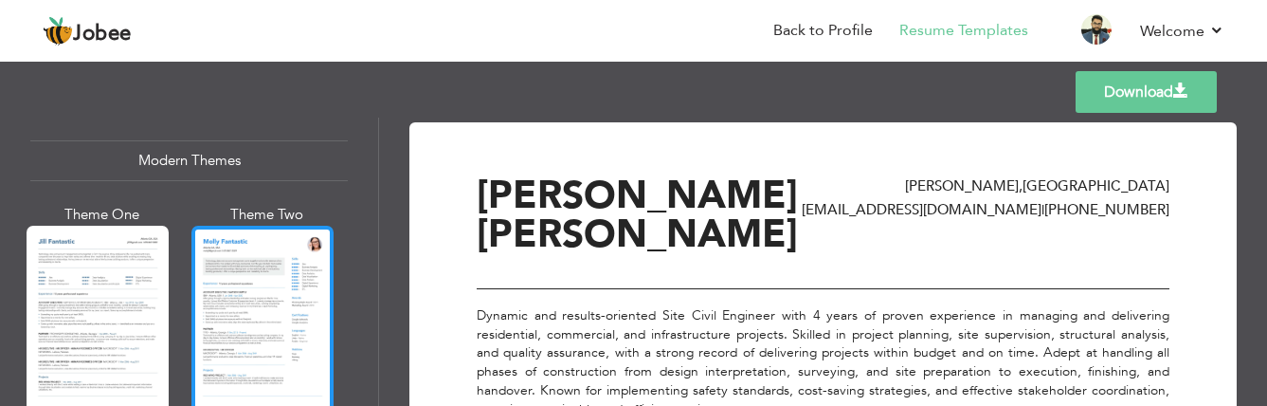
click at [236, 247] on div at bounding box center [262, 320] width 142 height 188
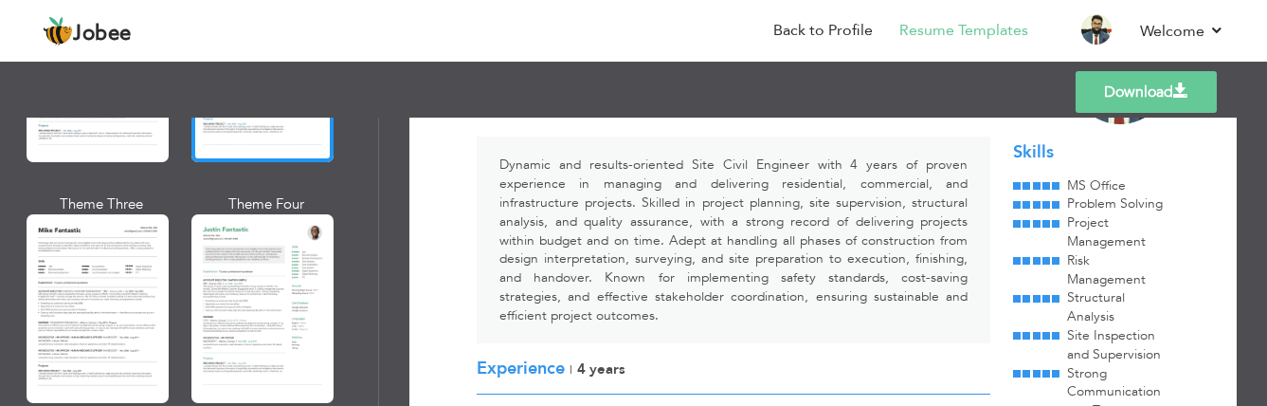
scroll to position [1137, 0]
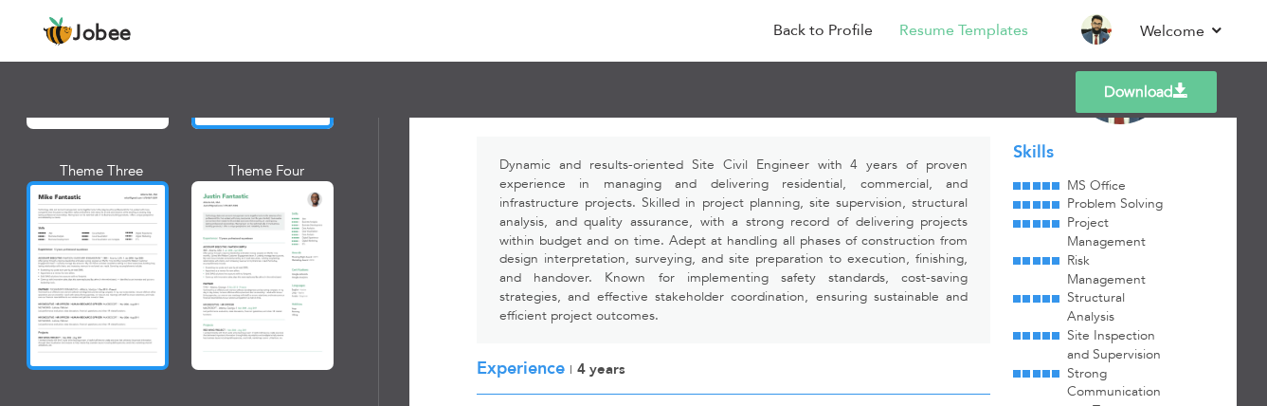
click at [147, 249] on div at bounding box center [98, 275] width 142 height 188
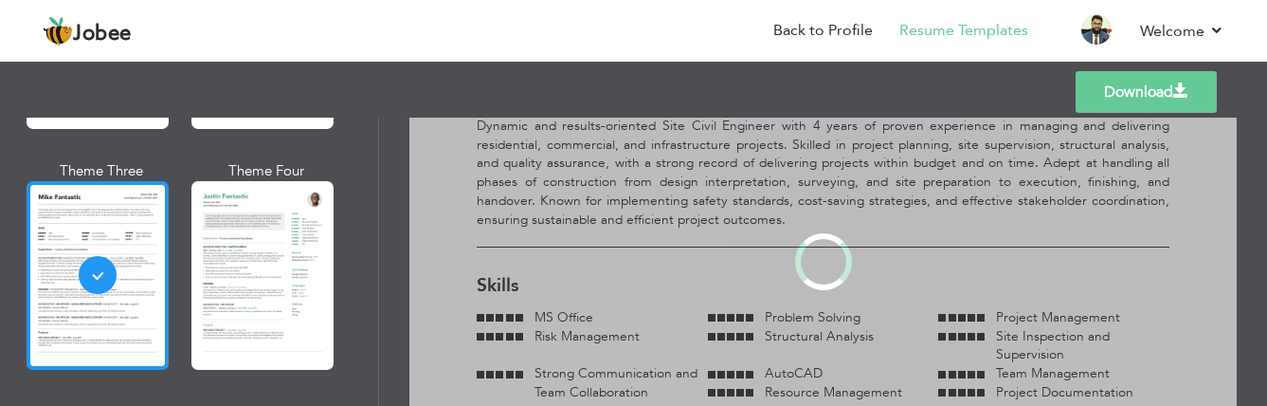
scroll to position [0, 0]
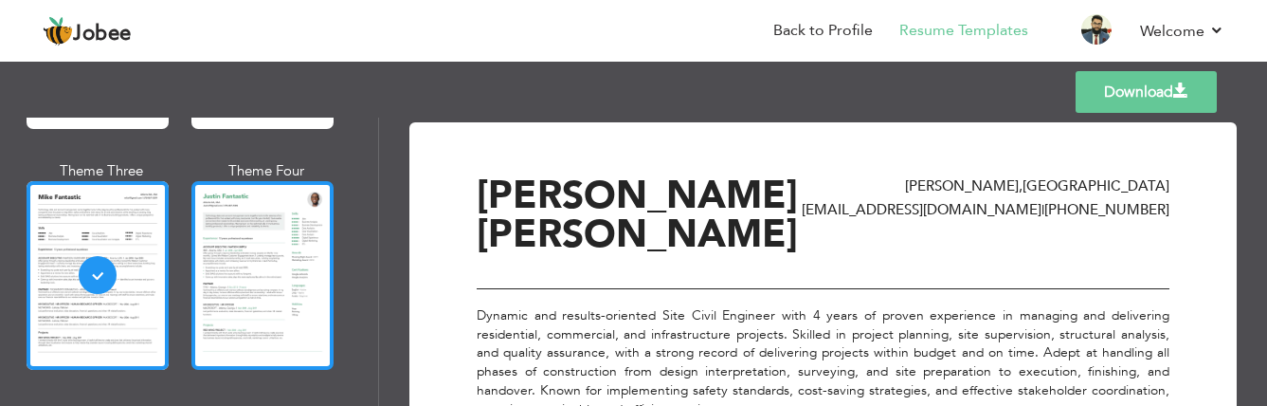
click at [267, 248] on div at bounding box center [262, 275] width 142 height 188
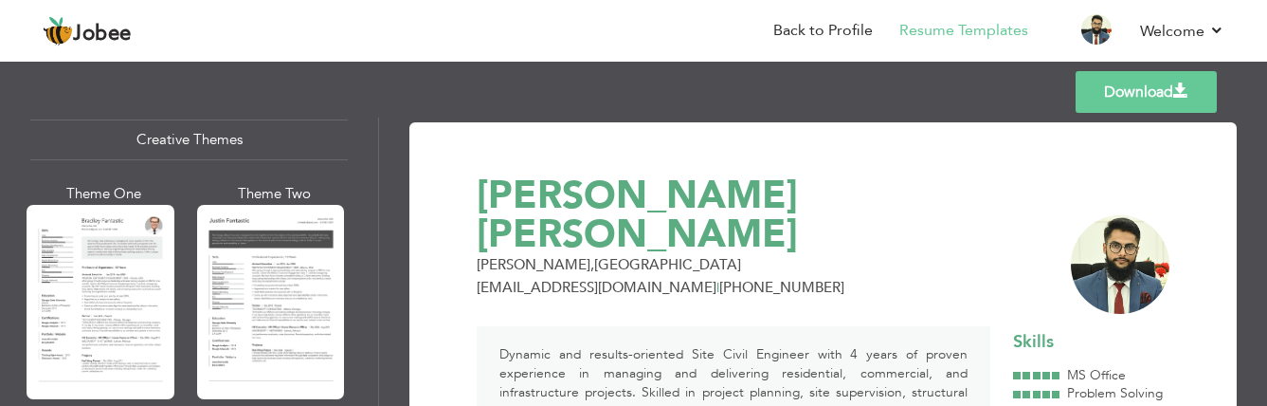
scroll to position [2274, 0]
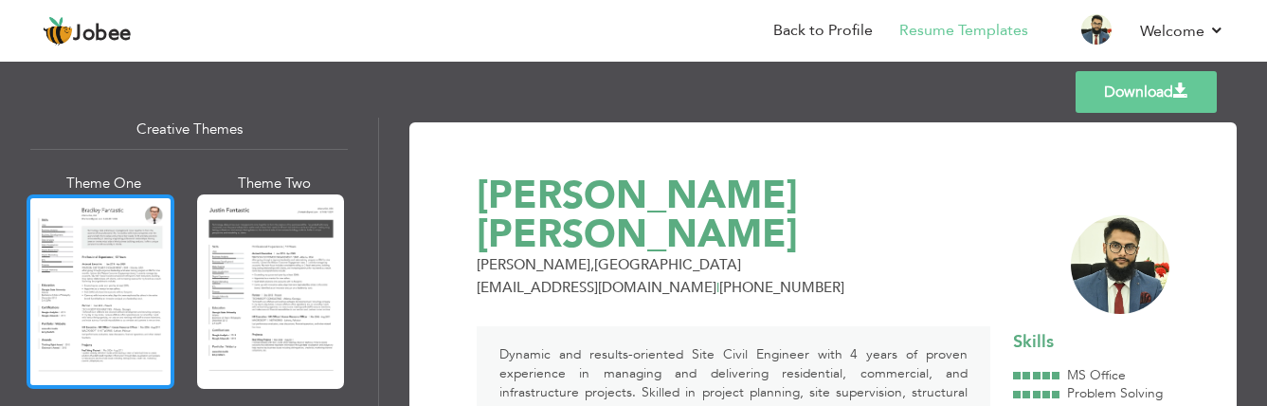
click at [144, 236] on div at bounding box center [101, 291] width 148 height 194
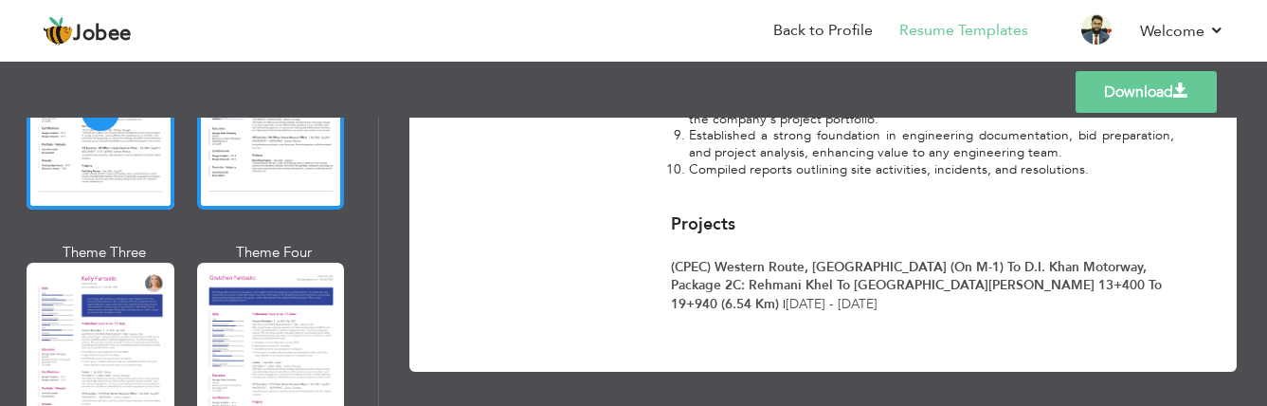
scroll to position [2464, 0]
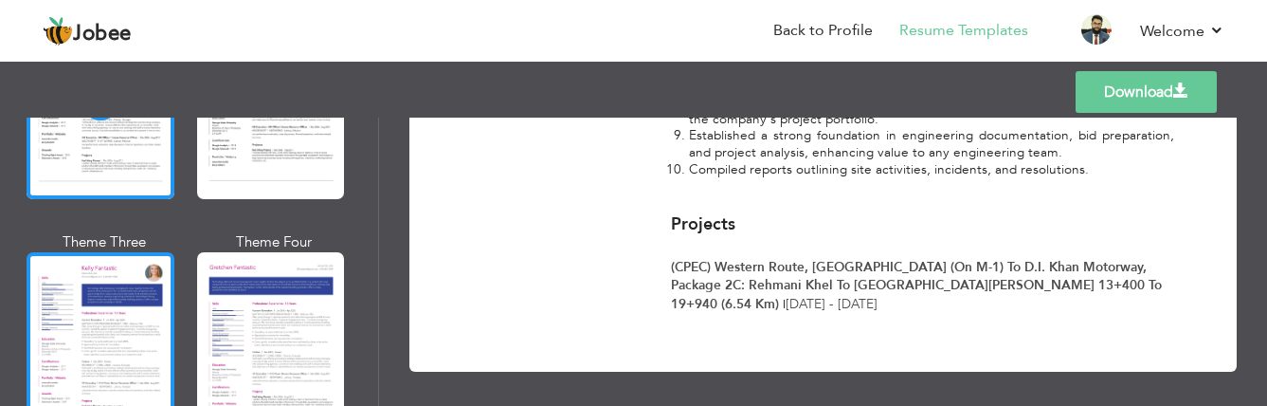
click at [117, 252] on div at bounding box center [101, 349] width 148 height 194
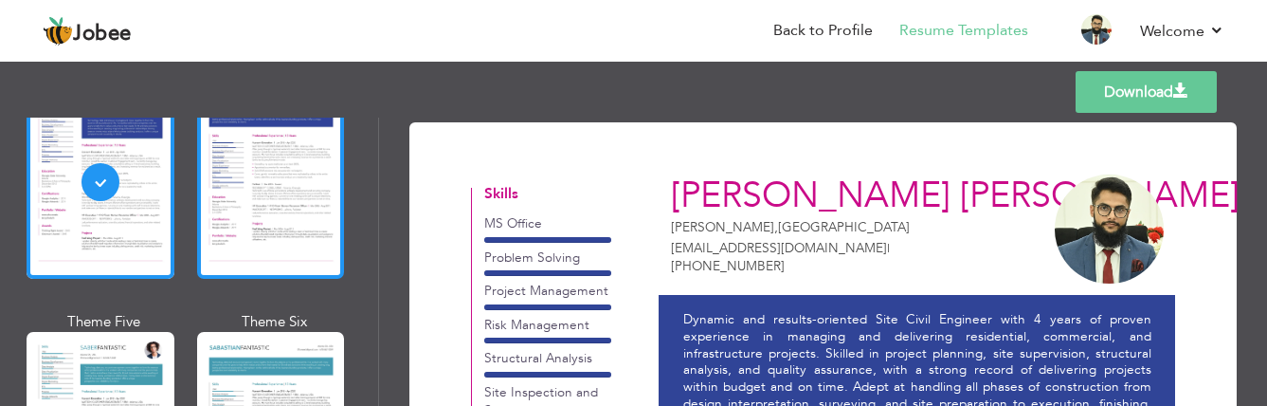
scroll to position [2748, 0]
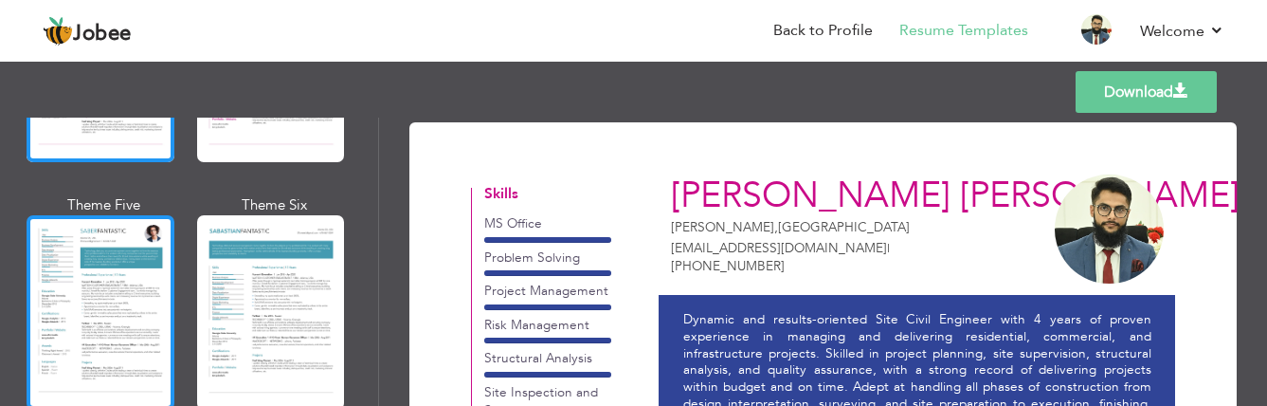
click at [112, 241] on div at bounding box center [101, 312] width 148 height 194
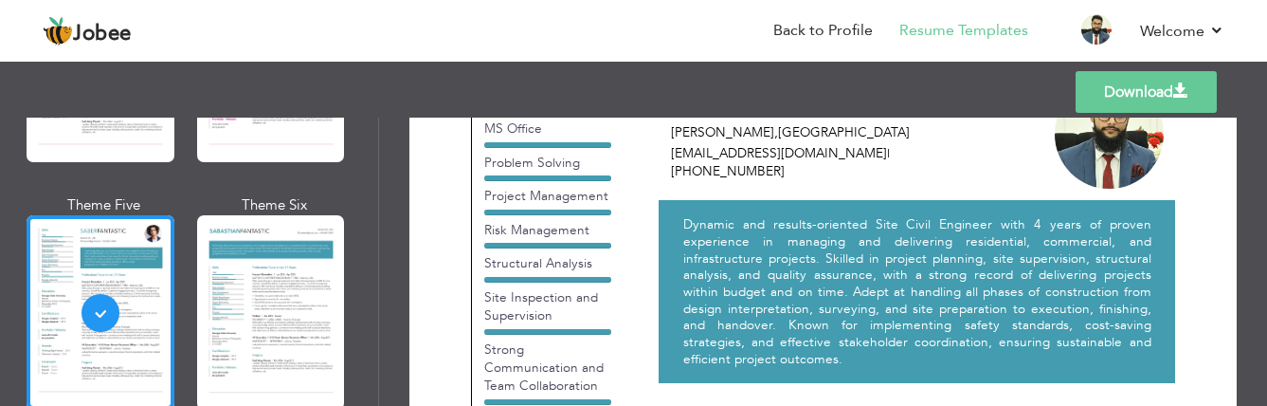
click at [1113, 92] on link "Download" at bounding box center [1146, 92] width 141 height 42
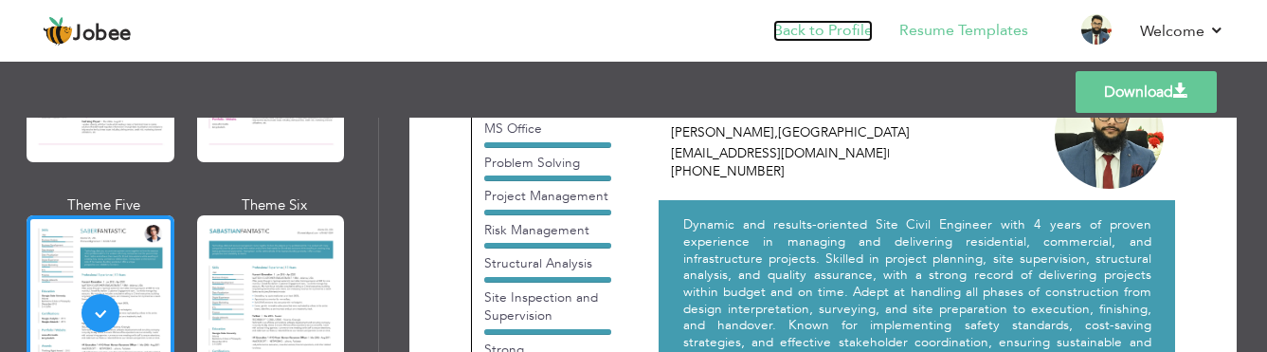
click at [847, 31] on link "Back to Profile" at bounding box center [822, 31] width 99 height 22
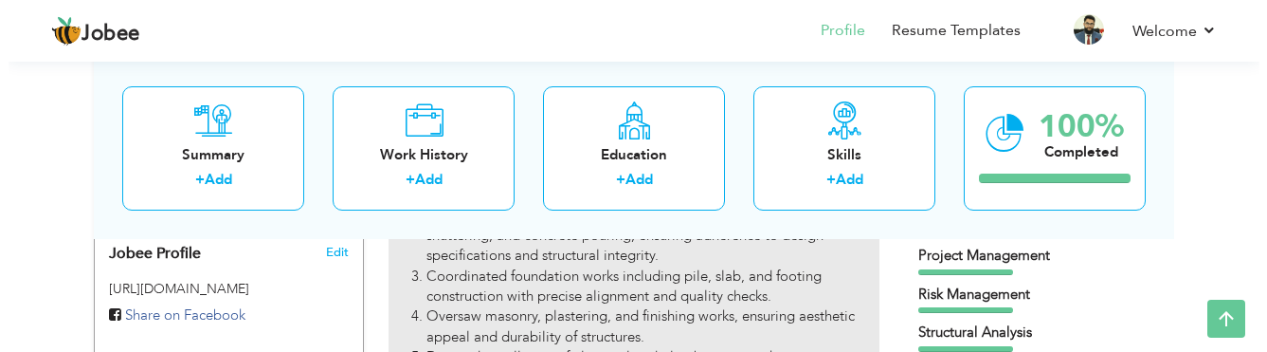
scroll to position [569, 0]
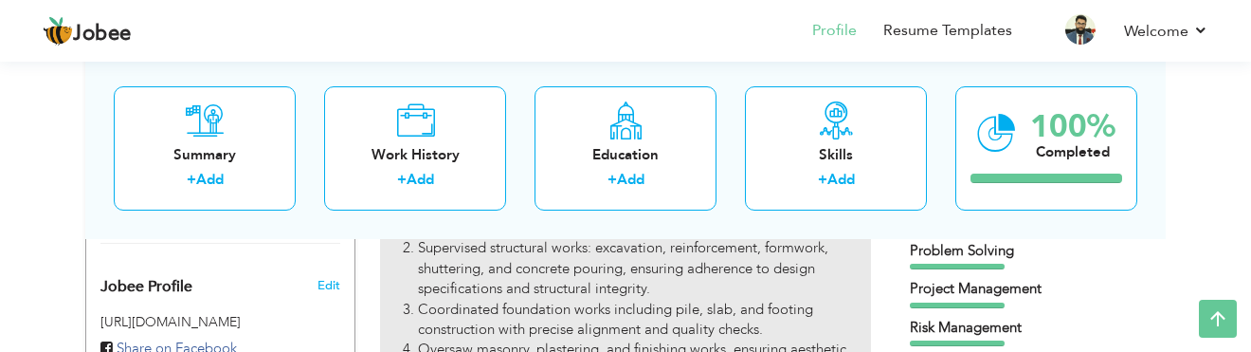
click at [607, 262] on li "Supervised structural works: excavation, reinforcement, formwork, shuttering, a…" at bounding box center [644, 268] width 453 height 61
type input "Site Civil Engineer"
type input "Tehzeeb Events Marquee"
type input "09/2021"
type input "07/2025"
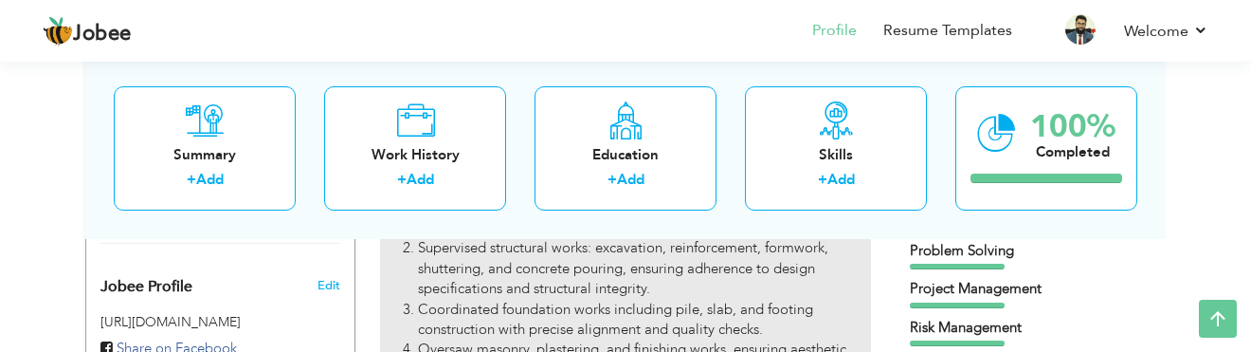
type input "[GEOGRAPHIC_DATA]"
type input "[PERSON_NAME]"
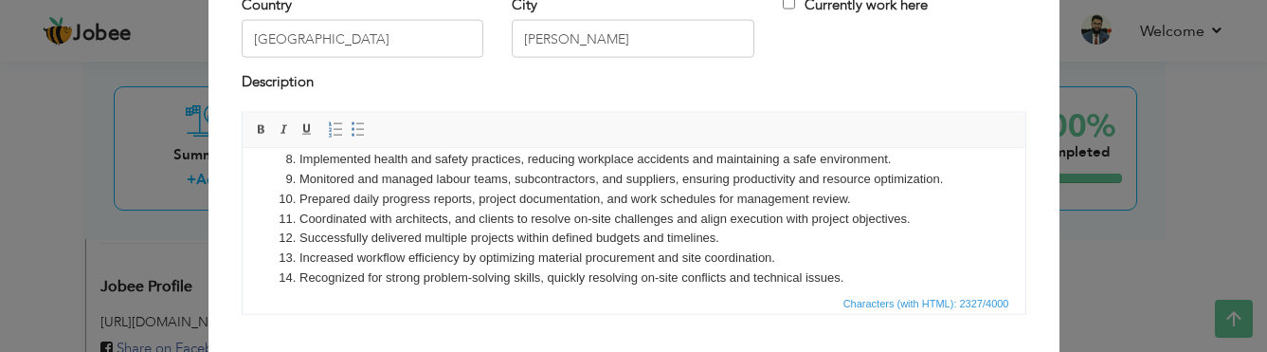
scroll to position [284, 0]
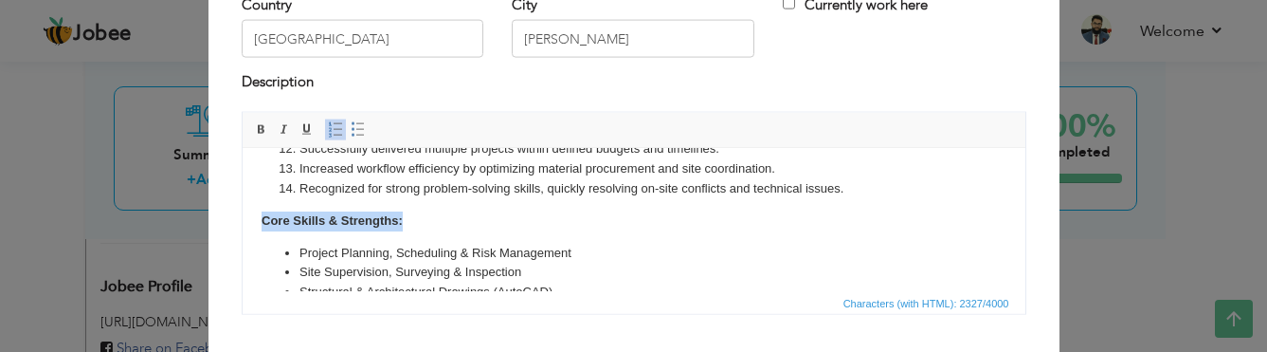
drag, startPoint x: 399, startPoint y: 222, endPoint x: 252, endPoint y: 221, distance: 146.9
click at [252, 221] on html "Led construction and renovation works, including a 25k solar power system, 200-…" at bounding box center [633, 151] width 783 height 575
click at [254, 128] on span at bounding box center [261, 128] width 15 height 15
click at [428, 226] on body "Led construction and renovation works, including a 25k solar power system, 200-…" at bounding box center [633, 151] width 745 height 537
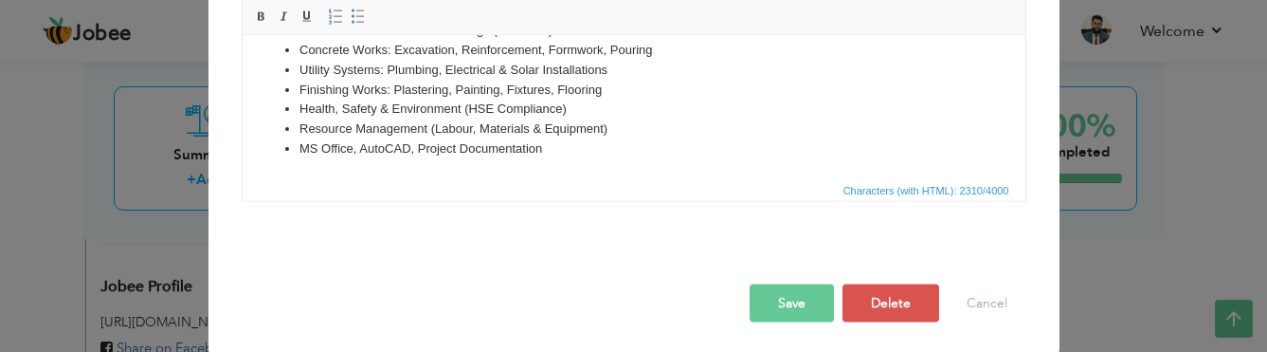
scroll to position [305, 0]
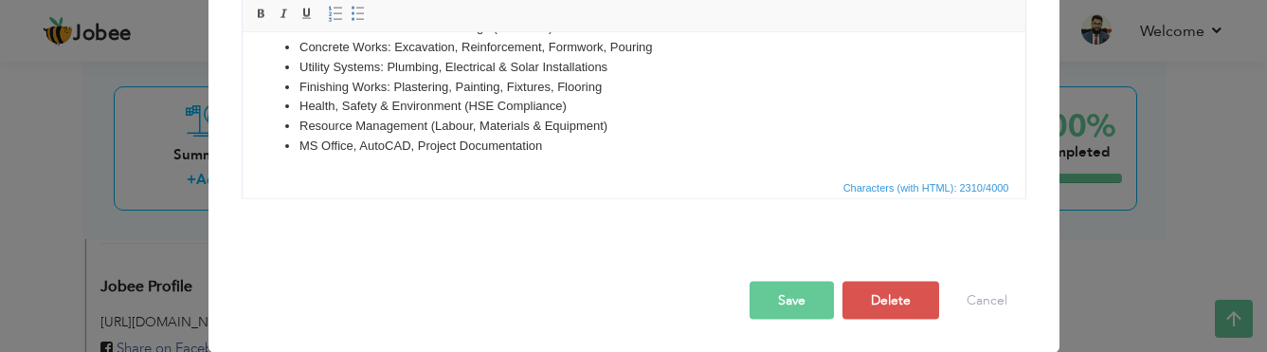
click at [763, 299] on button "Save" at bounding box center [792, 299] width 84 height 38
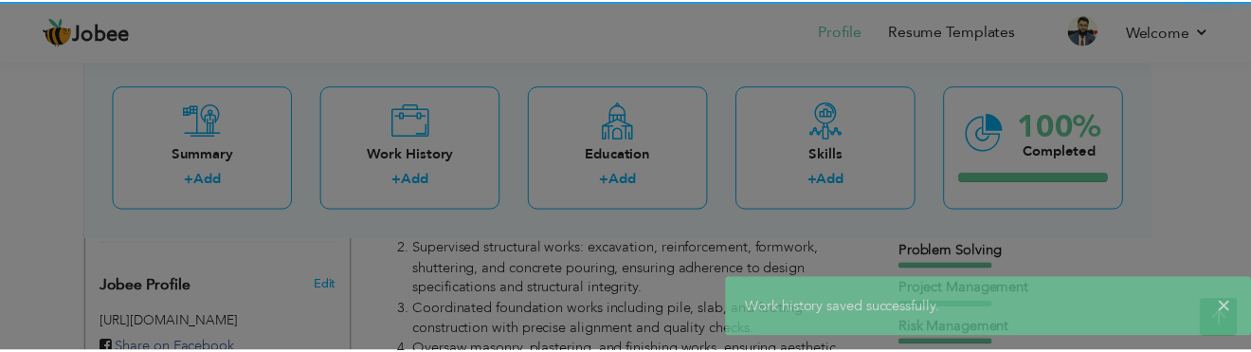
scroll to position [0, 0]
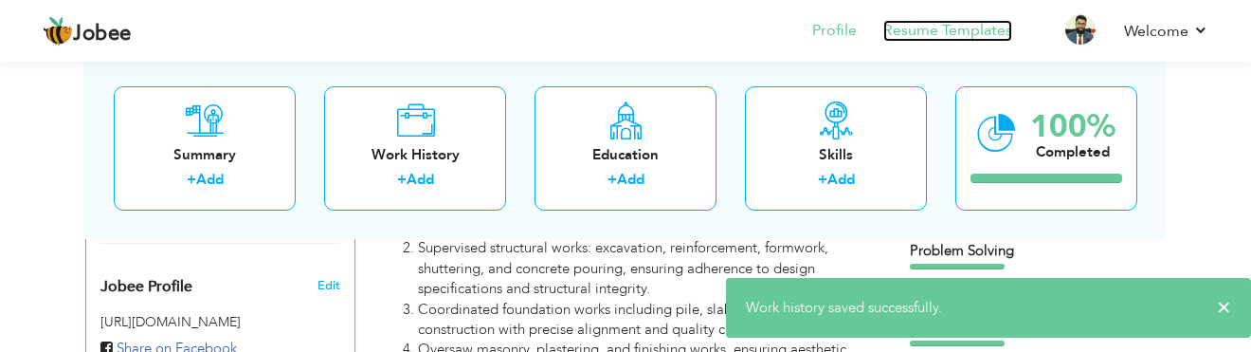
click at [930, 28] on link "Resume Templates" at bounding box center [947, 31] width 129 height 22
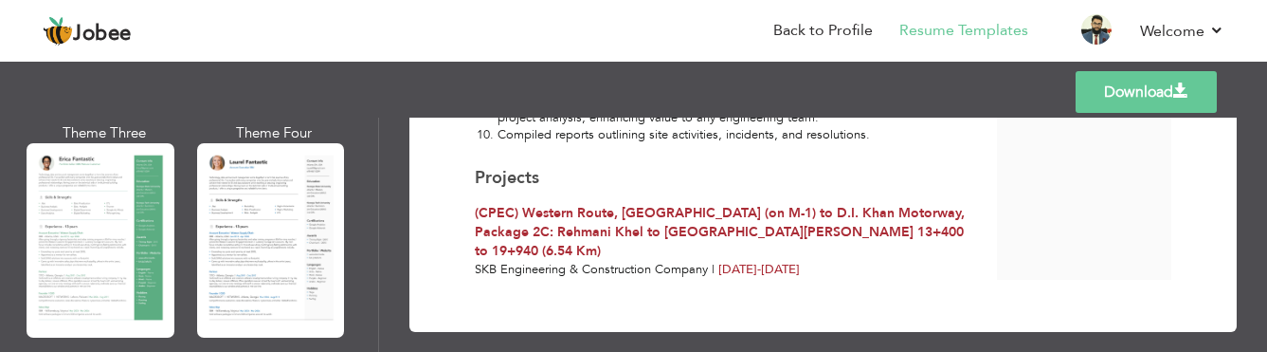
scroll to position [379, 0]
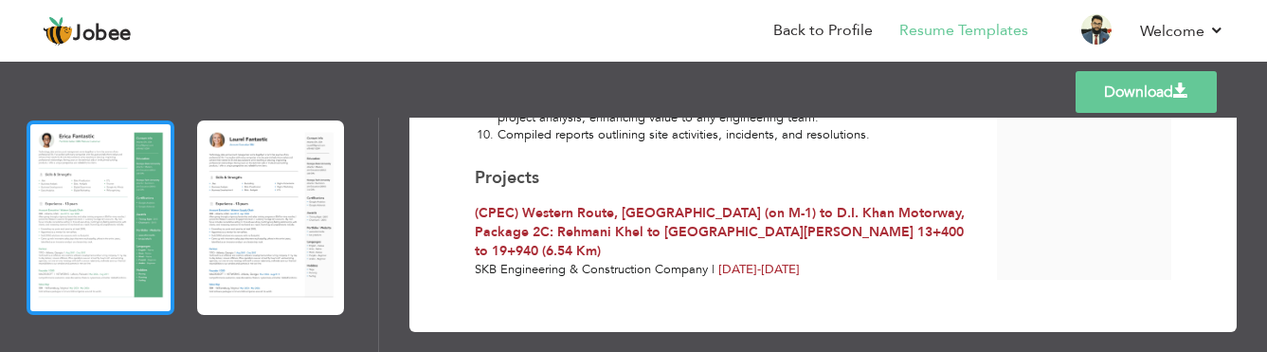
click at [111, 188] on div at bounding box center [101, 217] width 148 height 194
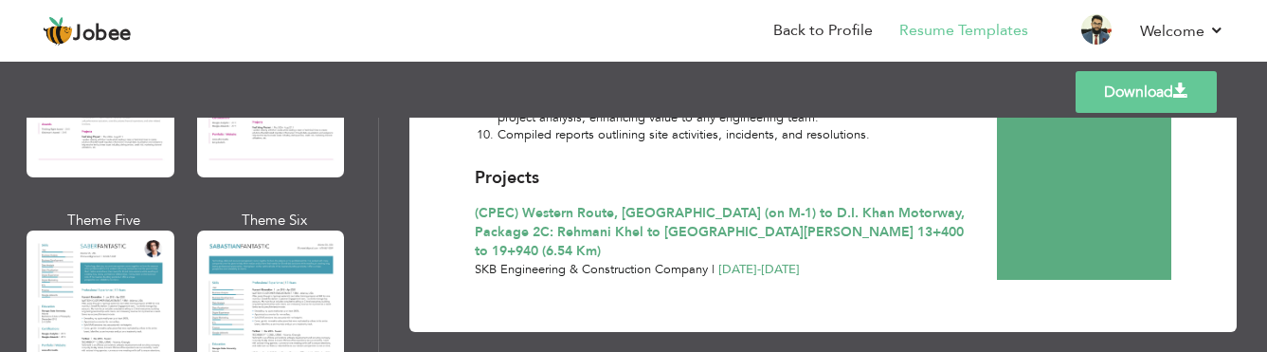
scroll to position [2748, 0]
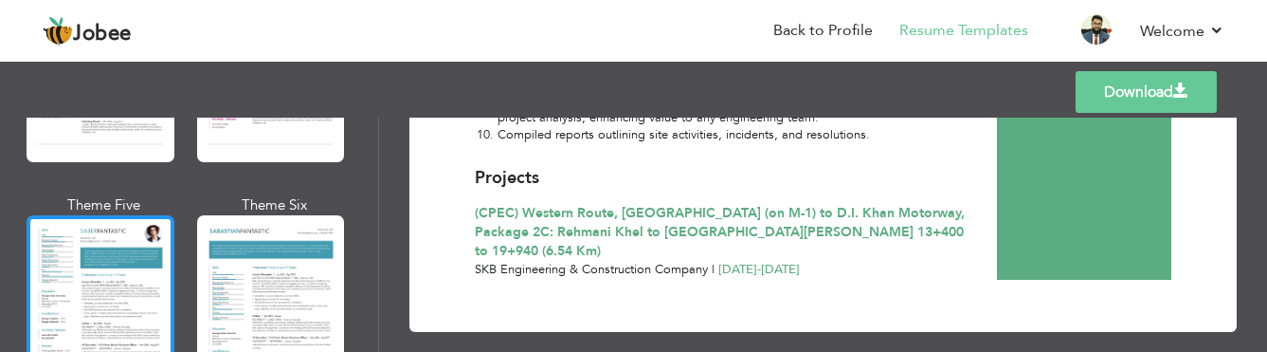
click at [100, 219] on div at bounding box center [101, 312] width 148 height 194
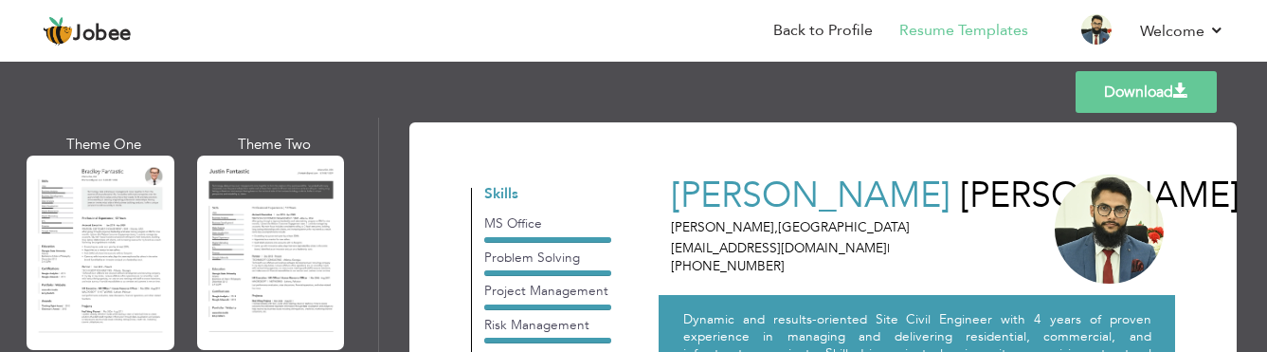
scroll to position [2274, 0]
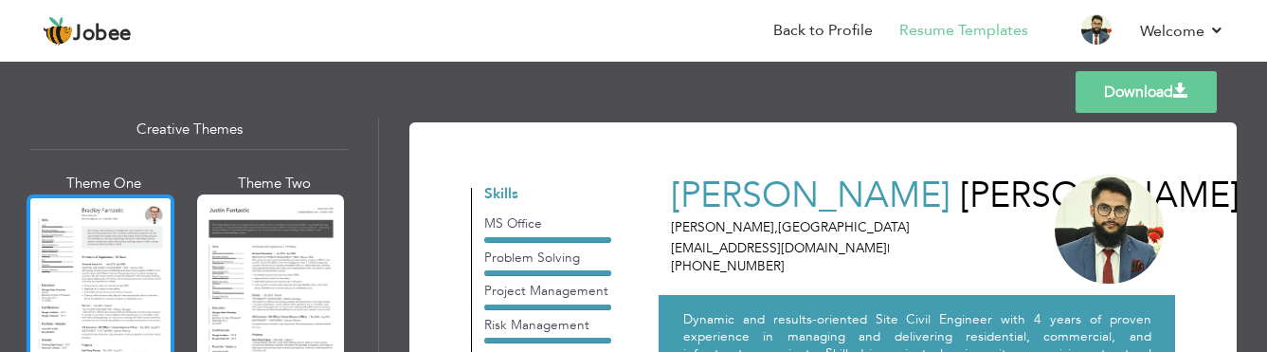
click at [137, 223] on div at bounding box center [101, 291] width 148 height 194
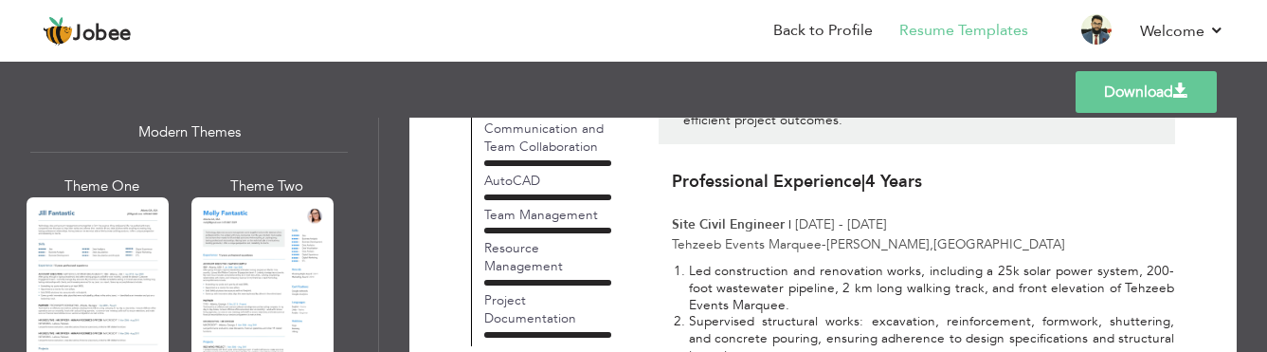
scroll to position [239, 0]
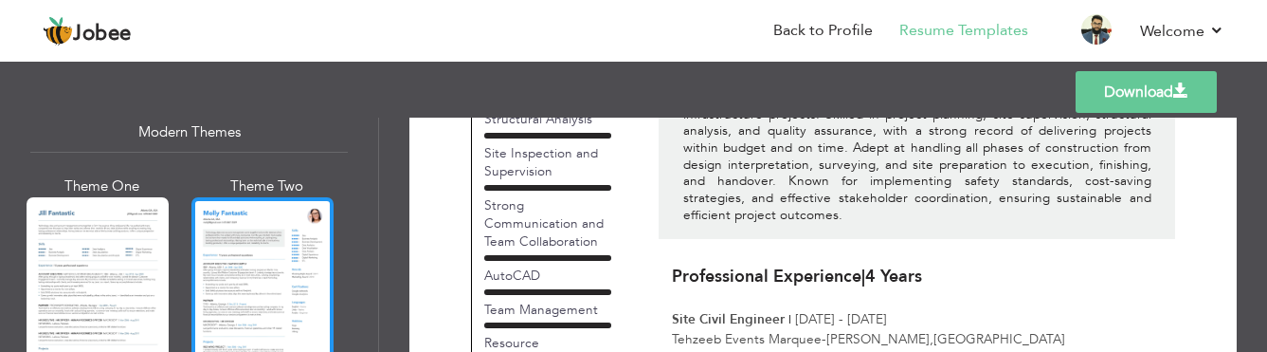
click at [285, 235] on div at bounding box center [262, 291] width 142 height 188
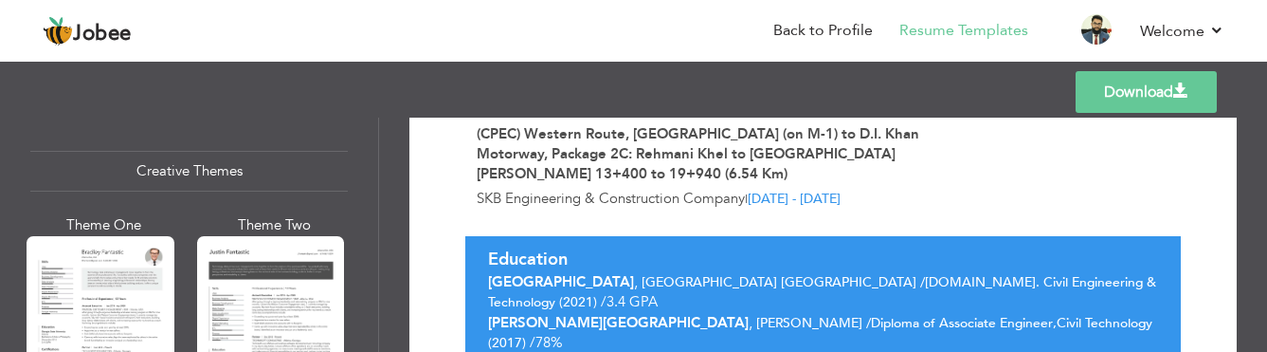
scroll to position [2274, 0]
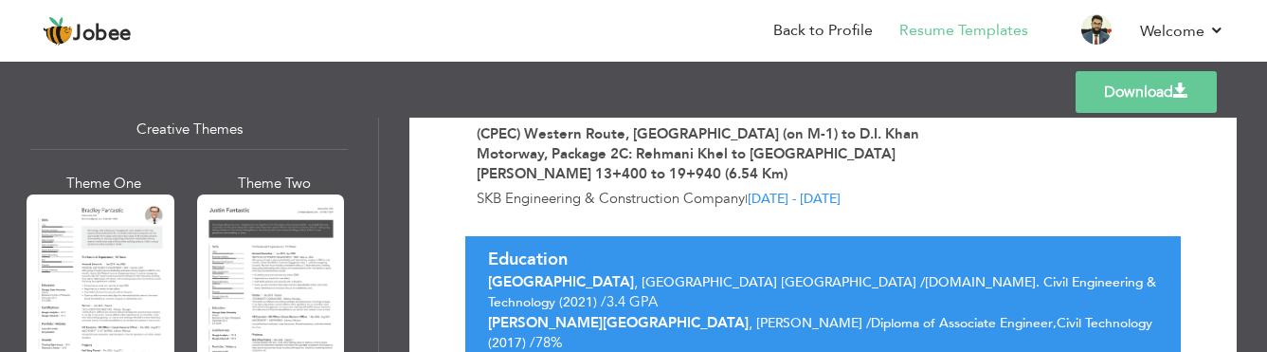
click at [136, 234] on div at bounding box center [101, 291] width 148 height 194
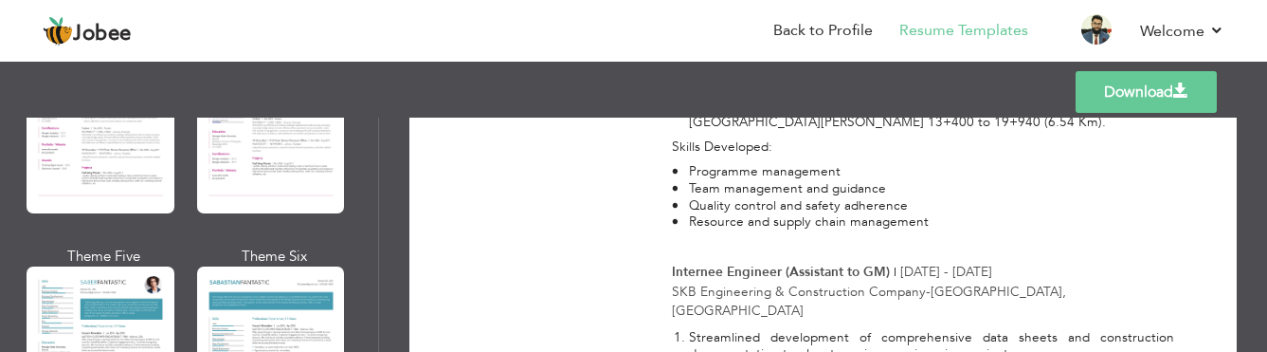
scroll to position [2748, 0]
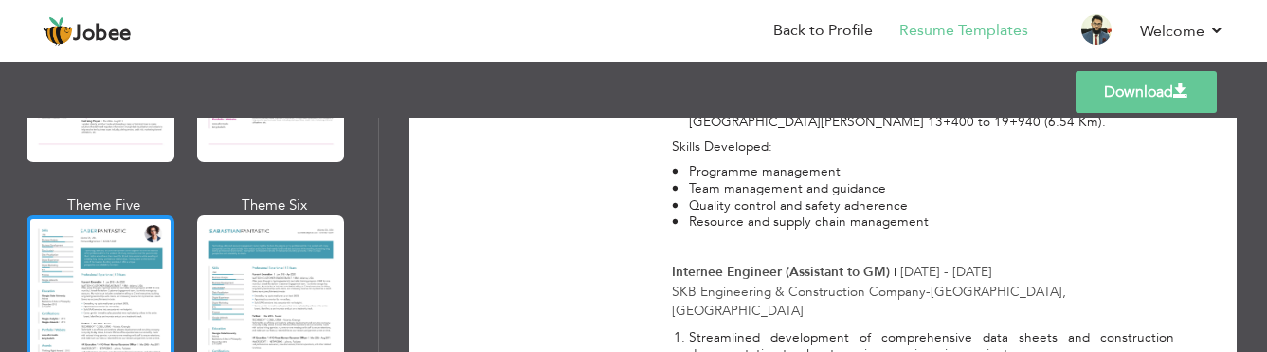
click at [119, 243] on div at bounding box center [101, 312] width 148 height 194
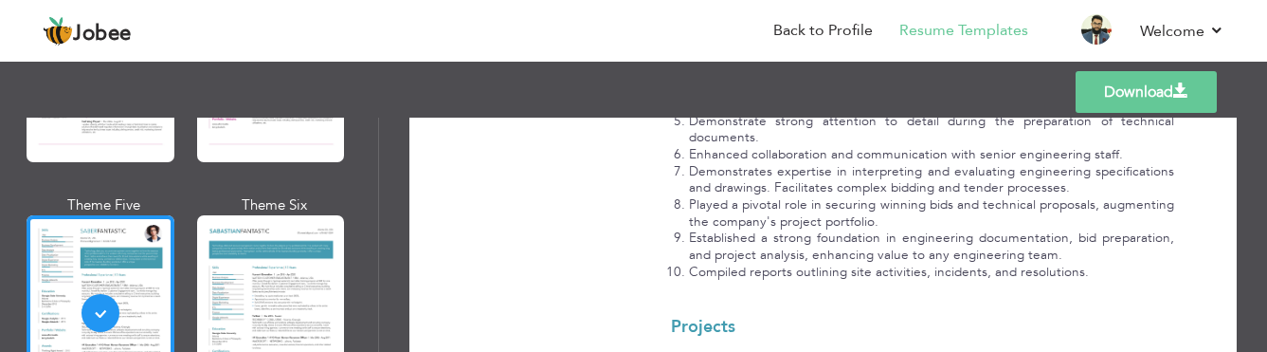
scroll to position [1850, 0]
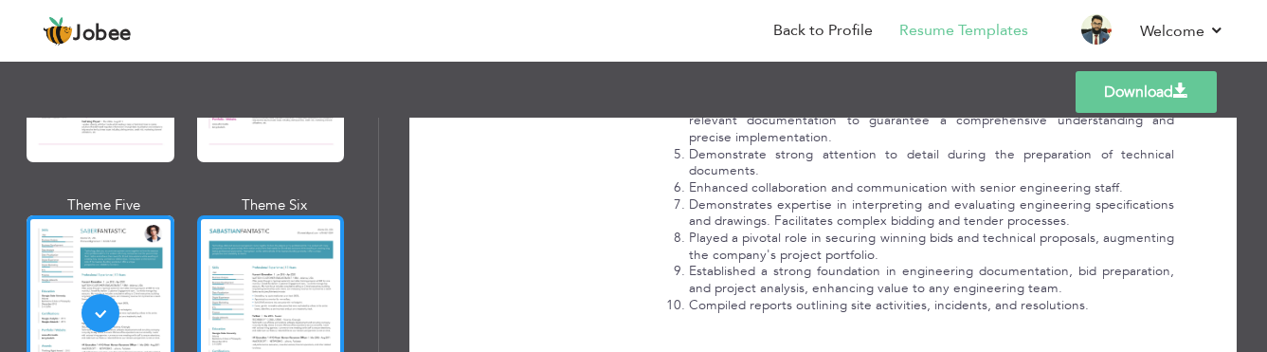
click at [254, 222] on div at bounding box center [271, 312] width 148 height 194
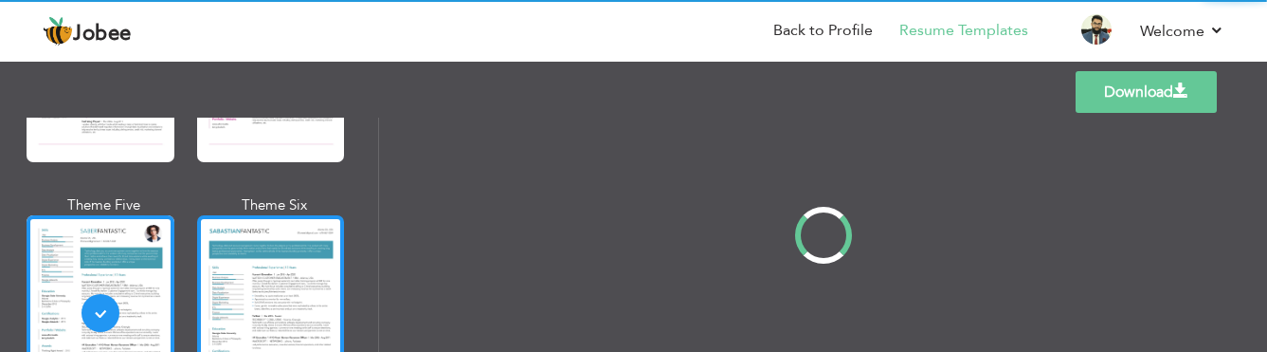
scroll to position [0, 0]
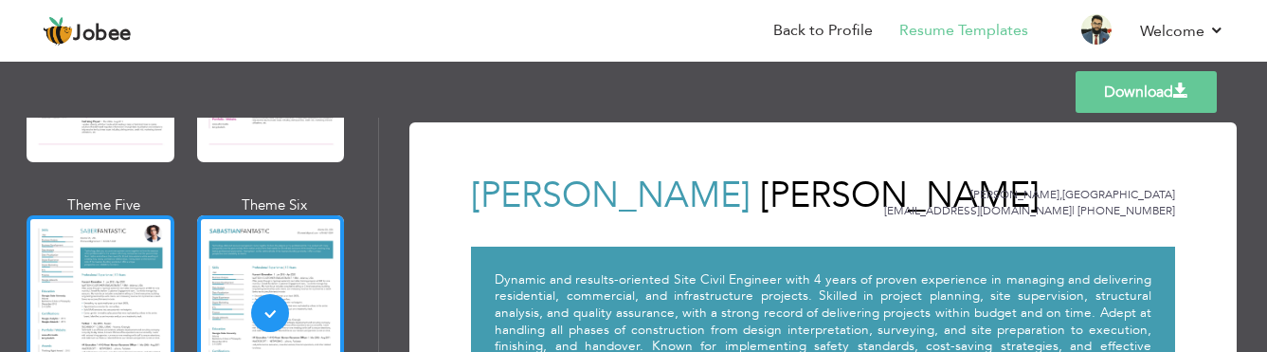
click at [136, 224] on div at bounding box center [101, 312] width 148 height 194
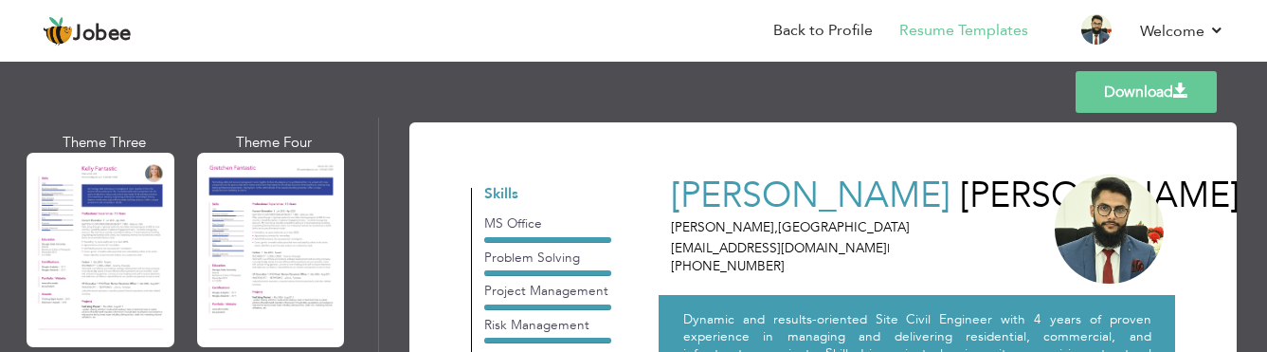
scroll to position [2558, 0]
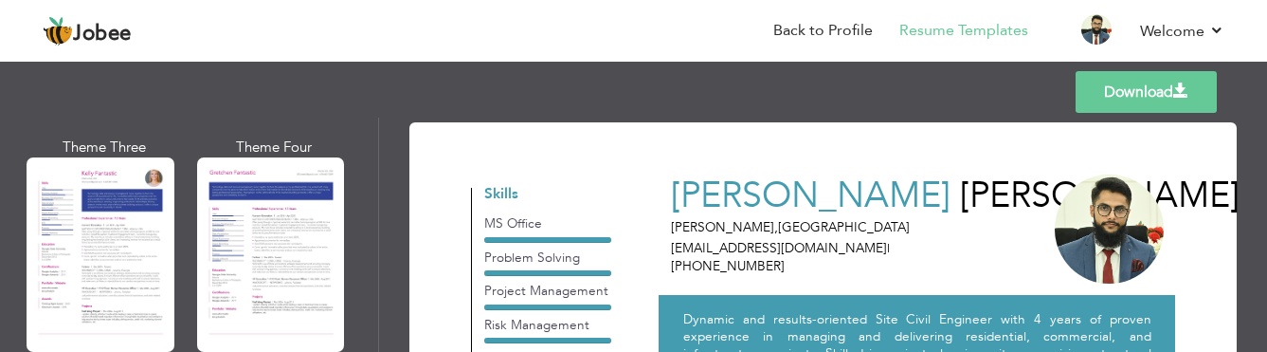
click at [141, 224] on div at bounding box center [101, 254] width 148 height 194
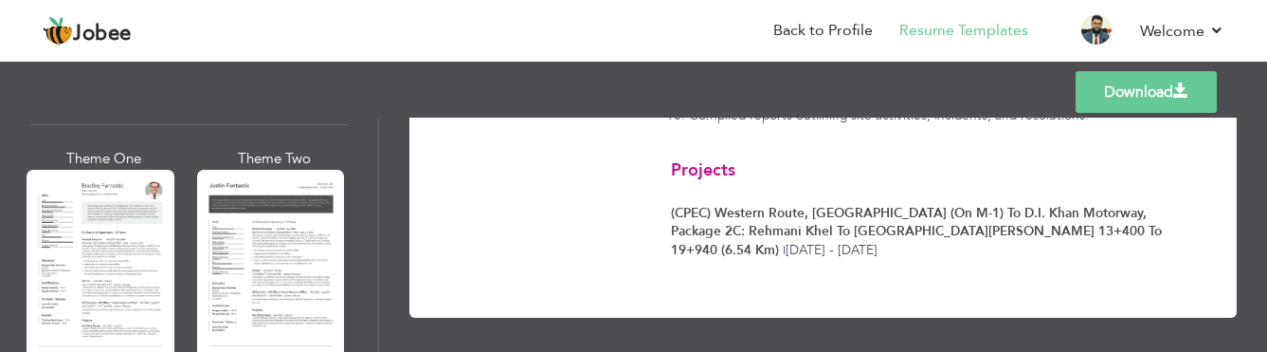
scroll to position [2369, 0]
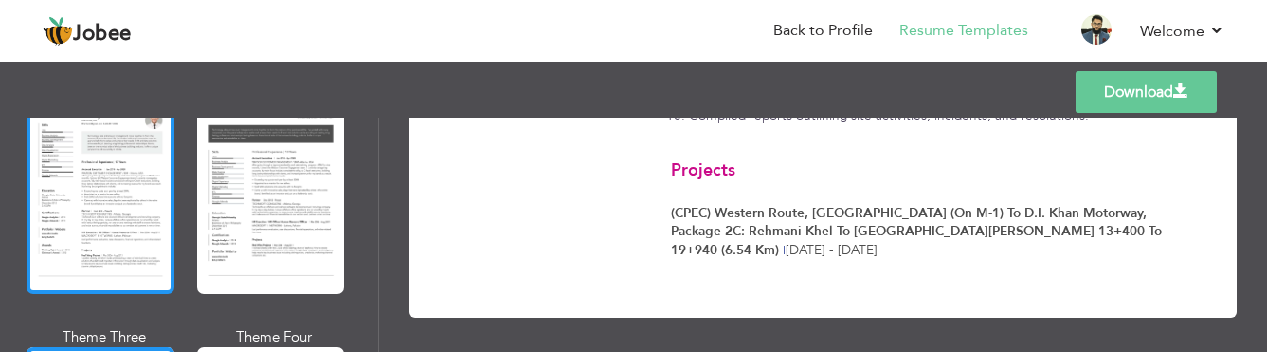
click at [131, 205] on div at bounding box center [101, 196] width 148 height 194
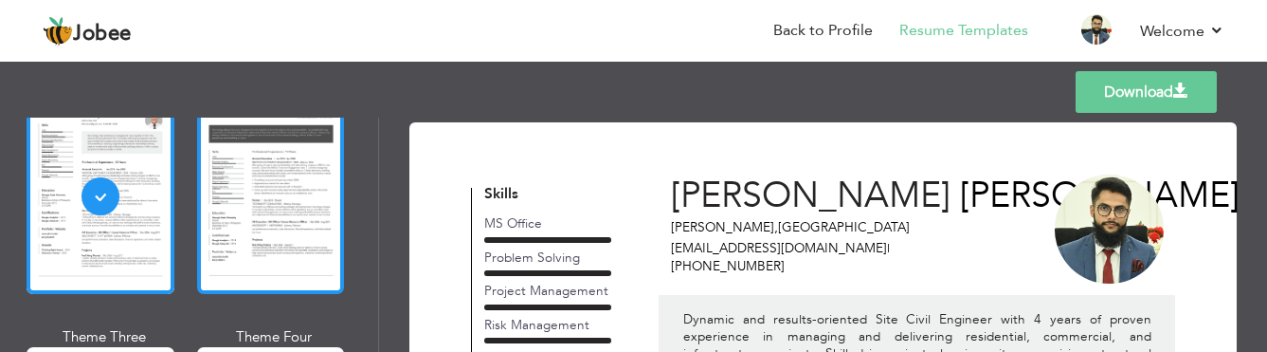
scroll to position [2464, 0]
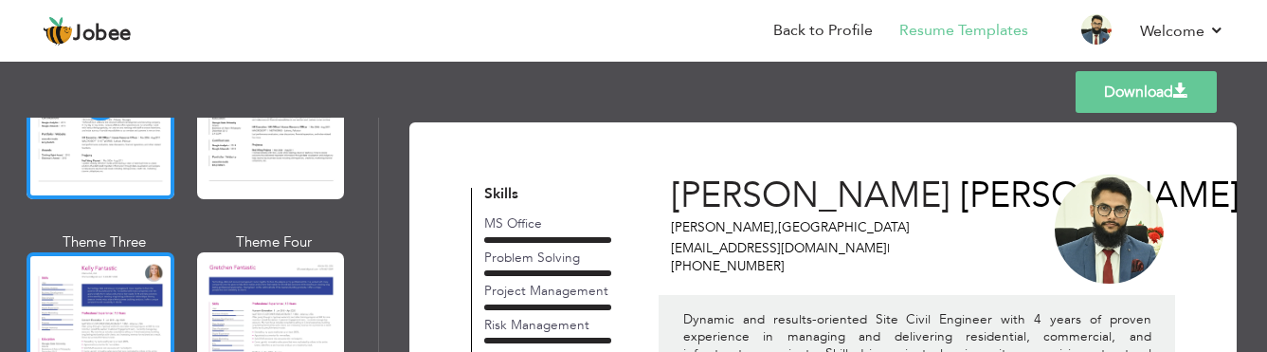
click at [129, 267] on div at bounding box center [101, 349] width 148 height 194
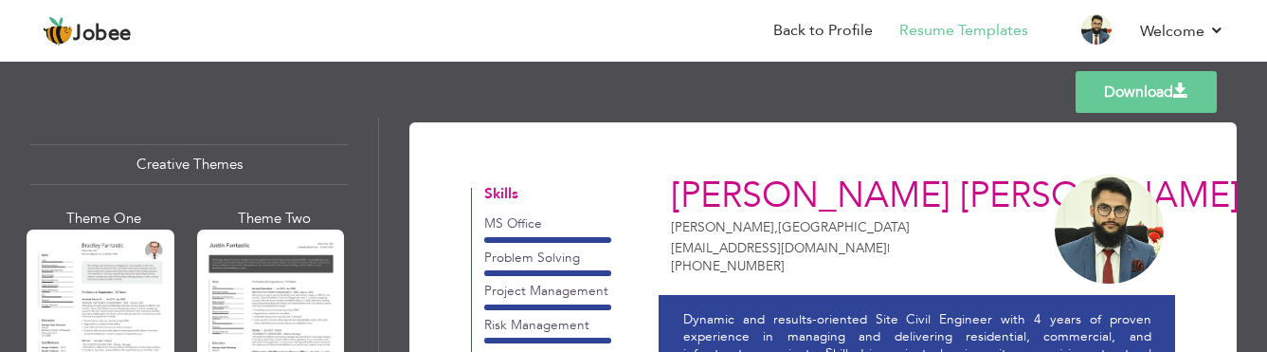
scroll to position [2179, 0]
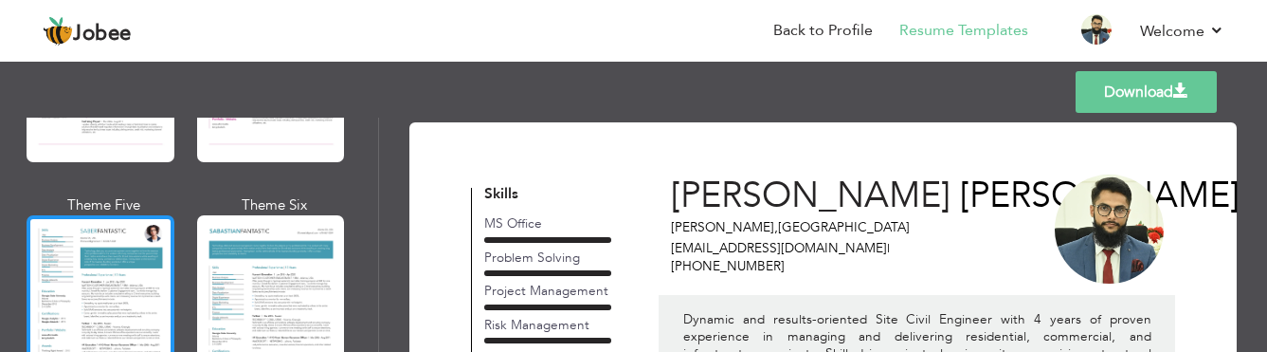
click at [131, 276] on div at bounding box center [101, 312] width 148 height 194
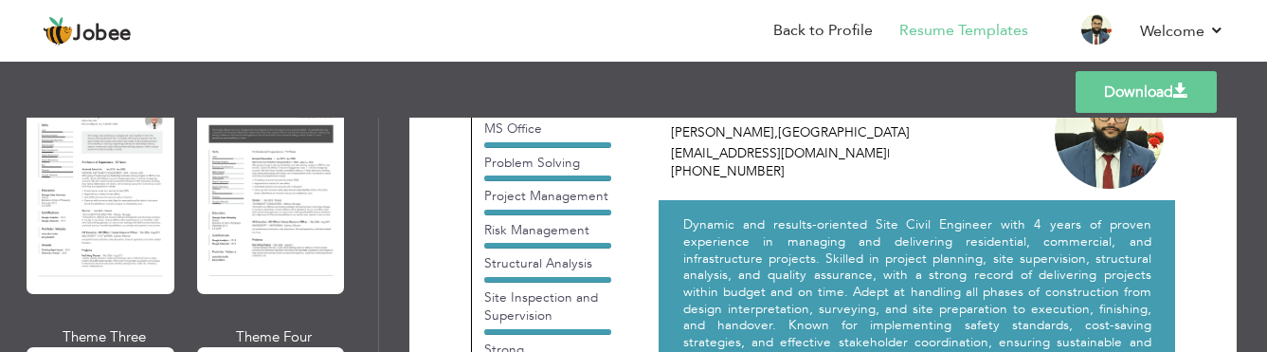
scroll to position [2274, 0]
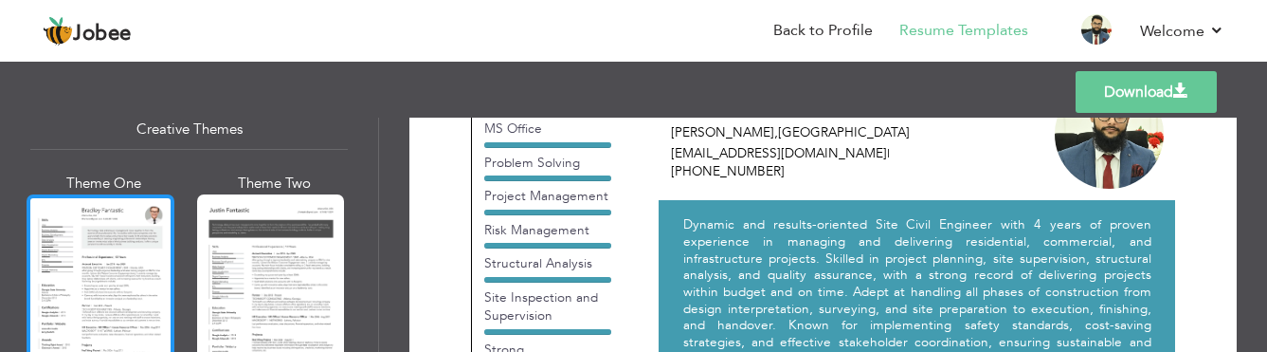
click at [139, 262] on div at bounding box center [101, 291] width 148 height 194
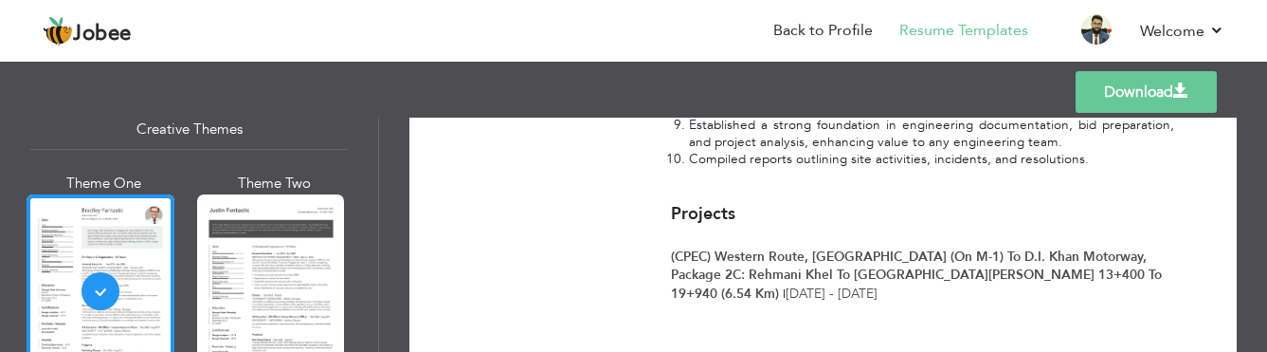
scroll to position [2039, 0]
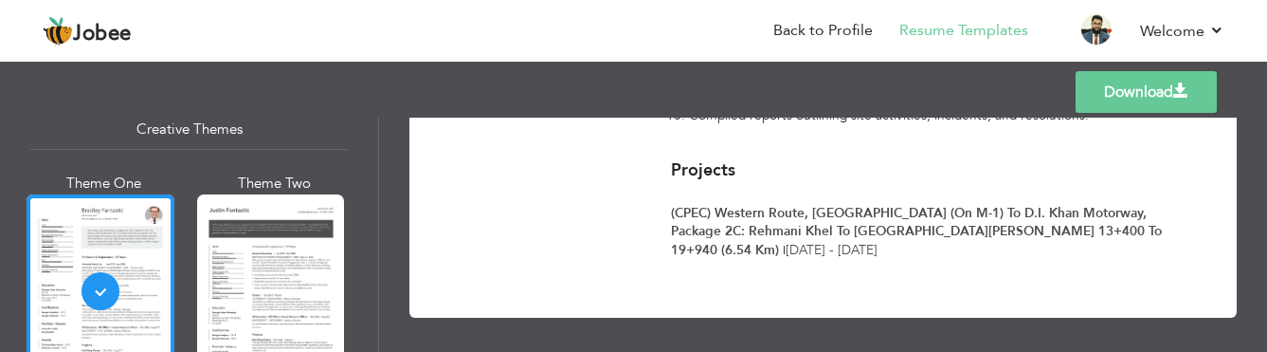
click at [1145, 86] on link "Download" at bounding box center [1146, 92] width 141 height 42
click at [846, 24] on link "Back to Profile" at bounding box center [822, 31] width 99 height 22
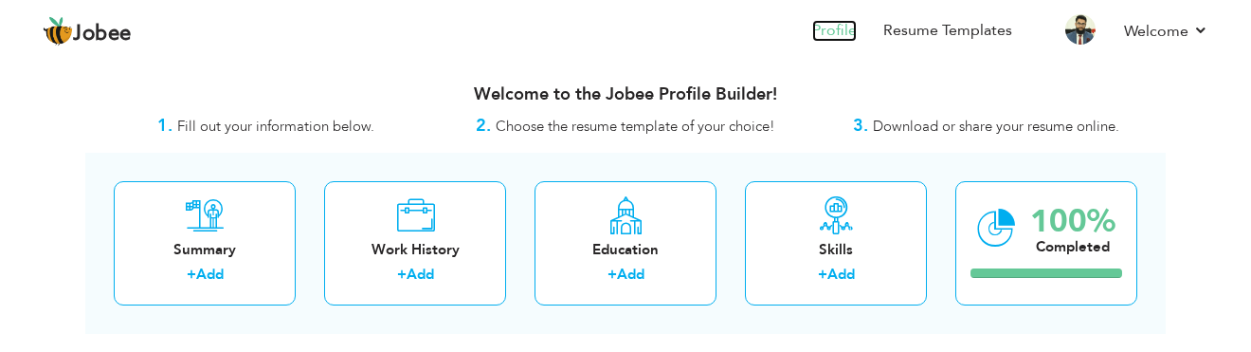
click at [838, 28] on link "Profile" at bounding box center [834, 31] width 45 height 22
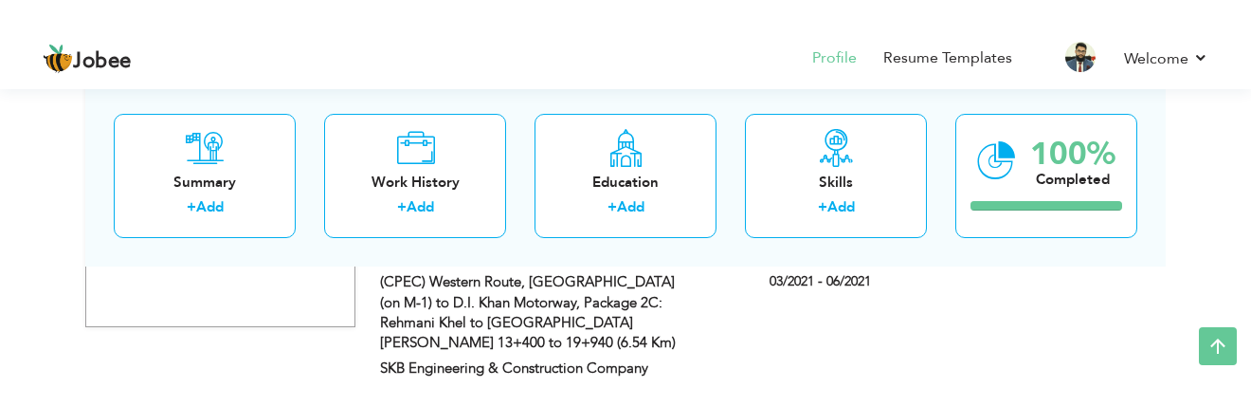
scroll to position [2603, 0]
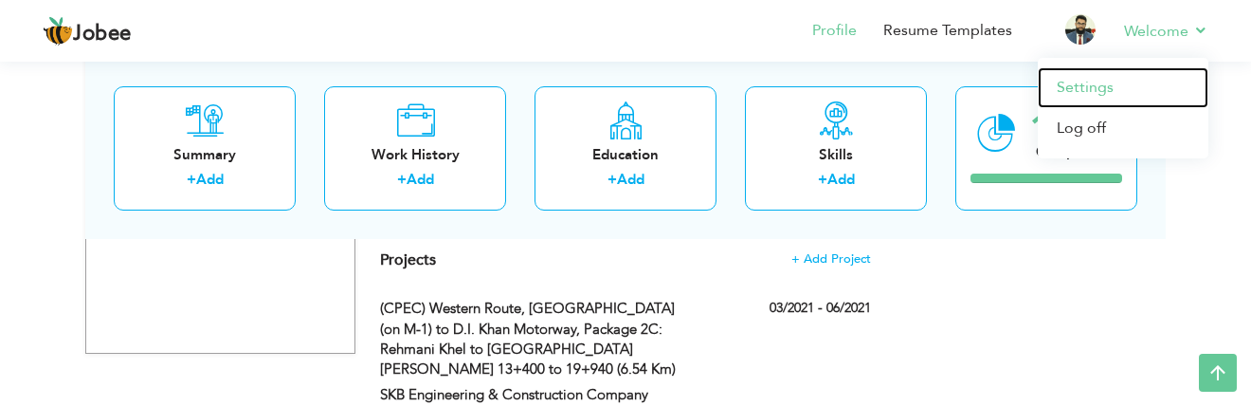
click at [1109, 81] on link "Settings" at bounding box center [1123, 87] width 171 height 41
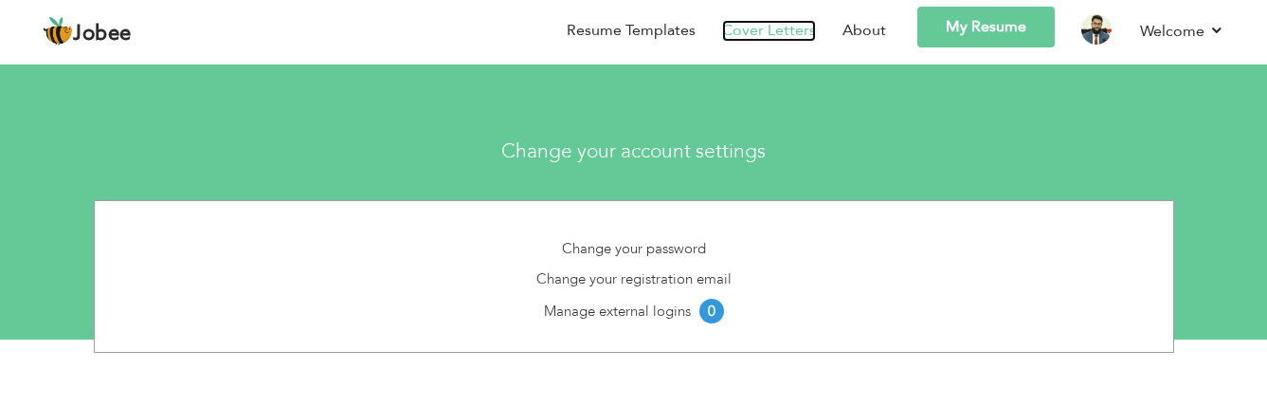
click at [773, 29] on link "Cover Letters" at bounding box center [769, 31] width 94 height 22
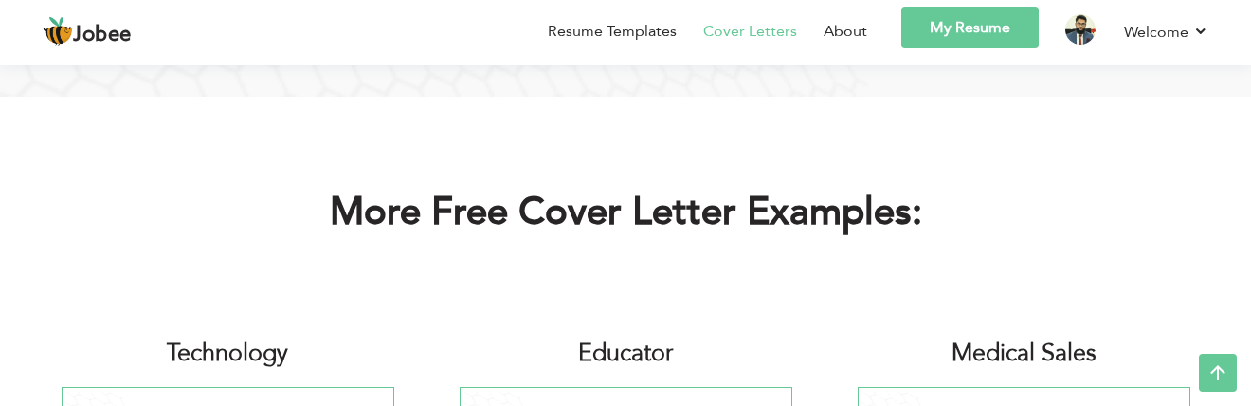
scroll to position [352, 0]
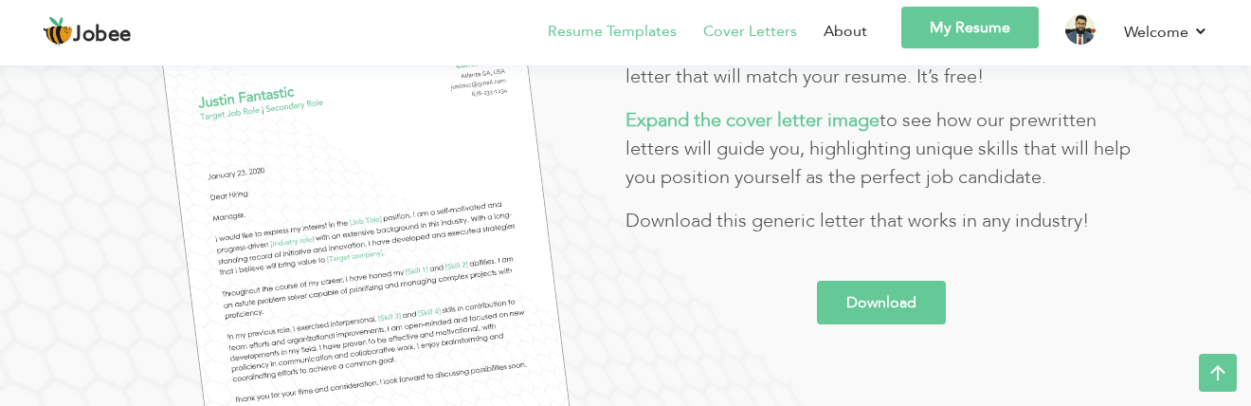
click at [615, 31] on link "Resume Templates" at bounding box center [612, 31] width 129 height 23
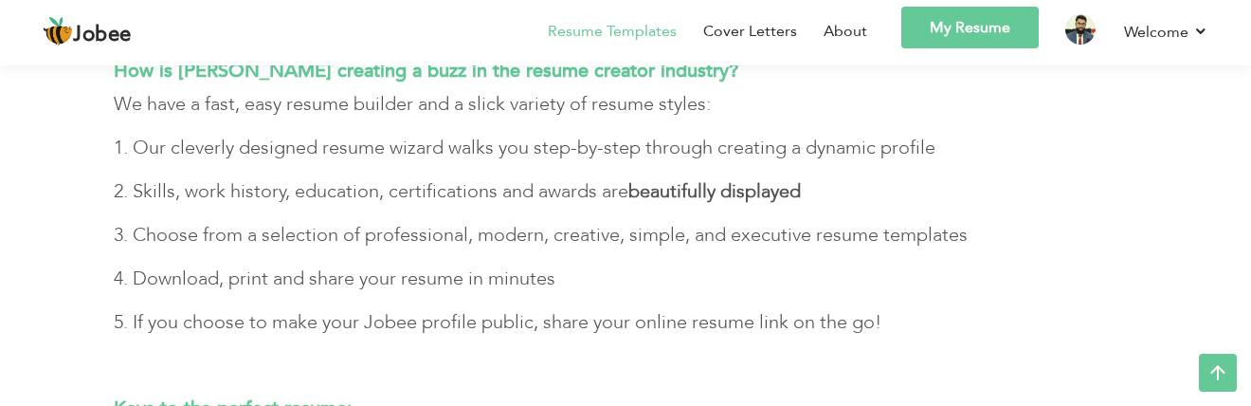
scroll to position [6064, 0]
